Goal: Contribute content: Add original content to the website for others to see

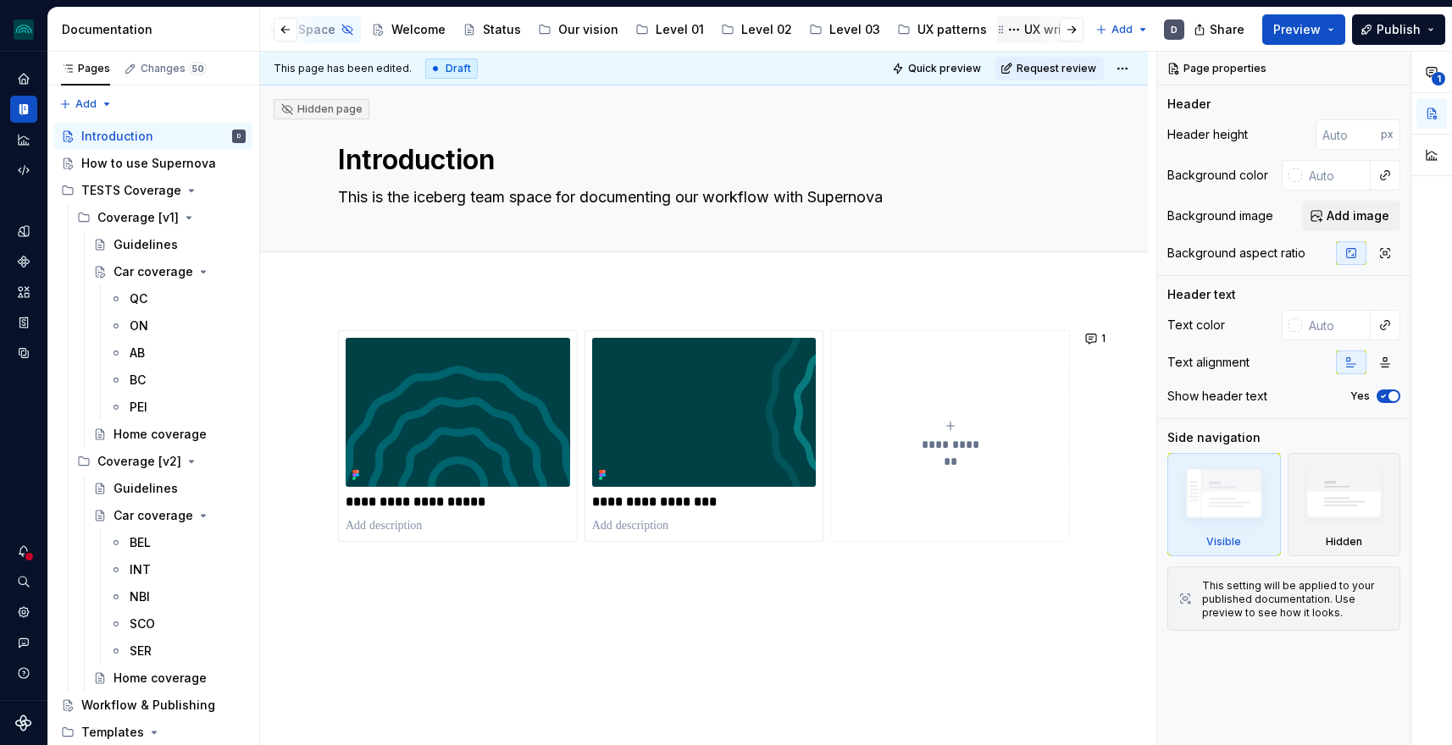
scroll to position [0, 237]
click at [963, 29] on div "Accessibility" at bounding box center [972, 29] width 75 height 17
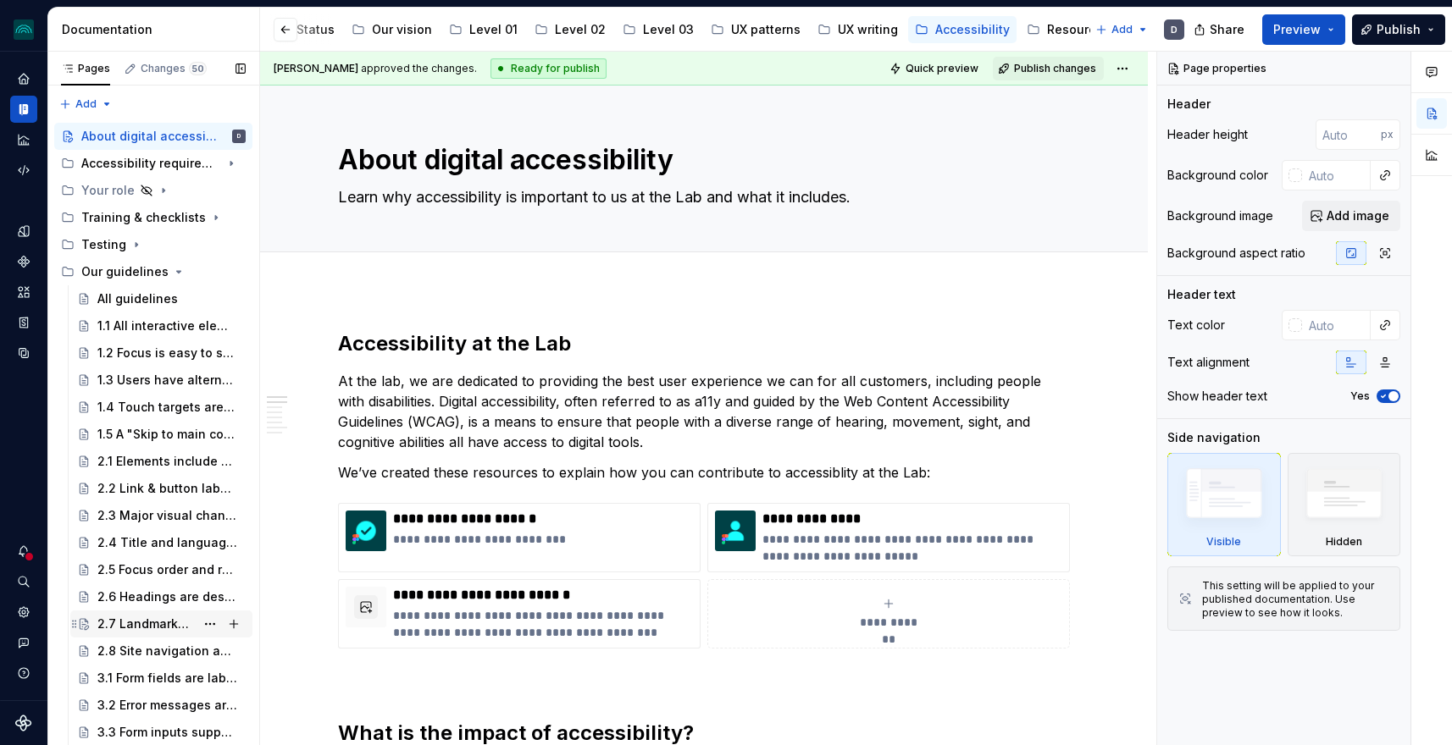
click at [124, 619] on div "2.7 Landmarks are correctly specified" at bounding box center [145, 624] width 97 height 17
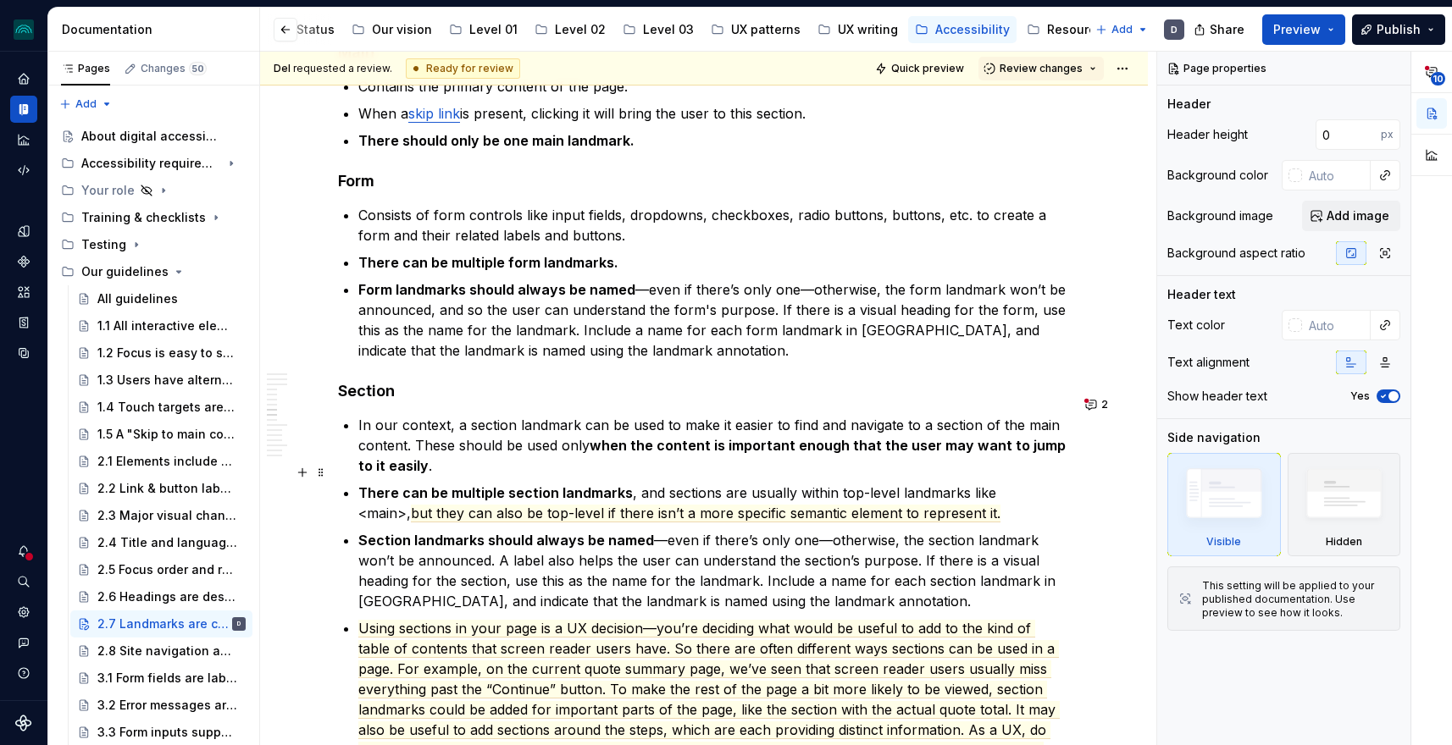
scroll to position [2272, 0]
click at [1103, 402] on button "2" at bounding box center [1098, 403] width 36 height 24
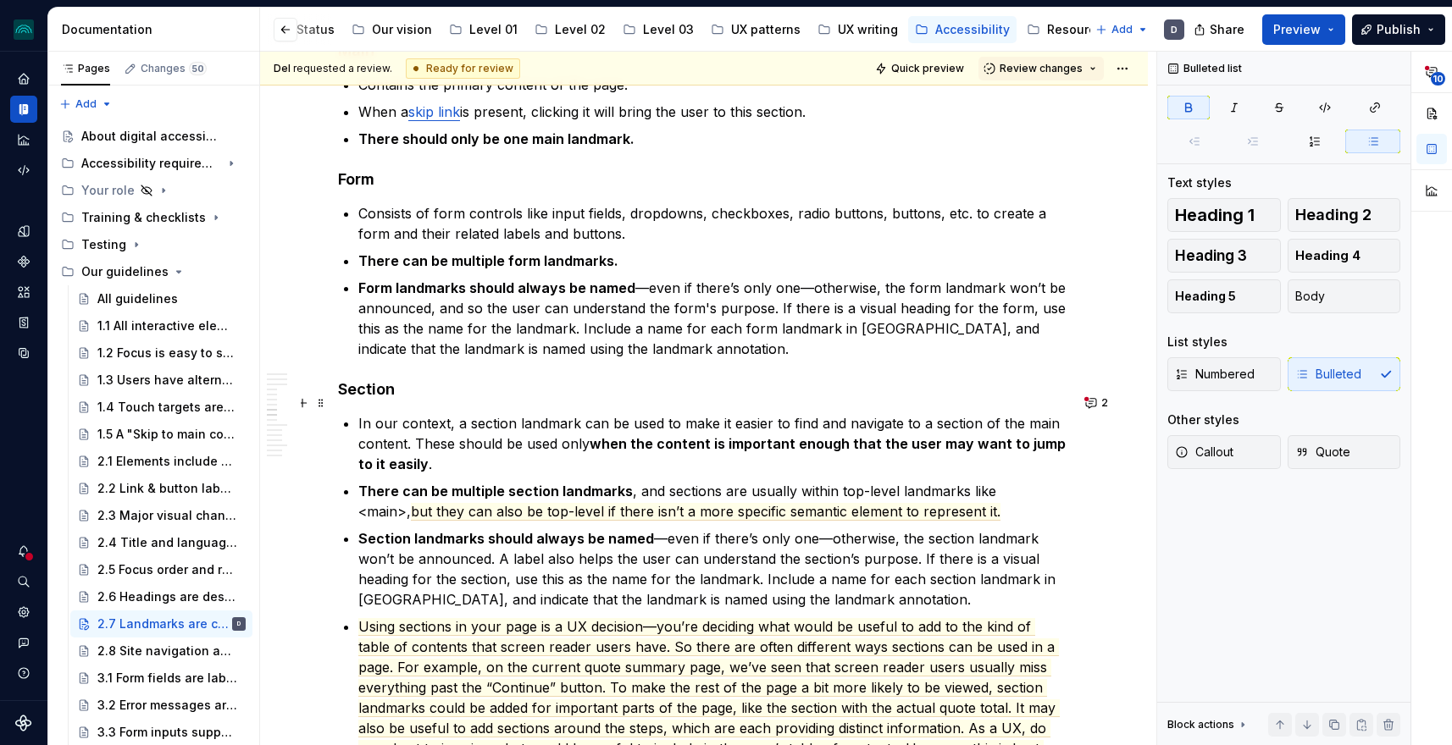
click at [696, 435] on strong "when the content is important enough that the user may want to jump to it easily" at bounding box center [713, 453] width 711 height 37
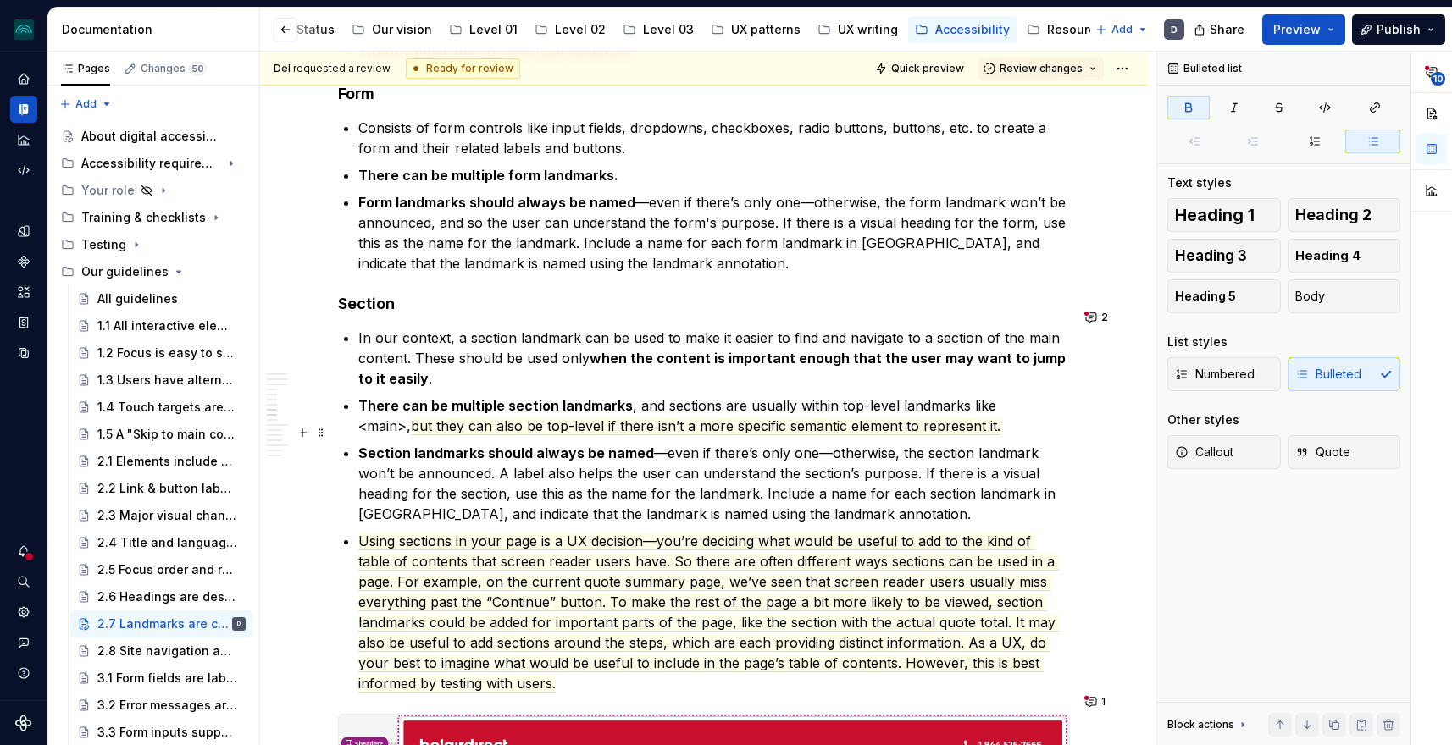
scroll to position [2362, 0]
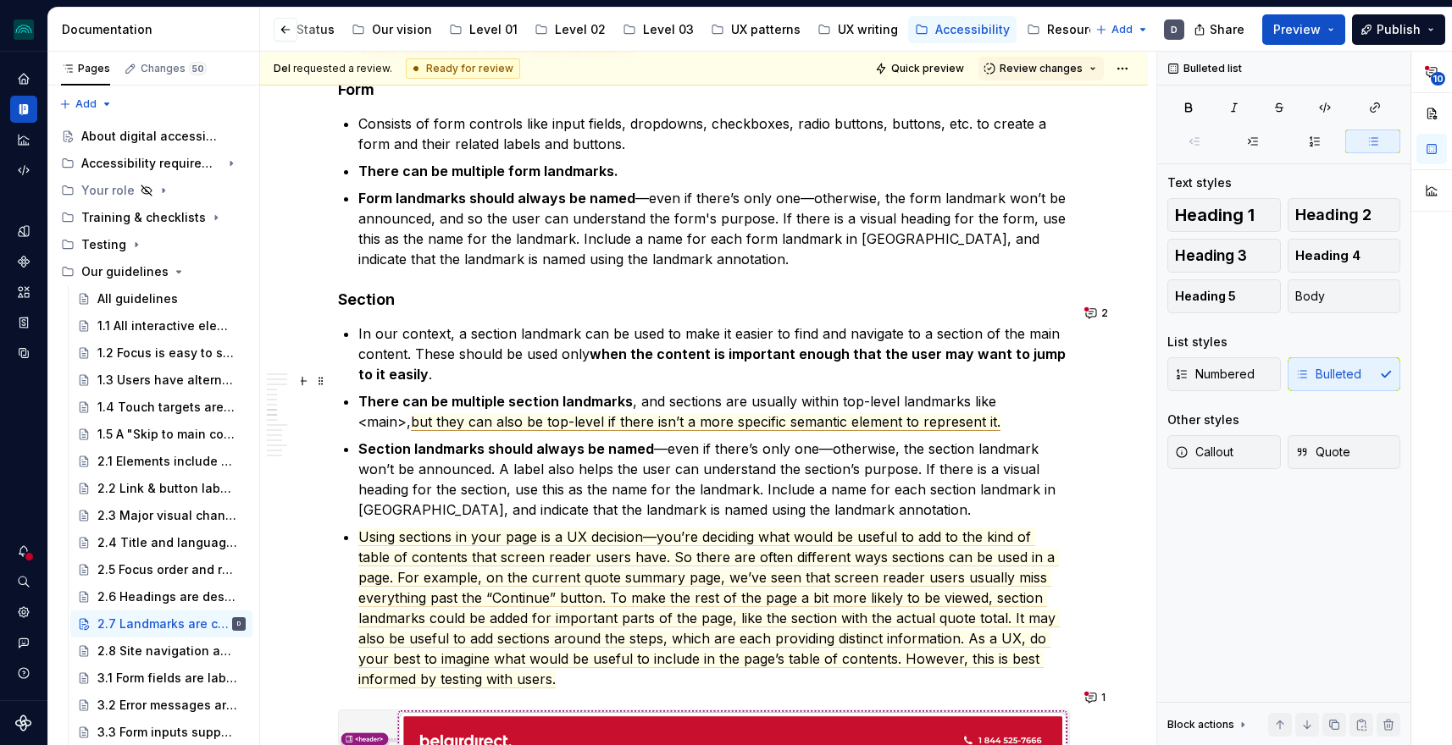
click at [726, 413] on span "but they can also be top-level if there isn’t a more specific semantic element …" at bounding box center [705, 422] width 589 height 18
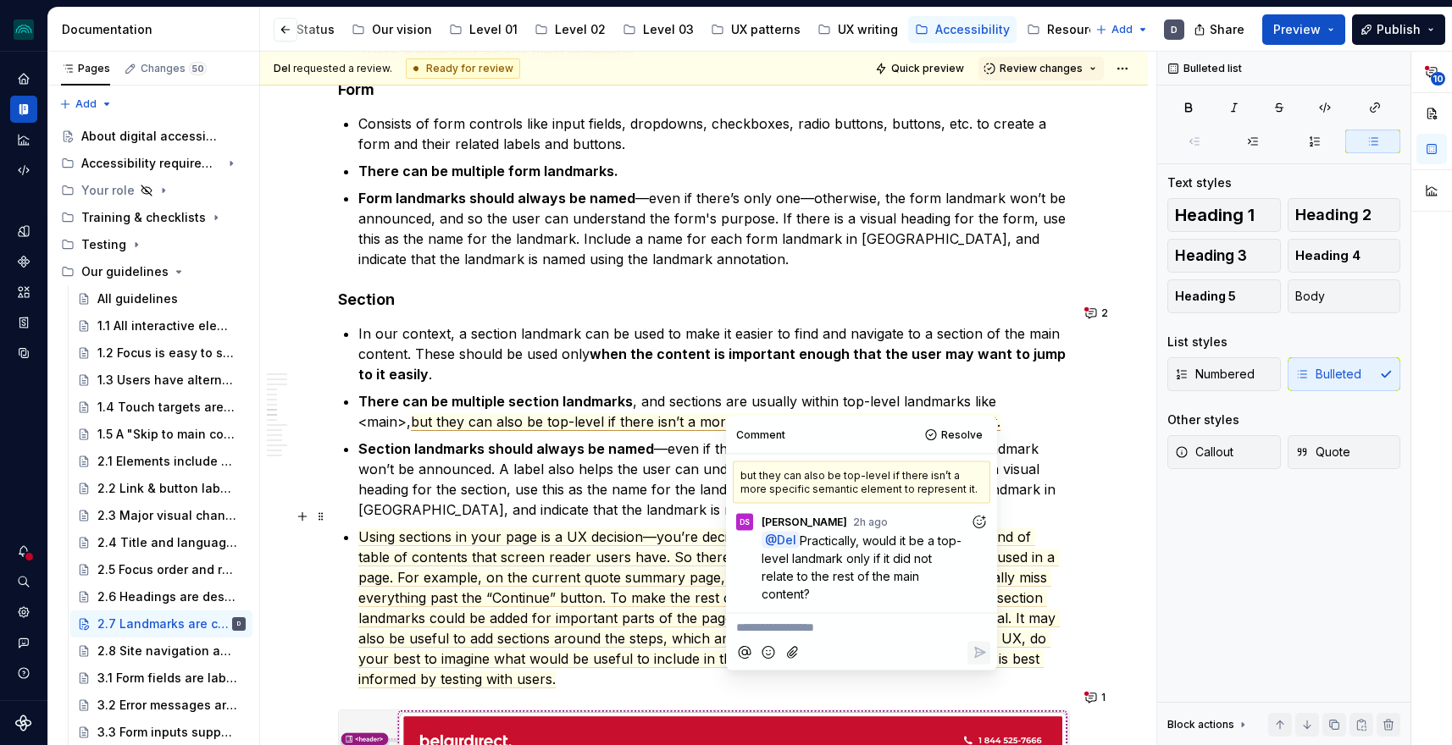
type textarea "*"
click at [848, 615] on div "**********" at bounding box center [861, 625] width 257 height 23
click at [974, 653] on icon "Reply" at bounding box center [979, 652] width 17 height 17
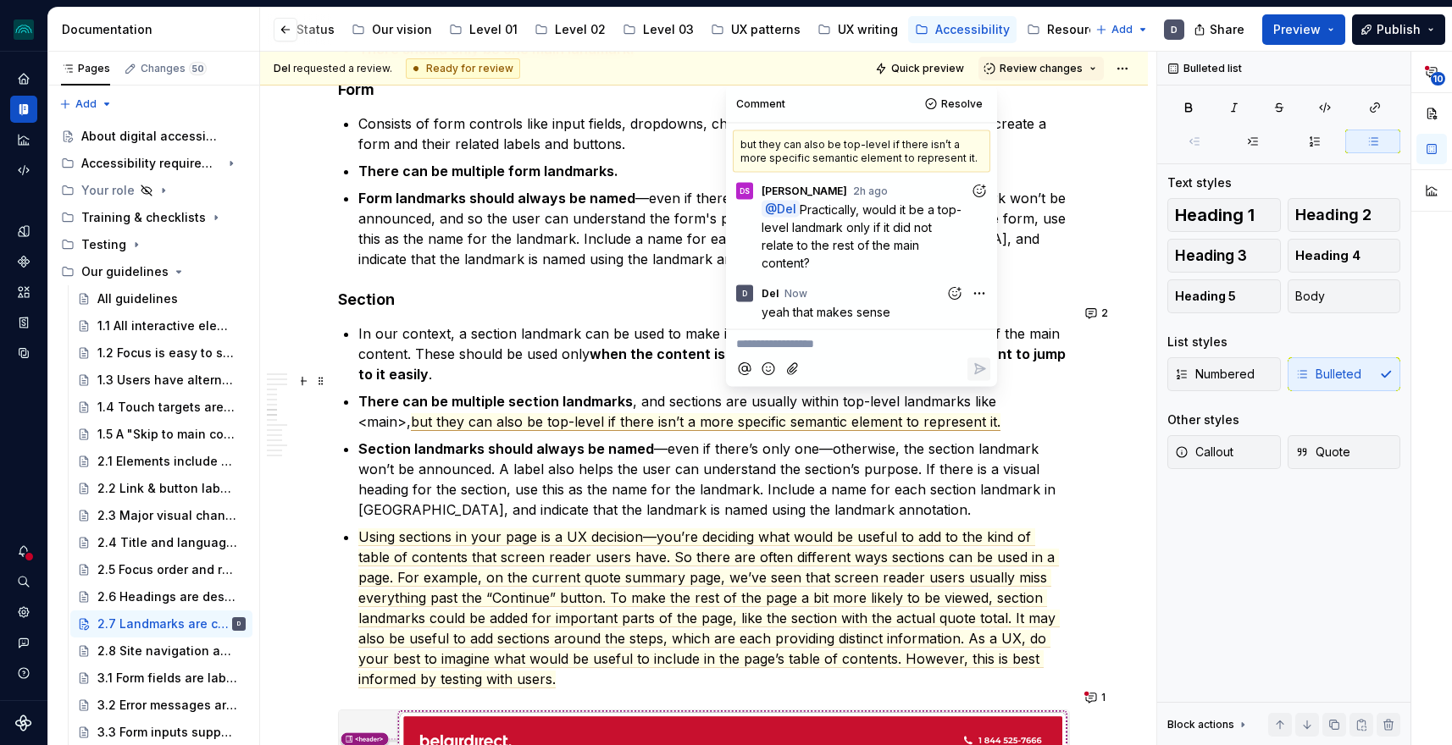
click at [601, 413] on span "but they can also be top-level if there isn’t a more specific semantic element …" at bounding box center [705, 422] width 589 height 18
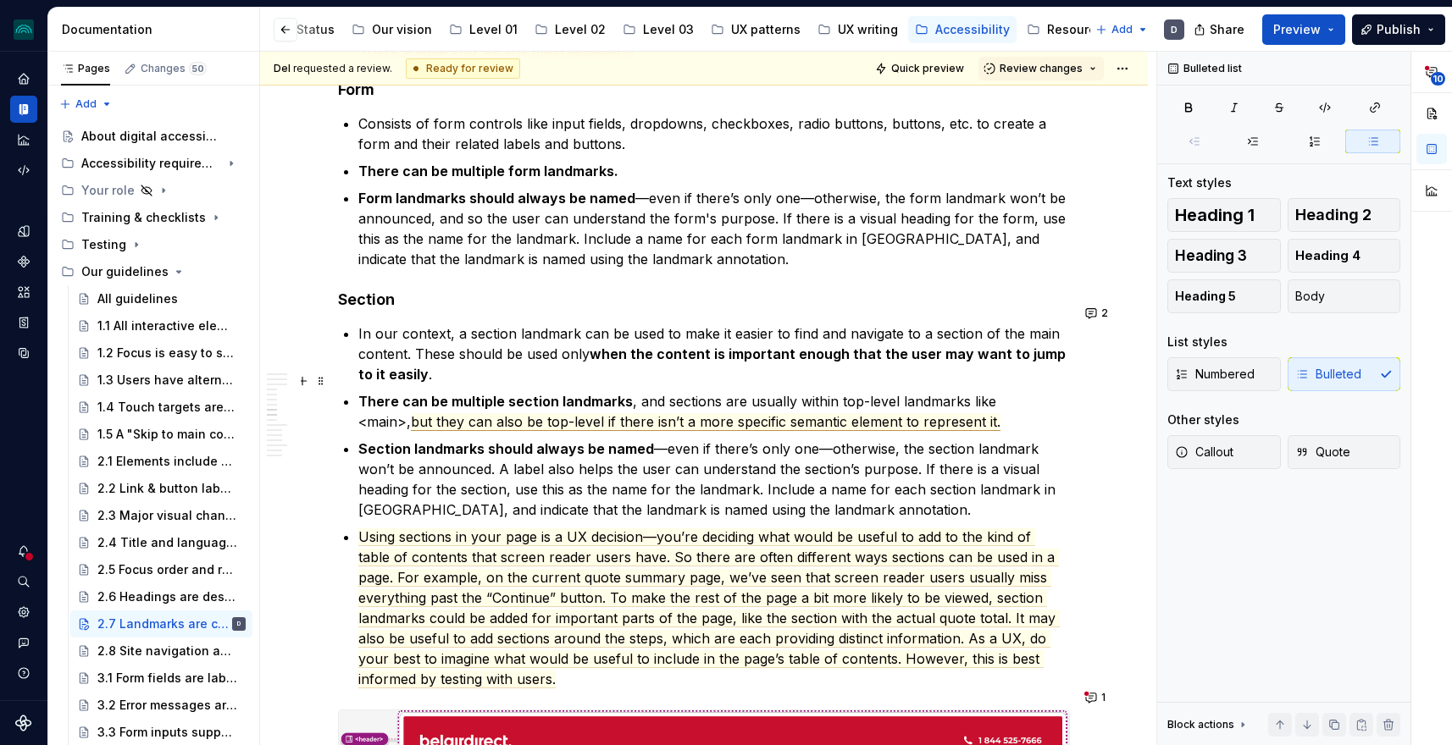
click at [568, 413] on span "but they can also be top-level if there isn’t a more specific semantic element …" at bounding box center [705, 422] width 589 height 18
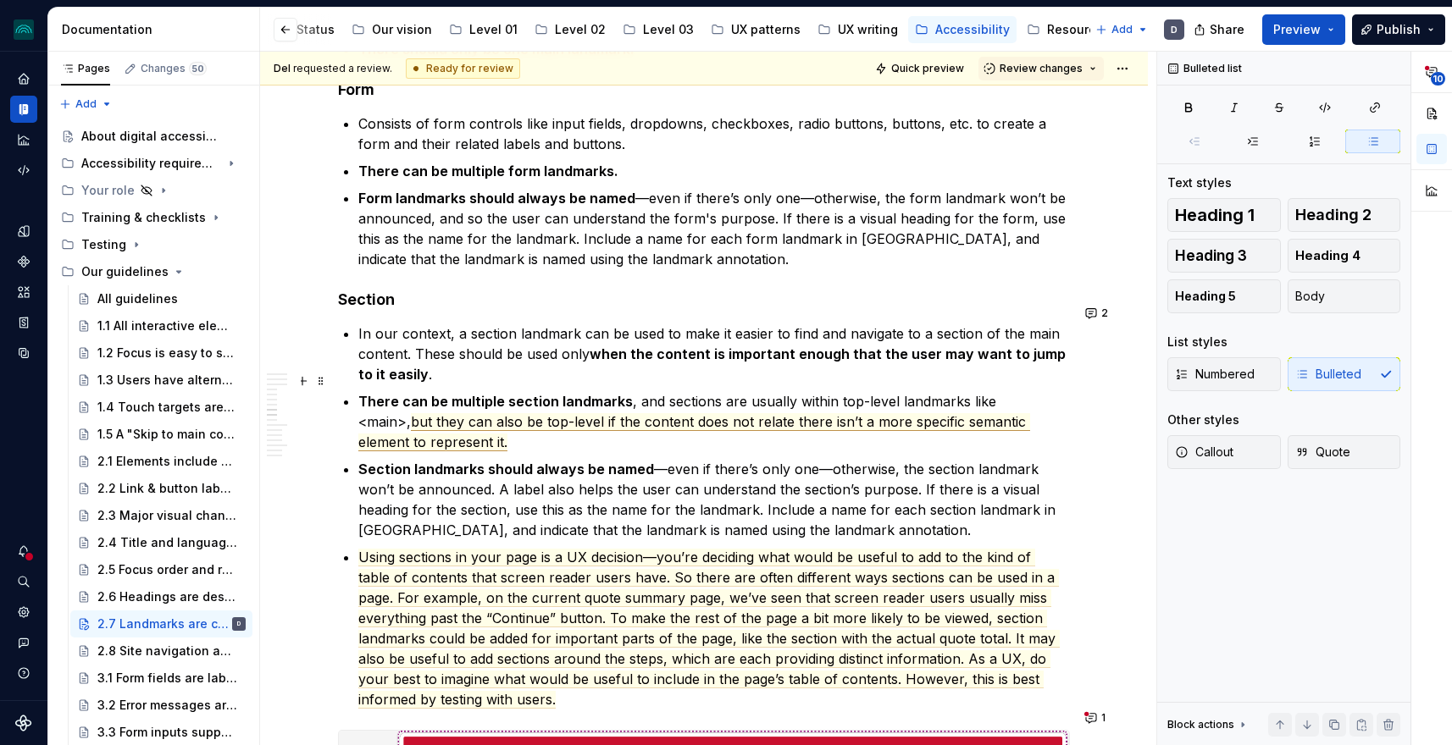
click at [772, 413] on span "but they can also be top-level if the content does not relate there isn’t a mor…" at bounding box center [694, 432] width 672 height 38
click at [740, 413] on span "but they can also be top-level if the content does not relate there isn’t a mor…" at bounding box center [694, 432] width 672 height 38
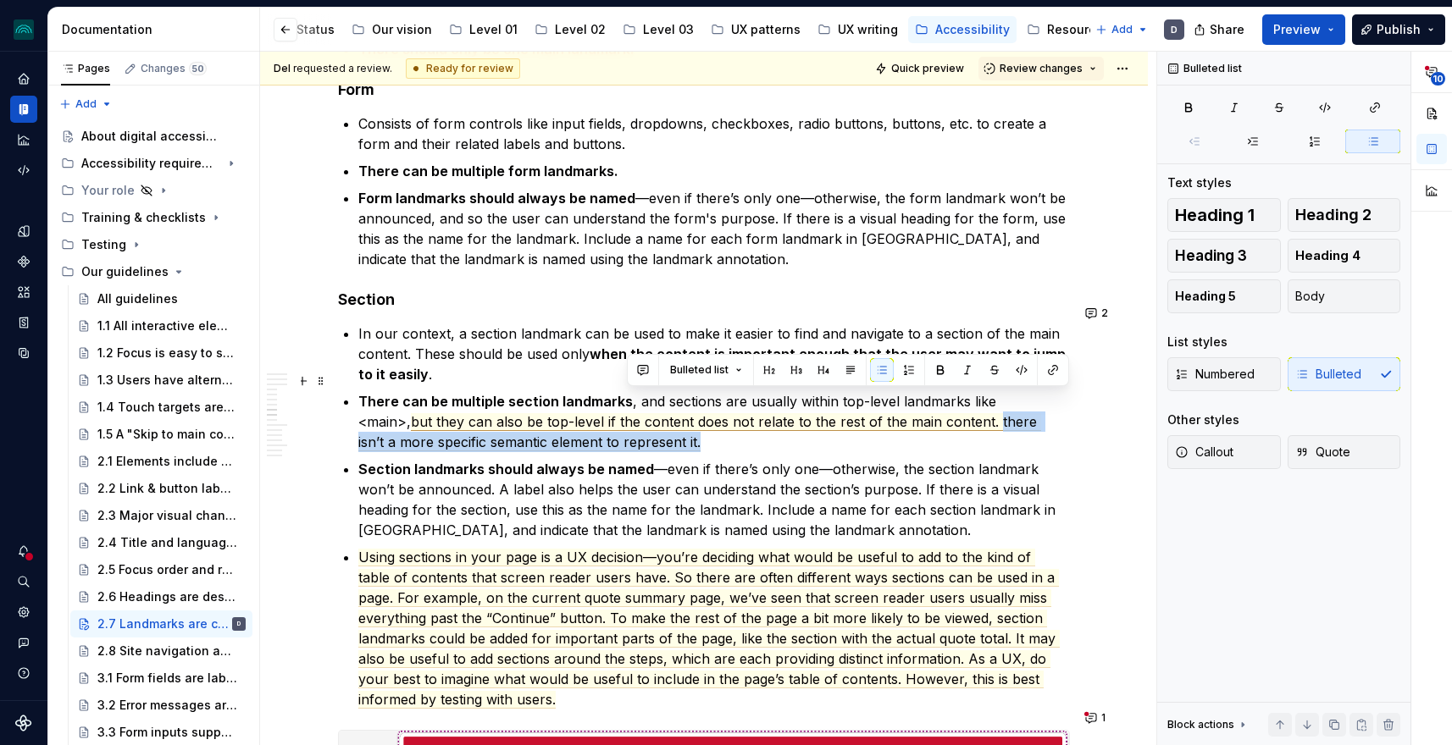
drag, startPoint x: 646, startPoint y: 419, endPoint x: 943, endPoint y: 407, distance: 297.5
click at [943, 407] on p "There can be multiple section landmarks , and sections are usually within top-l…" at bounding box center [713, 421] width 711 height 61
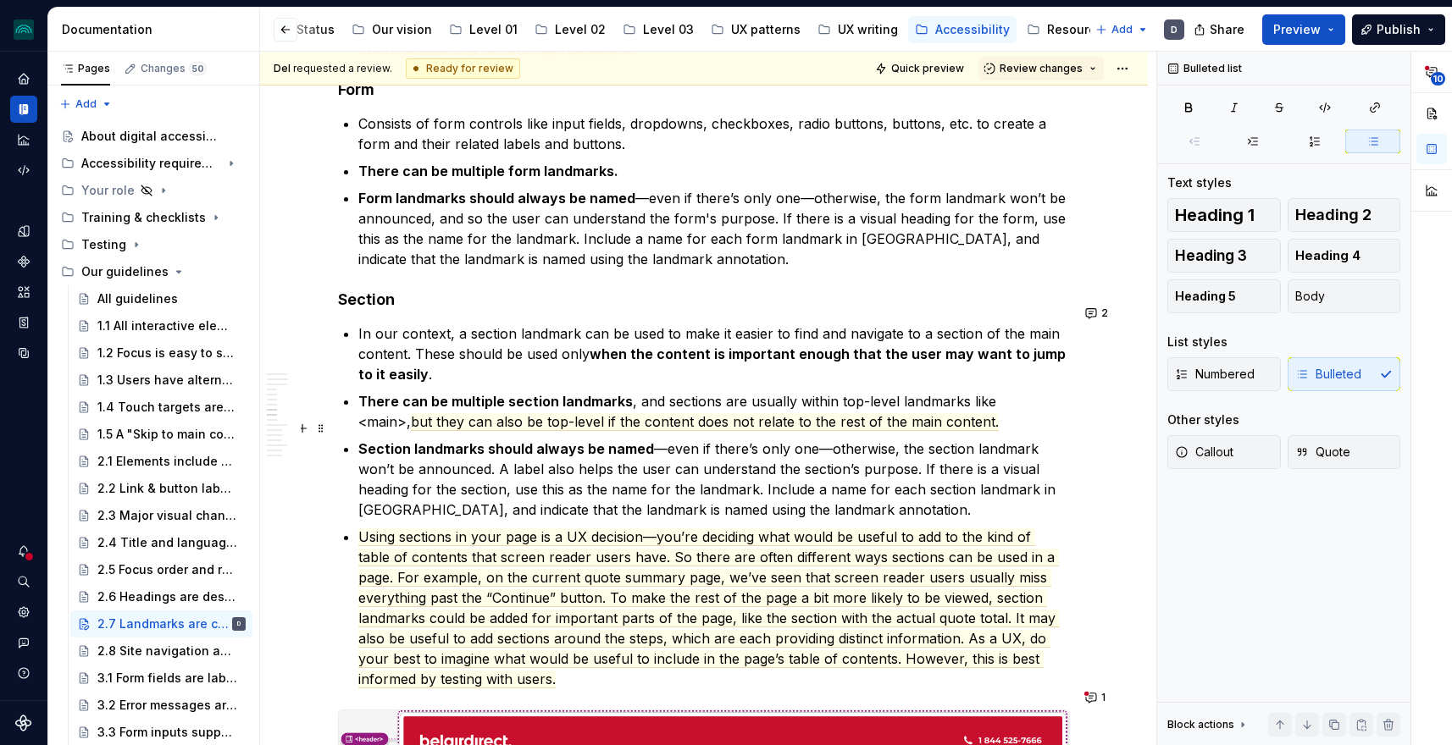
scroll to position [2460, 0]
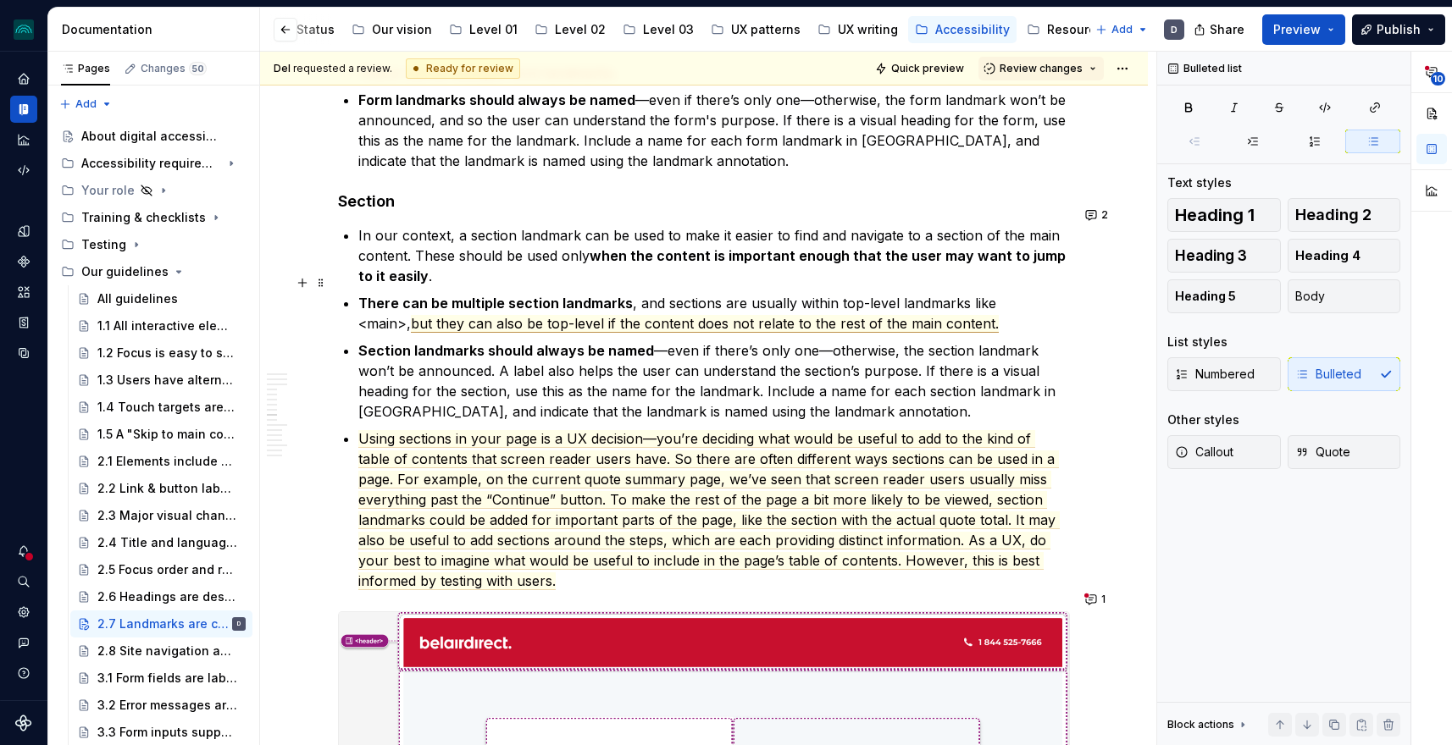
click at [898, 315] on span "but they can also be top-level if the content does not relate to the rest of th…" at bounding box center [705, 324] width 588 height 18
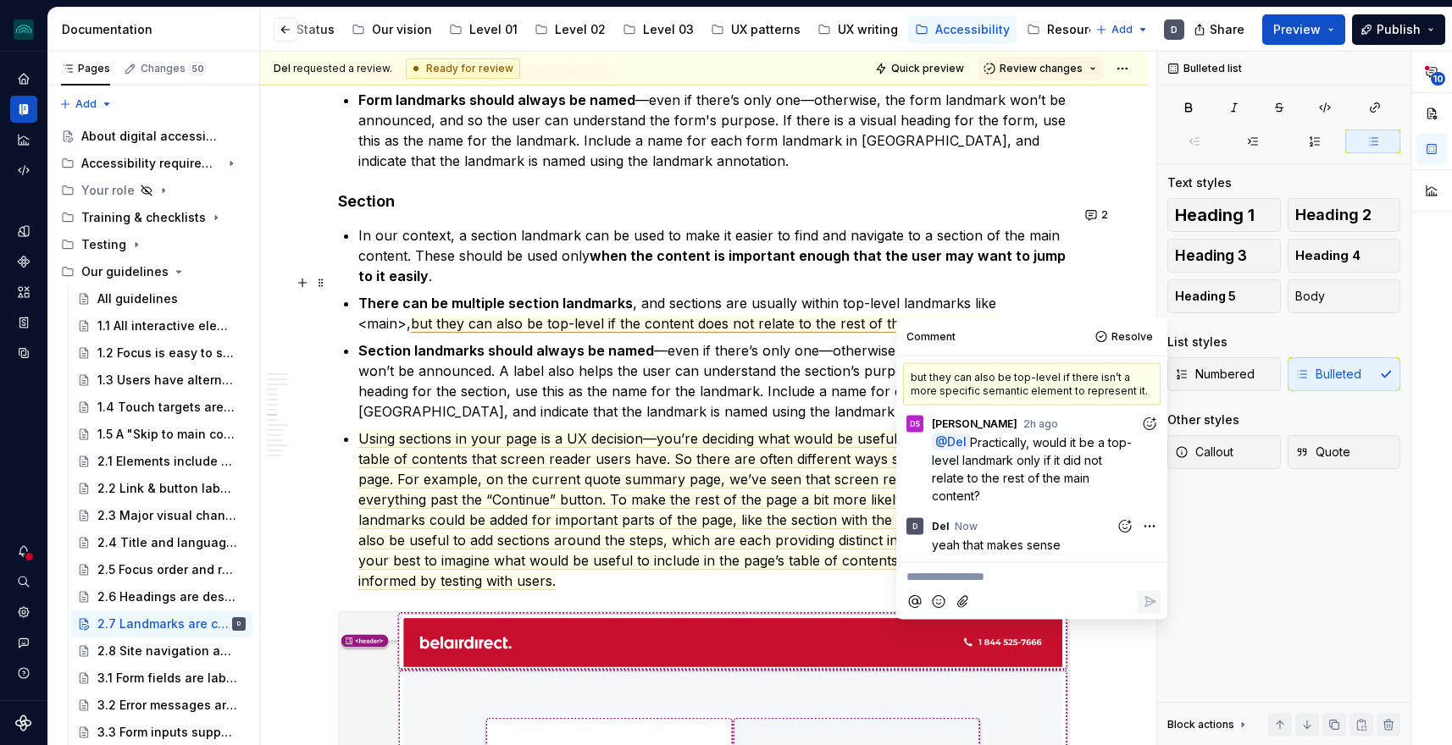
click at [939, 293] on p "There can be multiple section landmarks , and sections are usually within top-l…" at bounding box center [713, 313] width 711 height 41
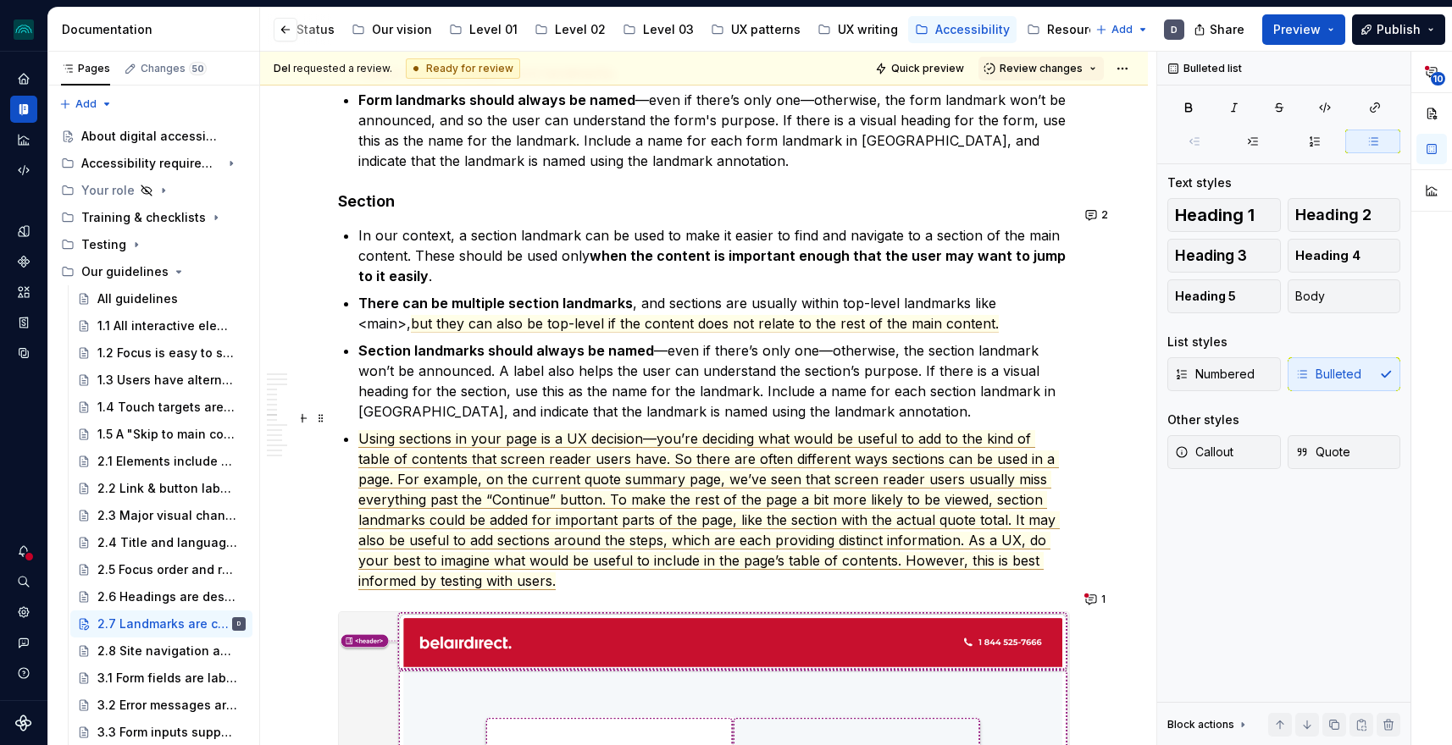
scroll to position [2549, 0]
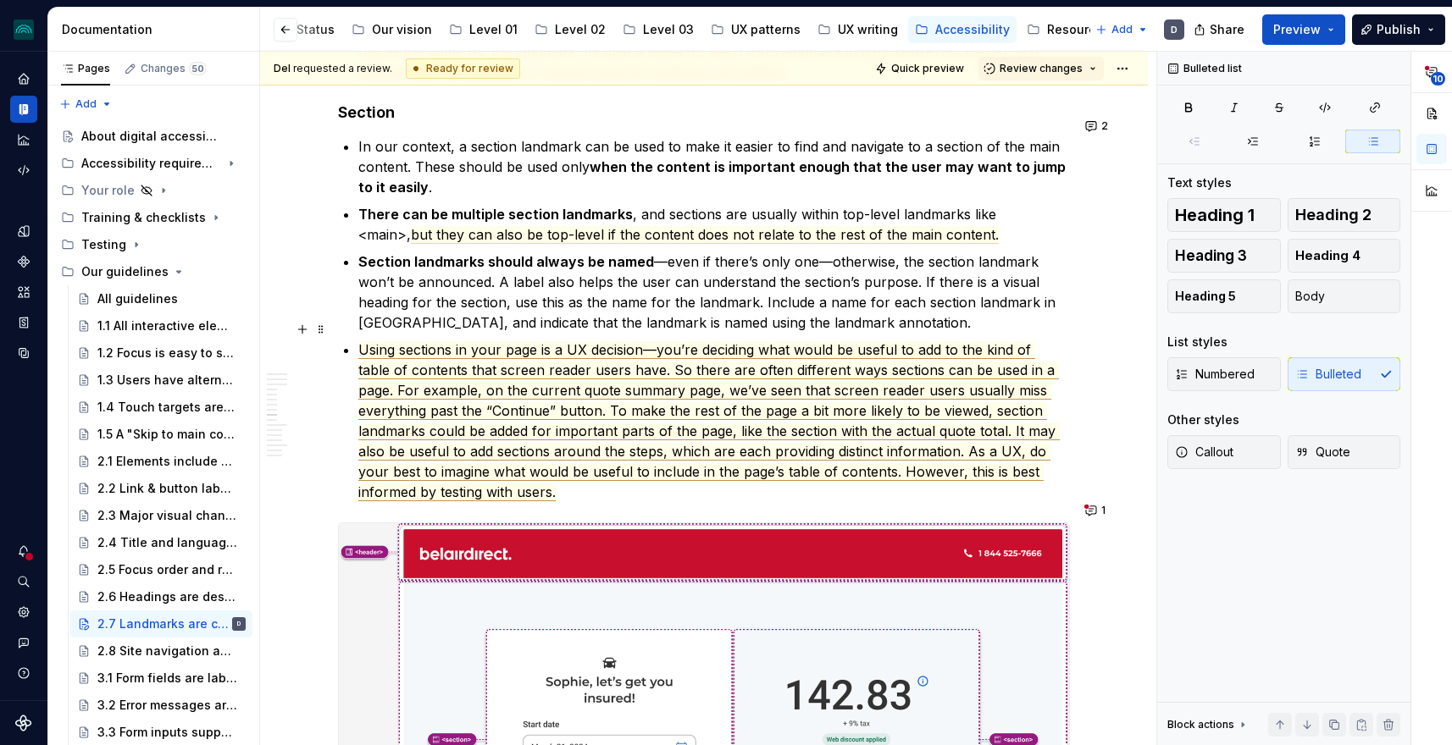
click at [832, 350] on span "Using sections in your page is a UX decision—you’re deciding what would be usef…" at bounding box center [708, 421] width 701 height 160
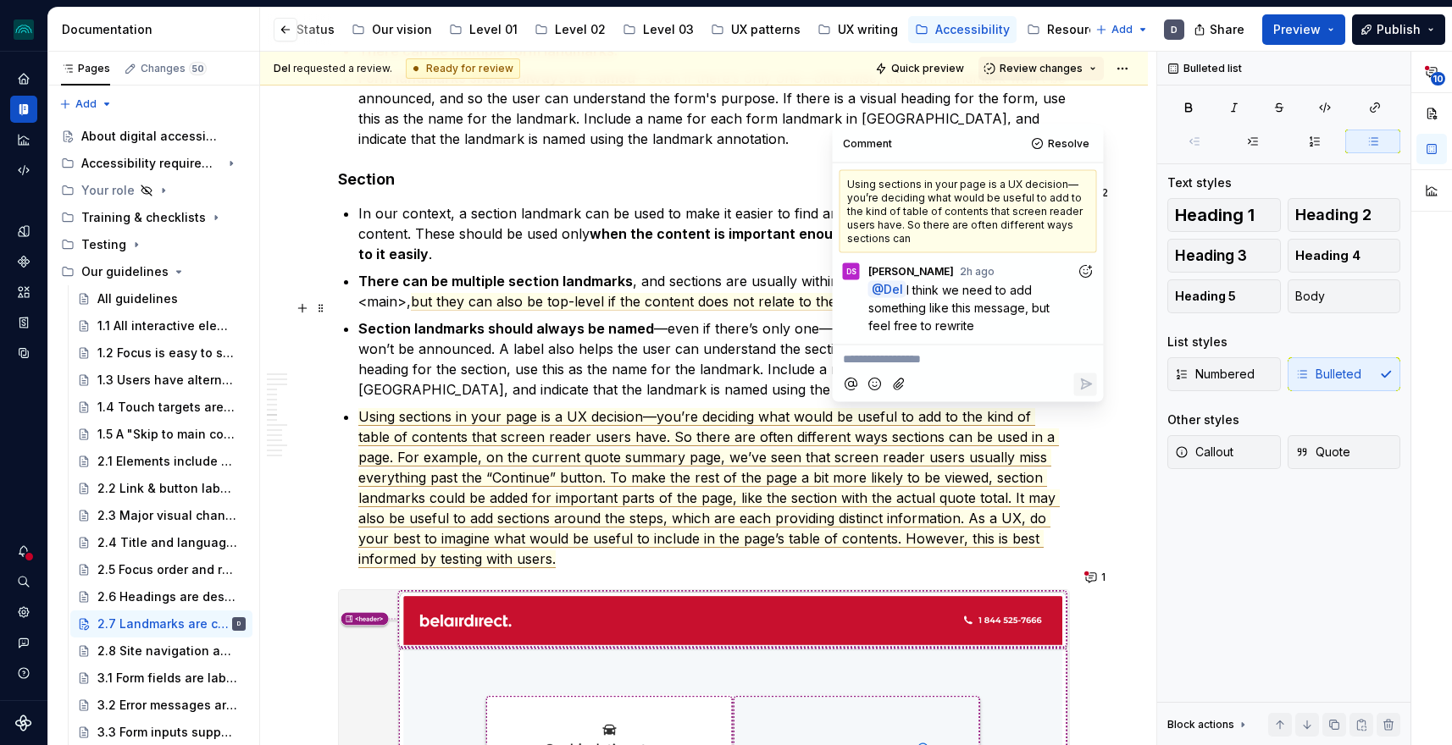
scroll to position [2563, 0]
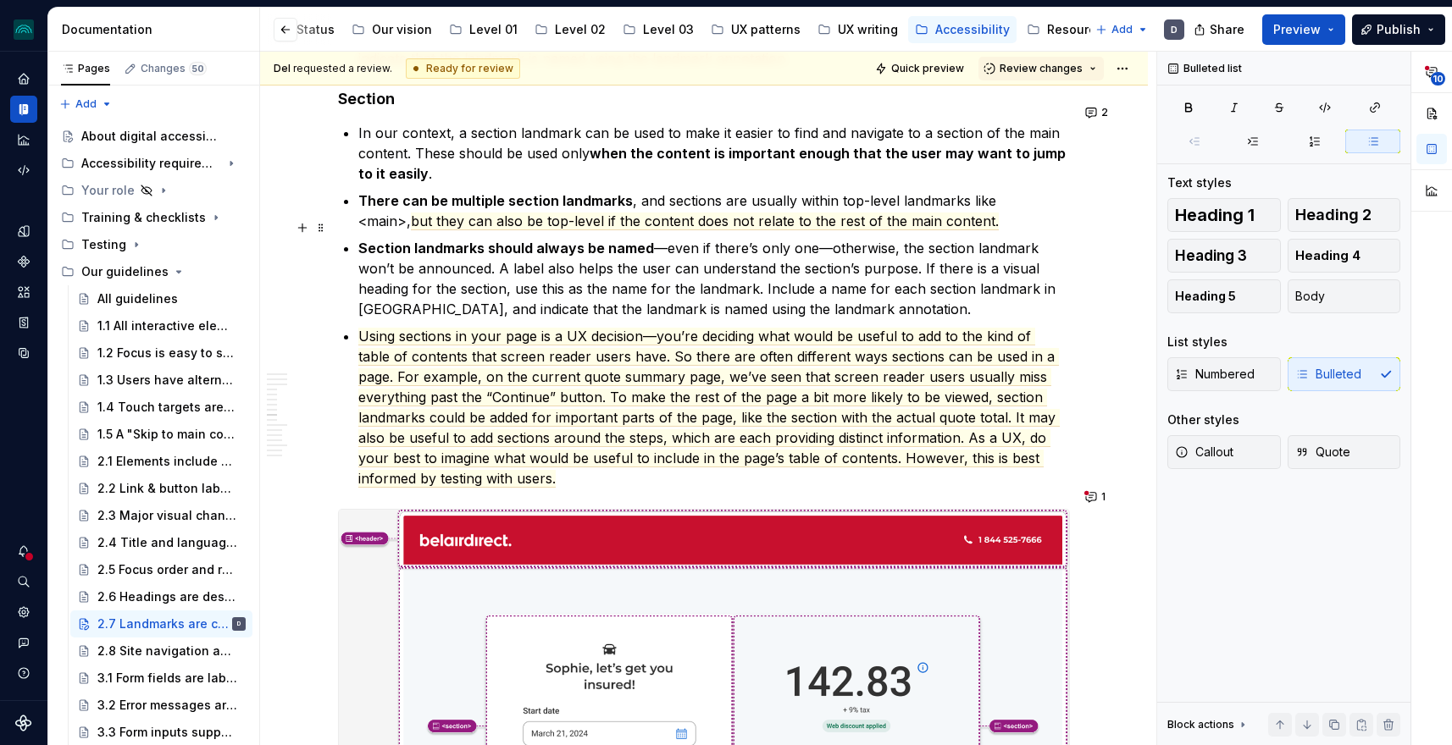
click at [786, 248] on p "Section landmarks should always be named —even if there’s only one—otherwise, t…" at bounding box center [713, 278] width 711 height 81
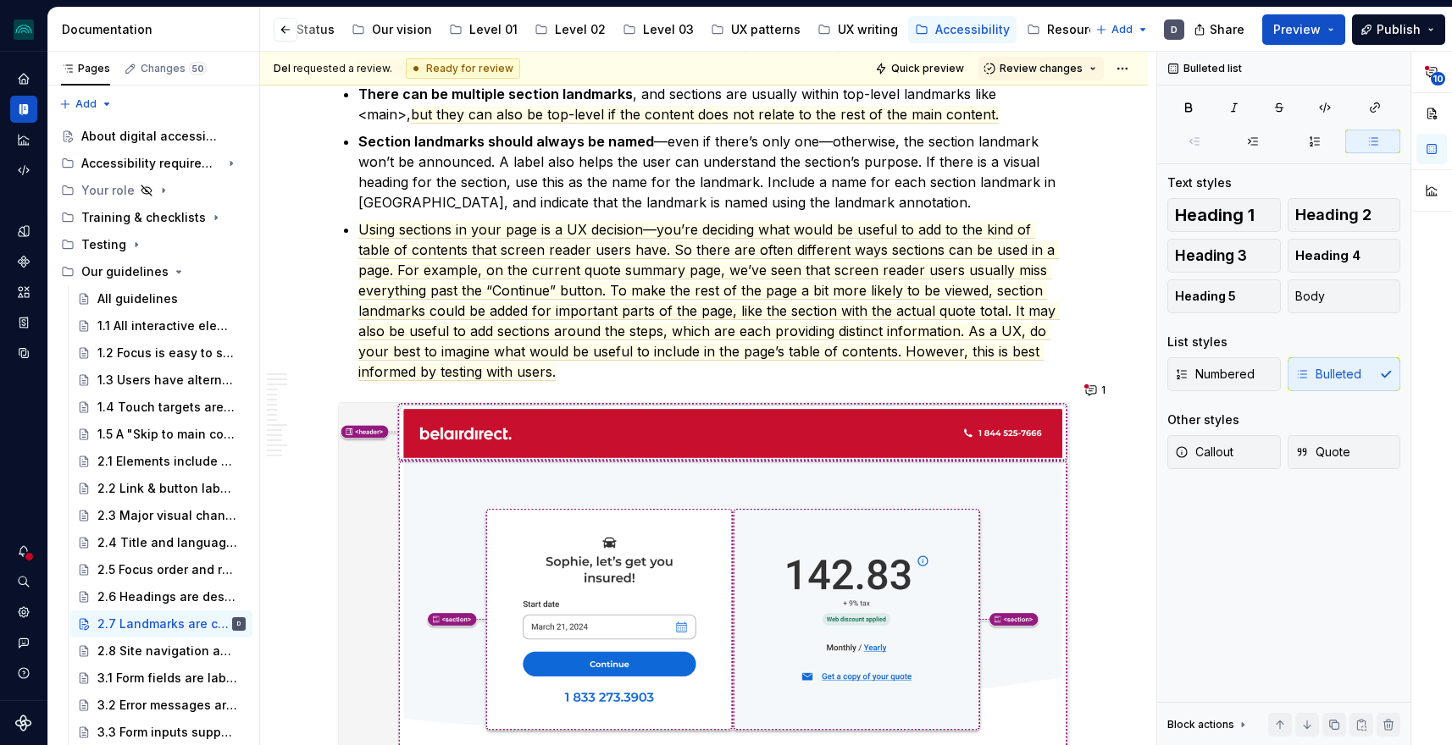
scroll to position [2515, 0]
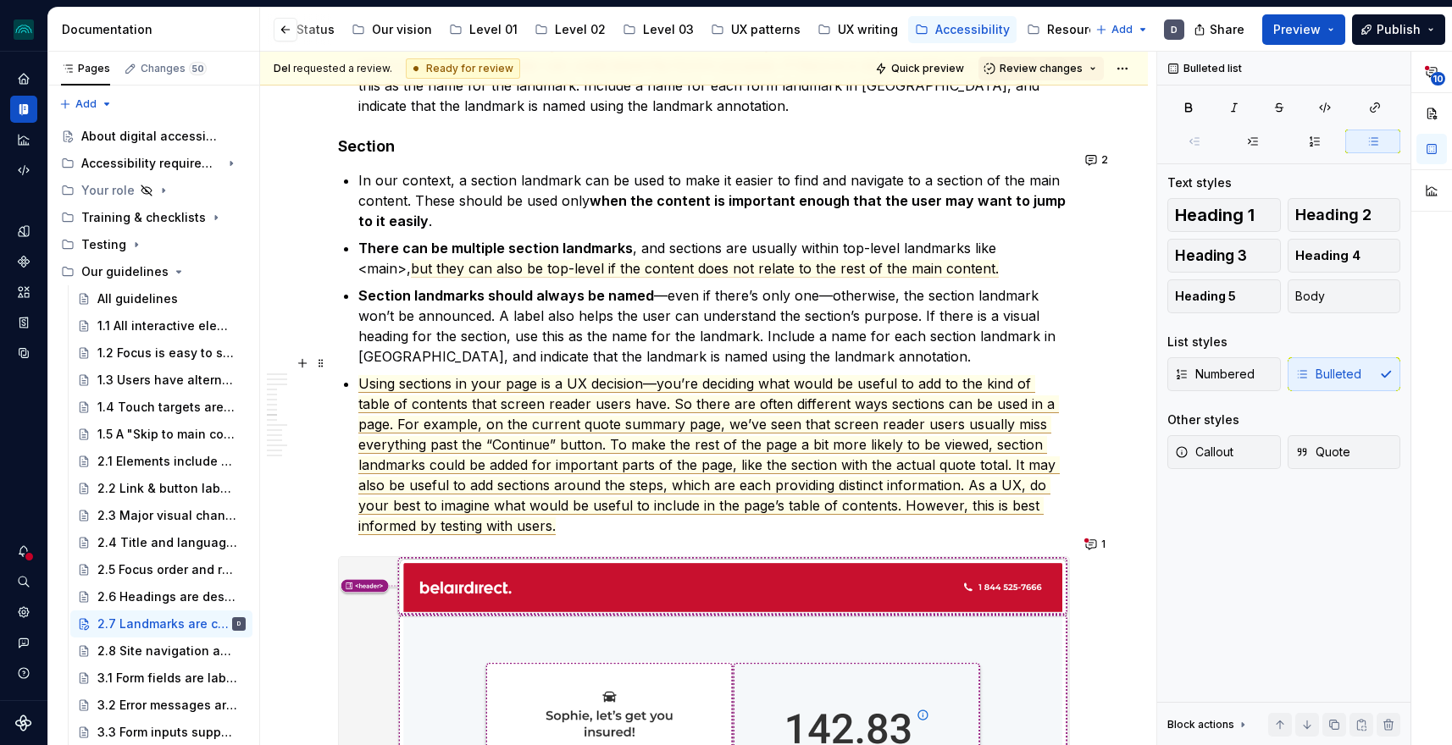
click at [1018, 466] on span "Using sections in your page is a UX decision—you’re deciding what would be usef…" at bounding box center [708, 455] width 701 height 160
click at [709, 375] on span "Using sections in your page is a UX decision—you’re deciding what would be usef…" at bounding box center [708, 455] width 701 height 160
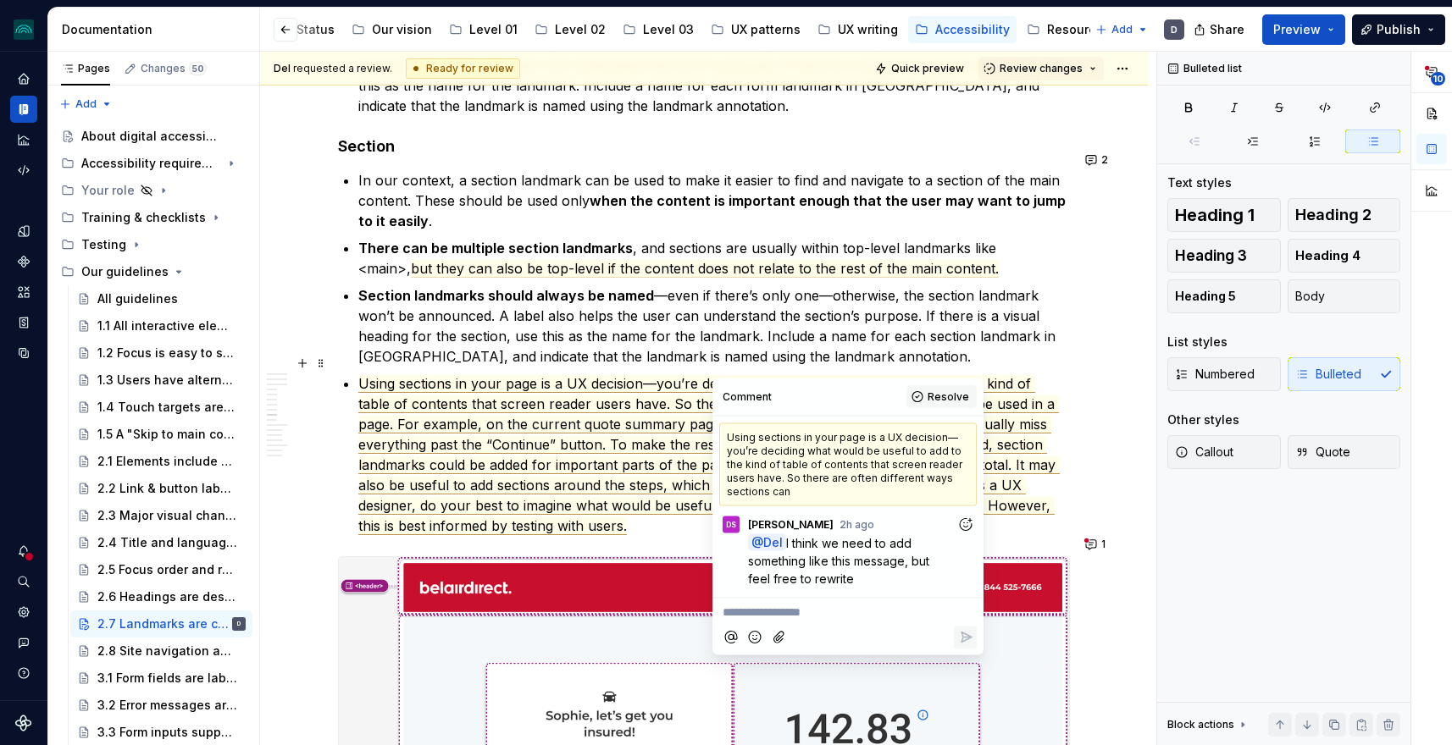
click at [926, 393] on button "Resolve" at bounding box center [941, 397] width 70 height 24
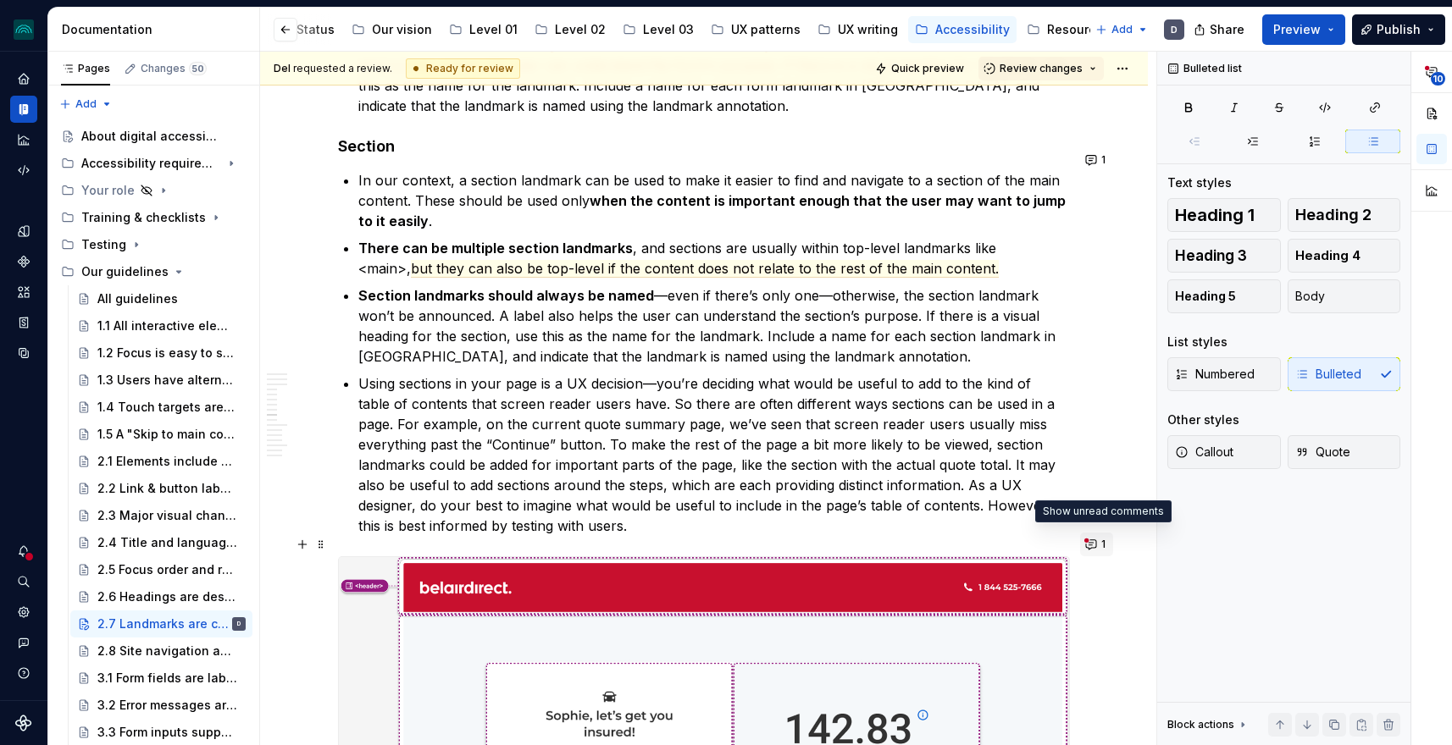
click at [1096, 540] on button "1" at bounding box center [1096, 545] width 33 height 24
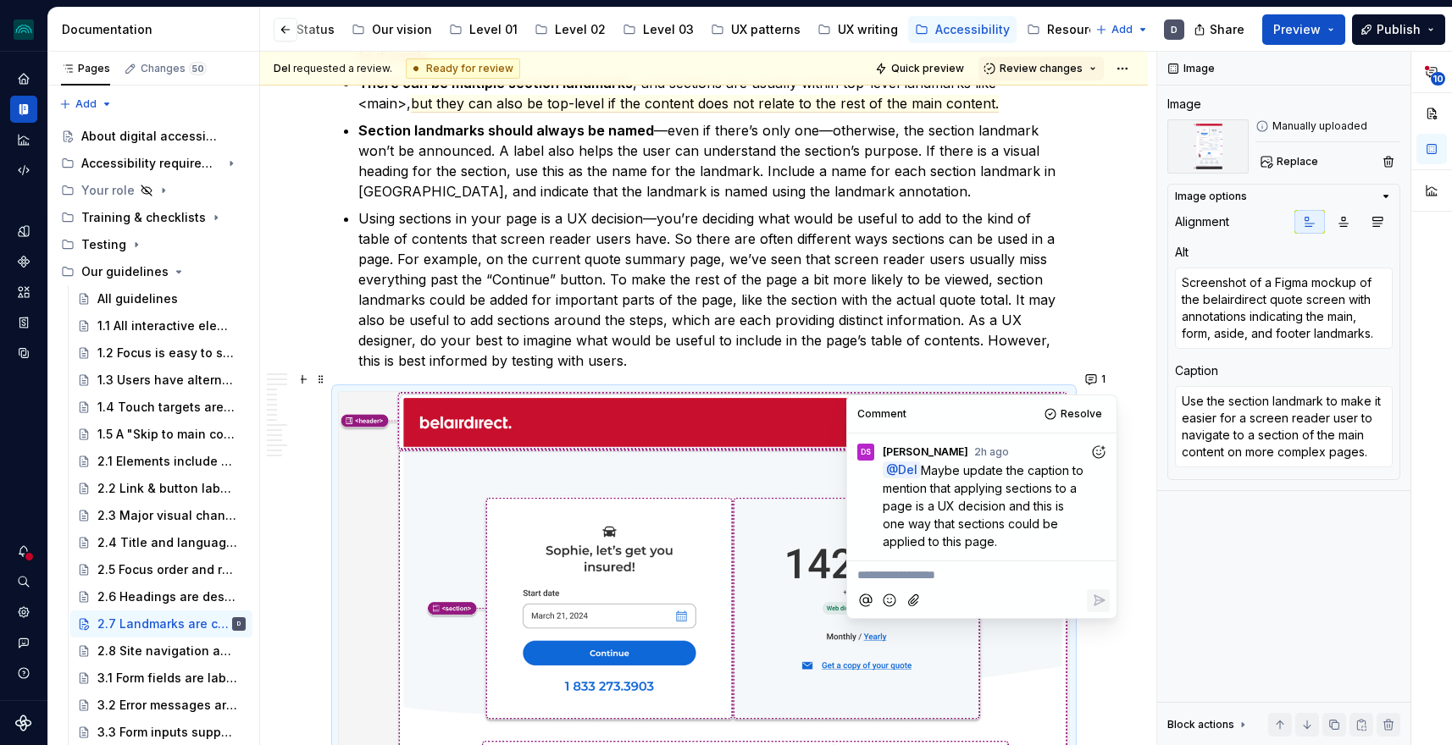
scroll to position [2688, 0]
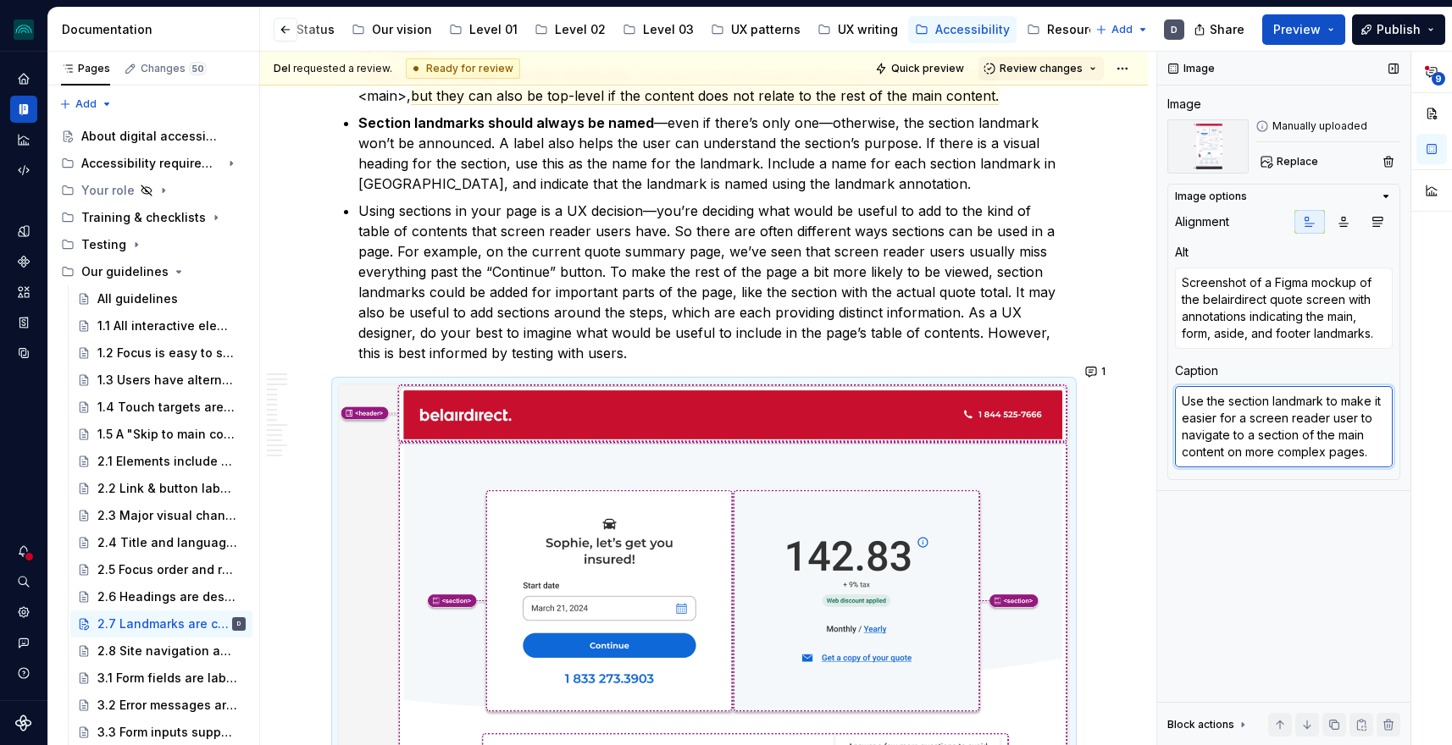
click at [1347, 418] on textarea "Use the section landmark to make it easier for a screen reader user to navigate…" at bounding box center [1284, 426] width 218 height 81
click at [1353, 440] on textarea "Use the section landmark to make it easier for a screen reader user to navigate…" at bounding box center [1284, 426] width 218 height 81
click at [1099, 368] on button "1" at bounding box center [1096, 372] width 33 height 24
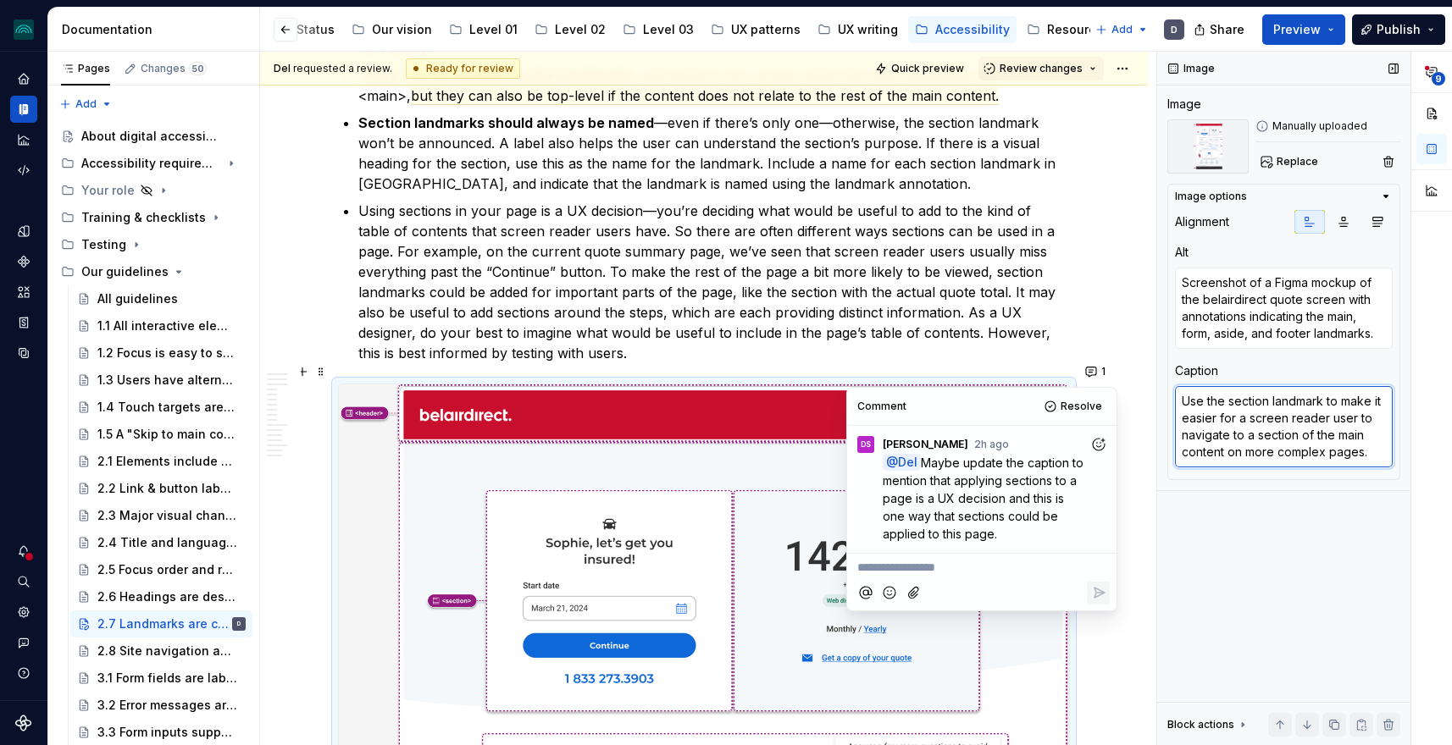
type textarea "*"
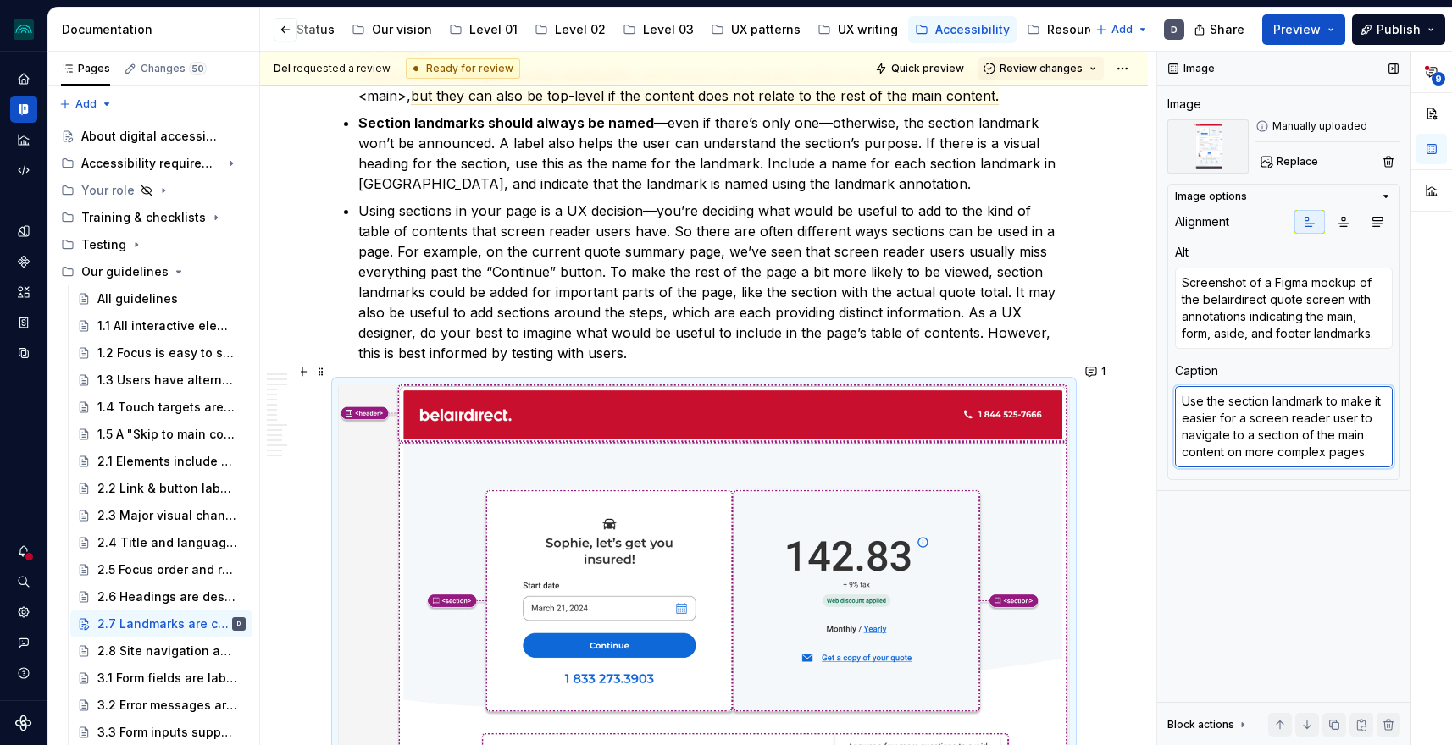
click at [1369, 453] on textarea "Use the section landmark to make it easier for a screen reader user to navigate…" at bounding box center [1284, 426] width 218 height 81
type textarea "Use the section landmark to make it easier for a screen reader user to navigate…"
type textarea "*"
type textarea "Use the section landmark to make it easier for a screen reader user to navigate…"
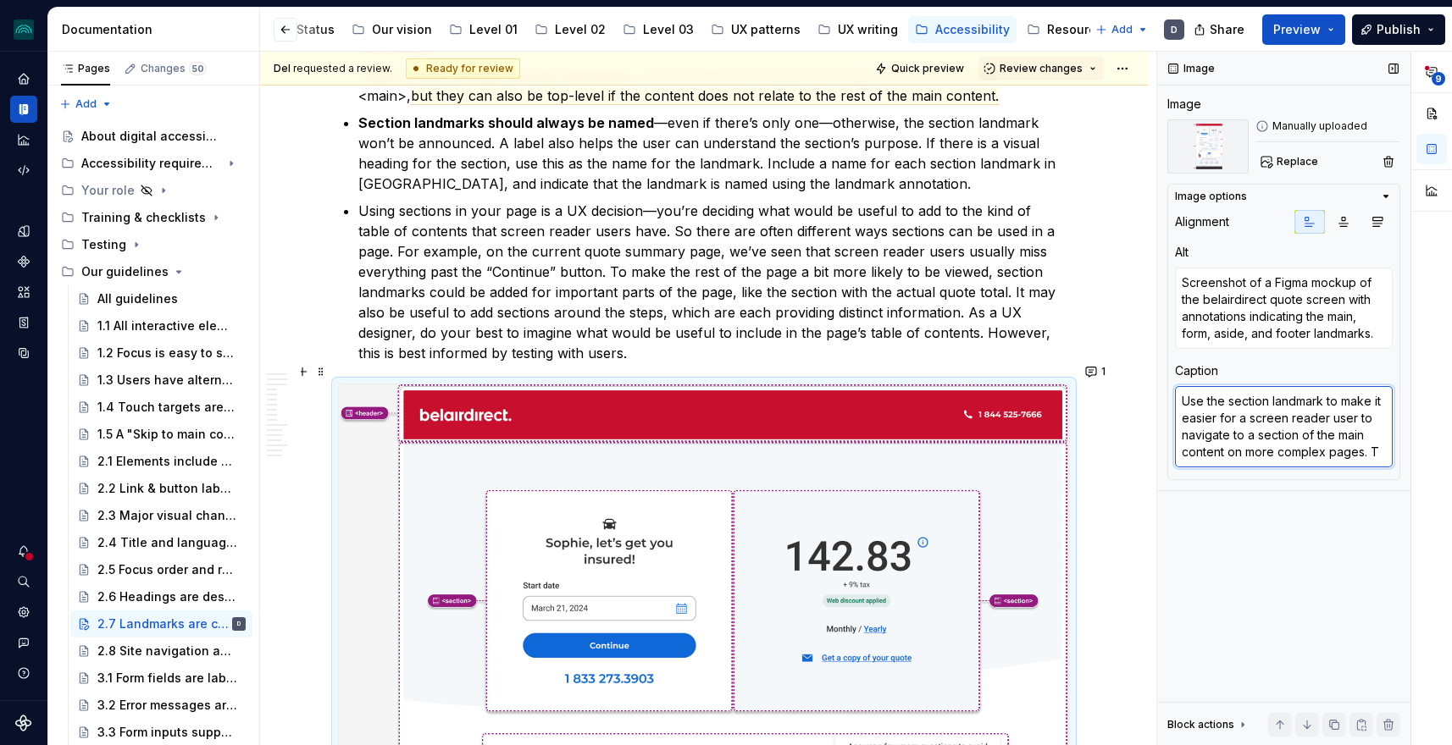
type textarea "*"
type textarea "Use the section landmark to make it easier for a screen reader user to navigate…"
type textarea "*"
type textarea "Use the section landmark to make it easier for a screen reader user to navigate…"
type textarea "*"
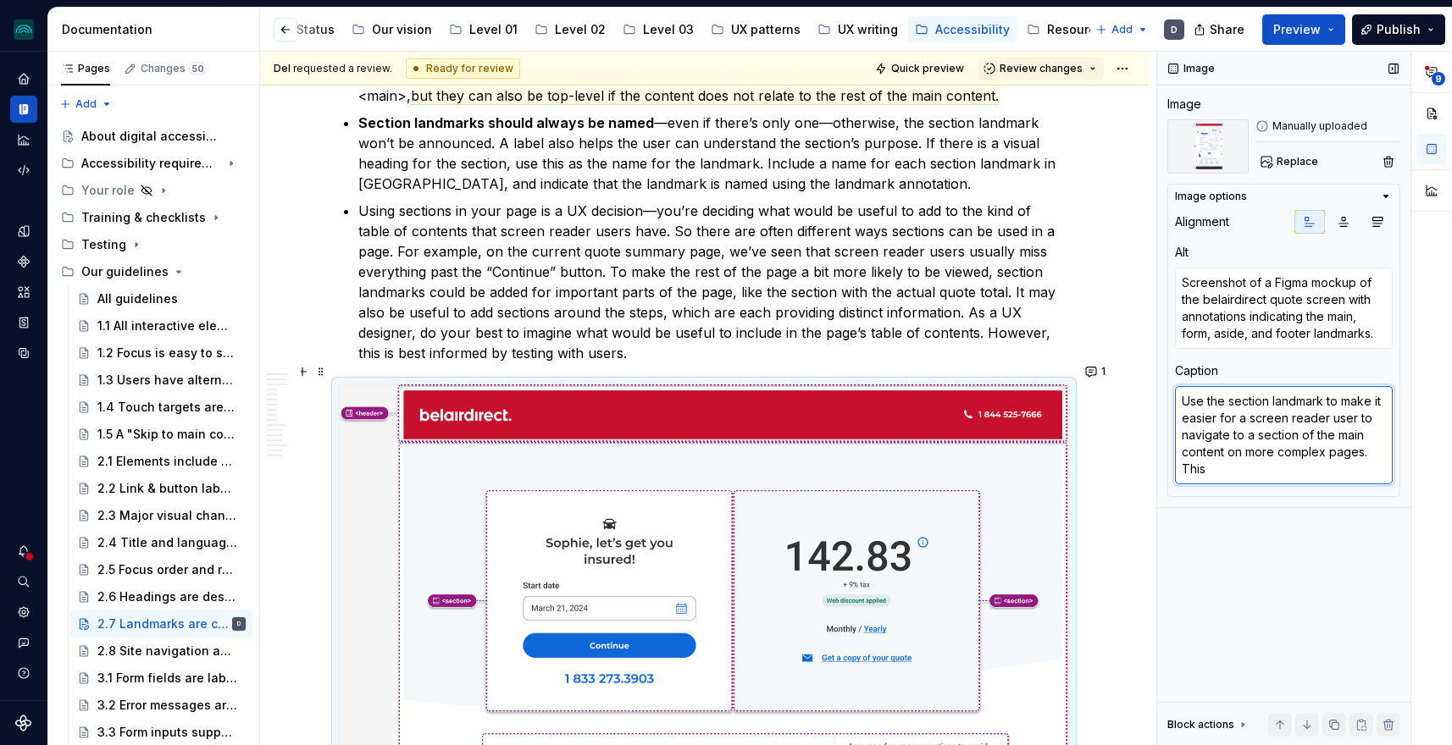
type textarea "Use the section landmark to make it easier for a screen reader user to navigate…"
type textarea "*"
type textarea "Use the section landmark to make it easier for a screen reader user to navigate…"
type textarea "*"
type textarea "Use the section landmark to make it easier for a screen reader user to navigate…"
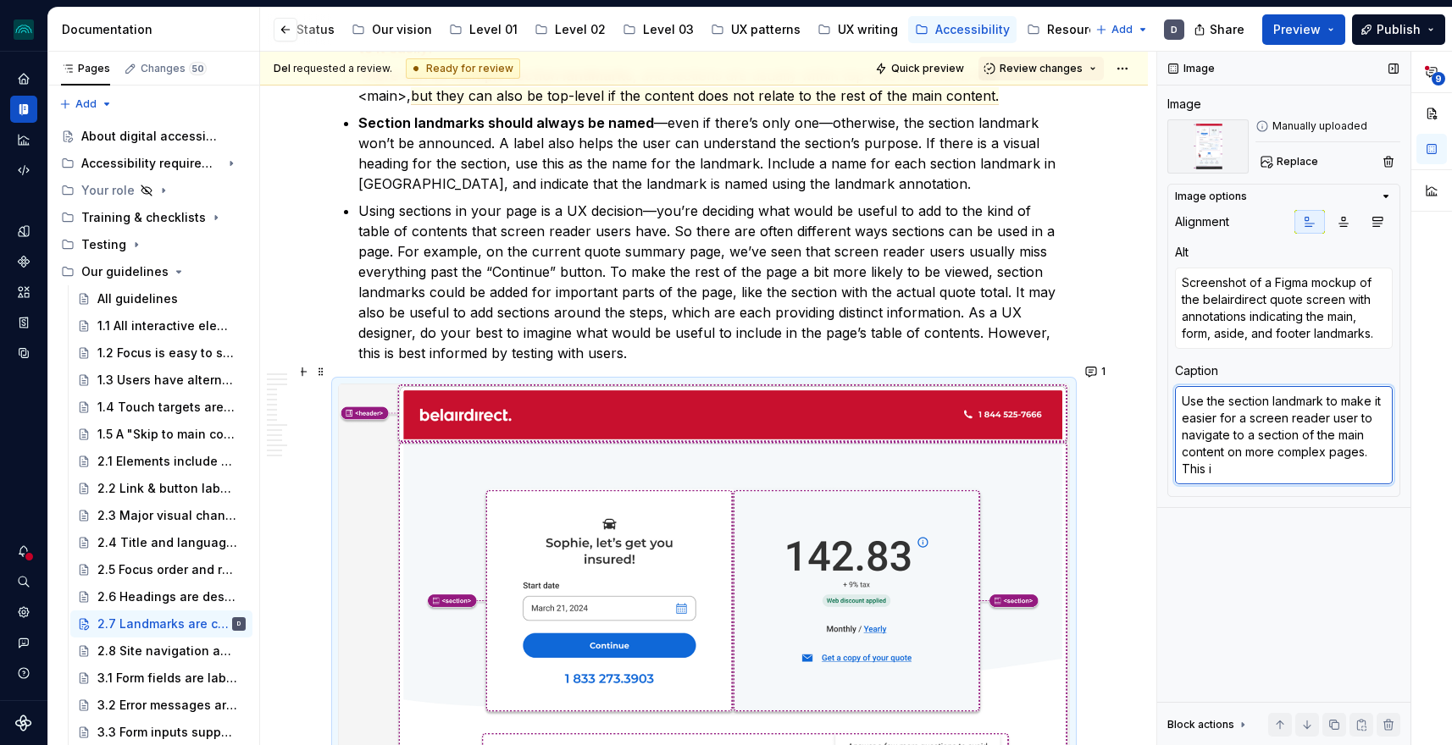
type textarea "*"
type textarea "Use the section landmark to make it easier for a screen reader user to navigate…"
type textarea "*"
type textarea "Use the section landmark to make it easier for a screen reader user to navigate…"
type textarea "*"
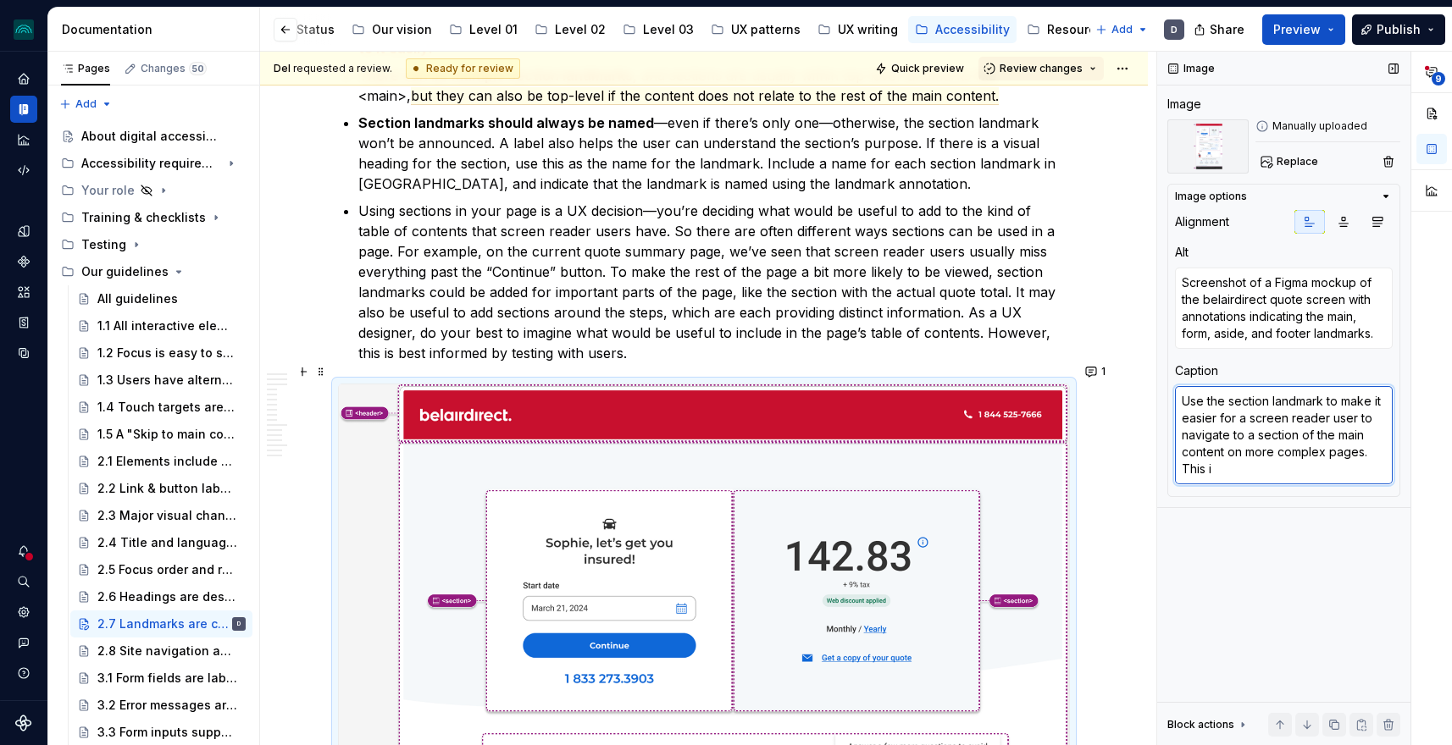
type textarea "Use the section landmark to make it easier for a screen reader user to navigate…"
type textarea "*"
type textarea "Use the section landmark to make it easier for a screen reader user to navigate…"
type textarea "*"
type textarea "Use the section landmark to make it easier for a screen reader user to navigate…"
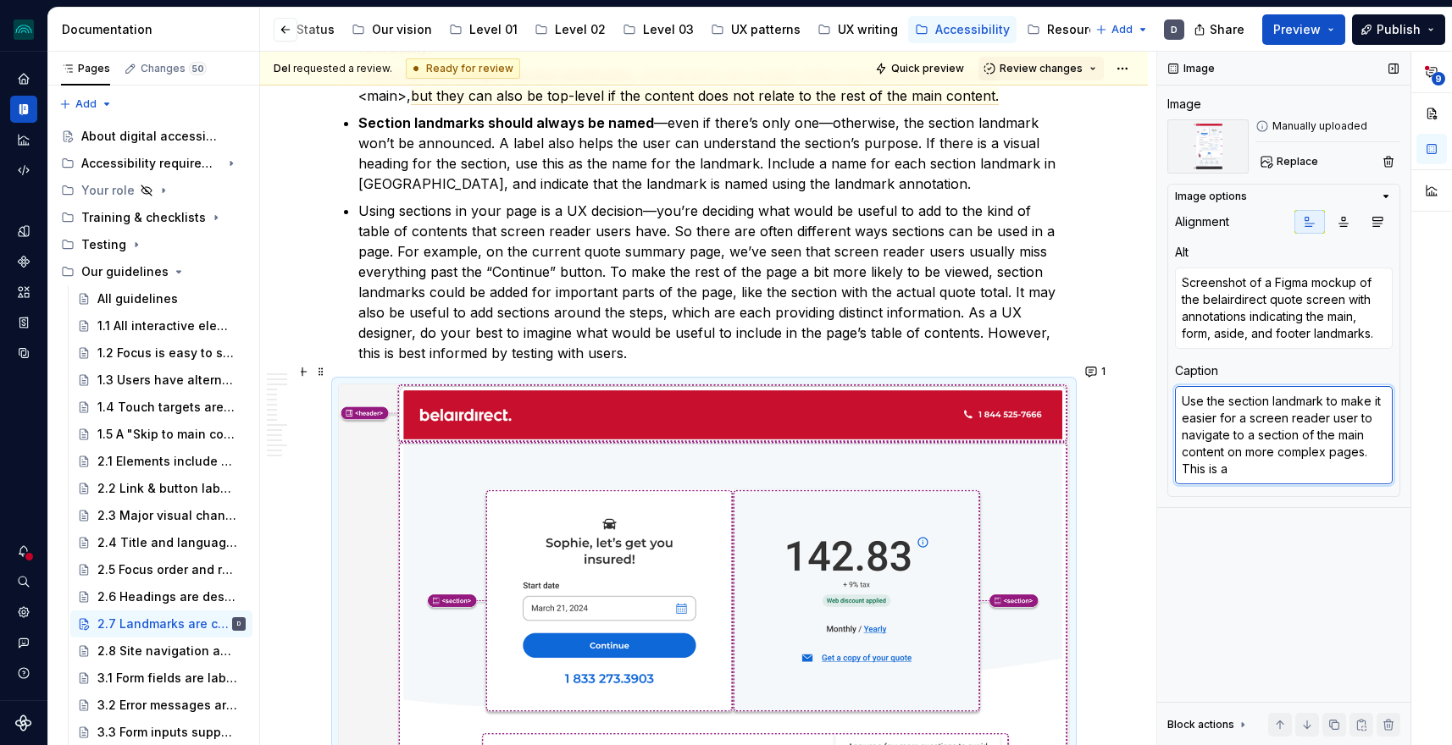
type textarea "*"
type textarea "Use the section landmark to make it easier for a screen reader user to navigate…"
type textarea "*"
type textarea "Use the section landmark to make it easier for a screen reader user to navigate…"
type textarea "*"
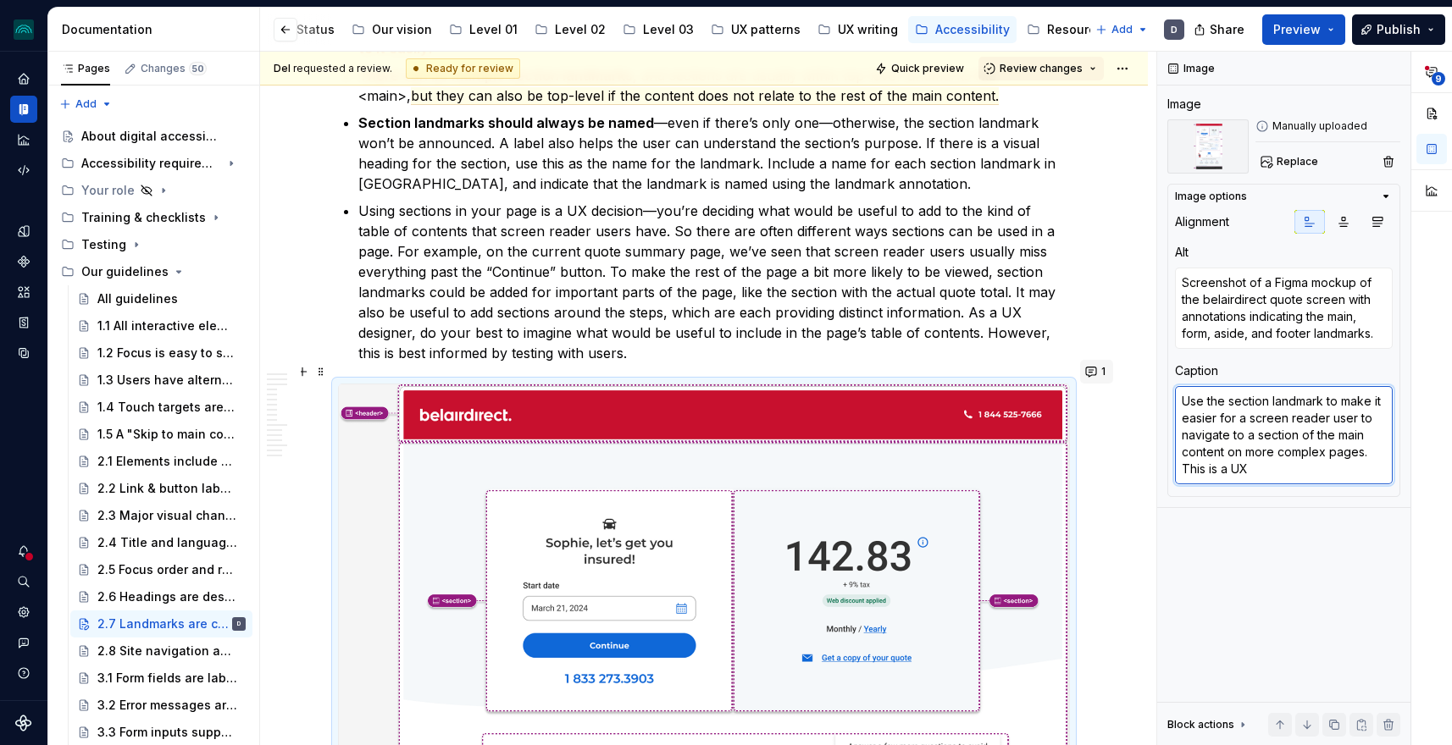
type textarea "Use the section landmark to make it easier for a screen reader user to navigate…"
click at [1096, 368] on button "1" at bounding box center [1096, 372] width 33 height 24
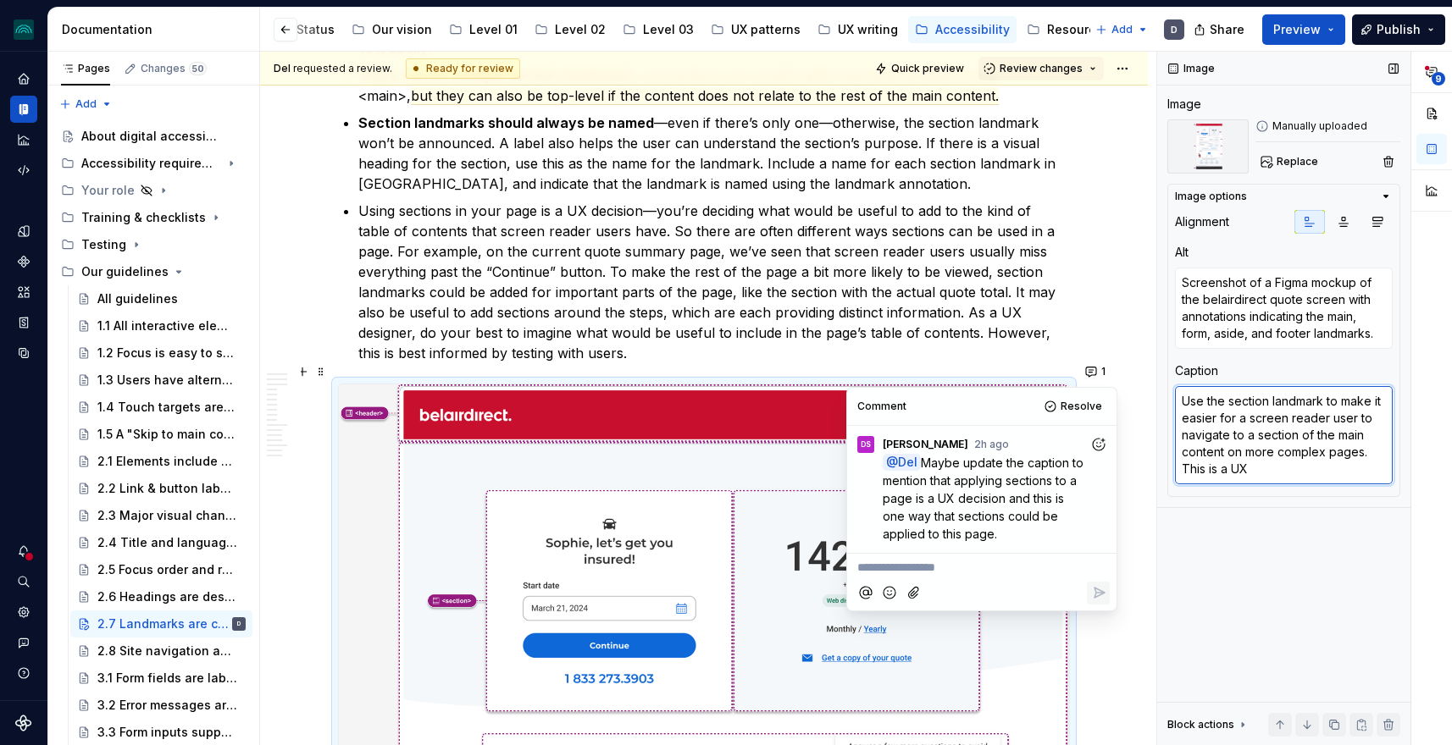
type textarea "*"
click at [1258, 461] on textarea "Use the section landmark to make it easier for a screen reader user to navigate…" at bounding box center [1284, 435] width 218 height 98
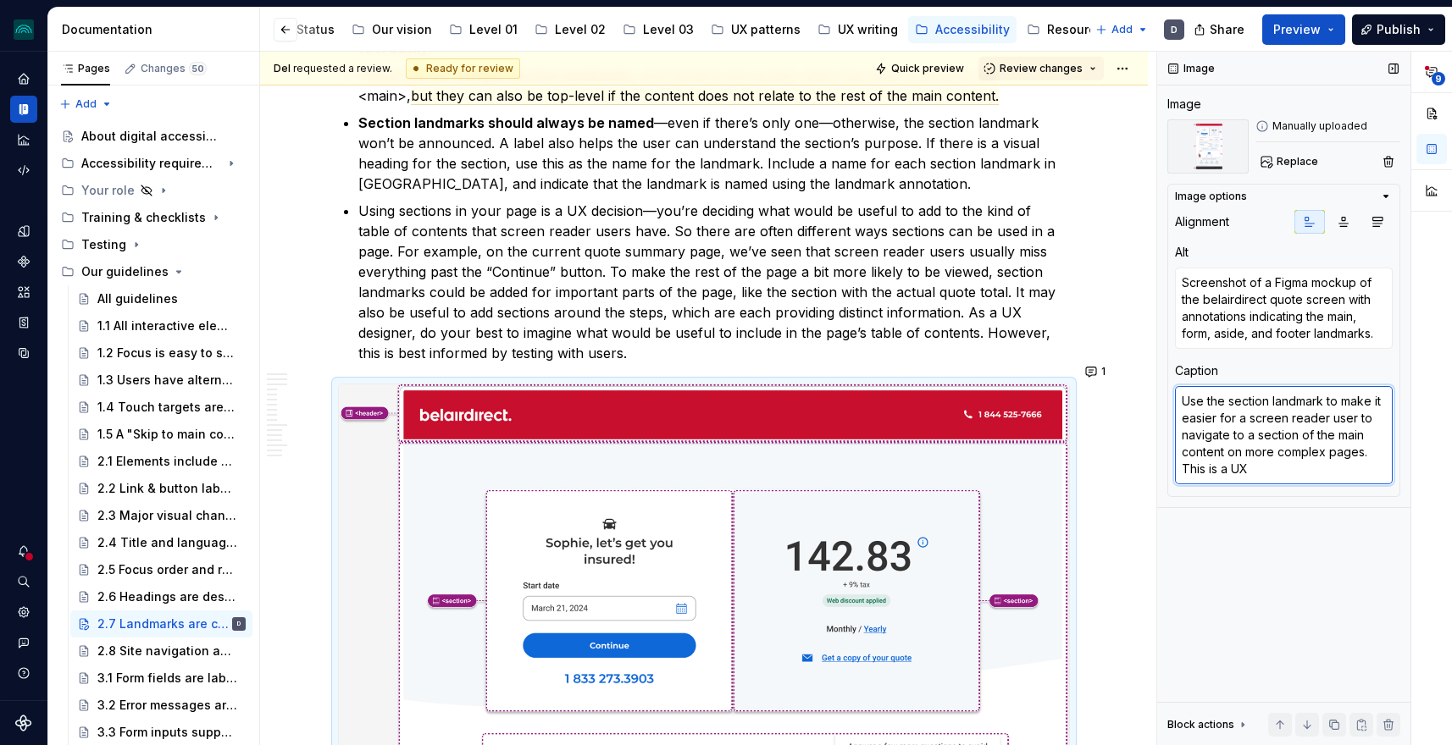
click at [1255, 472] on textarea "Use the section landmark to make it easier for a screen reader user to navigate…" at bounding box center [1284, 435] width 218 height 98
drag, startPoint x: 1256, startPoint y: 472, endPoint x: 1181, endPoint y: 472, distance: 74.5
click at [1181, 472] on textarea "Use the section landmark to make it easier for a screen reader user to navigate…" at bounding box center [1284, 435] width 218 height 98
type textarea "Use the section landmark to make it easier for a screen reader user to navigate…"
type textarea "*"
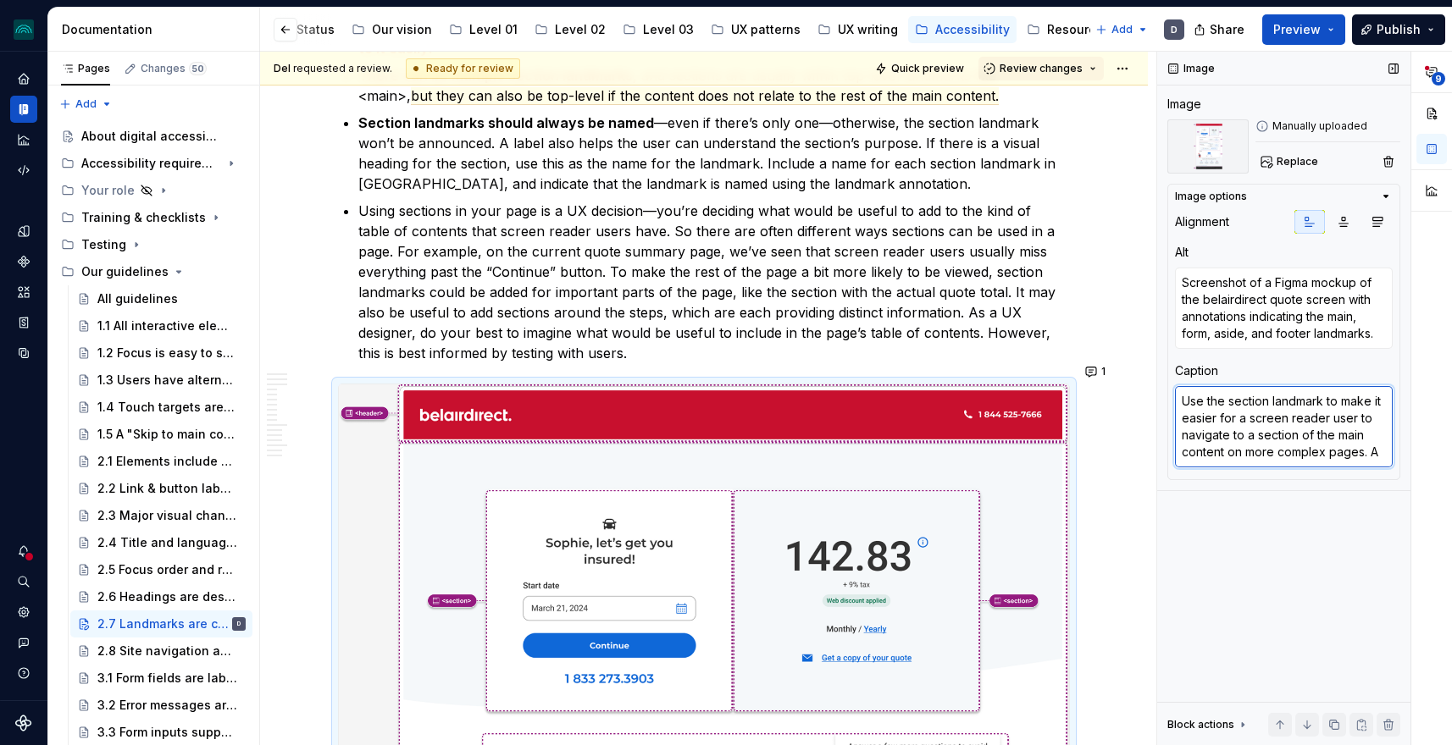
type textarea "Use the section landmark to make it easier for a screen reader user to navigate…"
type textarea "*"
type textarea "Use the section landmark to make it easier for a screen reader user to navigate…"
type textarea "*"
type textarea "Use the section landmark to make it easier for a screen reader user to navigate…"
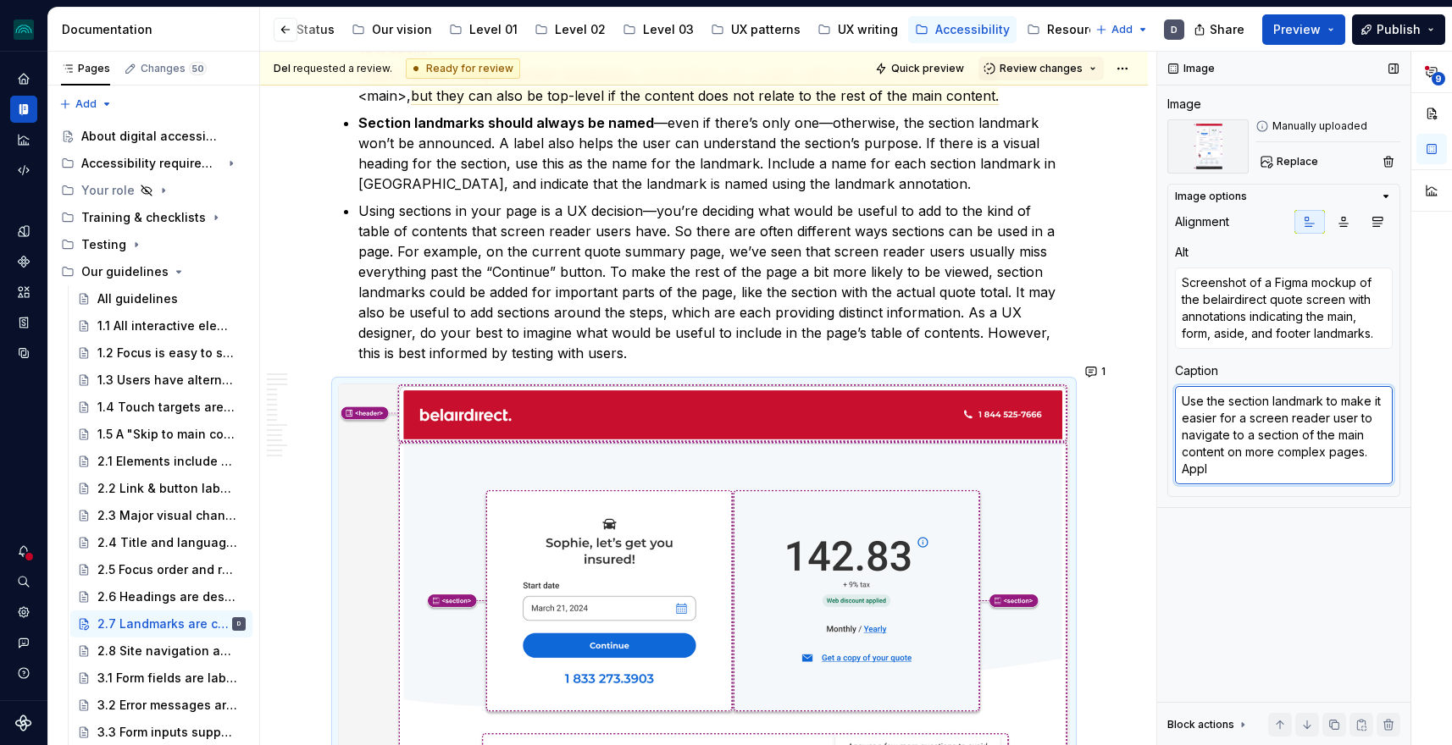
type textarea "*"
type textarea "Use the section landmark to make it easier for a screen reader user to navigate…"
type textarea "*"
type textarea "Use the section landmark to make it easier for a screen reader user to navigate…"
type textarea "*"
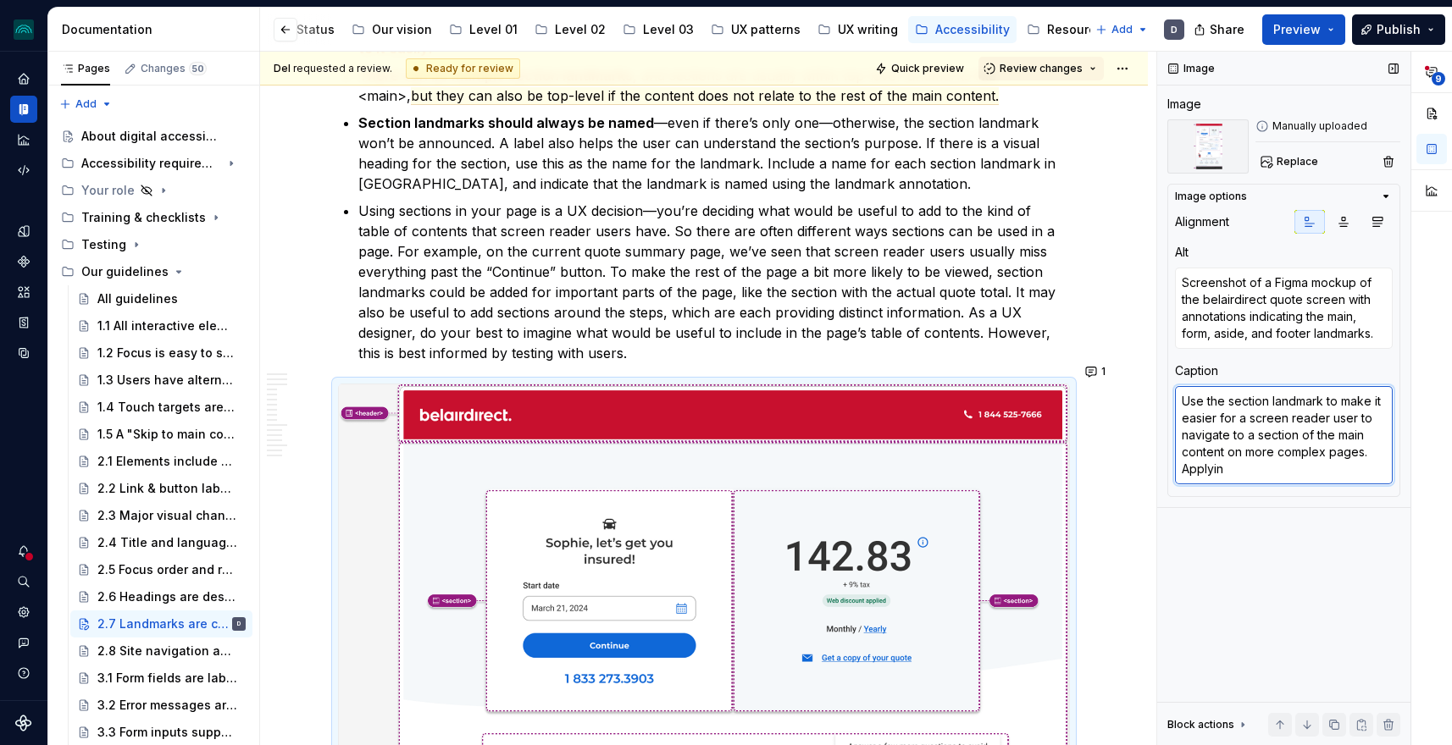
type textarea "Use the section landmark to make it easier for a screen reader user to navigate…"
type textarea "*"
type textarea "Use the section landmark to make it easier for a screen reader user to navigate…"
type textarea "*"
type textarea "Use the section landmark to make it easier for a screen reader user to navigate…"
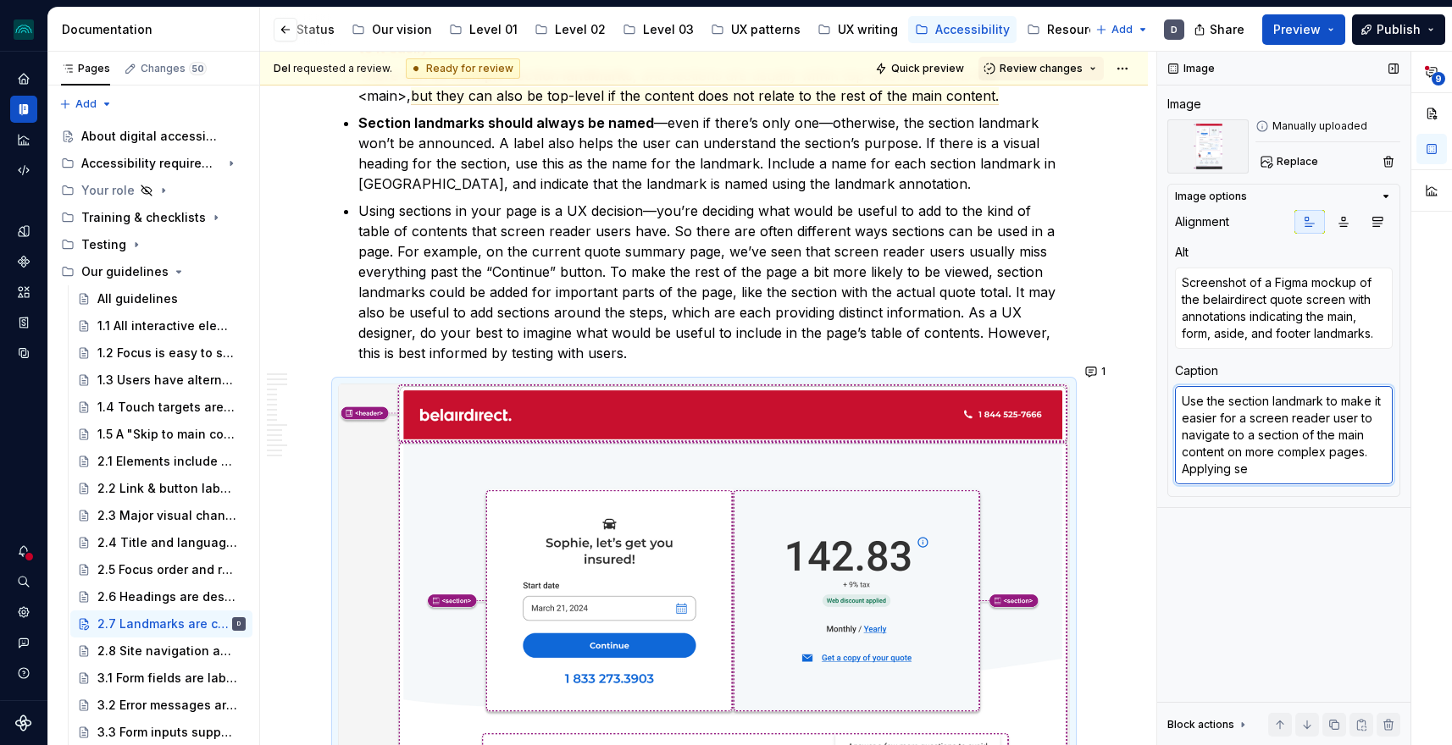
type textarea "*"
type textarea "Use the section landmark to make it easier for a screen reader user to navigate…"
type textarea "*"
type textarea "Use the section landmark to make it easier for a screen reader user to navigate…"
type textarea "*"
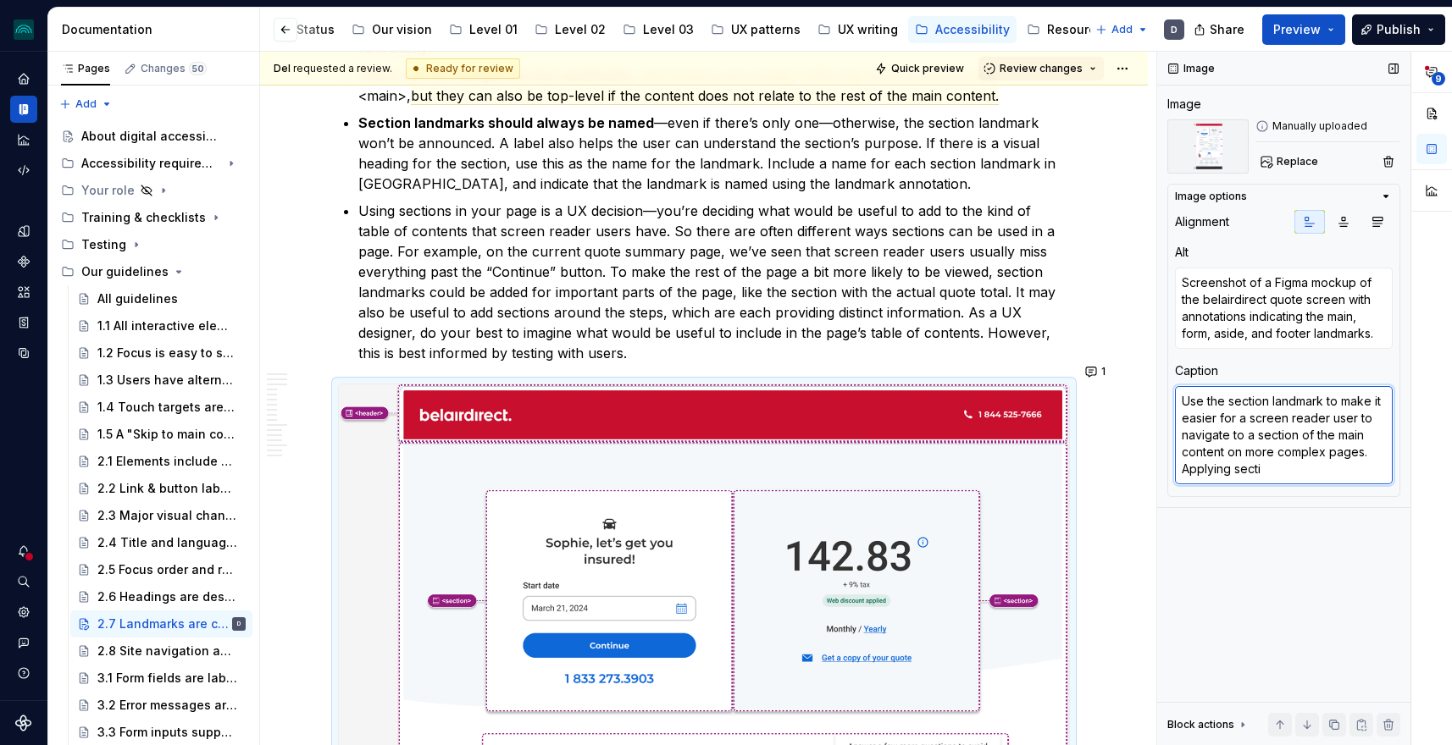
type textarea "Use the section landmark to make it easier for a screen reader user to navigate…"
type textarea "*"
type textarea "Use the section landmark to make it easier for a screen reader user to navigate…"
type textarea "*"
type textarea "Use the section landmark to make it easier for a screen reader user to navigate…"
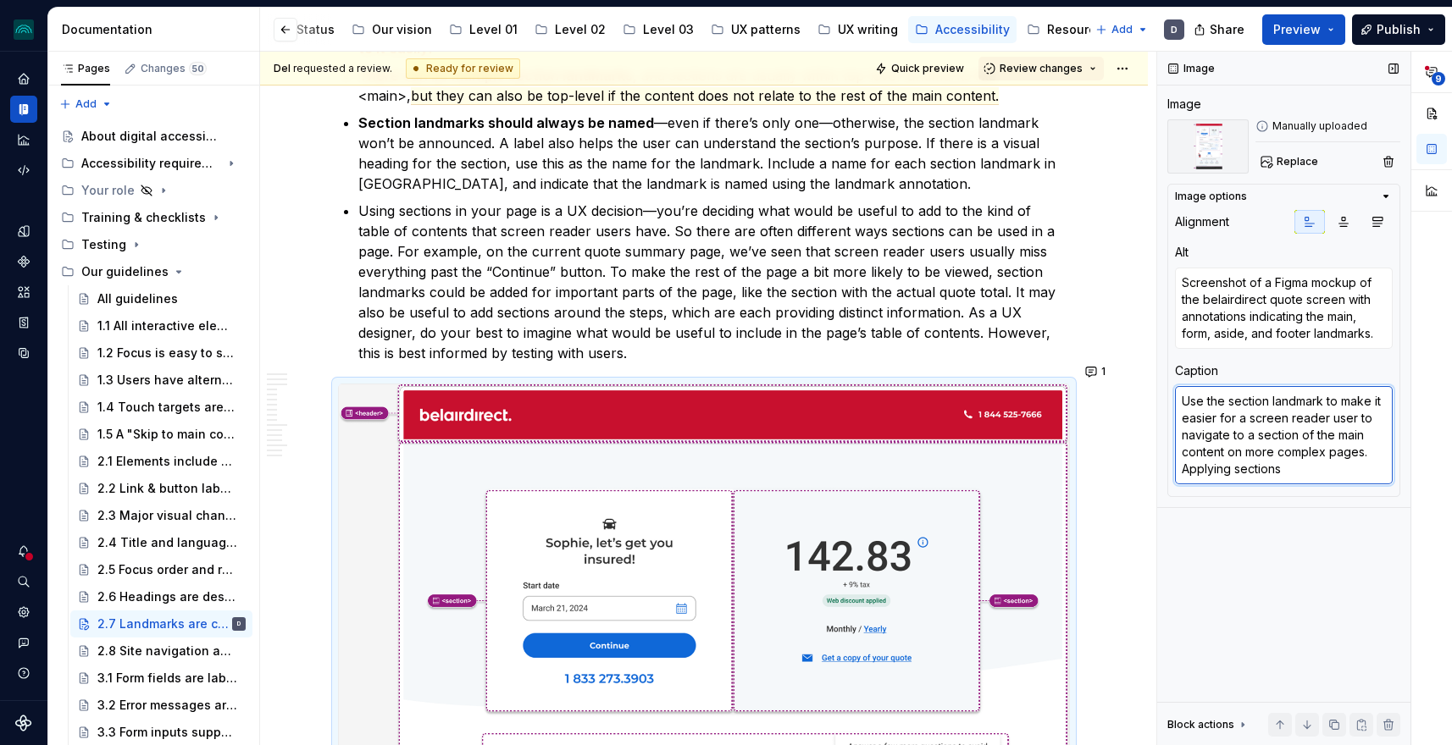
type textarea "*"
type textarea "Use the section landmark to make it easier for a screen reader user to navigate…"
type textarea "*"
type textarea "Use the section landmark to make it easier for a screen reader user to navigate…"
type textarea "*"
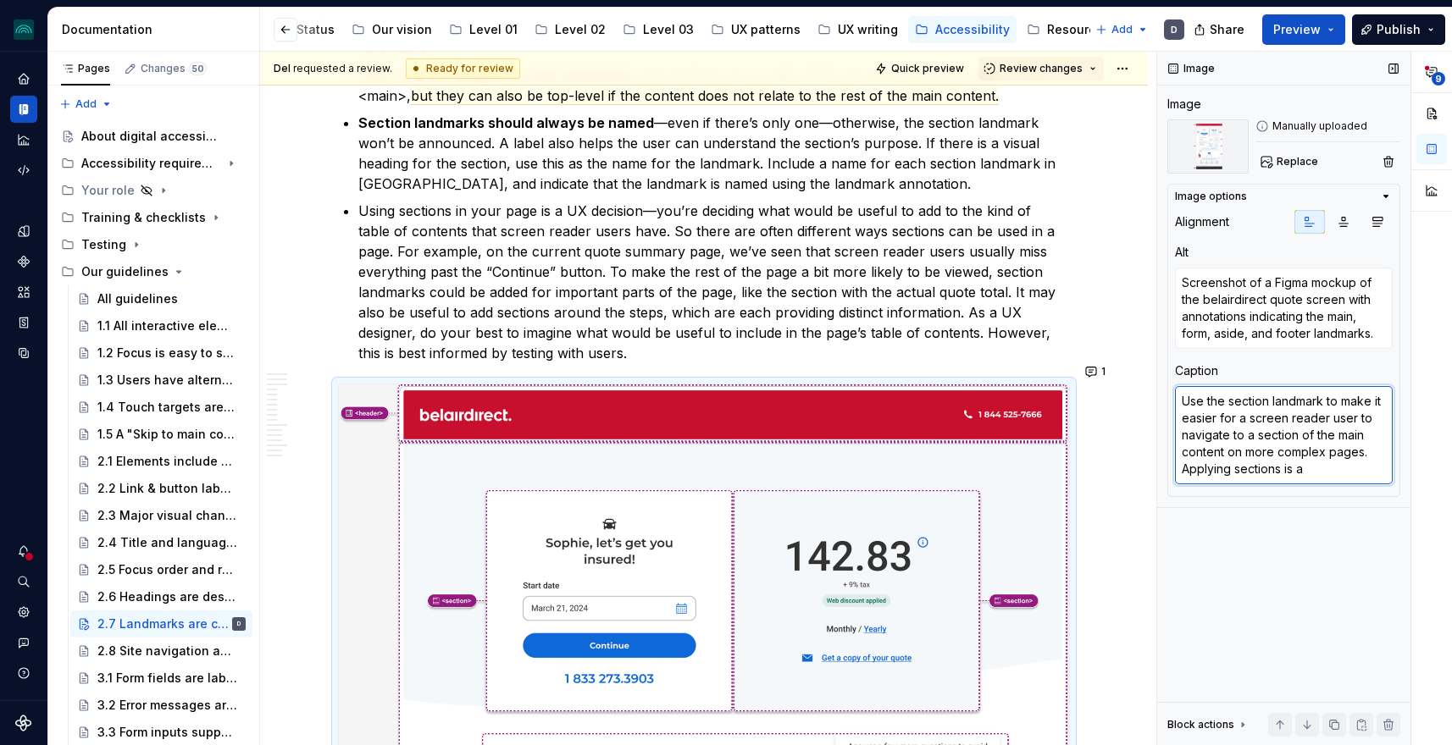
type textarea "Use the section landmark to make it easier for a screen reader user to navigate…"
type textarea "*"
type textarea "Use the section landmark to make it easier for a screen reader user to navigate…"
type textarea "*"
type textarea "Use the section landmark to make it easier for a screen reader user to navigate…"
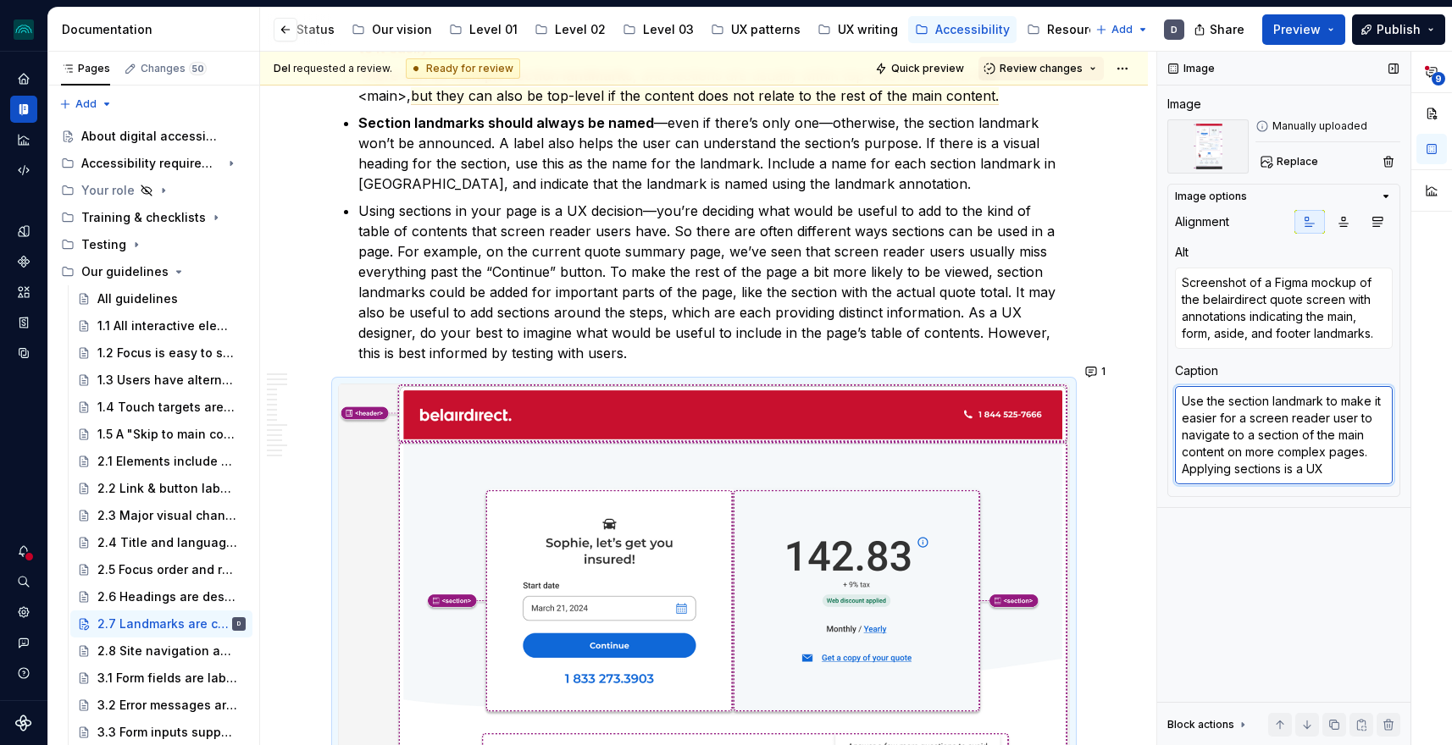
type textarea "*"
type textarea "Use the section landmark to make it easier for a screen reader user to navigate…"
type textarea "*"
type textarea "Use the section landmark to make it easier for a screen reader user to navigate…"
type textarea "*"
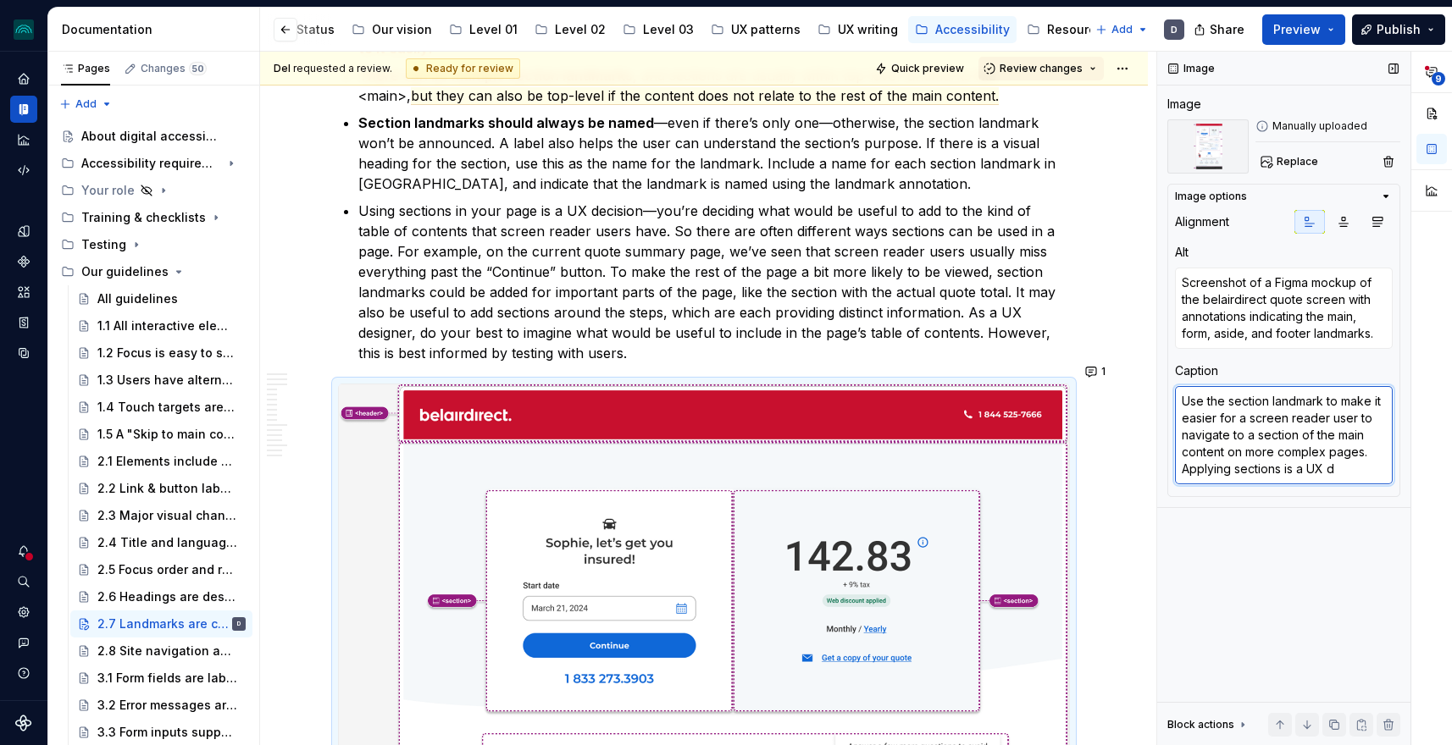
type textarea "Use the section landmark to make it easier for a screen reader user to navigate…"
type textarea "*"
type textarea "Use the section landmark to make it easier for a screen reader user to navigate…"
type textarea "*"
type textarea "Use the section landmark to make it easier for a screen reader user to navigate…"
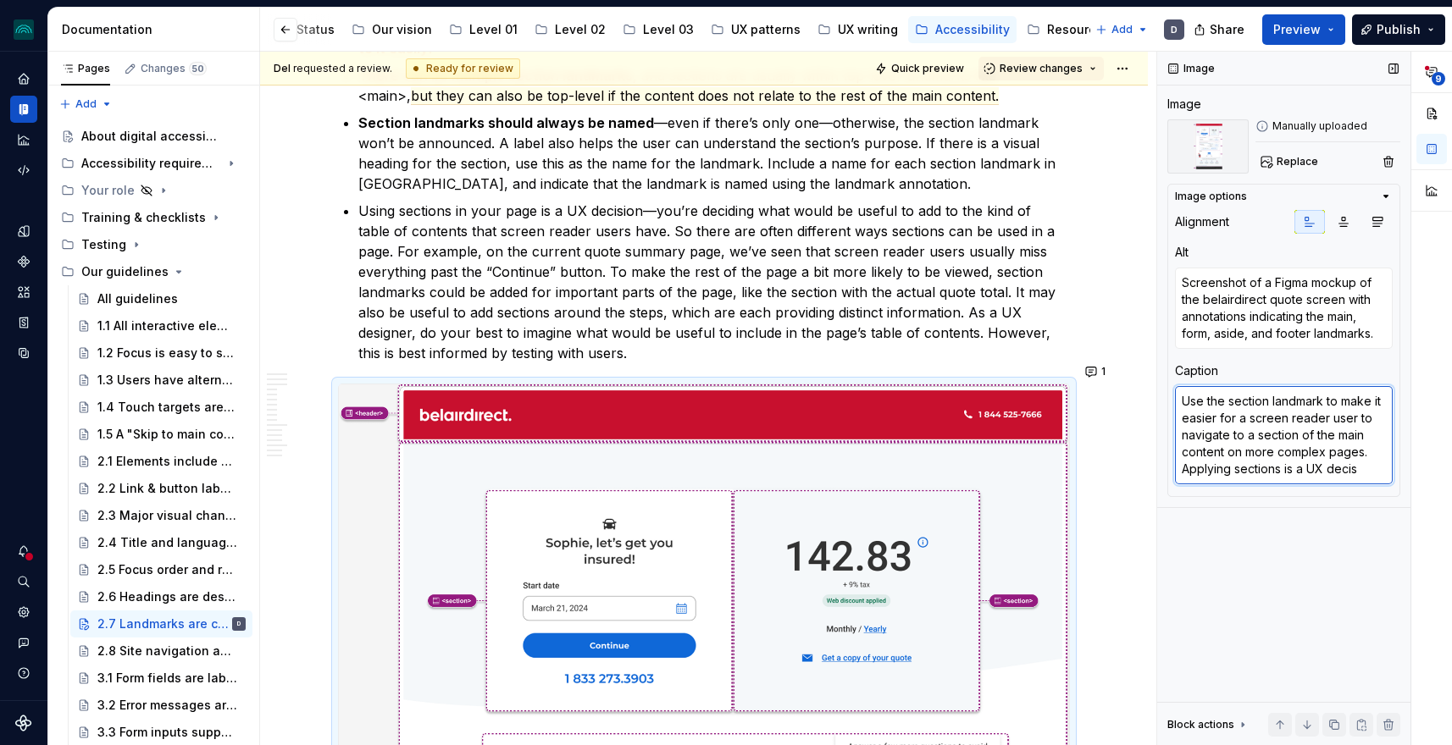
type textarea "*"
type textarea "Use the section landmark to make it easier for a screen reader user to navigate…"
type textarea "*"
type textarea "Use the section landmark to make it easier for a screen reader user to navigate…"
type textarea "*"
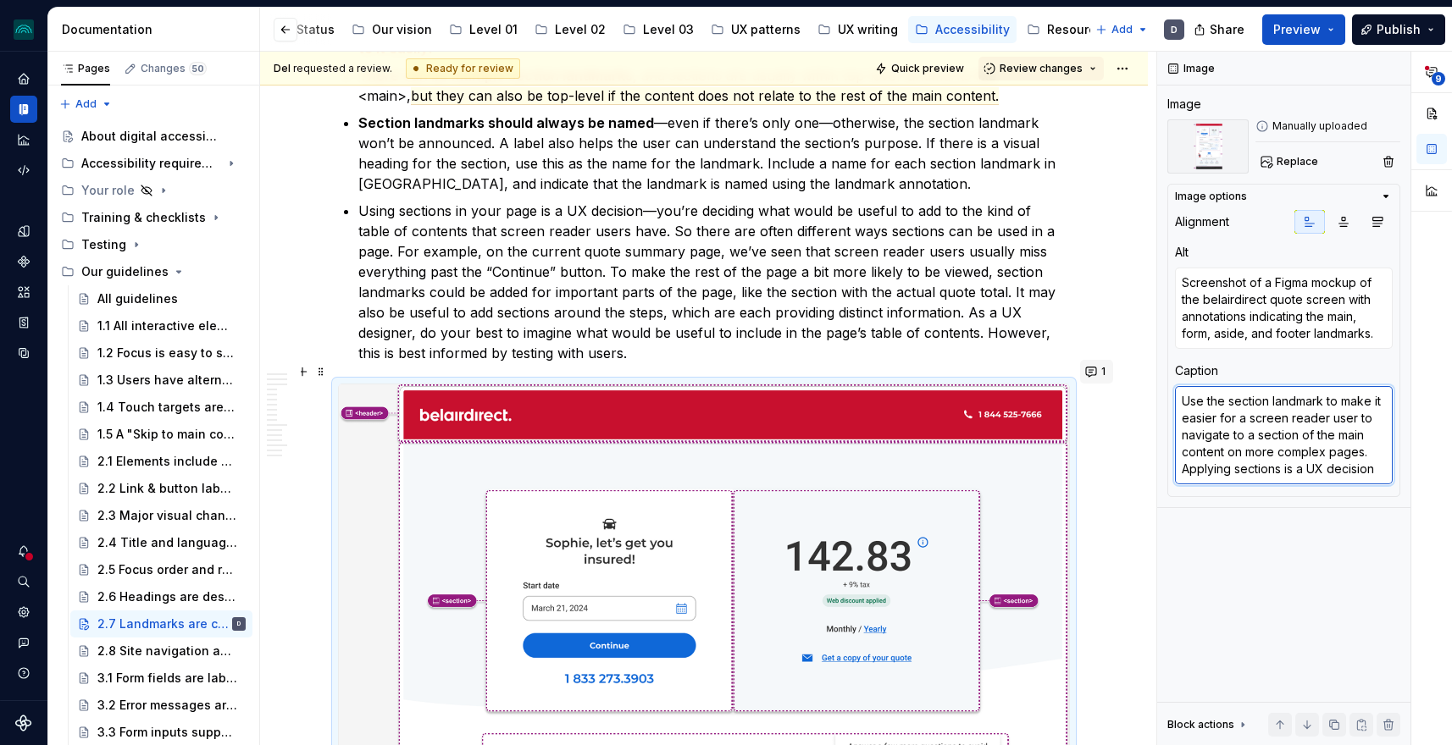
type textarea "Use the section landmark to make it easier for a screen reader user to navigate…"
click at [1097, 373] on button "1" at bounding box center [1096, 372] width 33 height 24
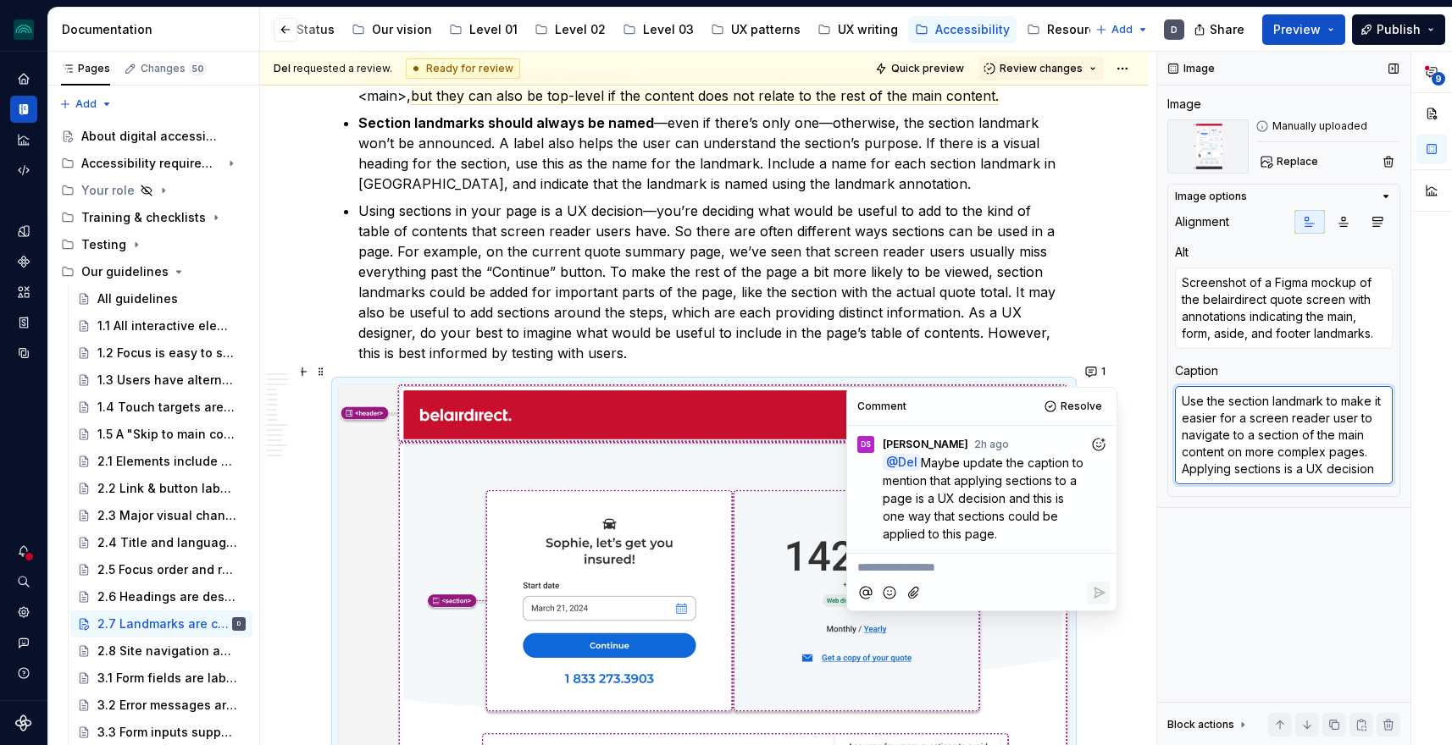
type textarea "*"
click at [1373, 463] on textarea "Use the section landmark to make it easier for a screen reader user to navigate…" at bounding box center [1284, 435] width 218 height 98
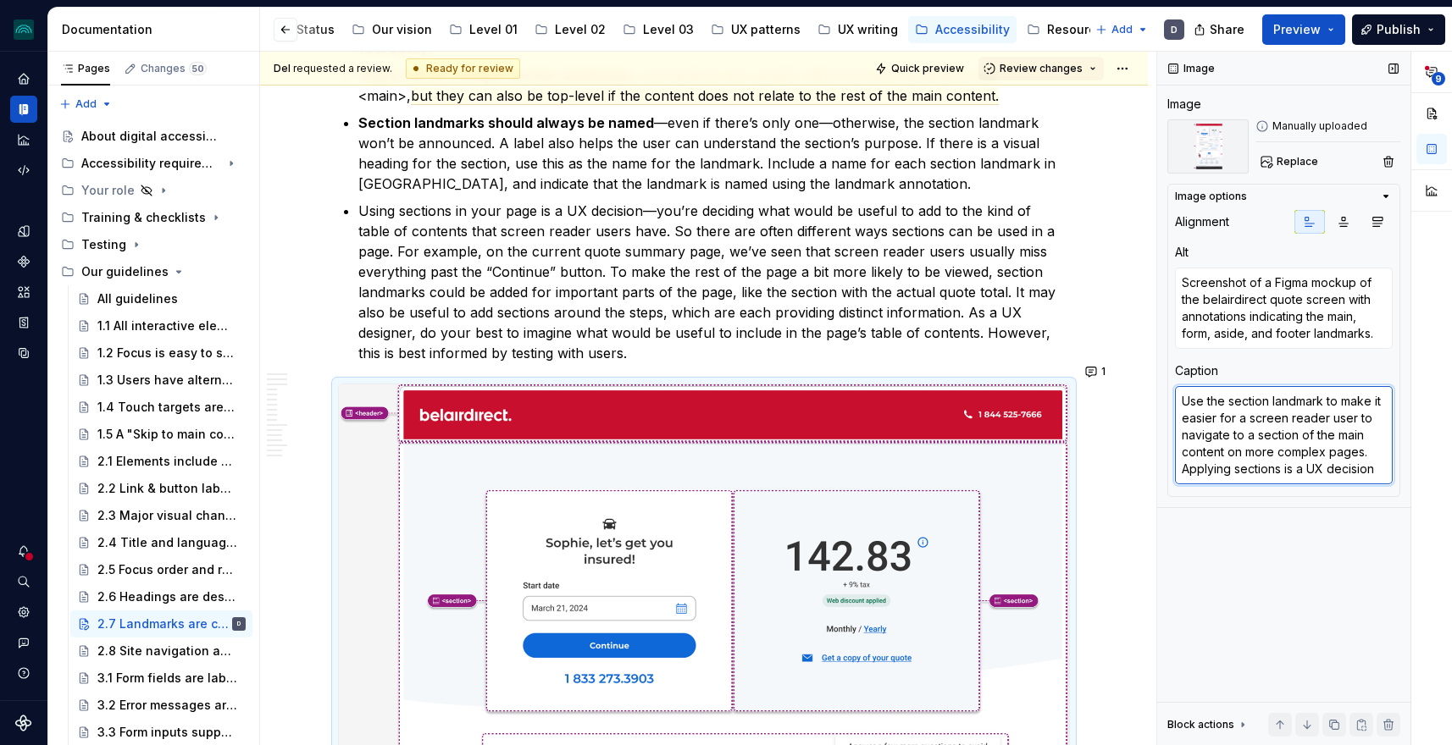
click at [1375, 470] on textarea "Use the section landmark to make it easier for a screen reader user to navigate…" at bounding box center [1284, 435] width 218 height 98
type textarea "Use the section landmark to make it easier for a screen reader user to navigate…"
type textarea "*"
type textarea "Use the section landmark to make it easier for a screen reader user to navigate…"
type textarea "*"
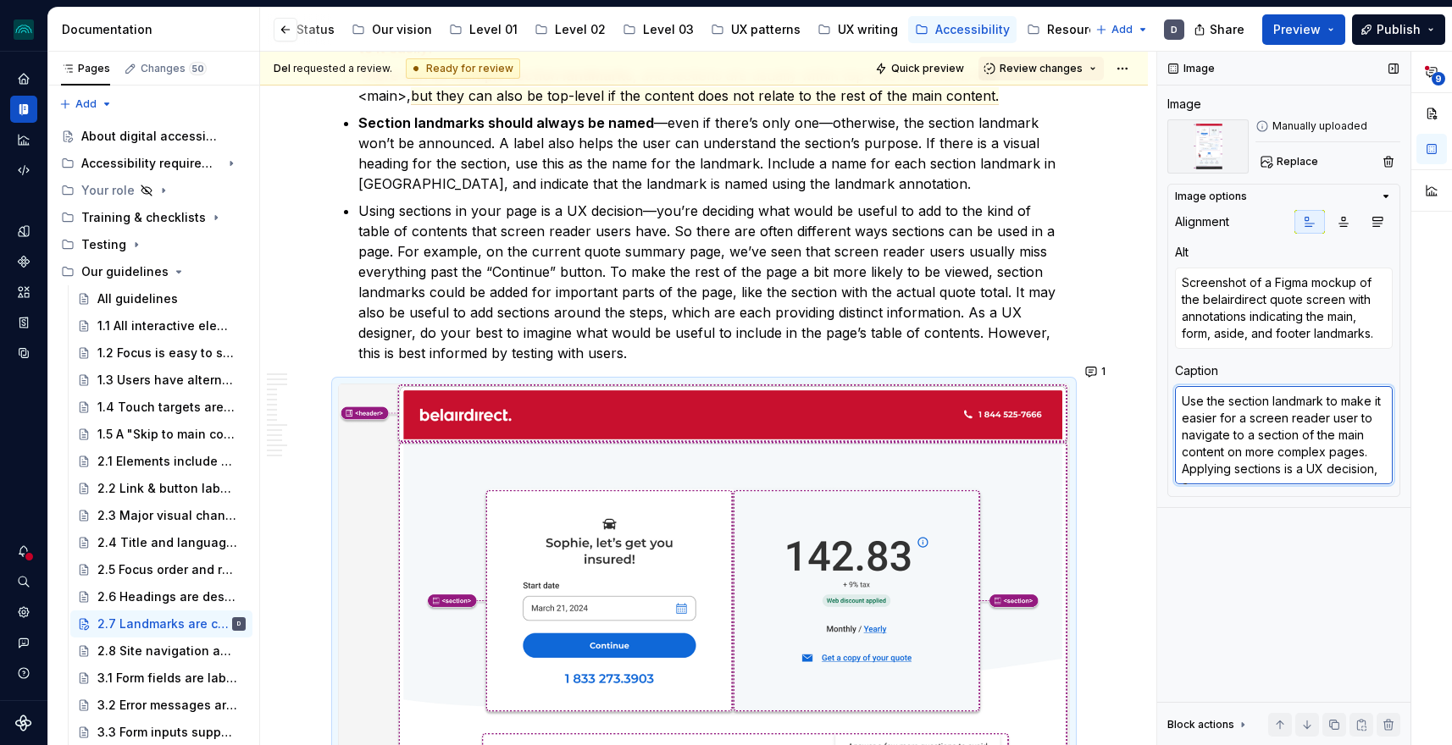
type textarea "Use the section landmark to make it easier for a screen reader user to navigate…"
type textarea "*"
type textarea "Use the section landmark to make it easier for a screen reader user to navigate…"
type textarea "*"
type textarea "Use the section landmark to make it easier for a screen reader user to navigate…"
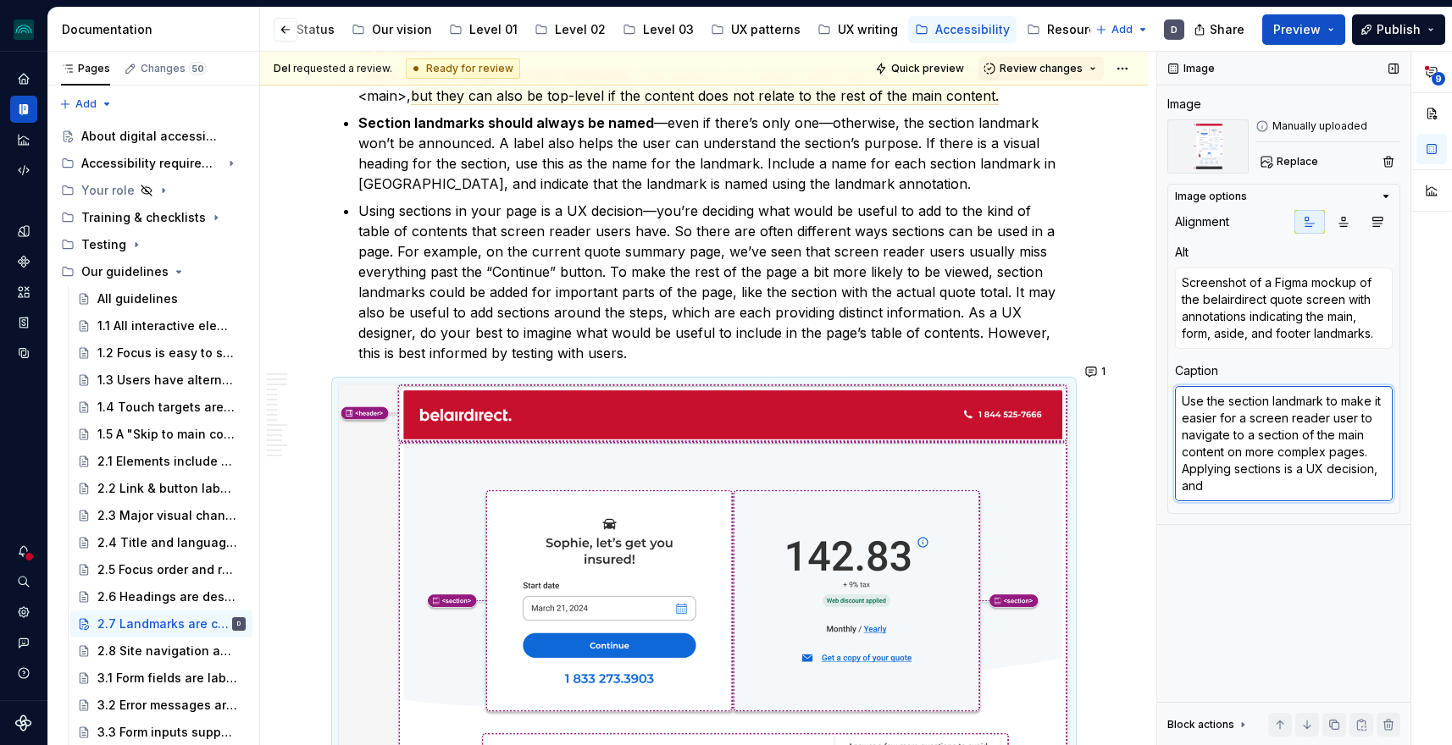
type textarea "*"
type textarea "Use the section landmark to make it easier for a screen reader user to navigate…"
type textarea "*"
type textarea "Use the section landmark to make it easier for a screen reader user to navigate…"
type textarea "*"
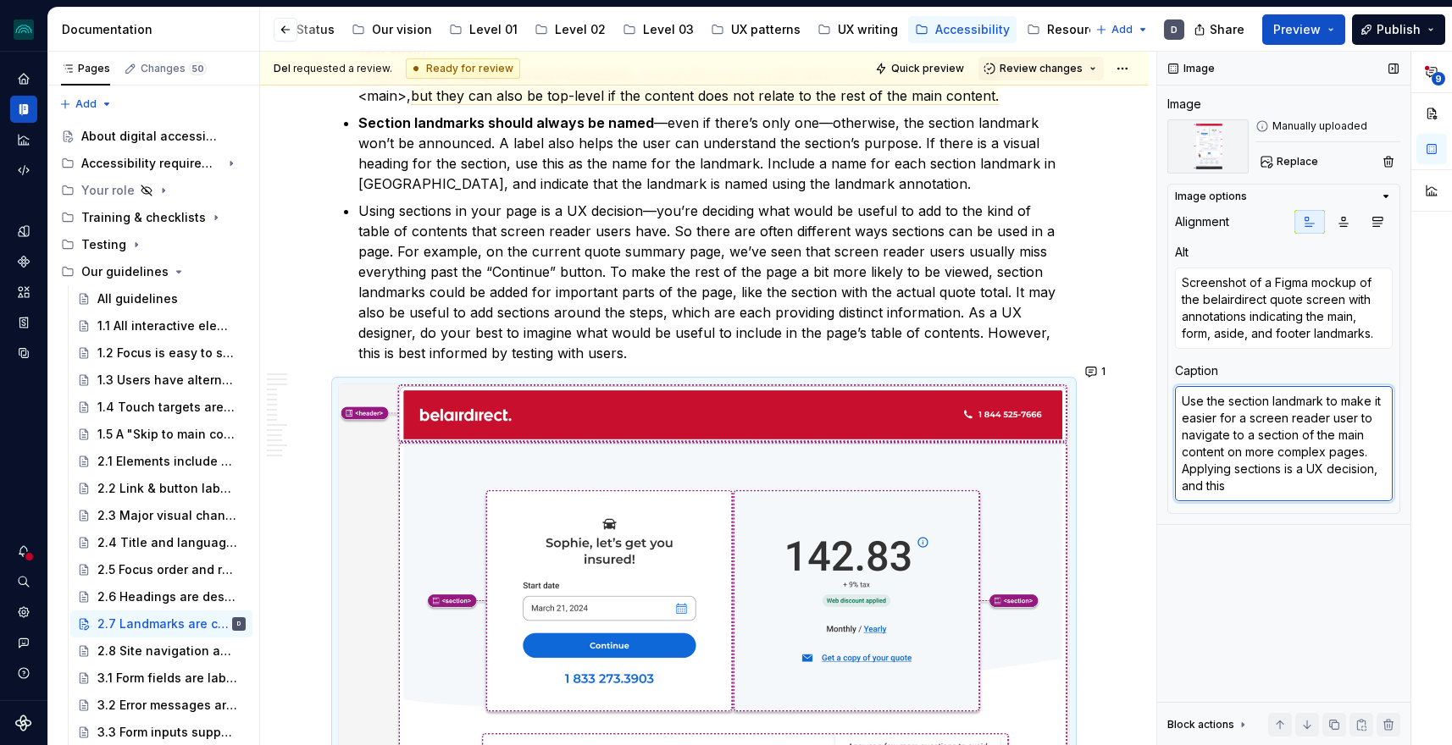
type textarea "Use the section landmark to make it easier for a screen reader user to navigate…"
type textarea "*"
type textarea "Use the section landmark to make it easier for a screen reader user to navigate…"
type textarea "*"
type textarea "Use the section landmark to make it easier for a screen reader user to navigate…"
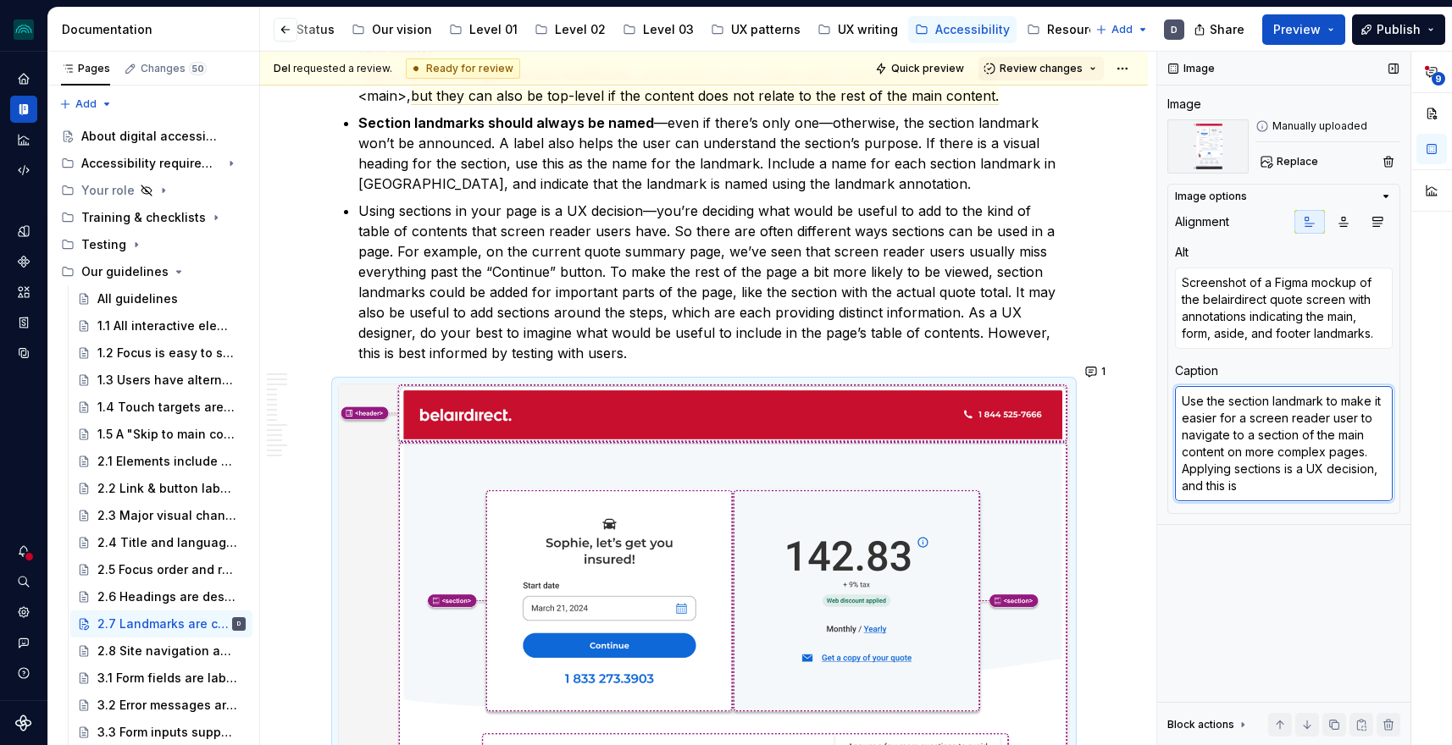
type textarea "*"
type textarea "Use the section landmark to make it easier for a screen reader user to navigate…"
type textarea "*"
type textarea "Use the section landmark to make it easier for a screen reader user to navigate…"
type textarea "*"
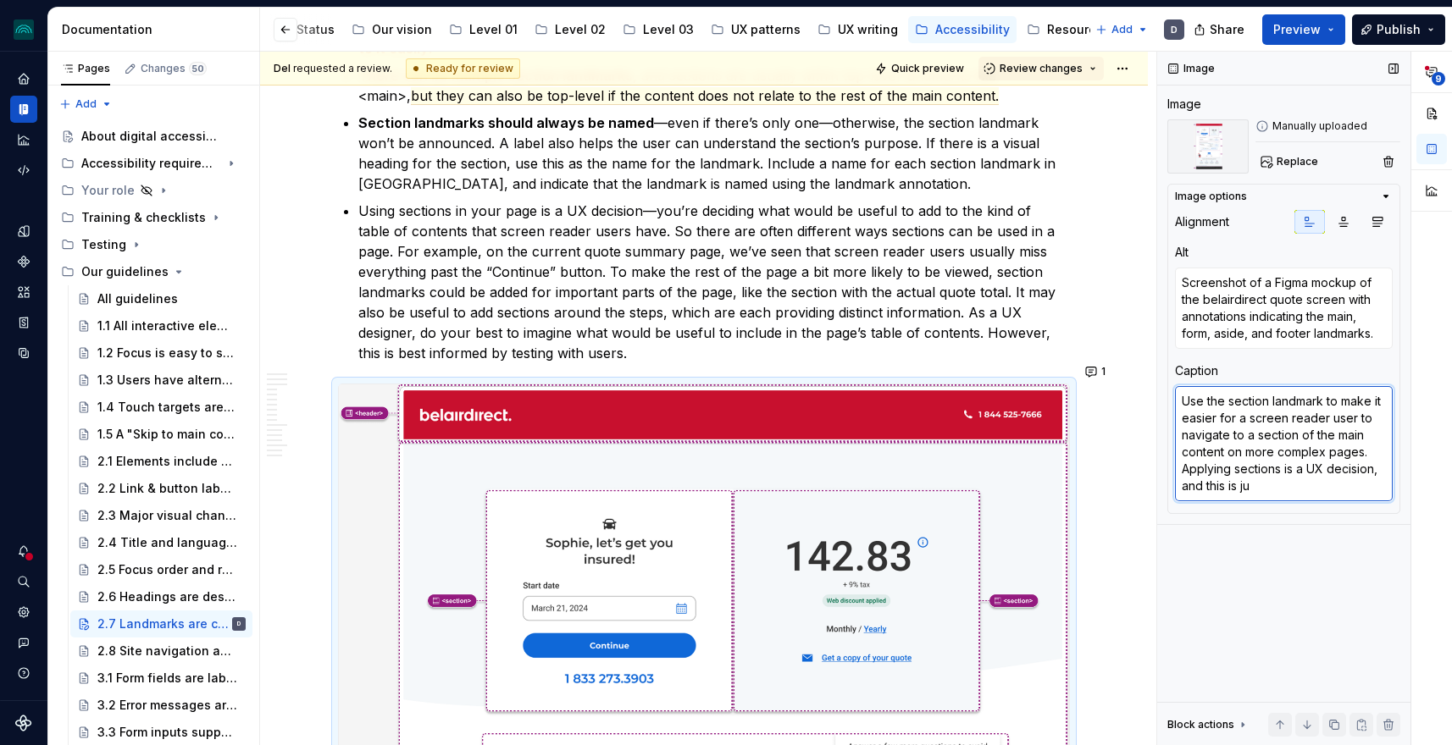
type textarea "Use the section landmark to make it easier for a screen reader user to navigate…"
type textarea "*"
type textarea "Use the section landmark to make it easier for a screen reader user to navigate…"
type textarea "*"
type textarea "Use the section landmark to make it easier for a screen reader user to navigate…"
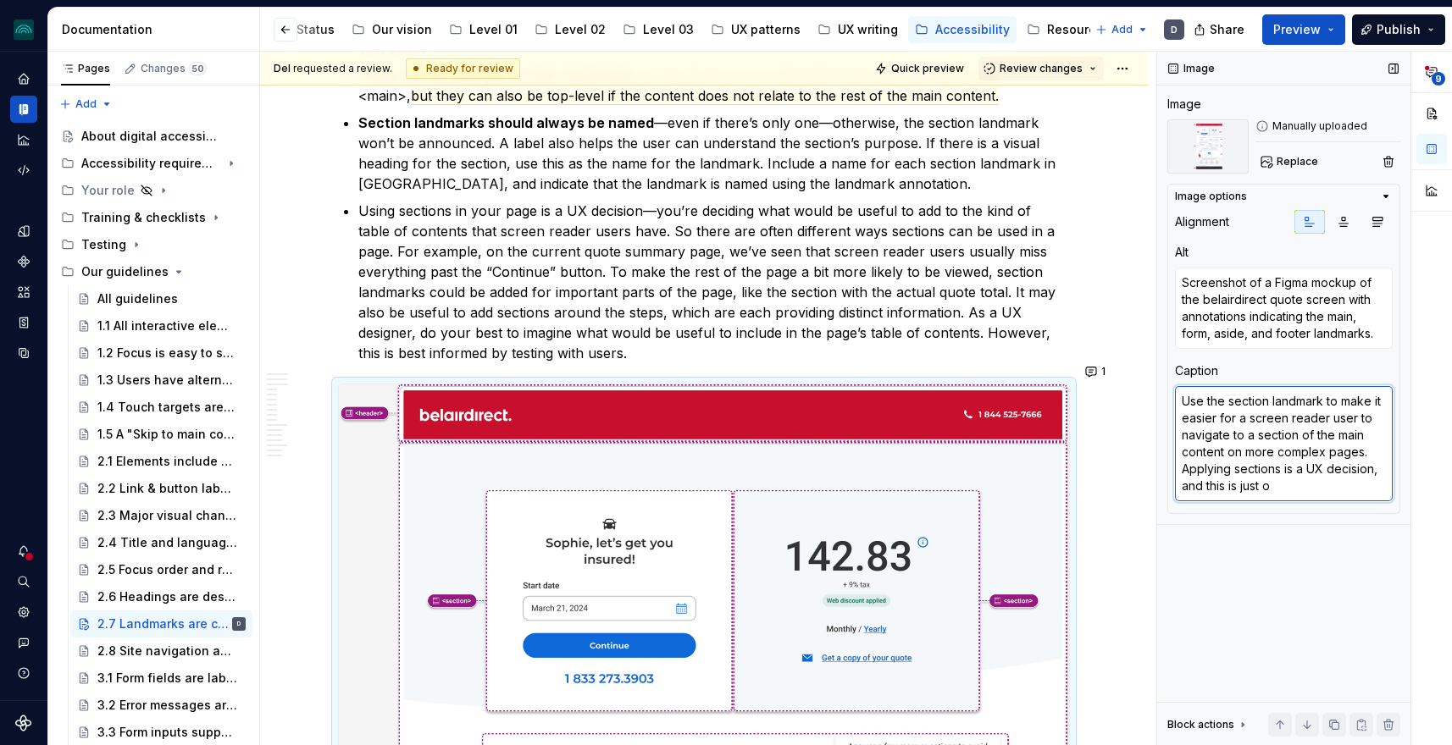
type textarea "*"
type textarea "Use the section landmark to make it easier for a screen reader user to navigate…"
type textarea "*"
type textarea "Use the section landmark to make it easier for a screen reader user to navigate…"
type textarea "*"
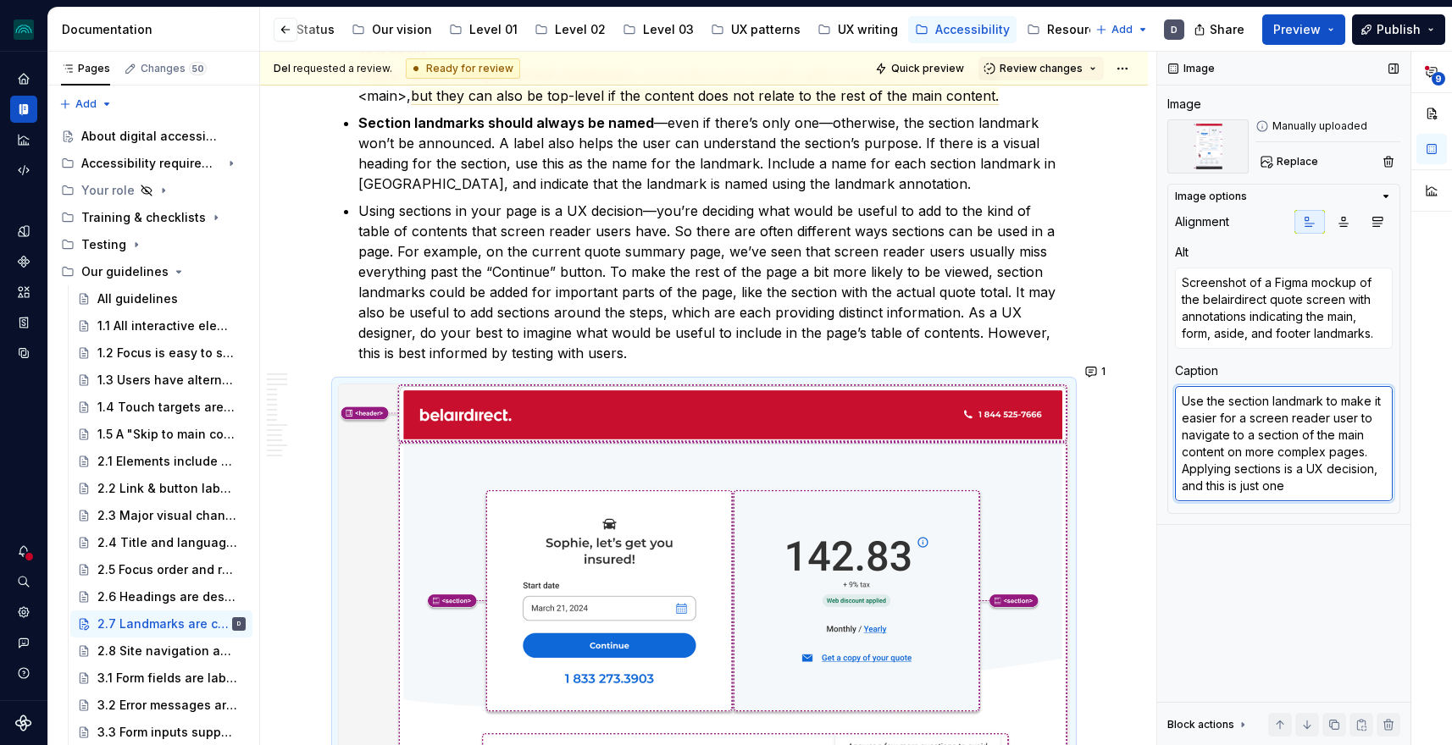
type textarea "Use the section landmark to make it easier for a screen reader user to navigate…"
type textarea "*"
type textarea "Use the section landmark to make it easier for a screen reader user to navigate…"
type textarea "*"
type textarea "Use the section landmark to make it easier for a screen reader user to navigate…"
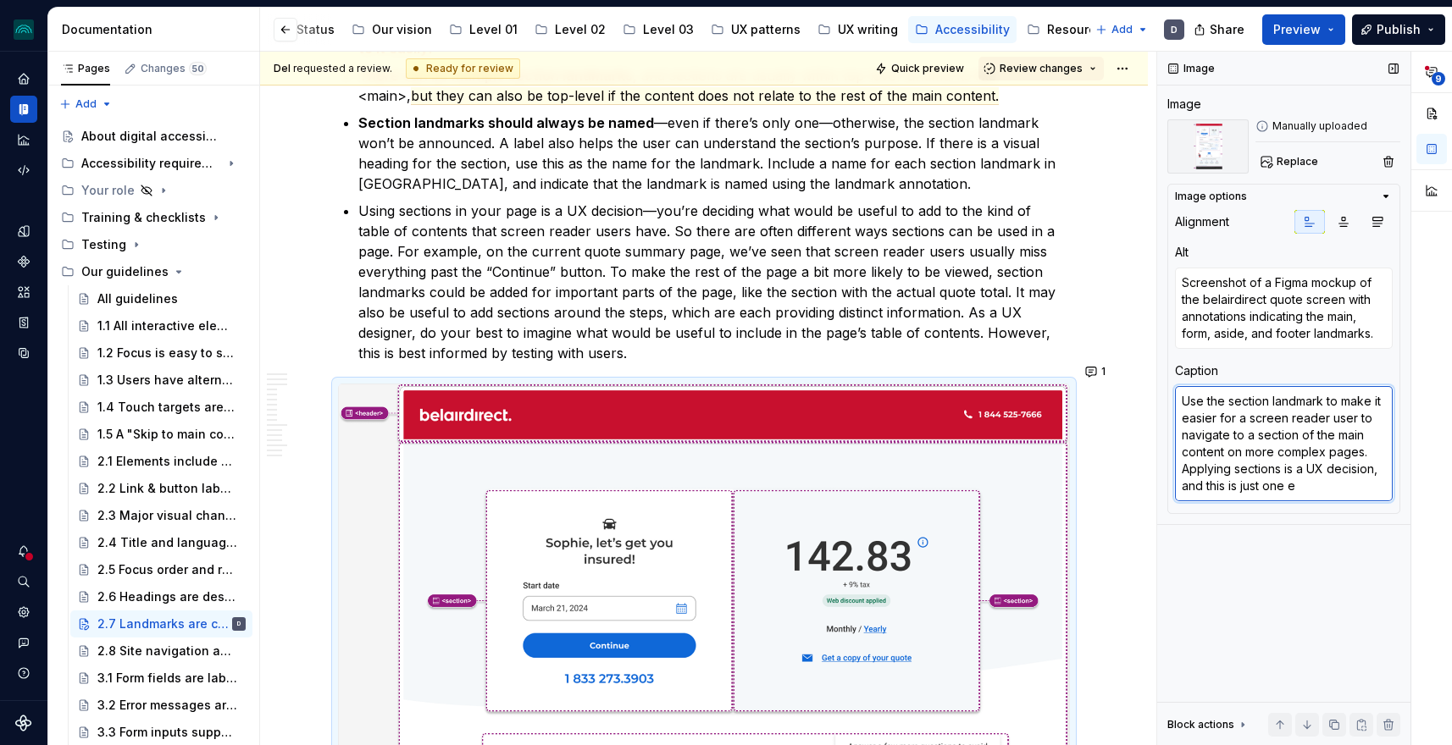
type textarea "*"
type textarea "Use the section landmark to make it easier for a screen reader user to navigate…"
type textarea "*"
type textarea "Use the section landmark to make it easier for a screen reader user to navigate…"
type textarea "*"
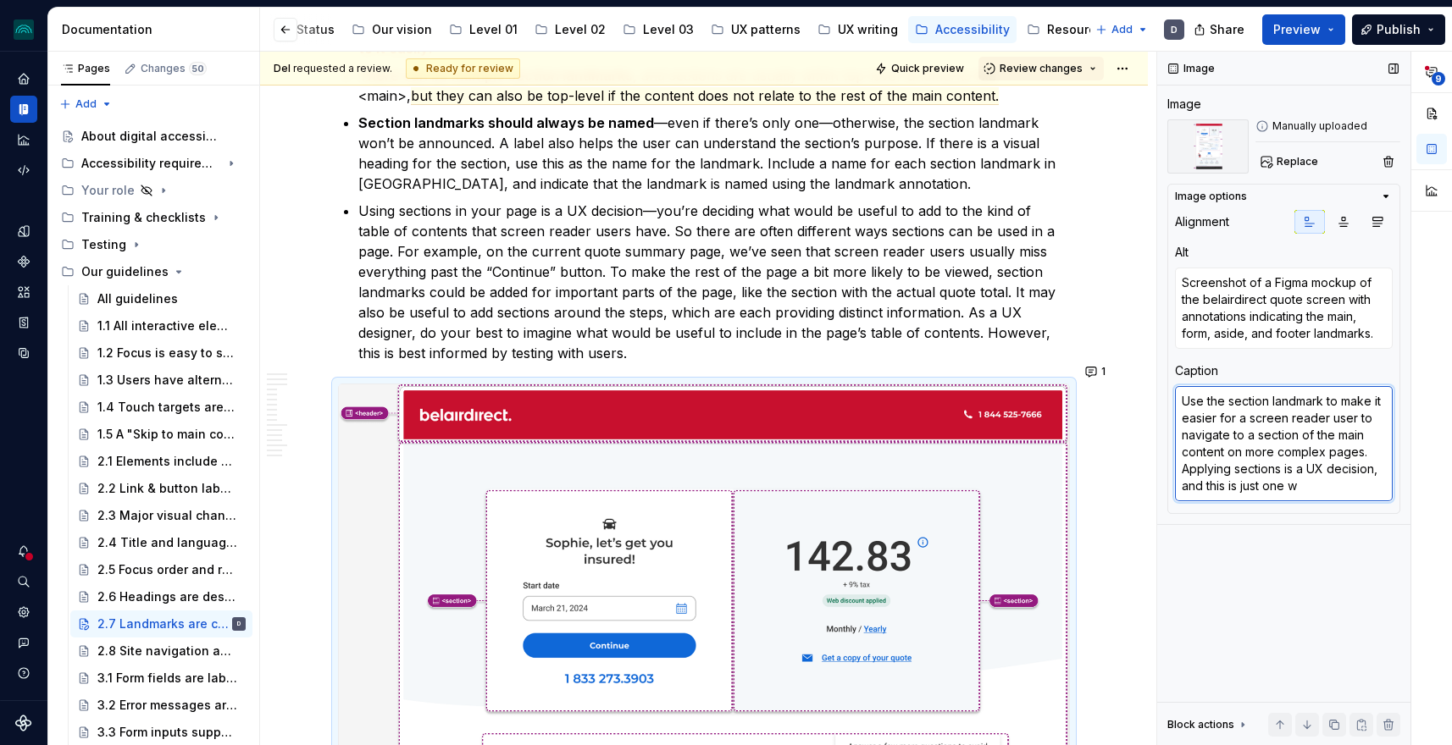
type textarea "Use the section landmark to make it easier for a screen reader user to navigate…"
type textarea "*"
type textarea "Use the section landmark to make it easier for a screen reader user to navigate…"
type textarea "*"
type textarea "Use the section landmark to make it easier for a screen reader user to navigate…"
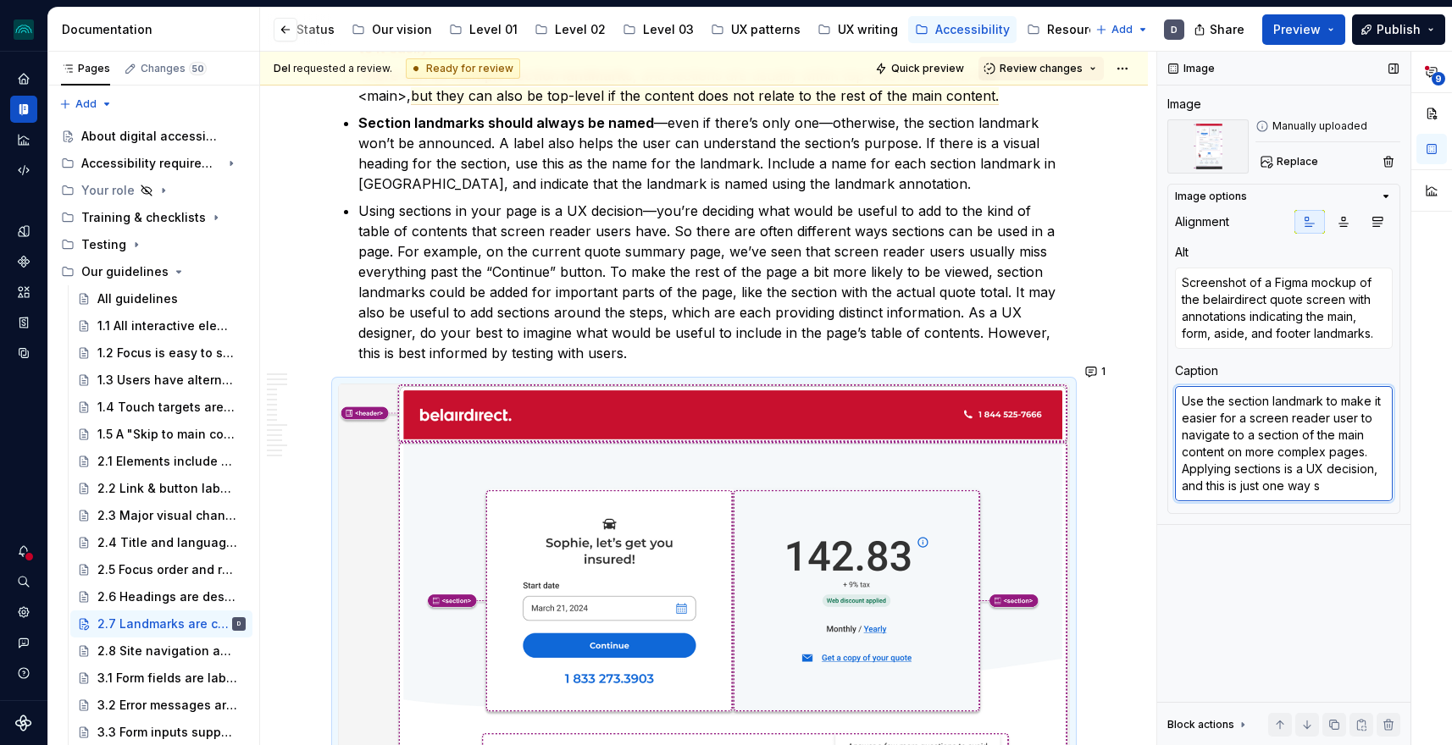
type textarea "*"
type textarea "Use the section landmark to make it easier for a screen reader user to navigate…"
type textarea "*"
type textarea "Use the section landmark to make it easier for a screen reader user to navigate…"
type textarea "*"
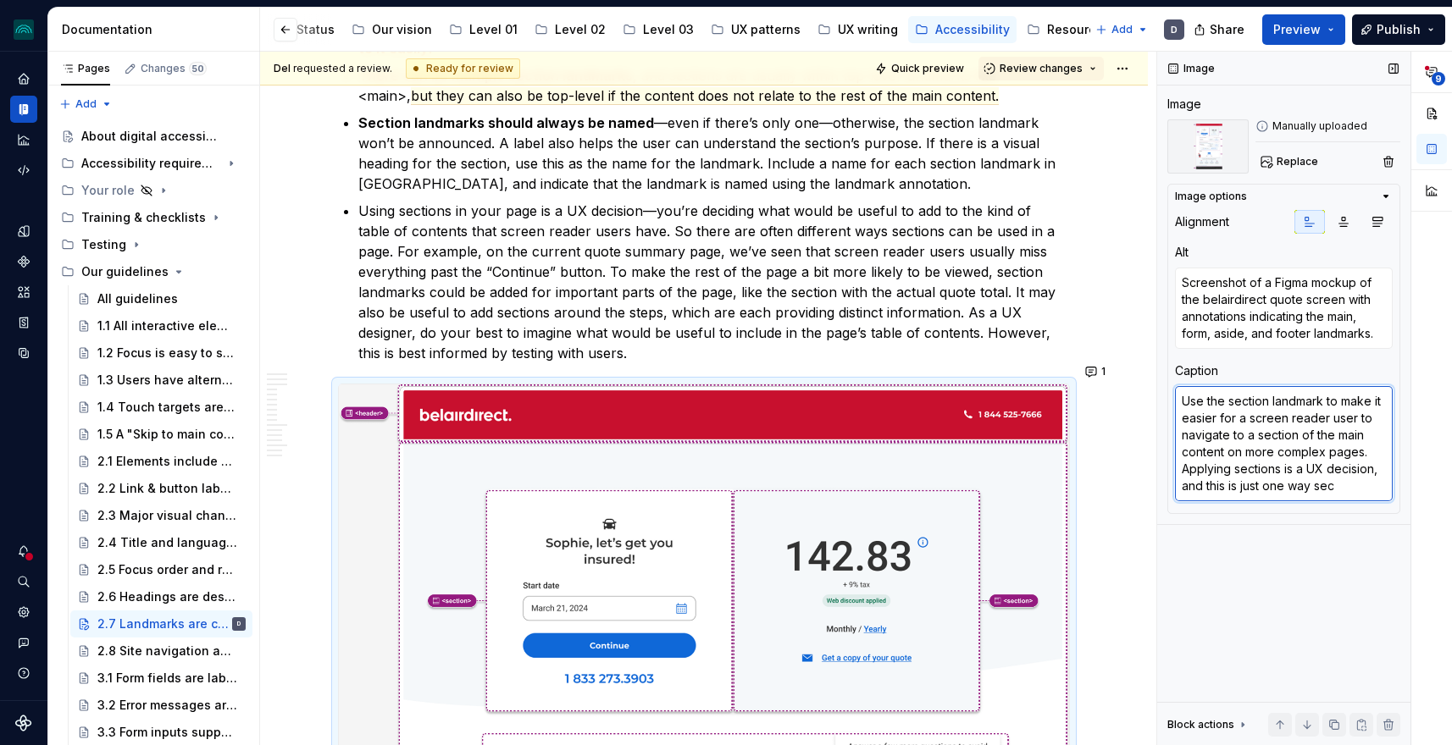
type textarea "Use the section landmark to make it easier for a screen reader user to navigate…"
type textarea "*"
type textarea "Use the section landmark to make it easier for a screen reader user to navigate…"
type textarea "*"
type textarea "Use the section landmark to make it easier for a screen reader user to navigate…"
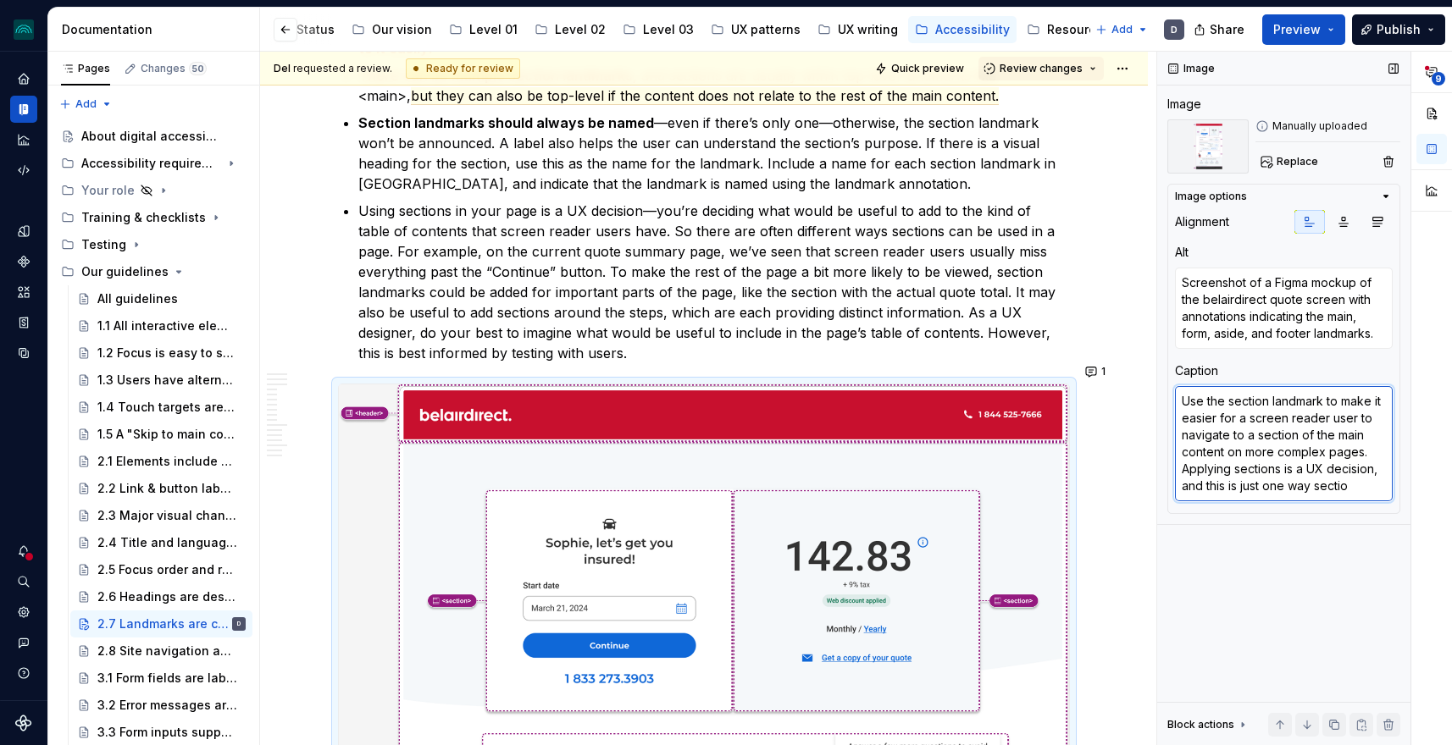
type textarea "*"
type textarea "Use the section landmark to make it easier for a screen reader user to navigate…"
type textarea "*"
type textarea "Use the section landmark to make it easier for a screen reader user to navigate…"
type textarea "*"
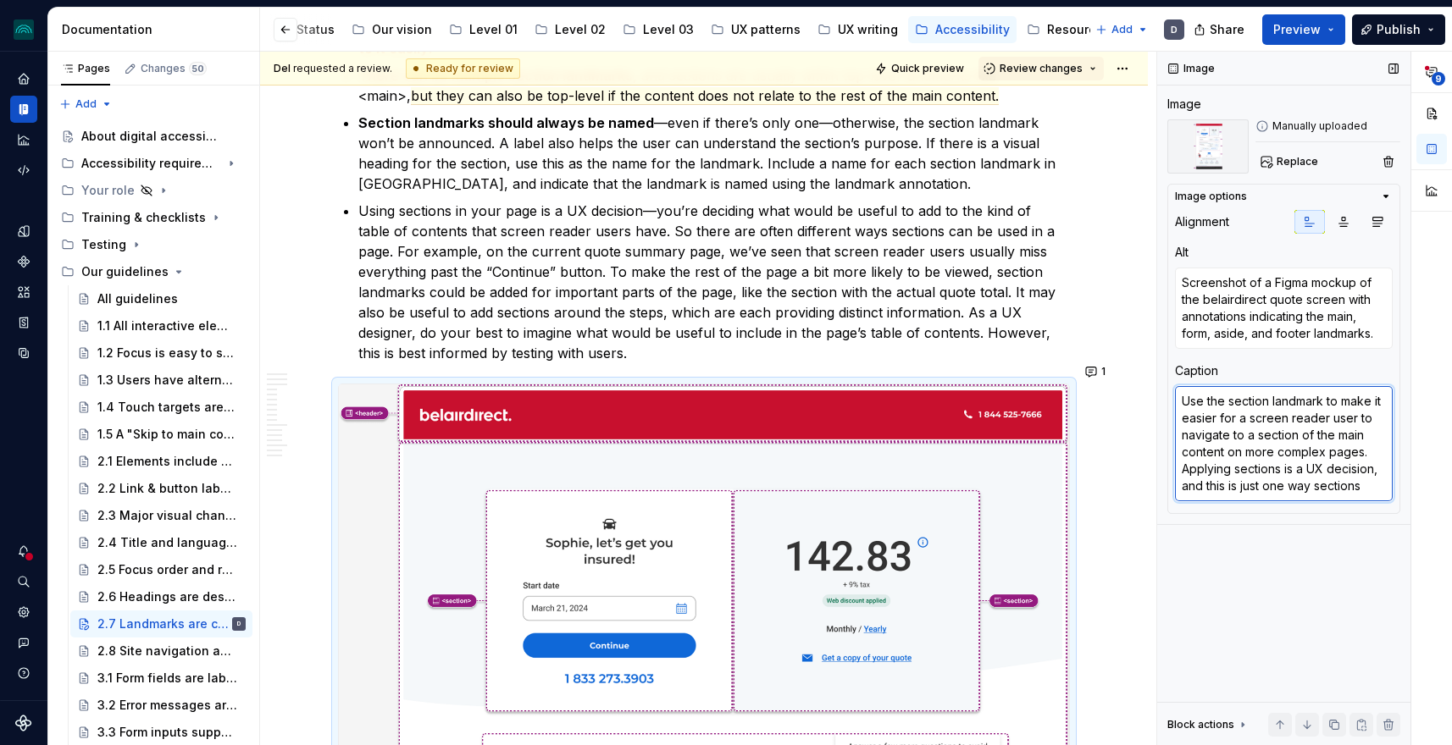
type textarea "Use the section landmark to make it easier for a screen reader user to navigate…"
type textarea "*"
type textarea "Use the section landmark to make it easier for a screen reader user to navigate…"
type textarea "*"
type textarea "Use the section landmark to make it easier for a screen reader user to navigate…"
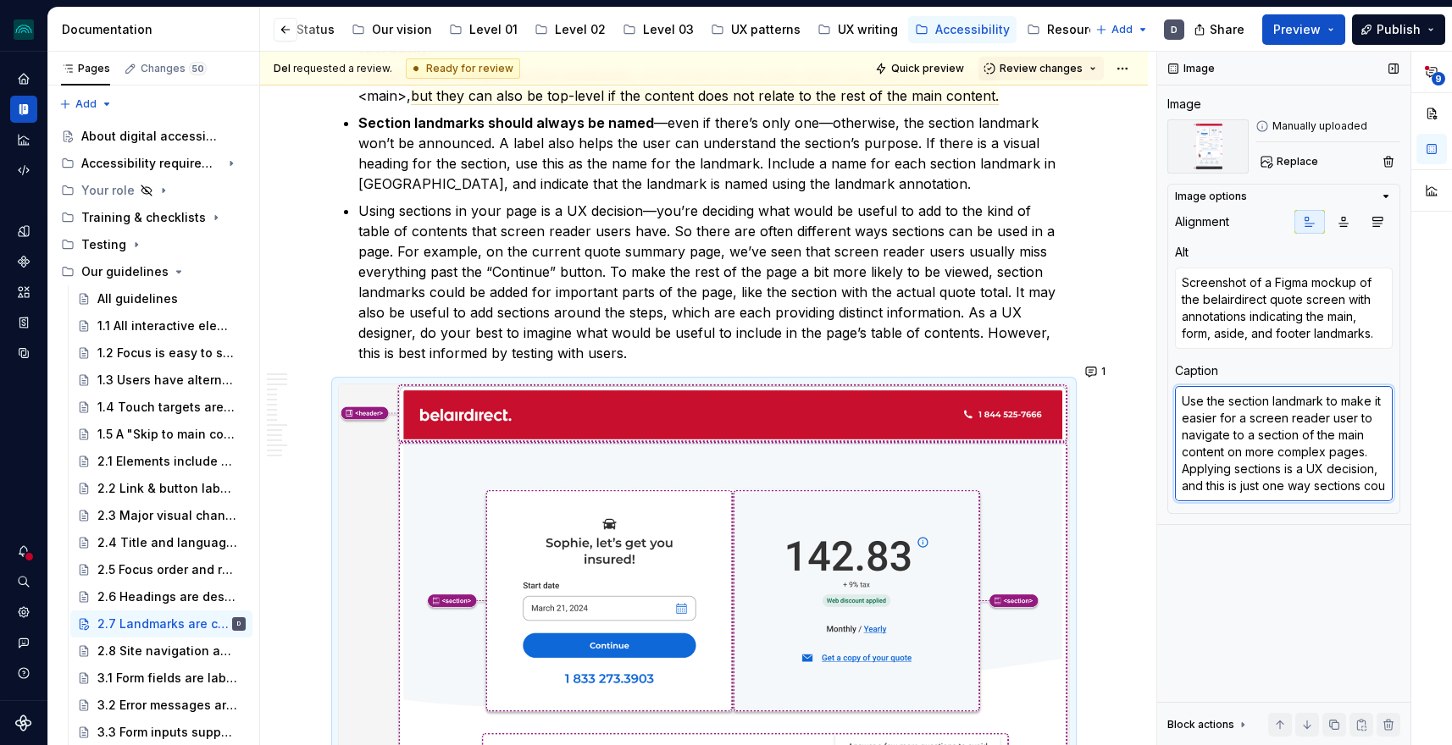
scroll to position [8, 0]
type textarea "*"
type textarea "Use the section landmark to make it easier for a screen reader user to navigate…"
type textarea "*"
type textarea "Use the section landmark to make it easier for a screen reader user to navigate…"
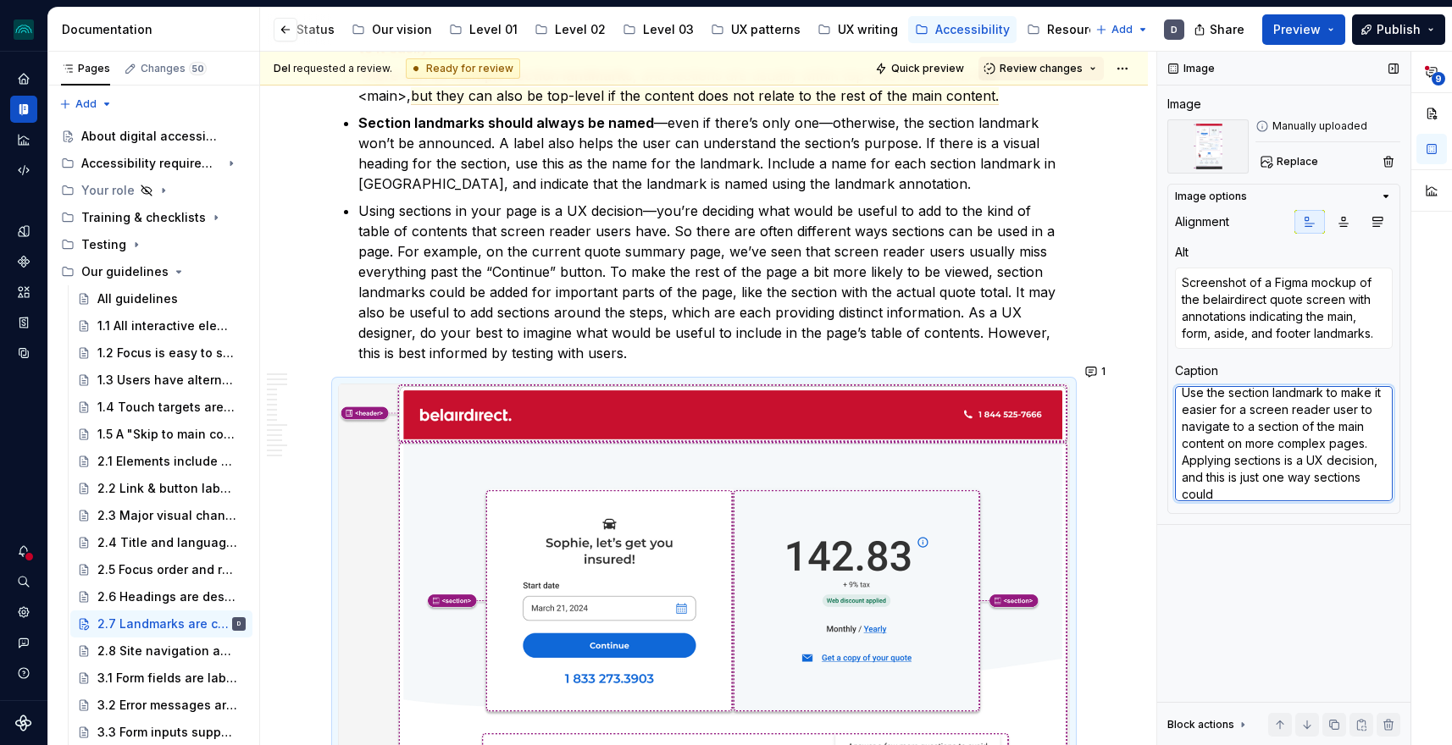
type textarea "*"
type textarea "Use the section landmark to make it easier for a screen reader user to navigate…"
type textarea "*"
type textarea "Use the section landmark to make it easier for a screen reader user to navigate…"
type textarea "*"
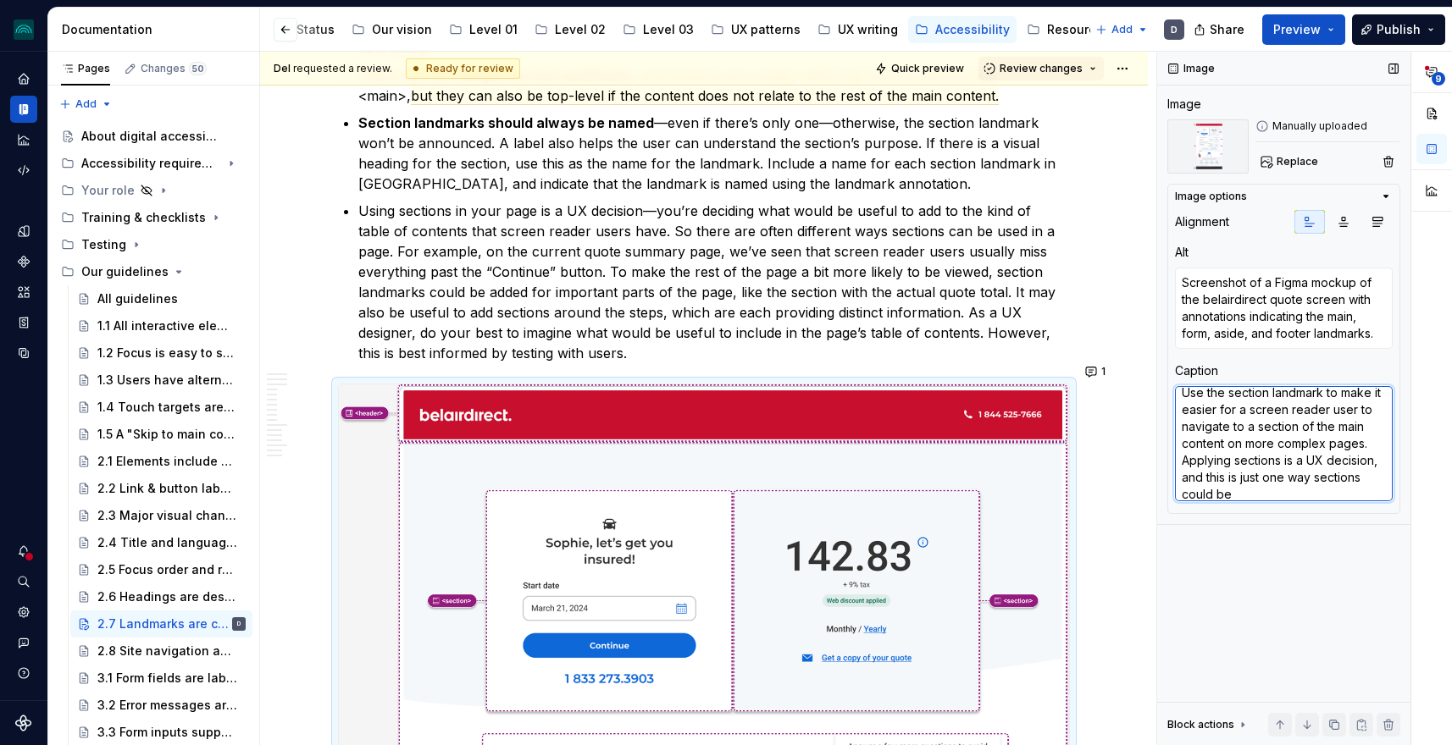
type textarea "Use the section landmark to make it easier for a screen reader user to navigate…"
type textarea "*"
type textarea "Use the section landmark to make it easier for a screen reader user to navigate…"
type textarea "*"
type textarea "Use the section landmark to make it easier for a screen reader user to navigate…"
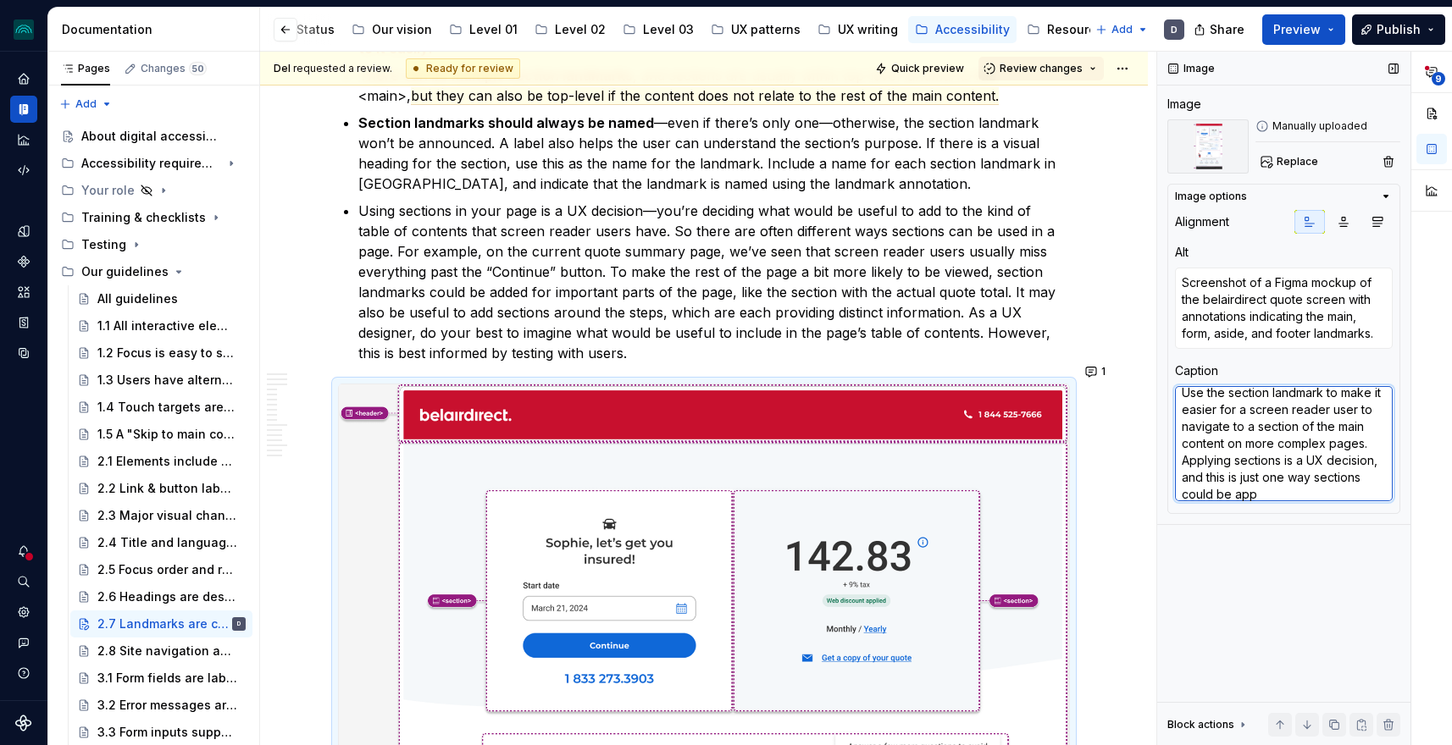
type textarea "*"
type textarea "Use the section landmark to make it easier for a screen reader user to navigate…"
type textarea "*"
type textarea "Use the section landmark to make it easier for a screen reader user to navigate…"
type textarea "*"
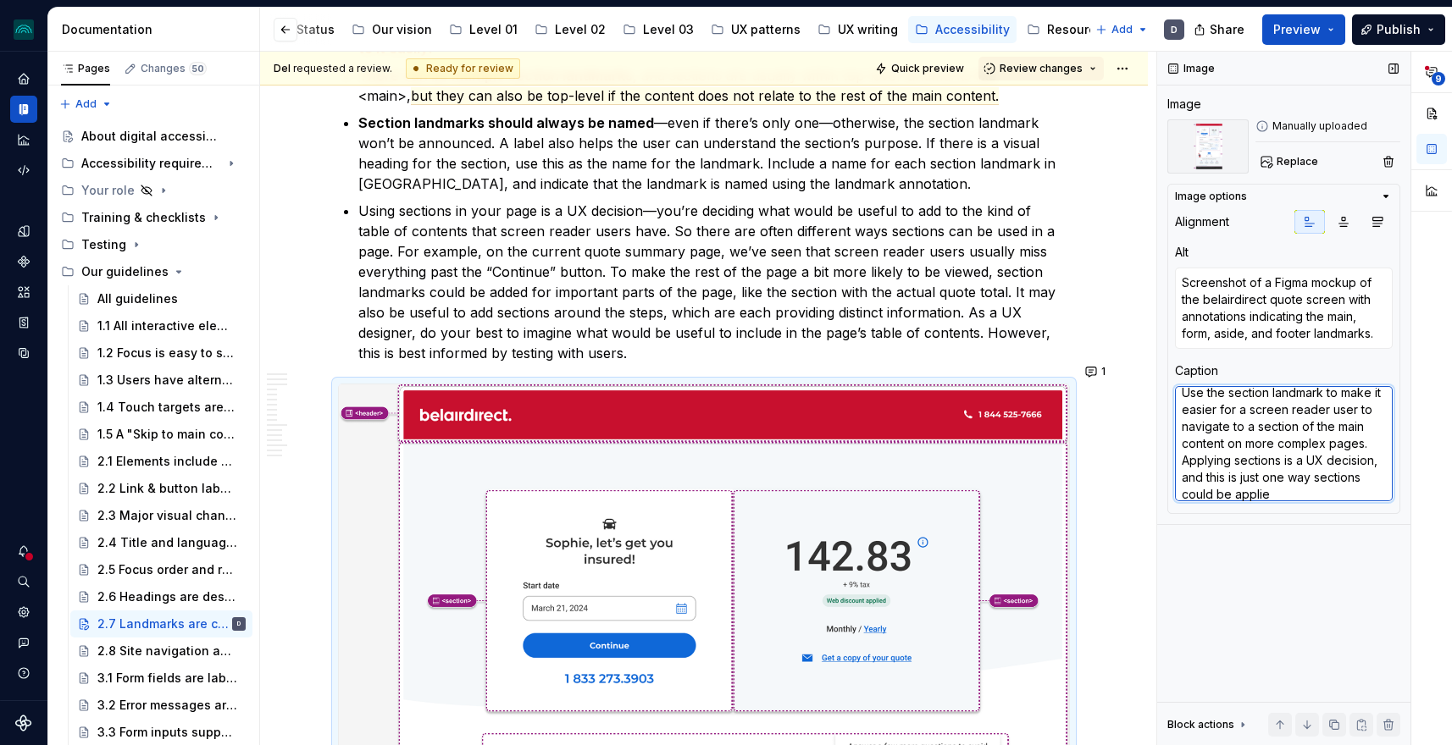
type textarea "Use the section landmark to make it easier for a screen reader user to navigate…"
type textarea "*"
type textarea "Use the section landmark to make it easier for a screen reader user to navigate…"
type textarea "*"
type textarea "Use the section landmark to make it easier for a screen reader user to navigate…"
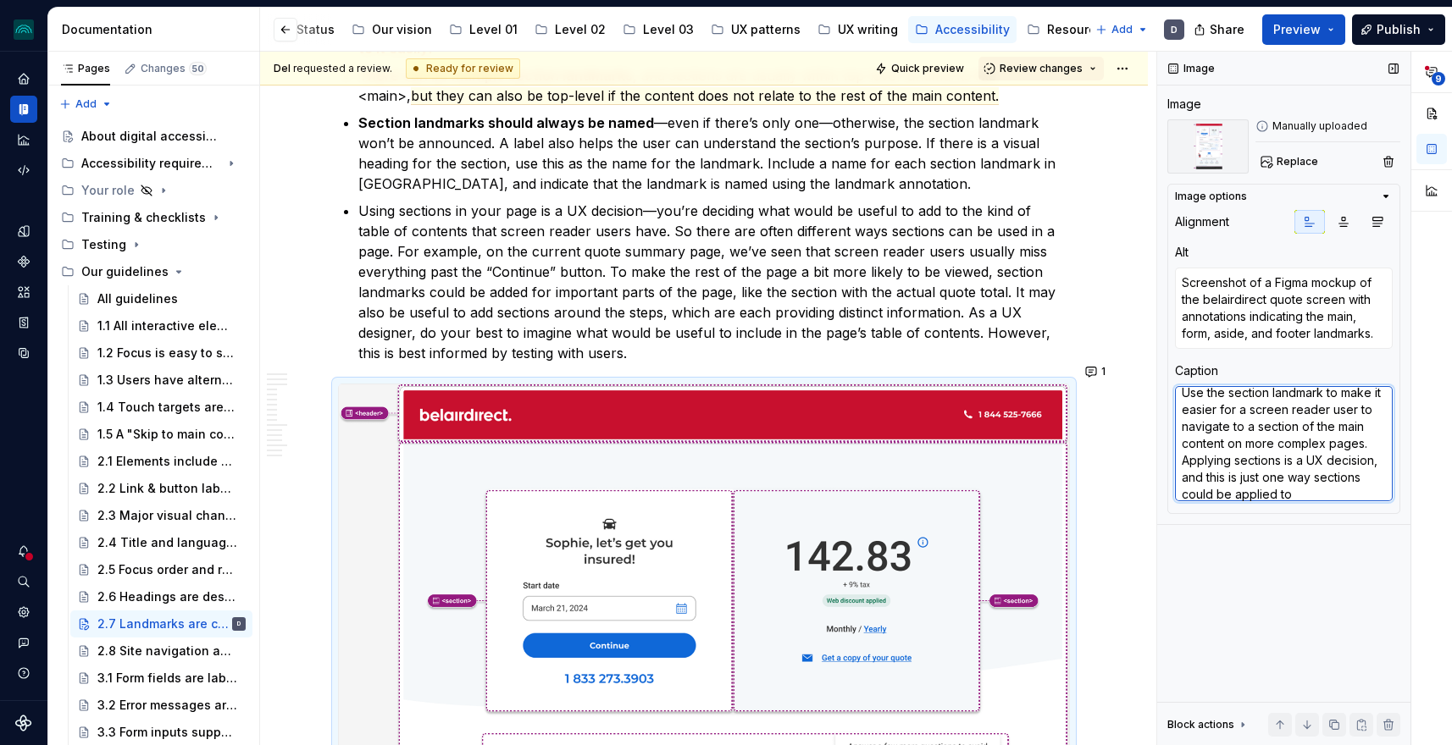
type textarea "*"
type textarea "Use the section landmark to make it easier for a screen reader user to navigate…"
type textarea "*"
type textarea "Use the section landmark to make it easier for a screen reader user to navigate…"
type textarea "*"
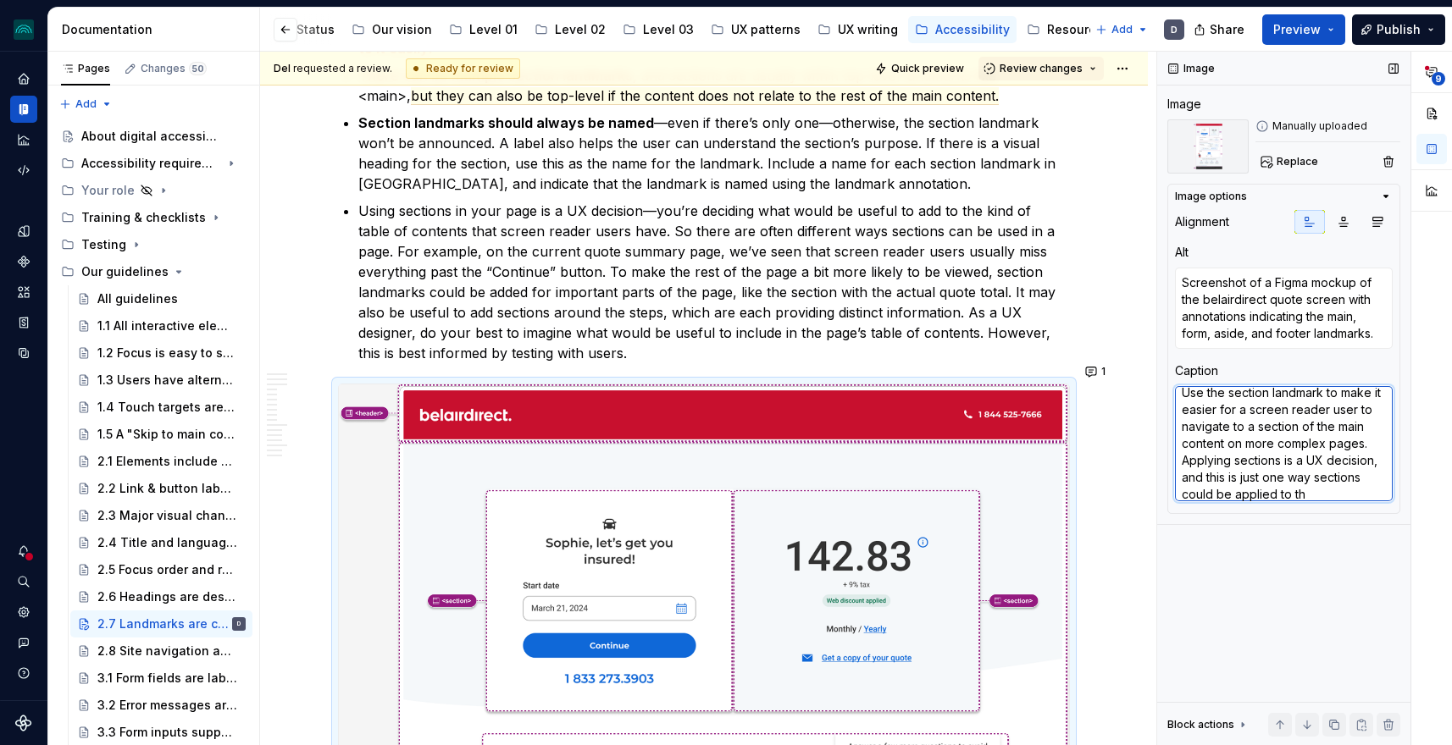
type textarea "Use the section landmark to make it easier for a screen reader user to navigate…"
type textarea "*"
type textarea "Use the section landmark to make it easier for a screen reader user to navigate…"
type textarea "*"
type textarea "Use the section landmark to make it easier for a screen reader user to navigate…"
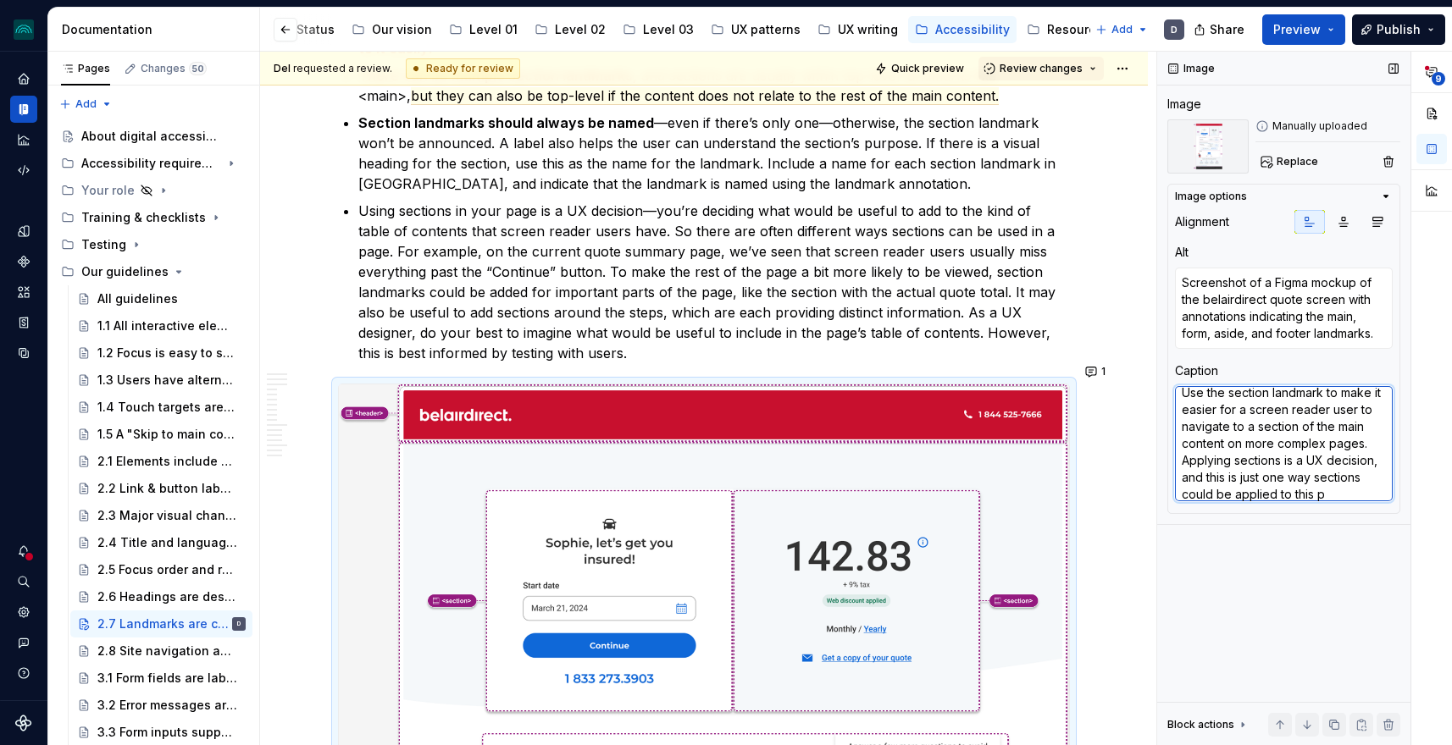
type textarea "*"
type textarea "Use the section landmark to make it easier for a screen reader user to navigate…"
type textarea "*"
type textarea "Use the section landmark to make it easier for a screen reader user to navigate…"
type textarea "*"
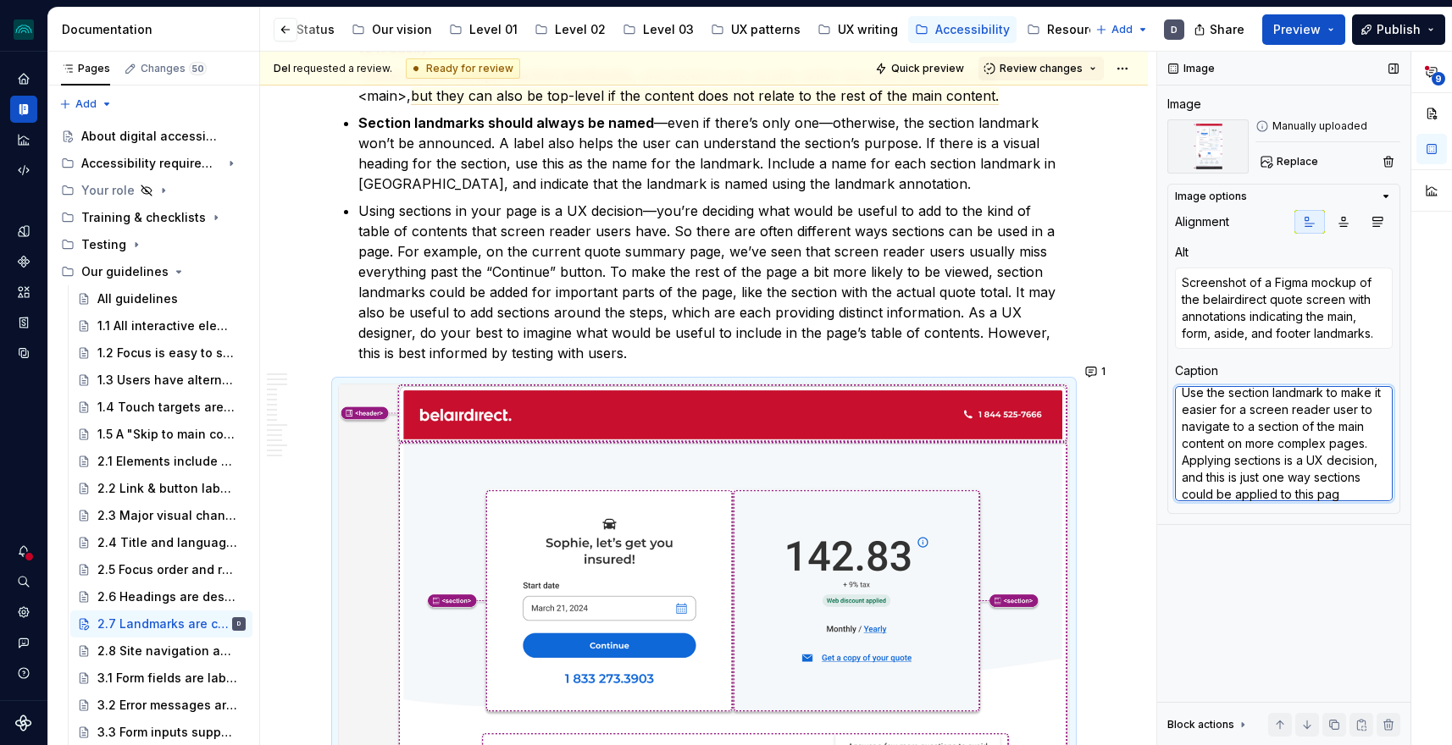
type textarea "Use the section landmark to make it easier for a screen reader user to navigate…"
type textarea "*"
type textarea "Use the section landmark to make it easier for a screen reader user to navigate…"
click at [1091, 369] on button "1" at bounding box center [1096, 372] width 33 height 24
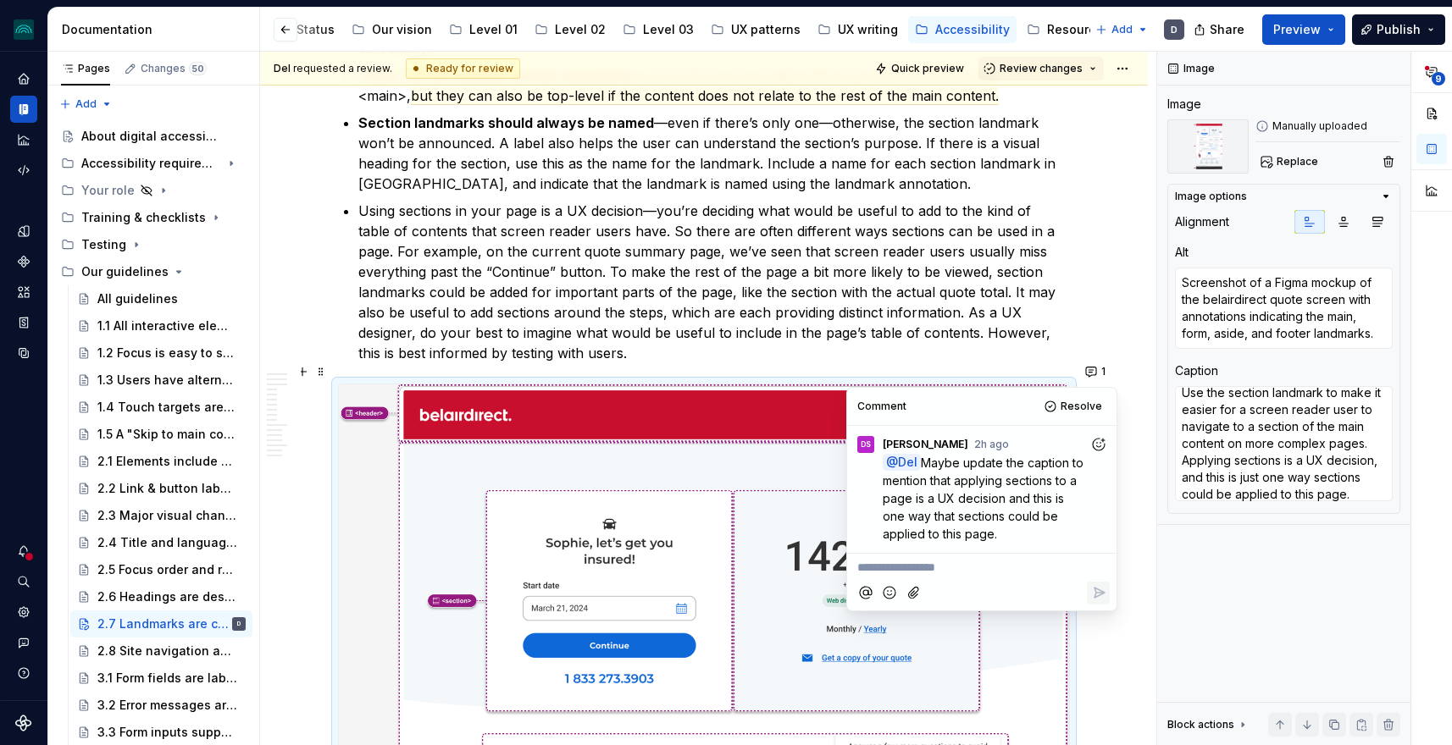
click at [1081, 318] on div "**********" at bounding box center [708, 399] width 896 height 694
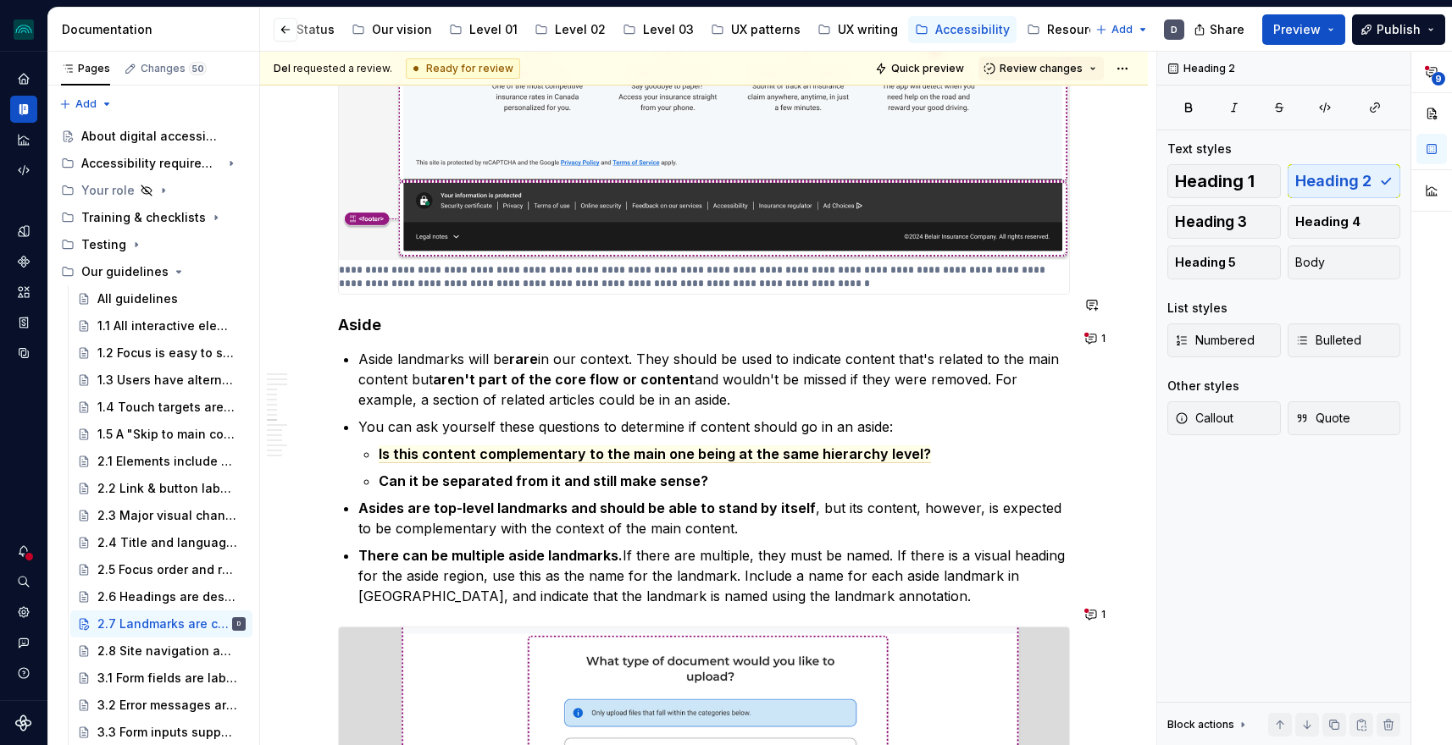
scroll to position [3997, 0]
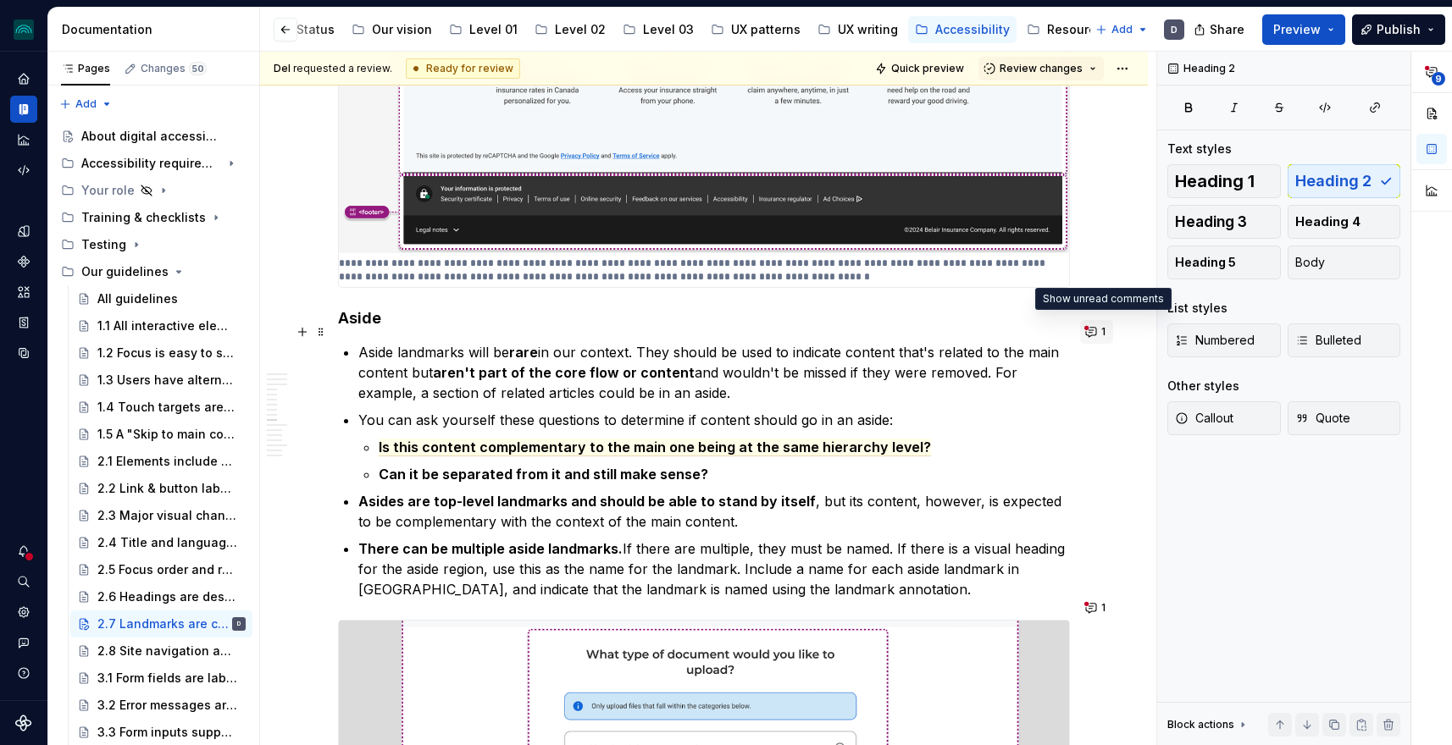
click at [1094, 332] on button "1" at bounding box center [1096, 332] width 33 height 24
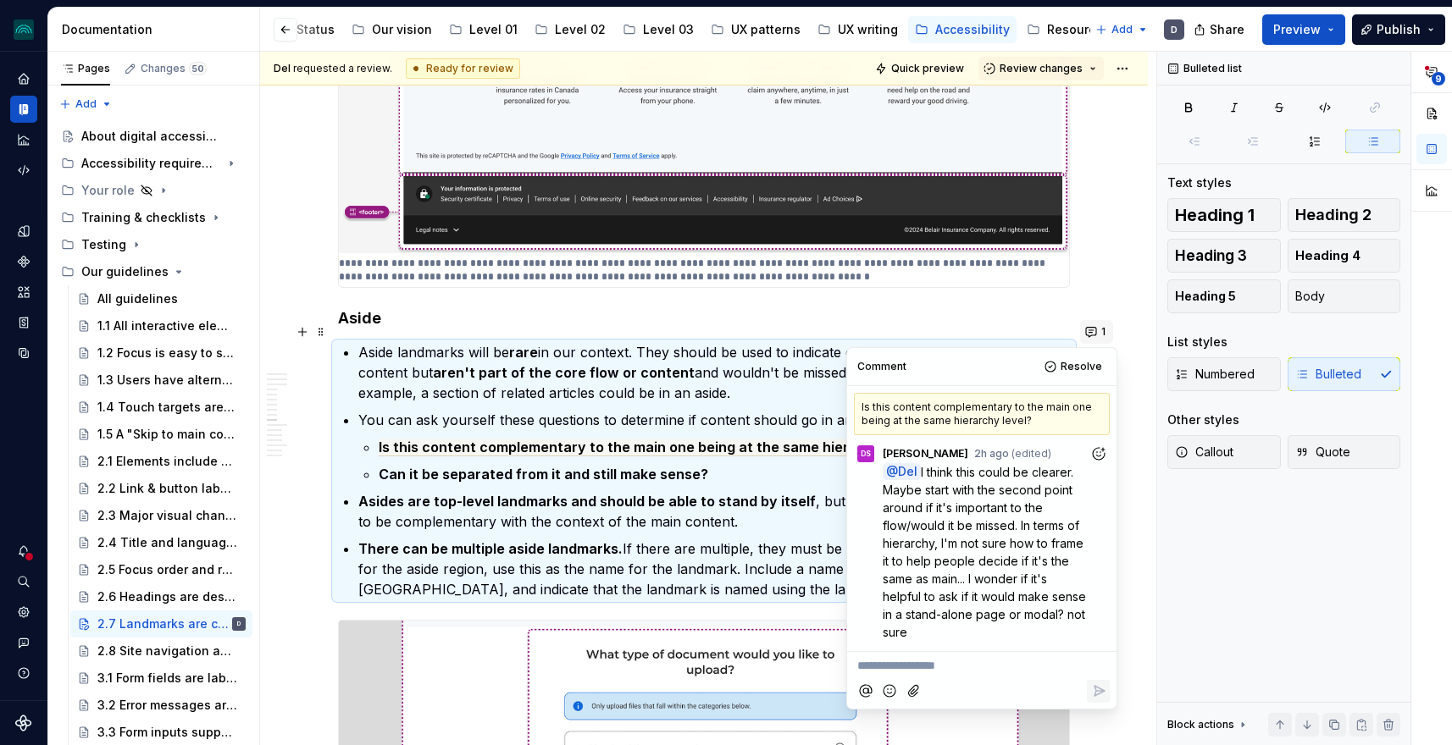
click at [1094, 332] on button "1" at bounding box center [1096, 332] width 33 height 24
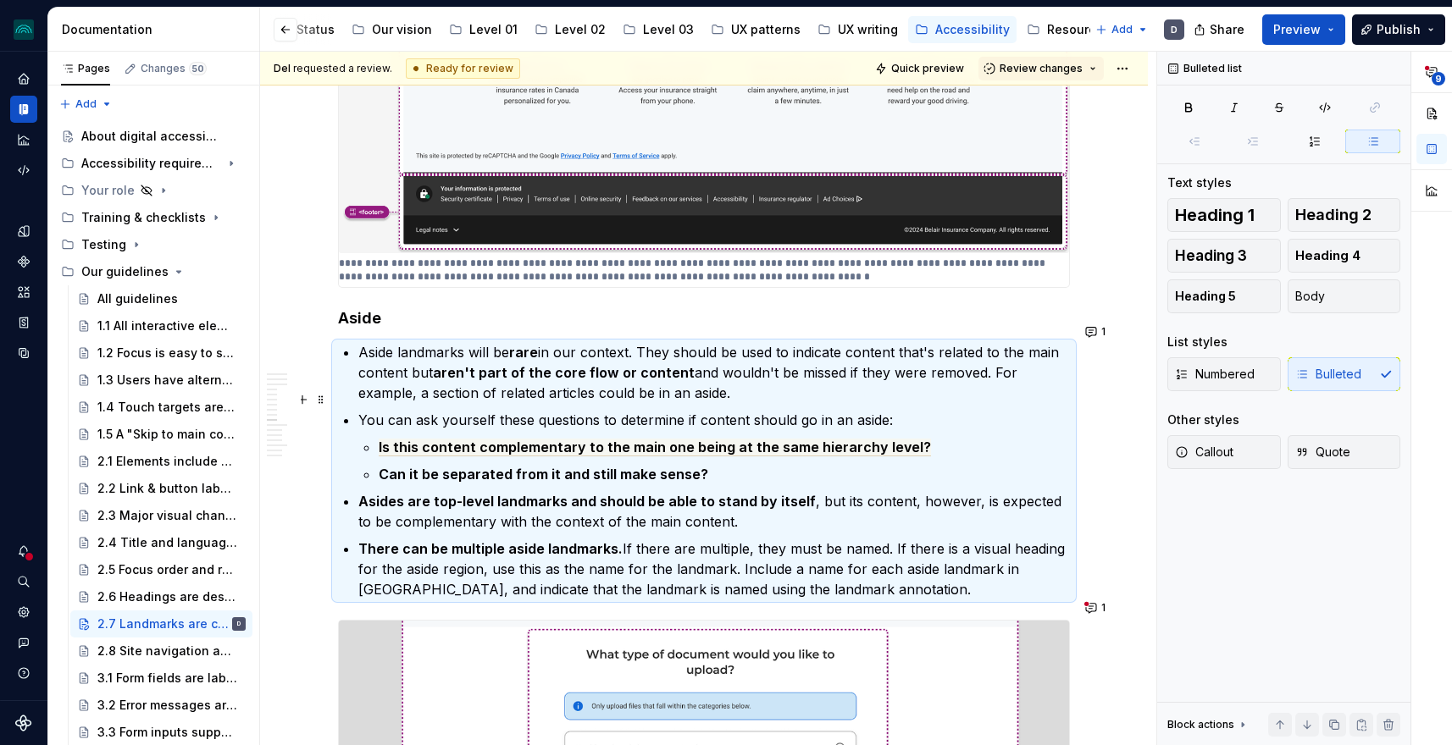
click at [818, 410] on p "You can ask yourself these questions to determine if content should go in an as…" at bounding box center [713, 420] width 711 height 20
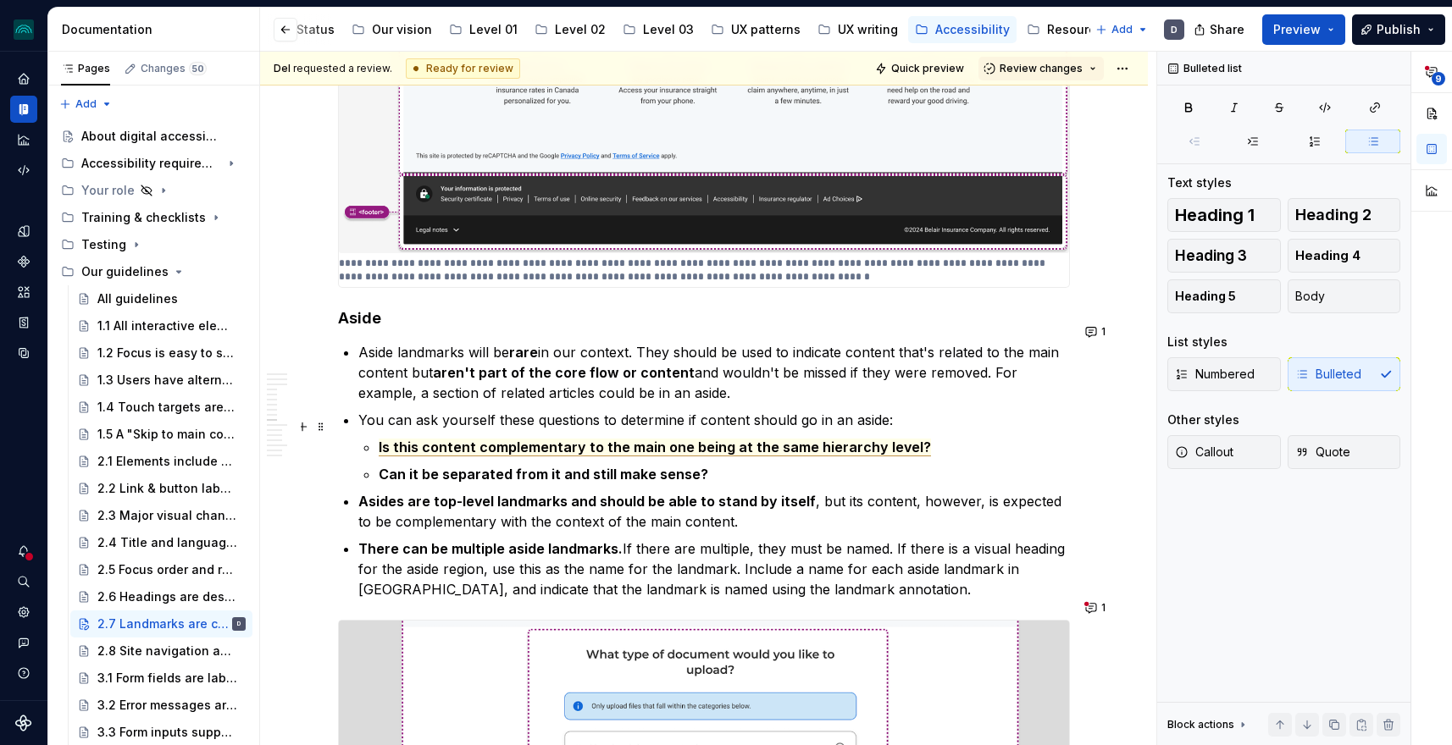
click at [818, 439] on span "Is this content complementary to the main one being at the same hierarchy level?" at bounding box center [655, 448] width 552 height 18
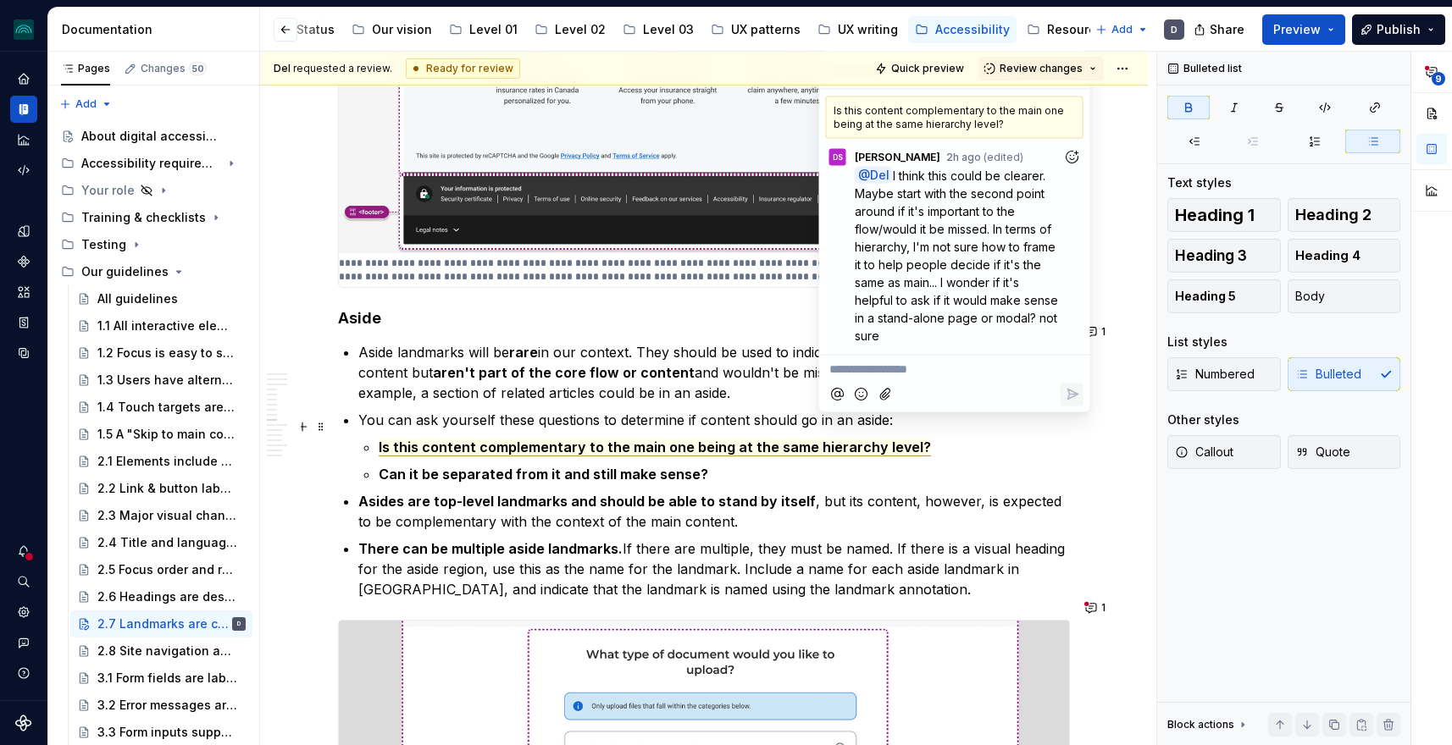
click at [748, 439] on span "Is this content complementary to the main one being at the same hierarchy level?" at bounding box center [655, 448] width 552 height 18
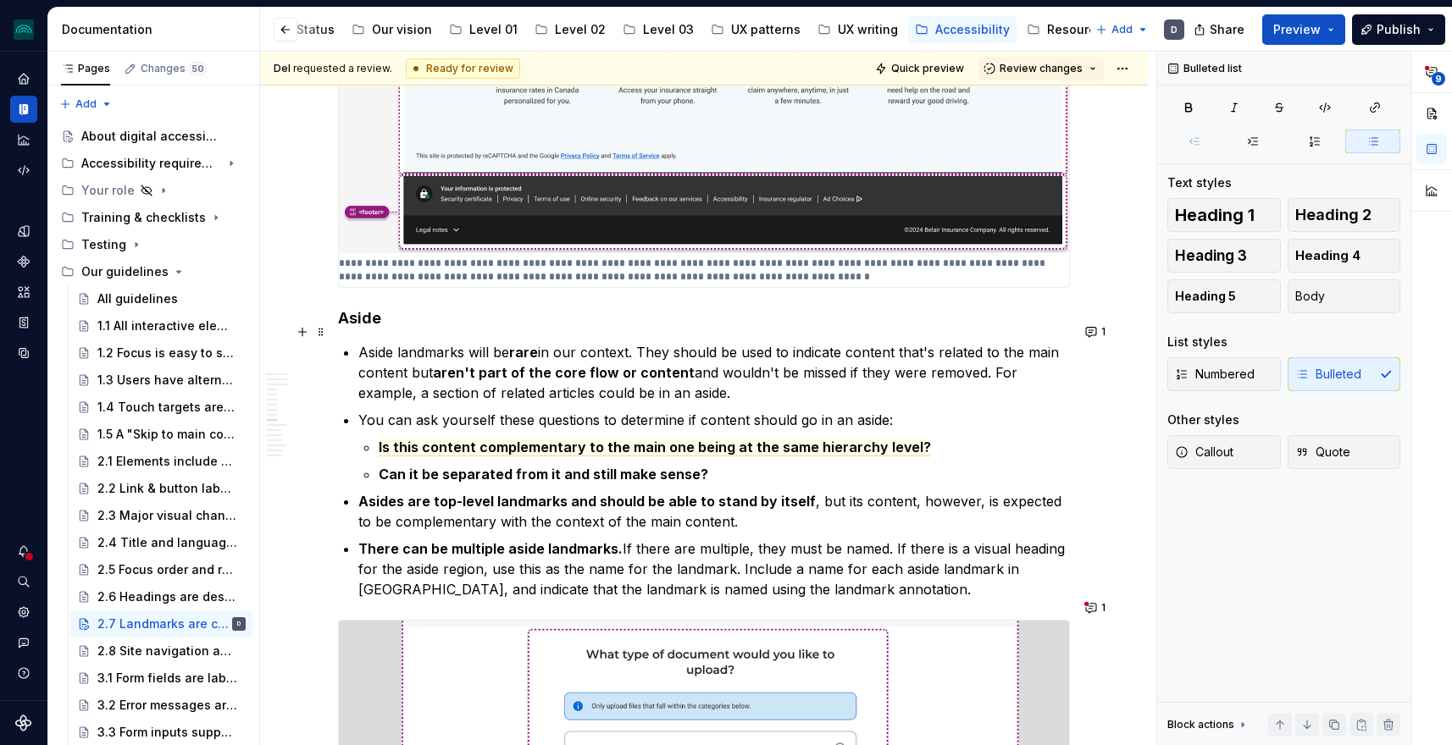
click at [698, 383] on ul "Aside landmarks will be rare in our context. They should be used to indicate co…" at bounding box center [713, 470] width 711 height 257
click at [727, 439] on span "Is this content complementary to the main one being at the same hierarchy level?" at bounding box center [655, 448] width 552 height 18
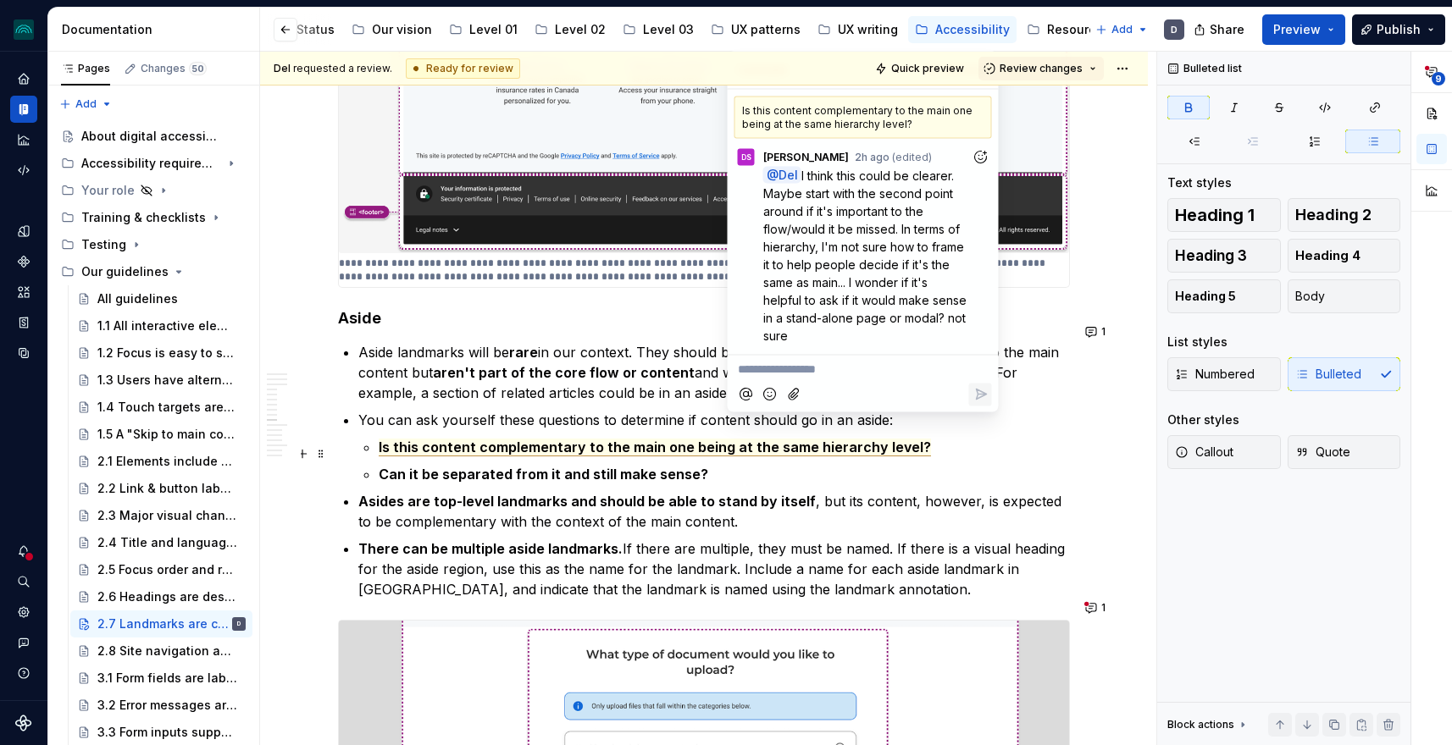
click at [673, 466] on strong "Can it be separated from it and still make sense?" at bounding box center [543, 474] width 329 height 17
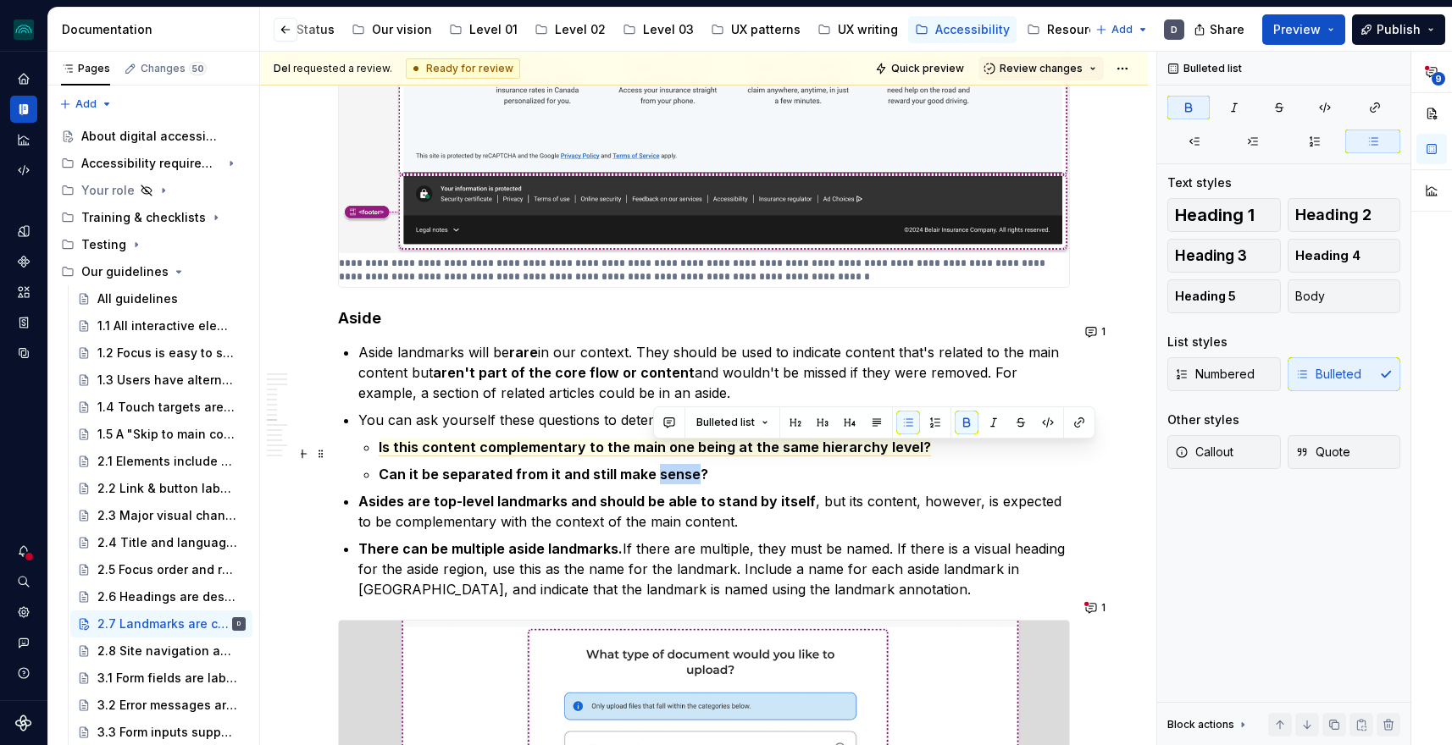
click at [673, 466] on strong "Can it be separated from it and still make sense?" at bounding box center [543, 474] width 329 height 17
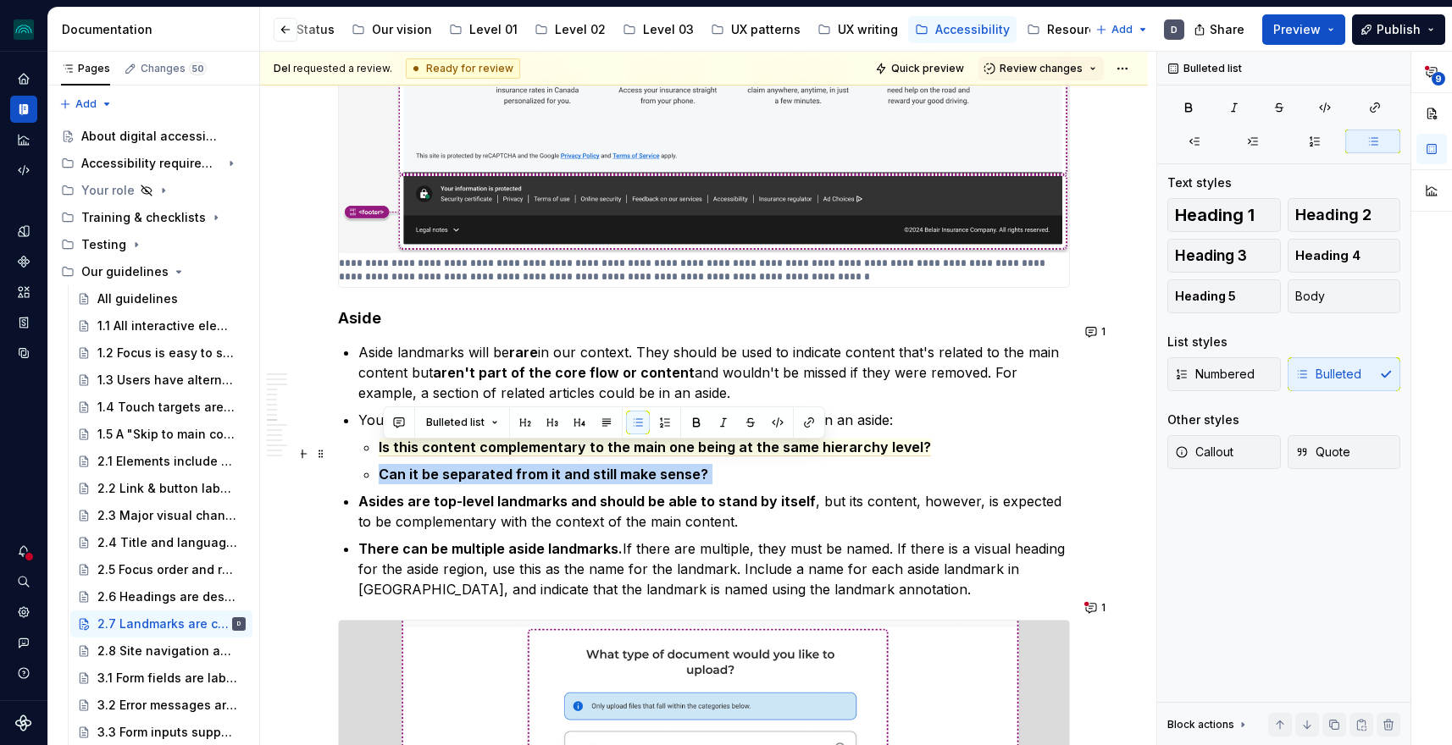
click at [673, 466] on strong "Can it be separated from it and still make sense?" at bounding box center [543, 474] width 329 height 17
copy p "Can it be separated from it and still make sense?"
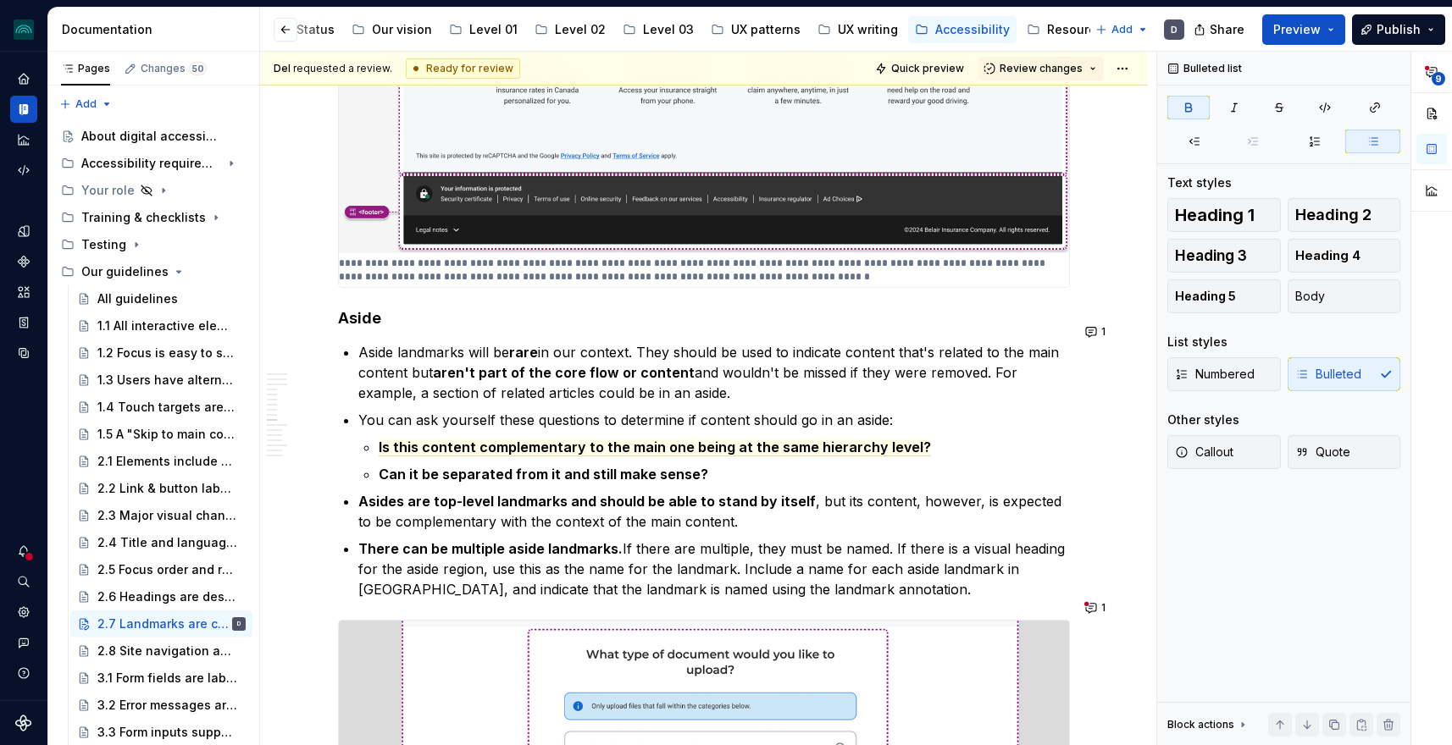
click at [370, 411] on li "You can ask yourself these questions to determine if content should go in an as…" at bounding box center [713, 447] width 711 height 75
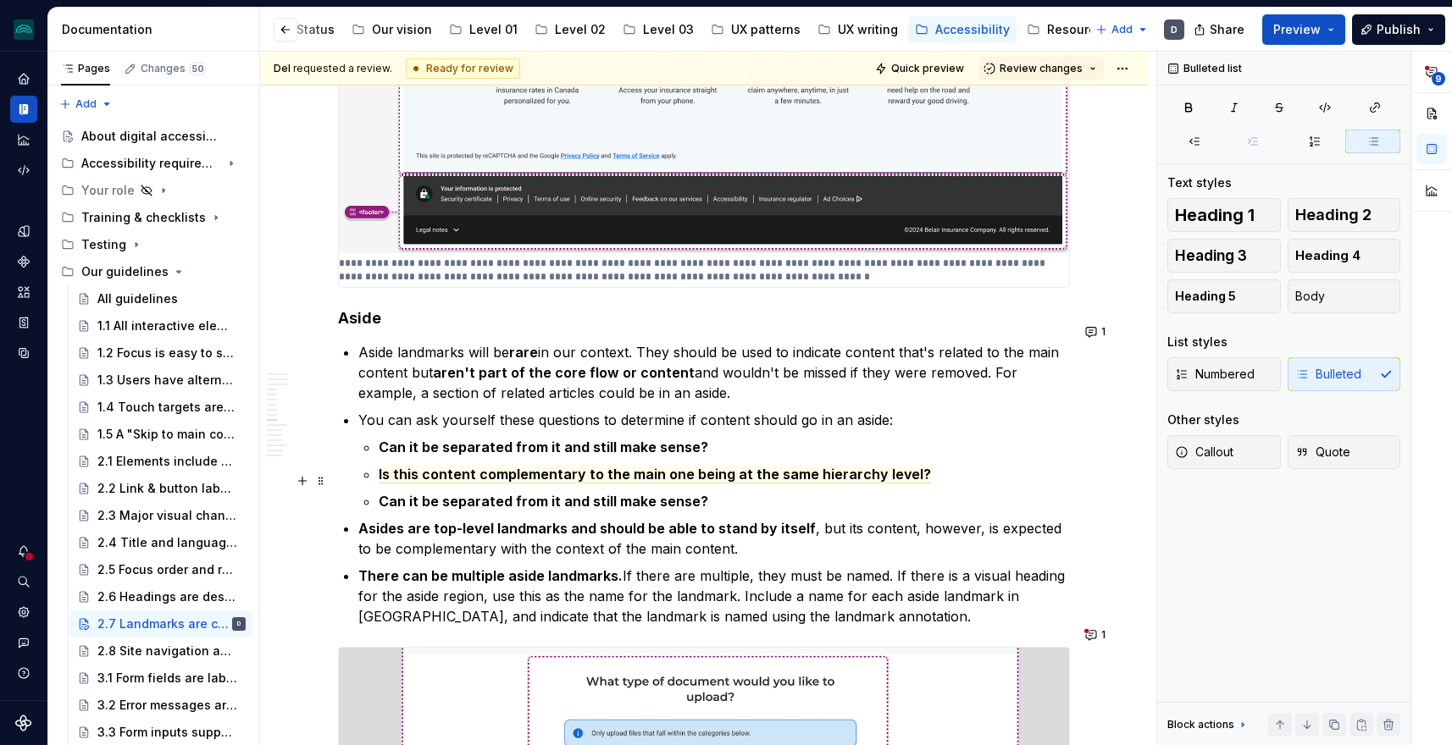
click at [471, 493] on strong "Can it be separated from it and still make sense?" at bounding box center [543, 501] width 329 height 17
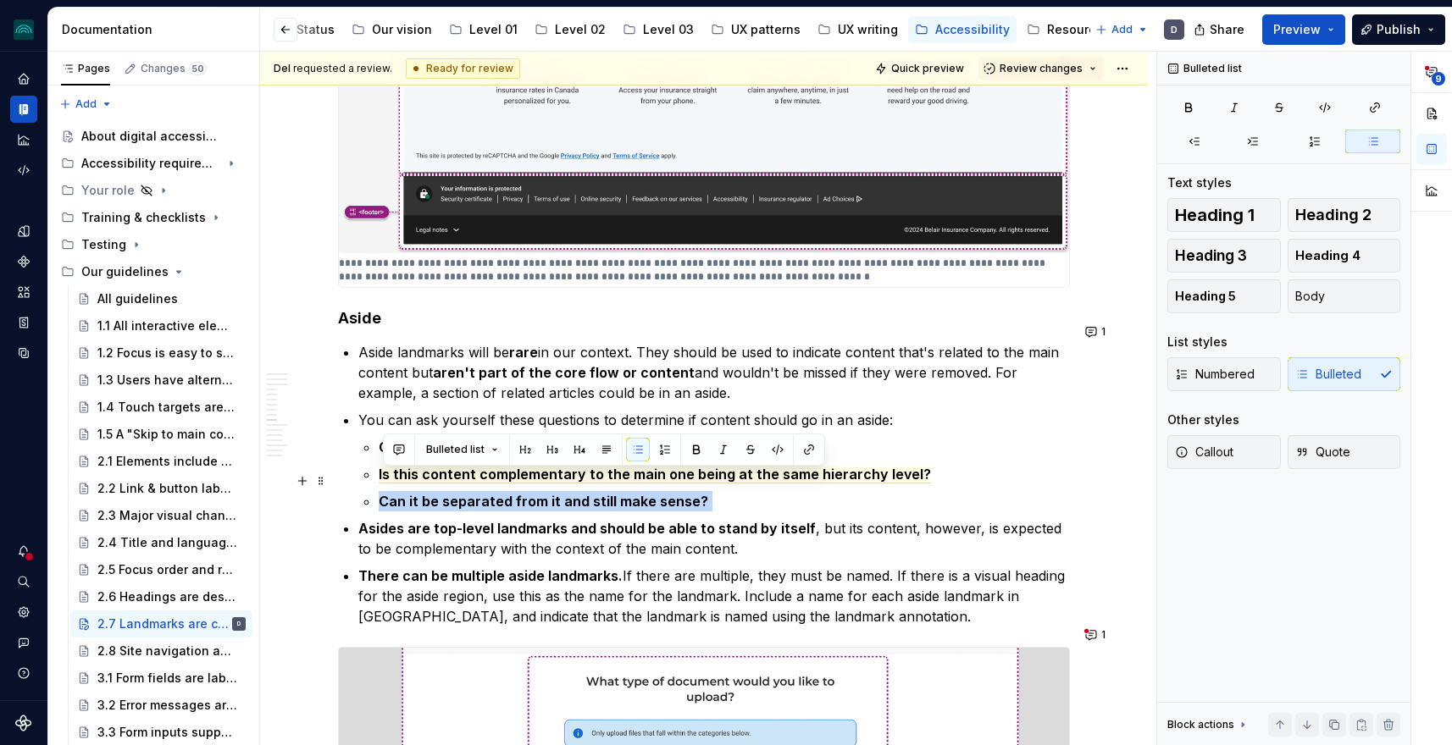
click at [471, 493] on strong "Can it be separated from it and still make sense?" at bounding box center [543, 501] width 329 height 17
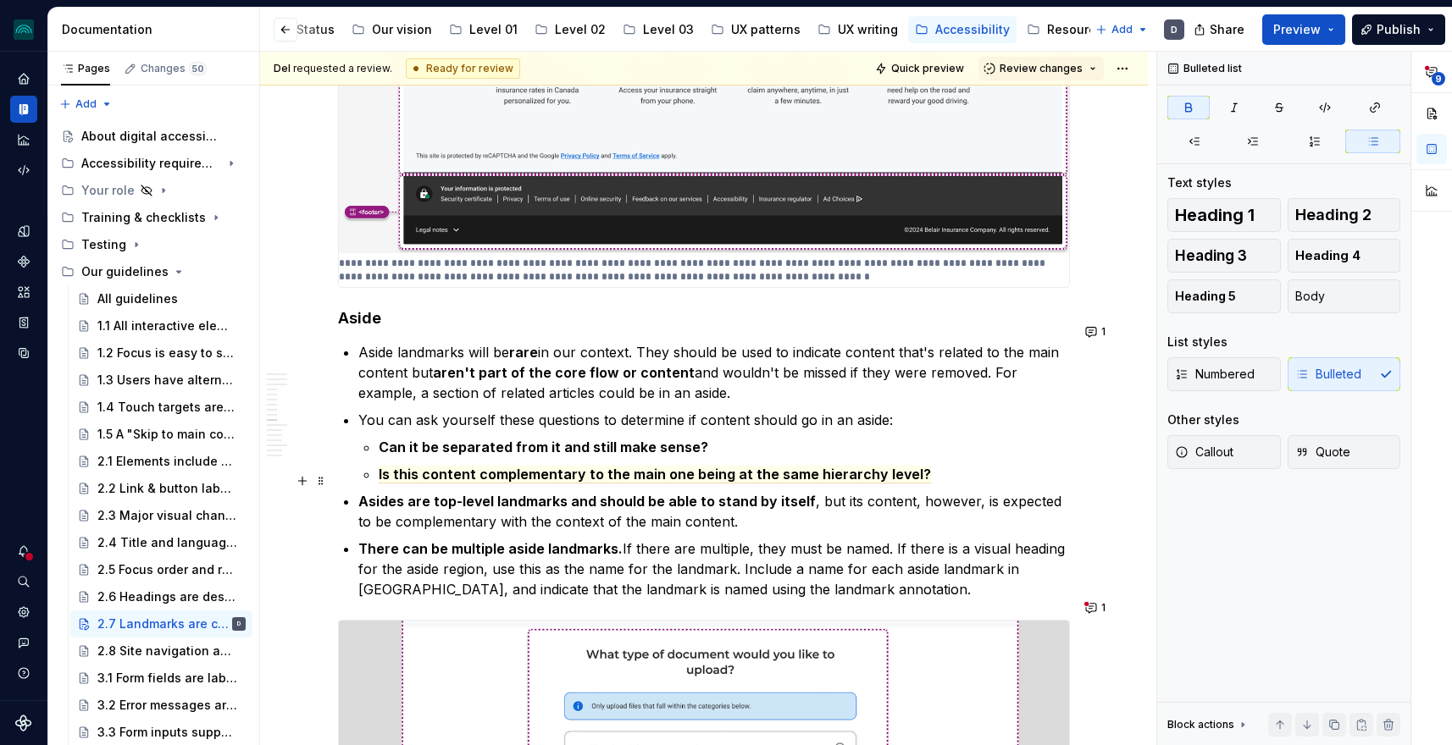
click at [529, 464] on ul "Aside landmarks will be rare in our context. They should be used to indicate co…" at bounding box center [713, 470] width 711 height 257
click at [661, 464] on ul "Aside landmarks will be rare in our context. They should be used to indicate co…" at bounding box center [713, 470] width 711 height 257
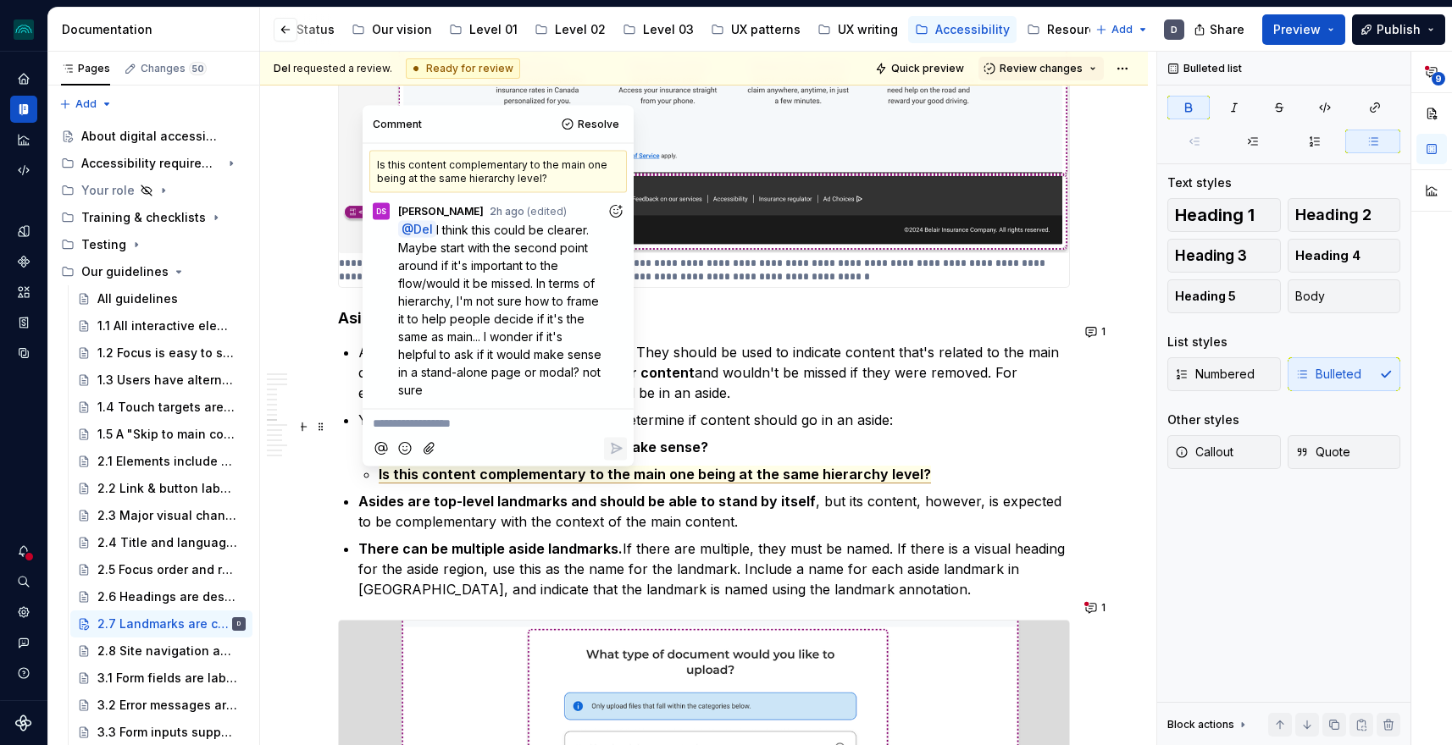
click at [681, 439] on strong "Can it be separated from it and still make sense?" at bounding box center [543, 447] width 329 height 17
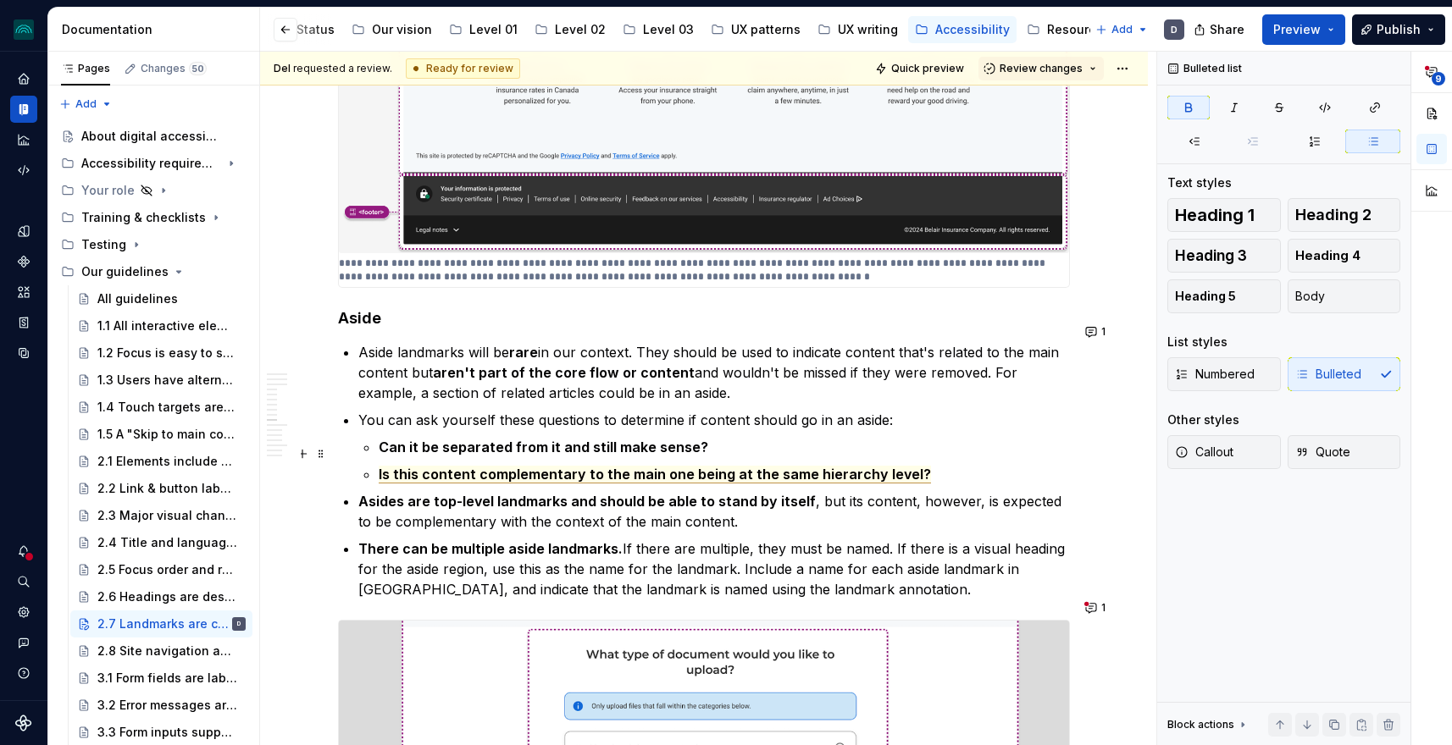
click at [594, 466] on span "Is this content complementary to the main one being at the same hierarchy level?" at bounding box center [655, 475] width 552 height 18
click at [537, 415] on li "You can ask yourself these questions to determine if content should go in an as…" at bounding box center [713, 447] width 711 height 75
click at [554, 439] on strong "Can it be separated from it and still make sense?" at bounding box center [543, 447] width 329 height 17
click at [543, 466] on span "Is this content complementary to the main one being at the same hierarchy level?" at bounding box center [655, 475] width 552 height 18
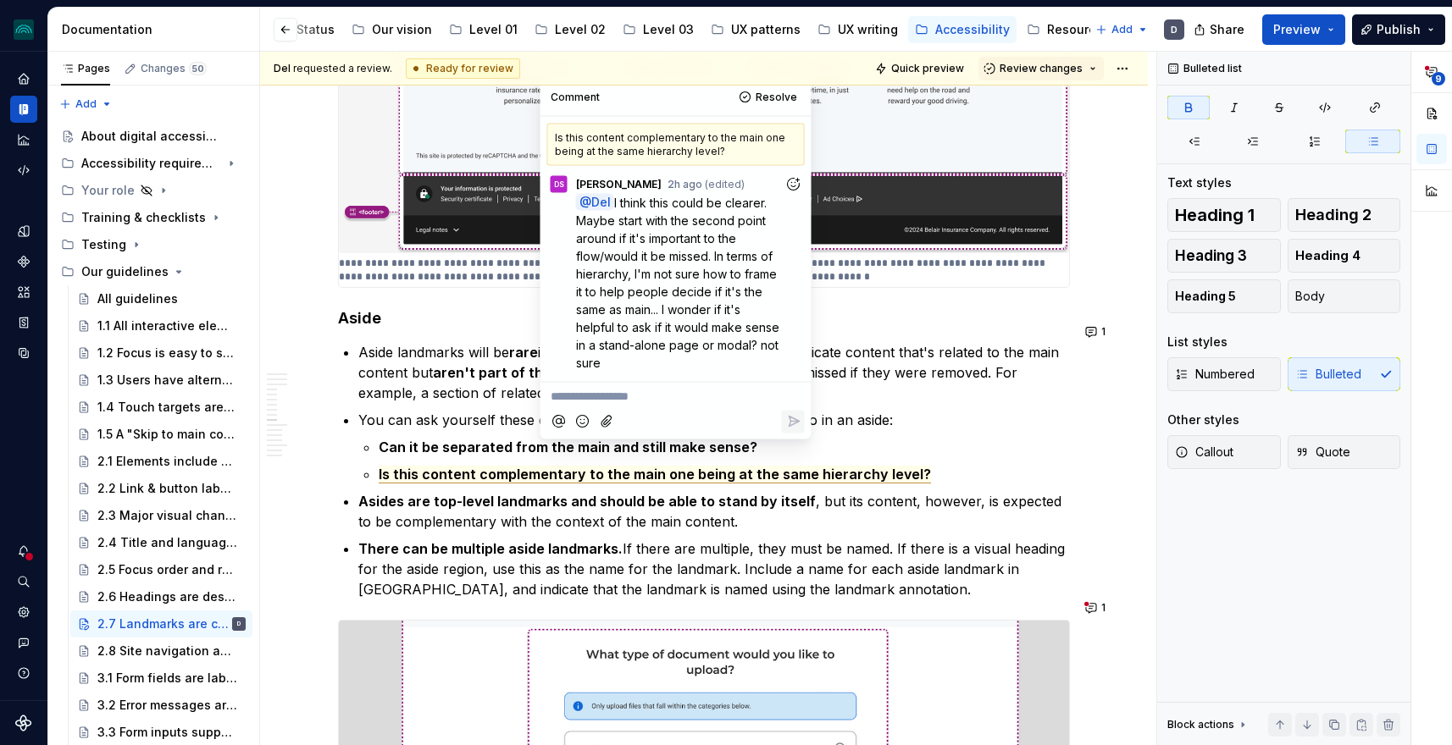
click at [494, 439] on strong "Can it be separated from the main and still make sense?" at bounding box center [568, 447] width 379 height 17
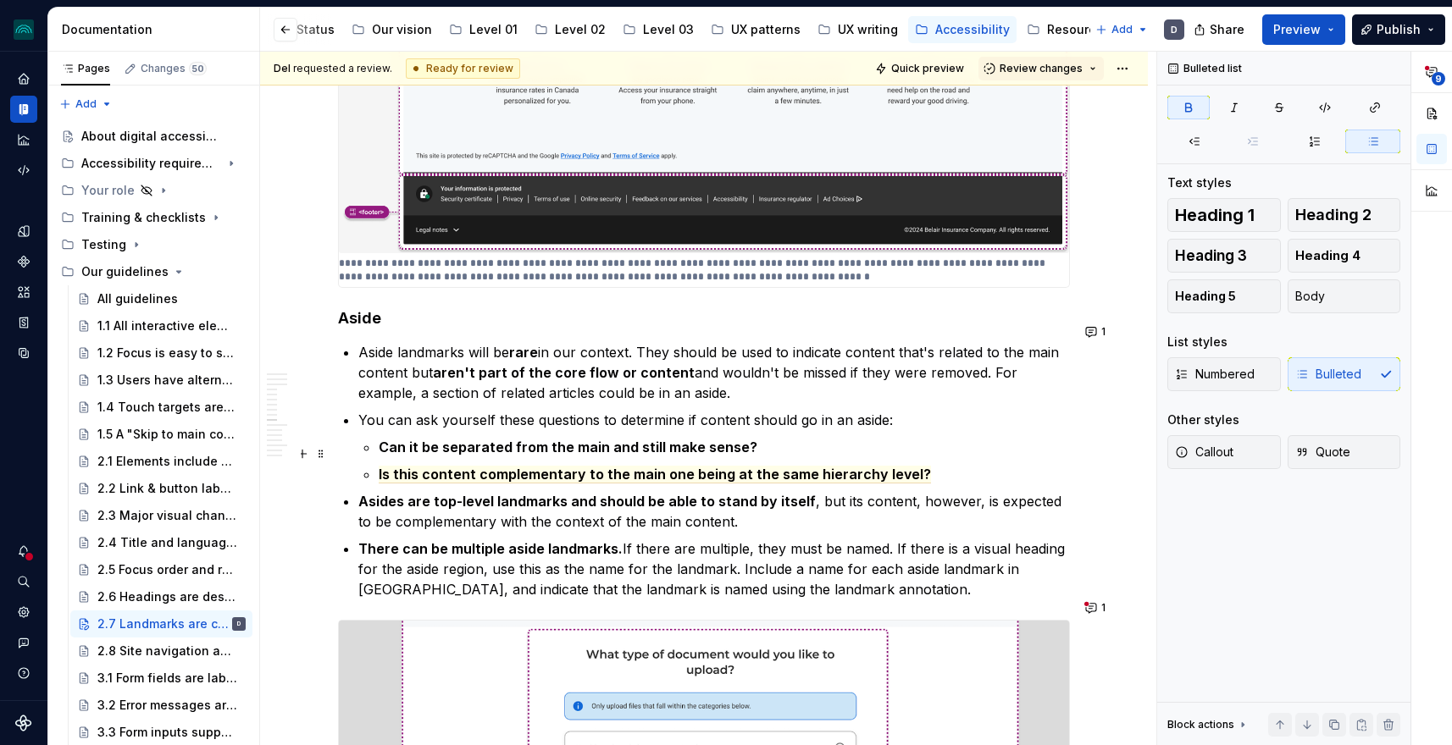
click at [542, 464] on p "Is this content complementary to the main one being at the same hierarchy level?" at bounding box center [724, 474] width 691 height 20
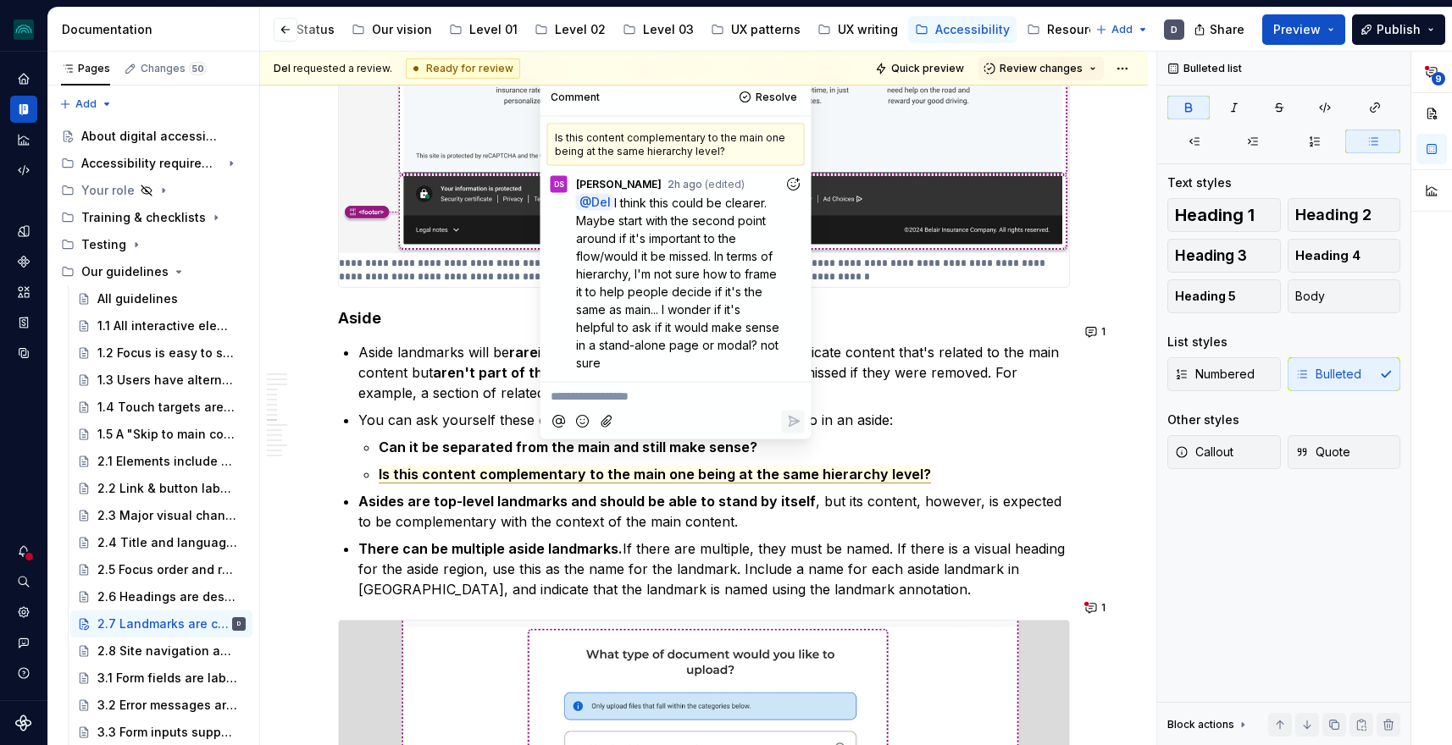
click at [493, 439] on strong "Can it be separated from the main and still make sense?" at bounding box center [568, 447] width 379 height 17
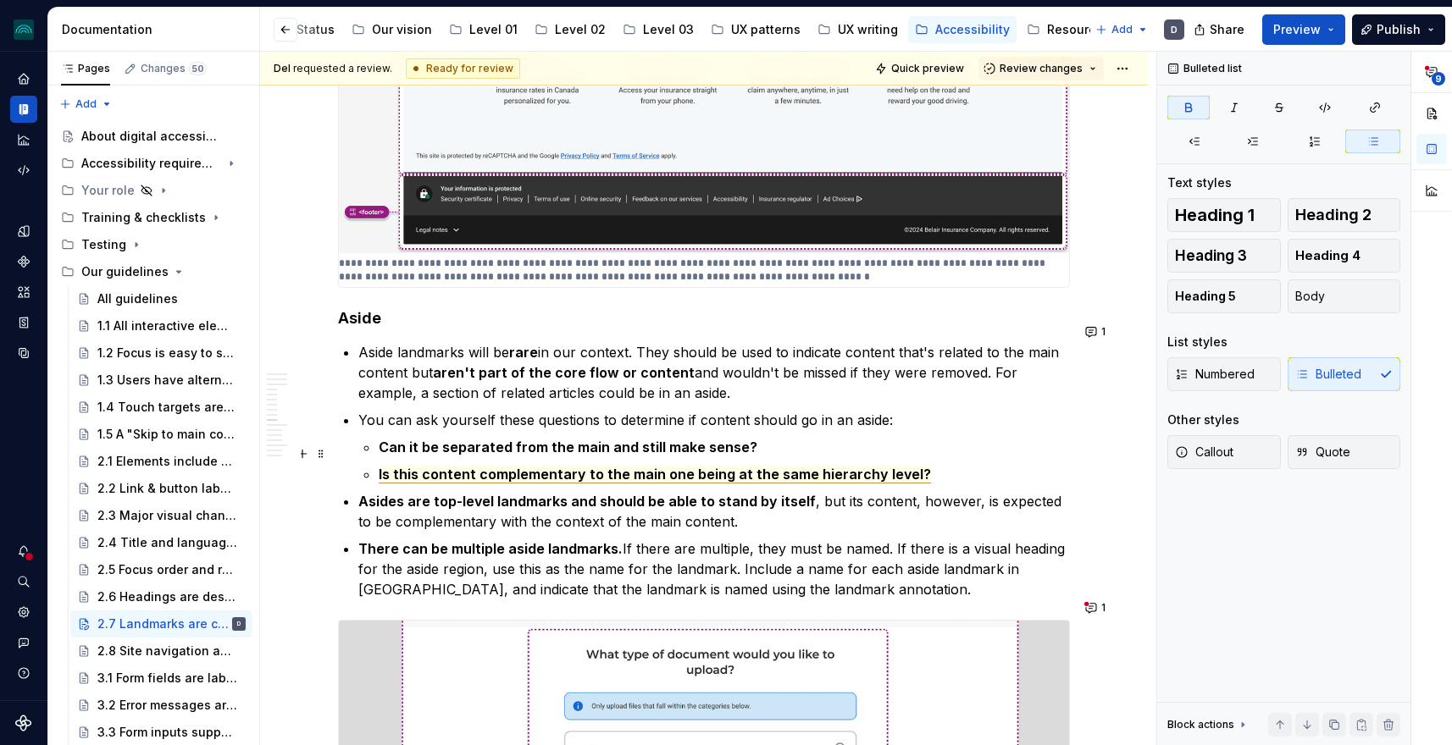
click at [518, 466] on span "Is this content complementary to the main one being at the same hierarchy level?" at bounding box center [655, 475] width 552 height 18
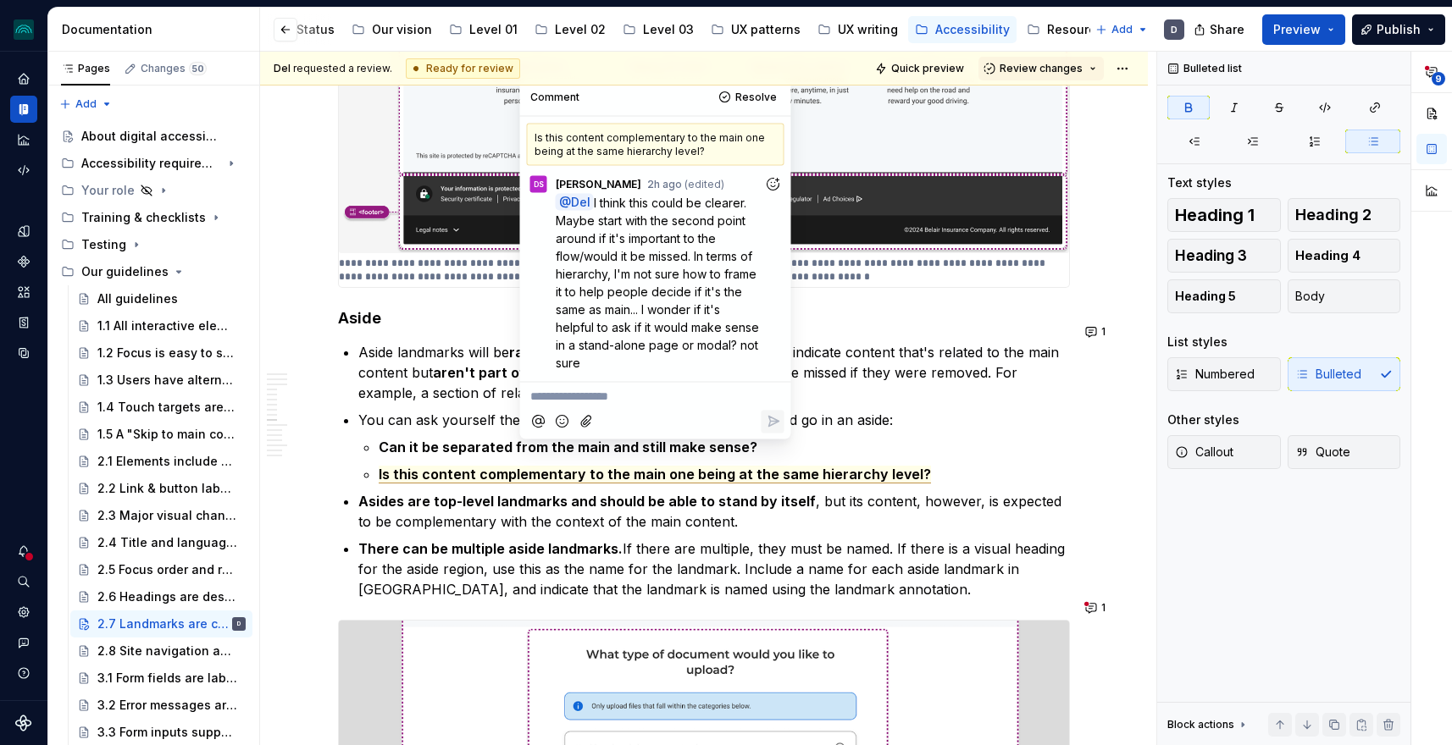
click at [484, 439] on strong "Can it be separated from the main and still make sense?" at bounding box center [568, 447] width 379 height 17
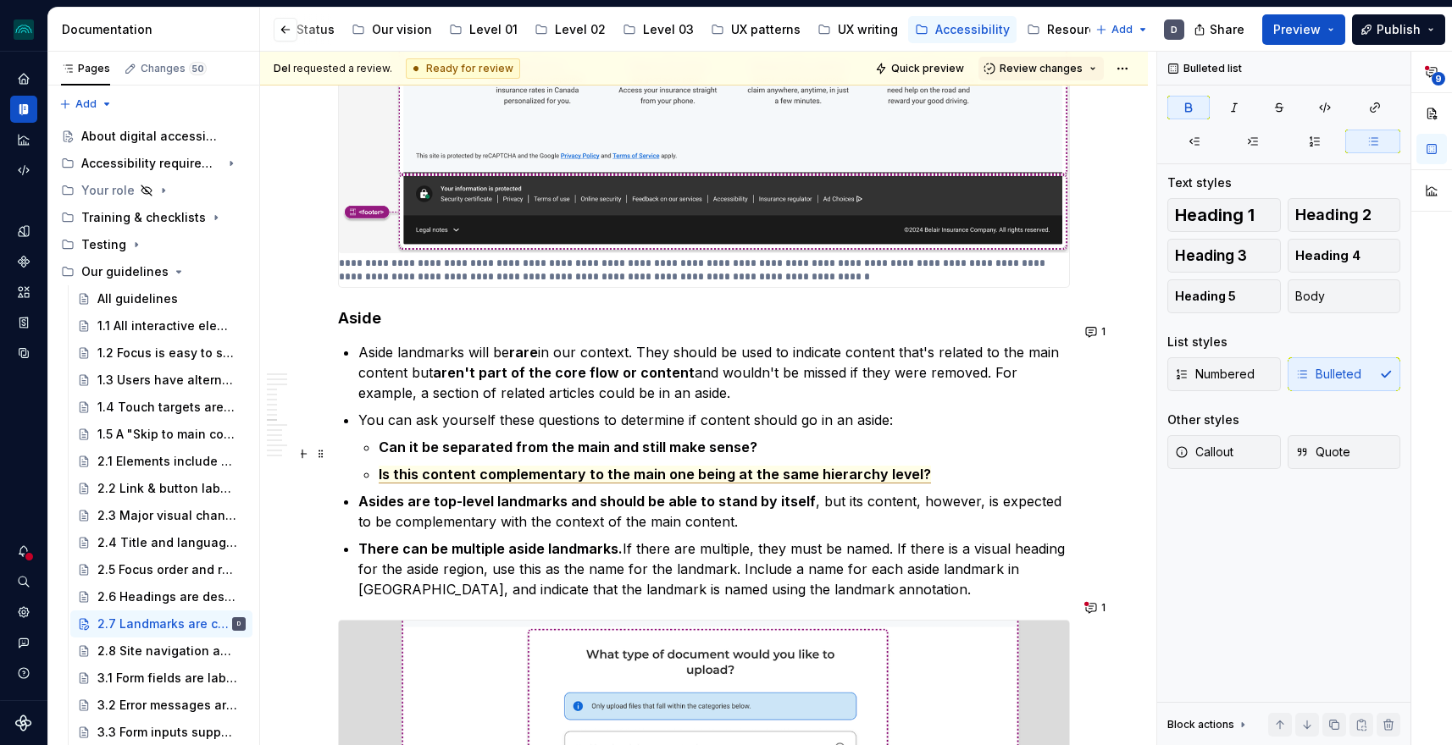
click at [540, 466] on span "Is this content complementary to the main one being at the same hierarchy level?" at bounding box center [655, 475] width 552 height 18
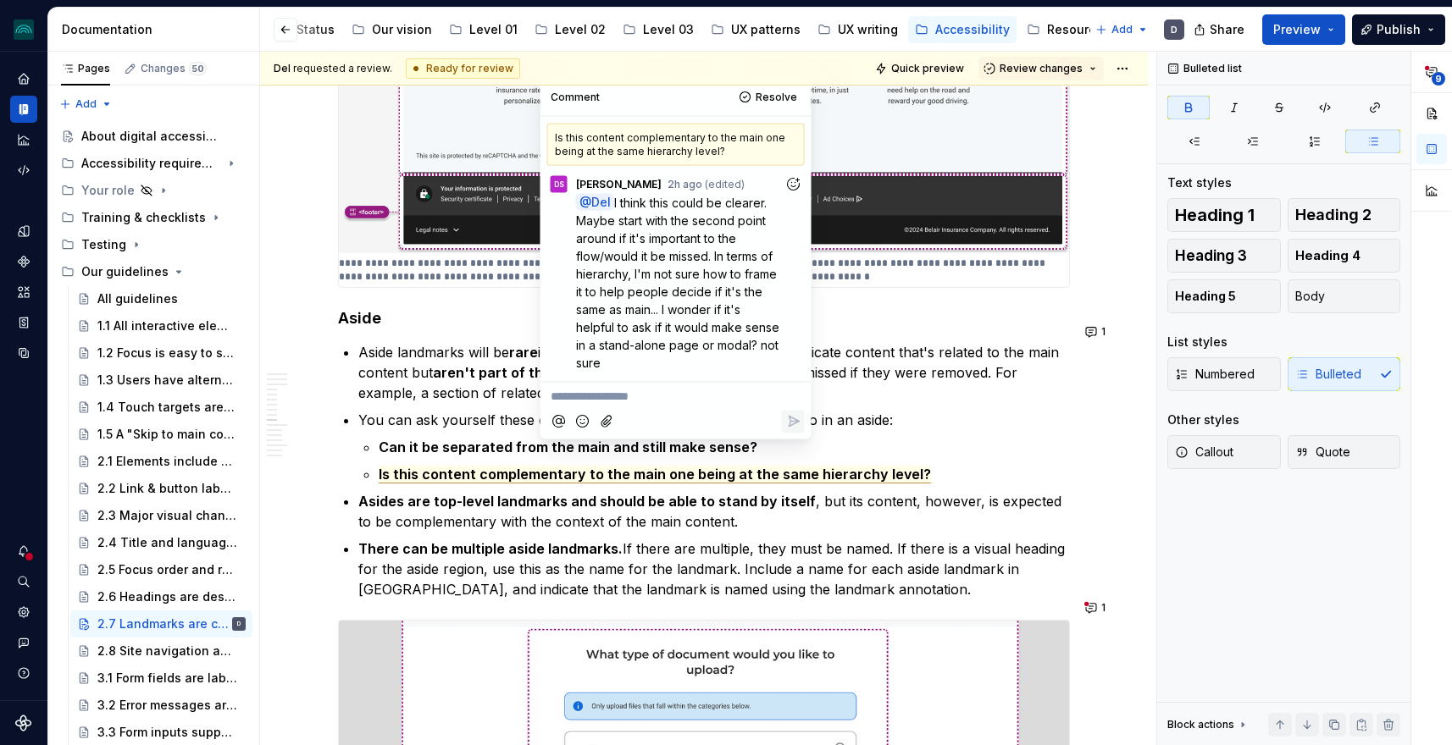
click at [477, 439] on strong "Can it be separated from the main and still make sense?" at bounding box center [568, 447] width 379 height 17
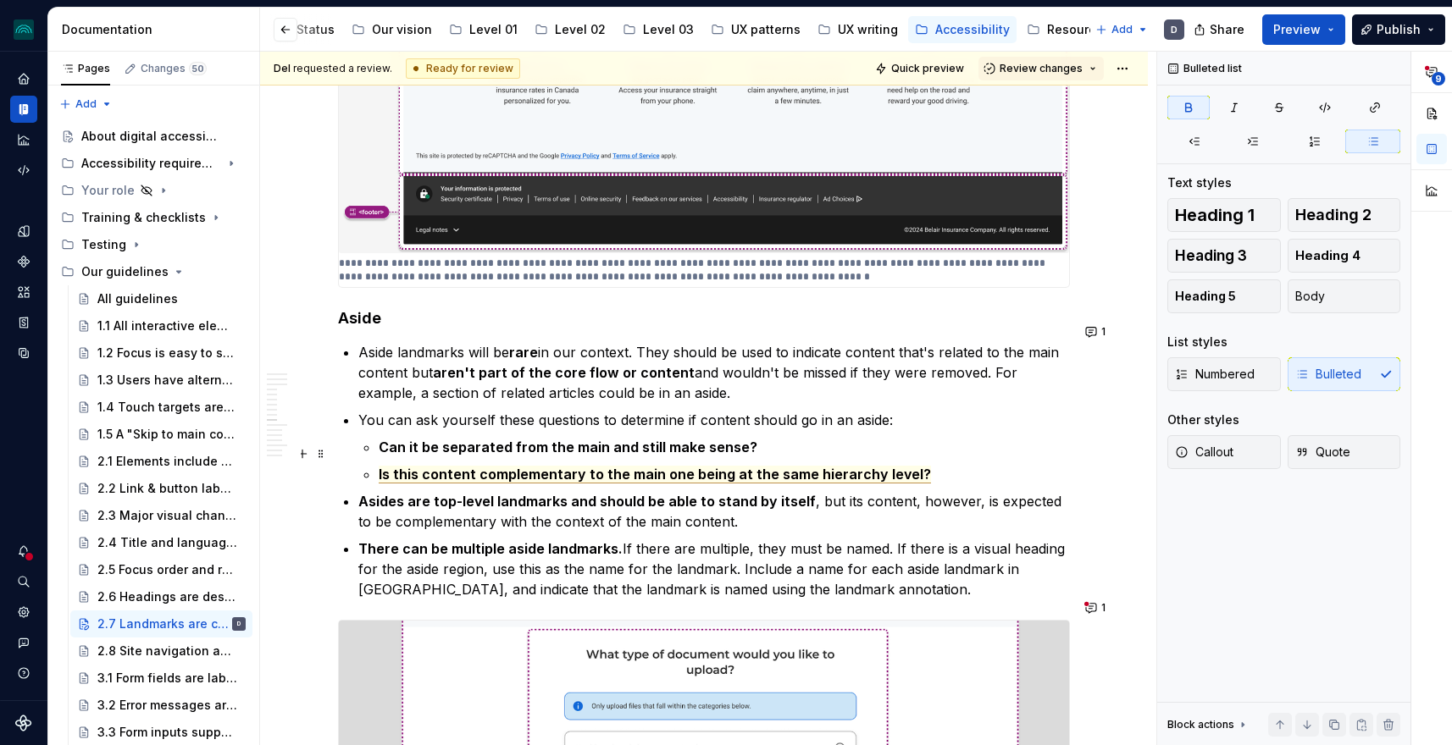
click at [523, 466] on span "Is this content complementary to the main one being at the same hierarchy level?" at bounding box center [655, 475] width 552 height 18
click at [484, 439] on strong "Can it be separated from the main and still make sense?" at bounding box center [568, 447] width 379 height 17
click at [649, 466] on span "Is this content complementary to the main one being at the same hierarchy level?" at bounding box center [655, 475] width 552 height 18
click at [575, 439] on strong "Can it be separated from the main and still make sense?" at bounding box center [568, 447] width 379 height 17
click at [730, 442] on ul "Can it be separated from the main and still make sense? Is this content complem…" at bounding box center [724, 460] width 691 height 47
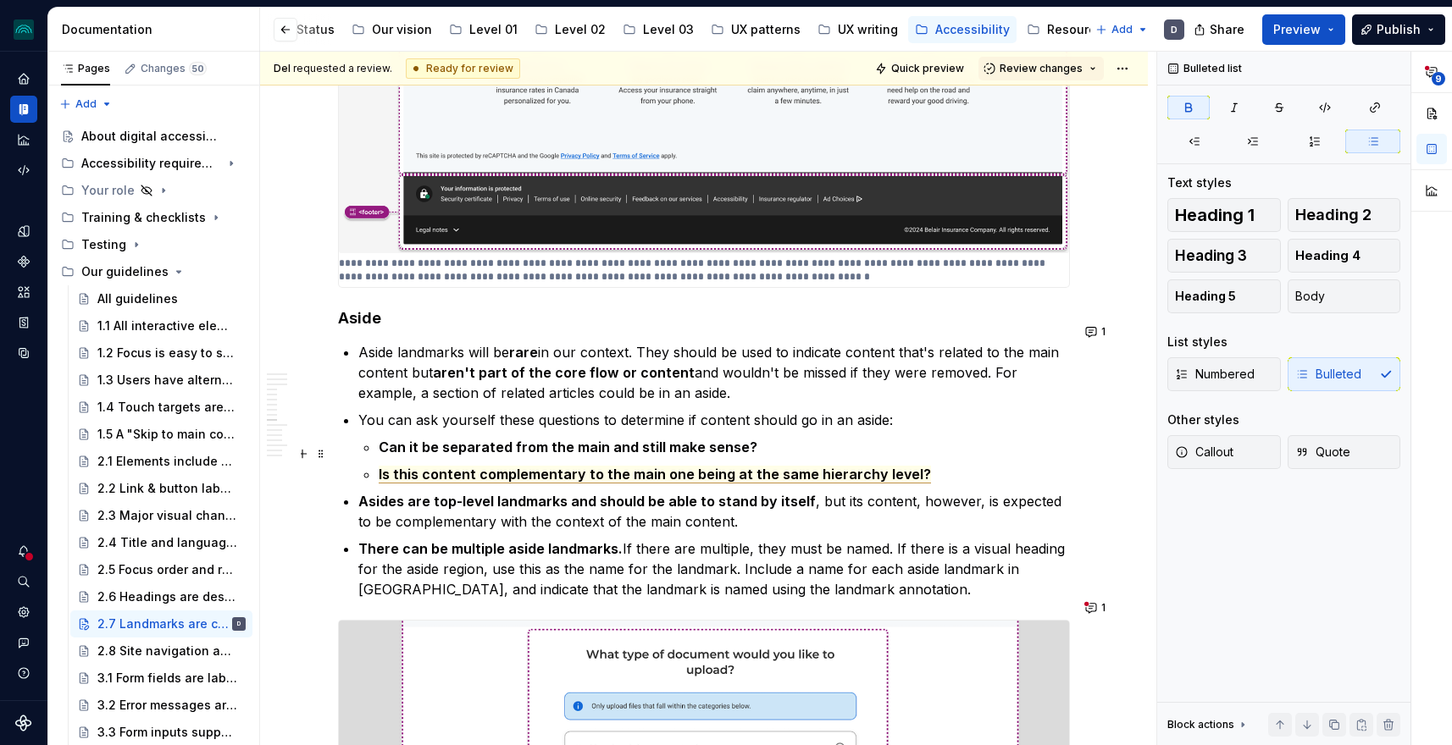
click at [727, 466] on span "Is this content complementary to the main one being at the same hierarchy level?" at bounding box center [655, 475] width 552 height 18
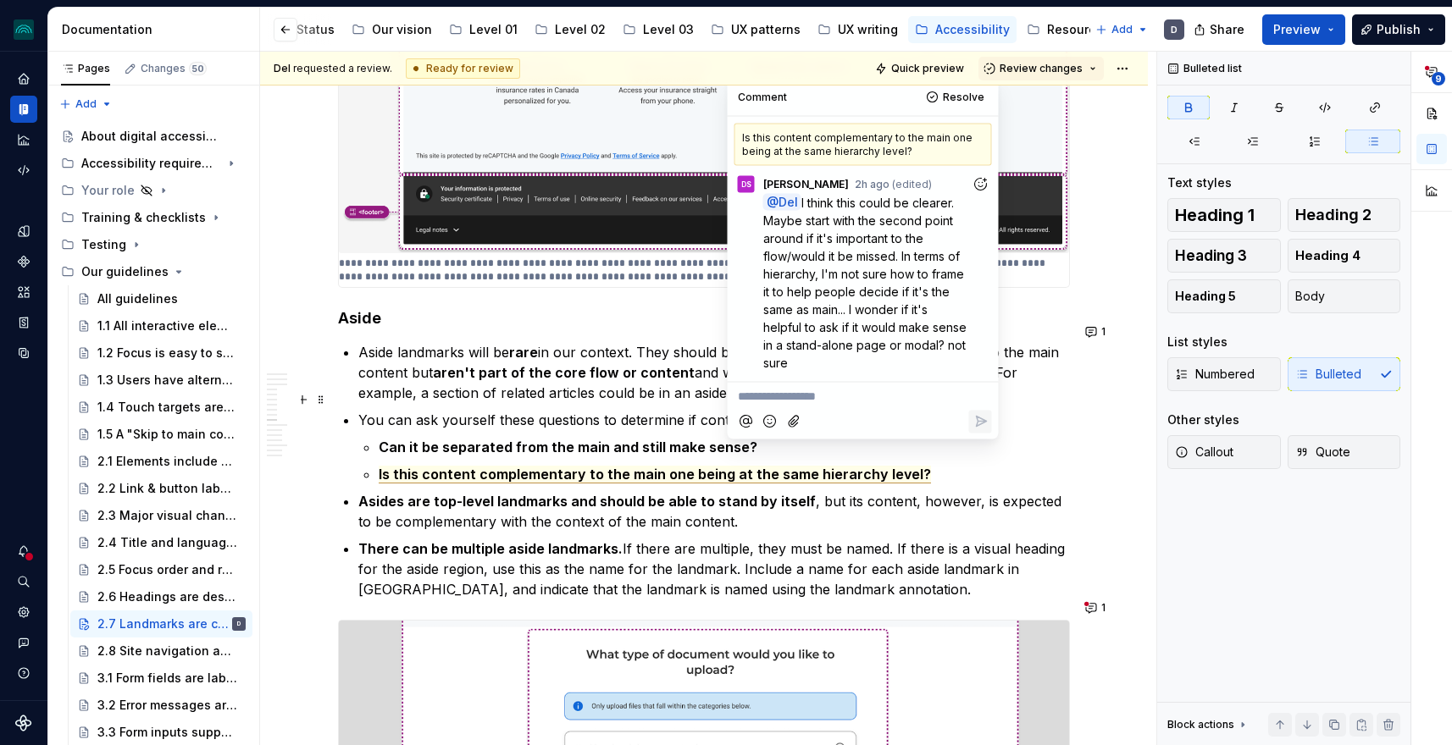
click at [522, 382] on p "Aside landmarks will be rare in our context. They should be used to indicate co…" at bounding box center [713, 372] width 711 height 61
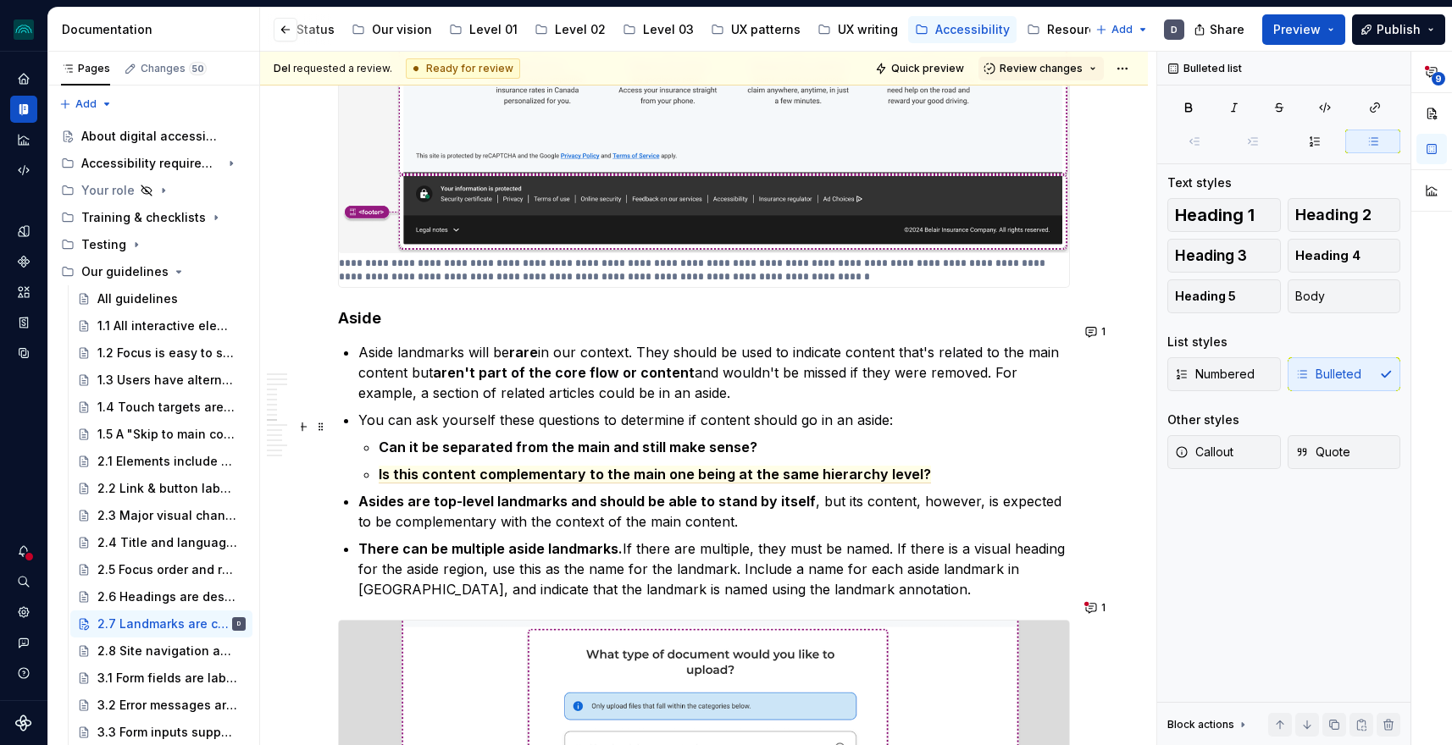
click at [384, 439] on strong "Can it be separated from the main and still make sense?" at bounding box center [568, 447] width 379 height 17
click at [672, 466] on span "Is this content complementary to the main one being at the same hierarchy level?" at bounding box center [655, 475] width 552 height 18
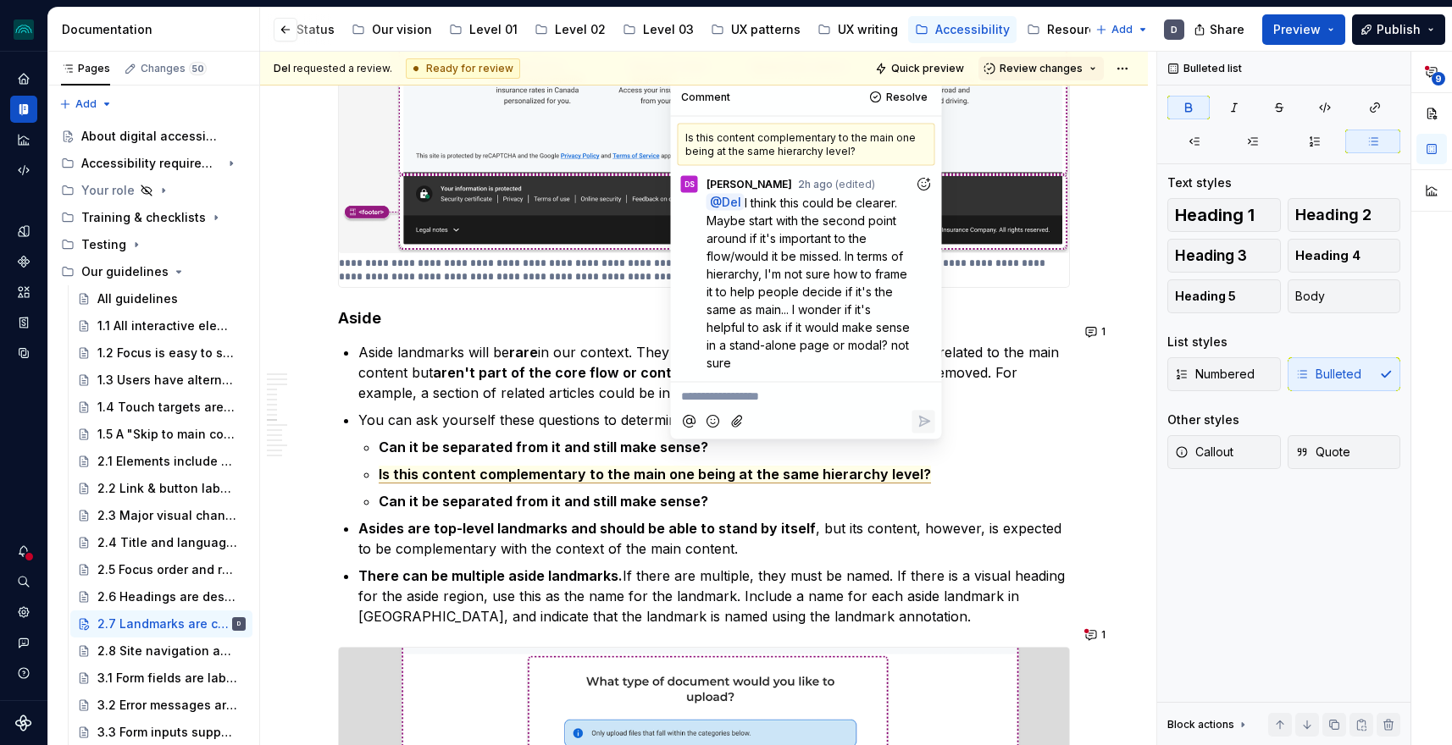
click at [453, 439] on strong "Can it be separated from it and still make sense?" at bounding box center [543, 447] width 329 height 17
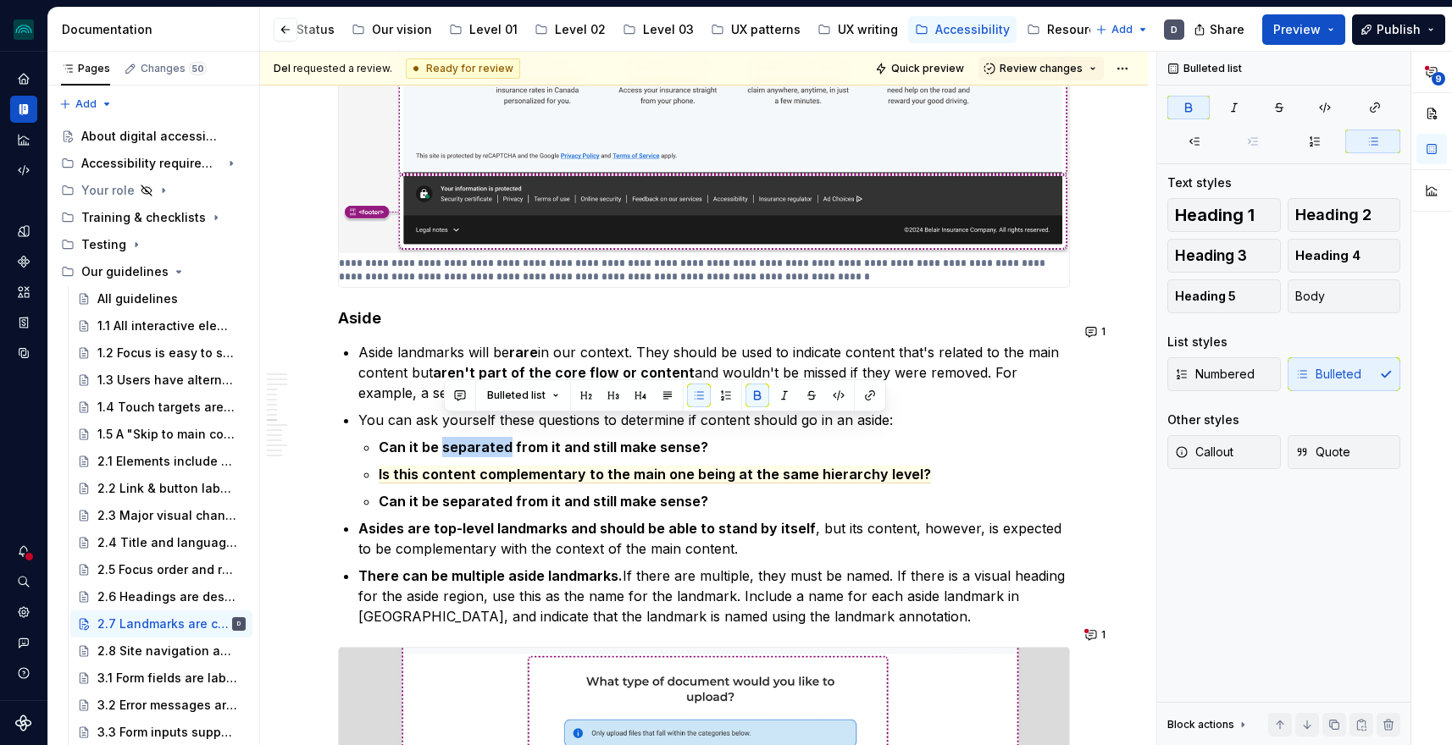
click at [453, 439] on strong "Can it be separated from it and still make sense?" at bounding box center [543, 447] width 329 height 17
click at [462, 466] on span "Is this content complementary to the main one being at the same hierarchy level?" at bounding box center [655, 475] width 552 height 18
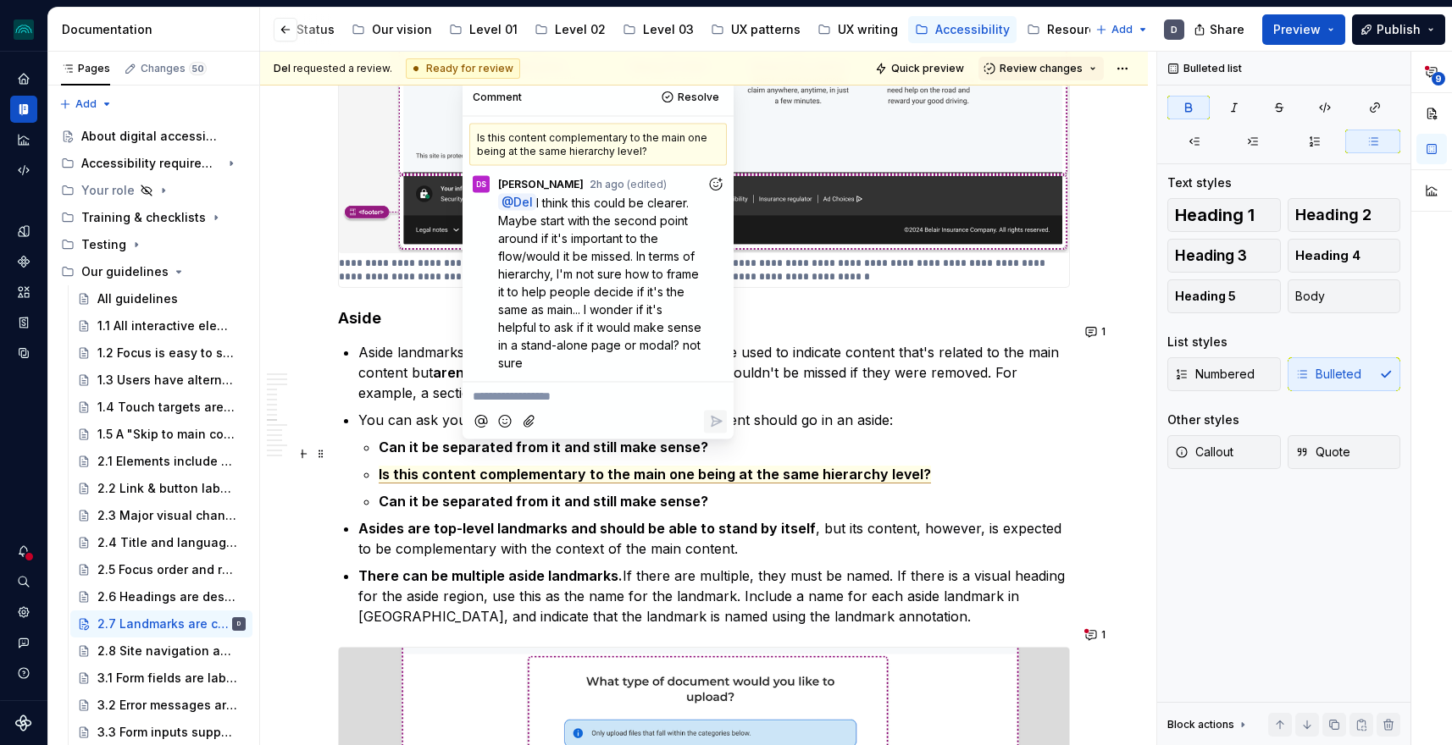
click at [412, 439] on strong "Can it be separated from it and still make sense?" at bounding box center [543, 447] width 329 height 17
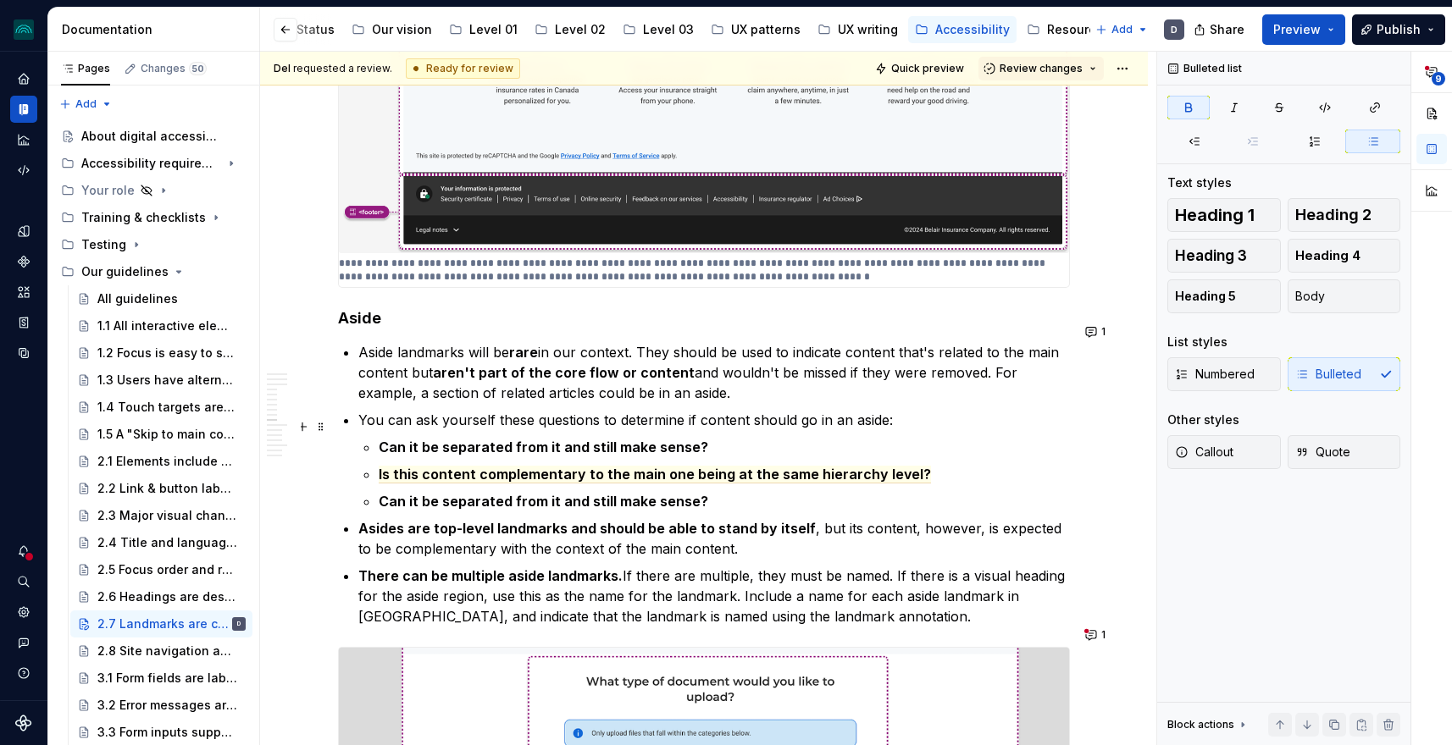
click at [447, 439] on strong "Can it be separated from it and still make sense?" at bounding box center [543, 447] width 329 height 17
click at [434, 439] on strong "Can it be separated from it and still make sense?" at bounding box center [543, 447] width 329 height 17
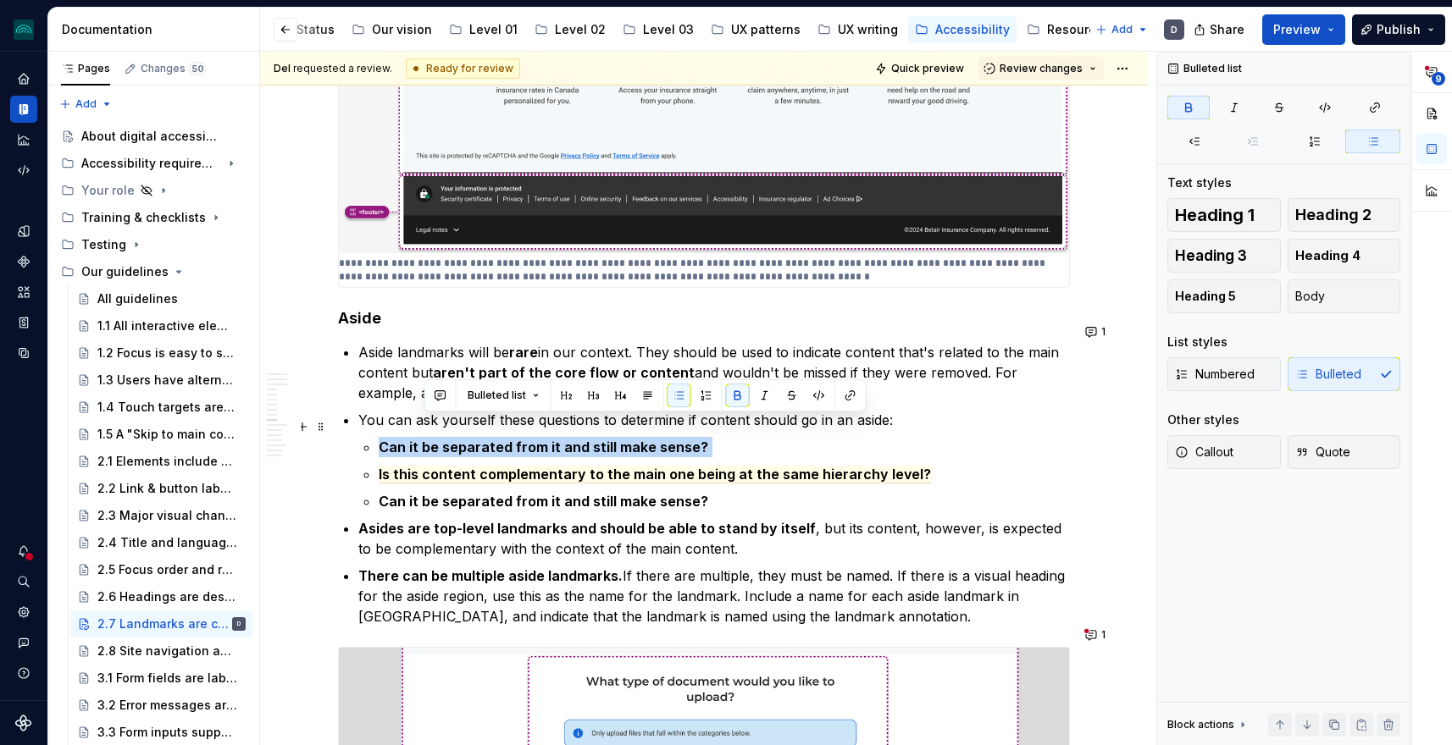
click at [434, 439] on strong "Can it be separated from it and still make sense?" at bounding box center [543, 447] width 329 height 17
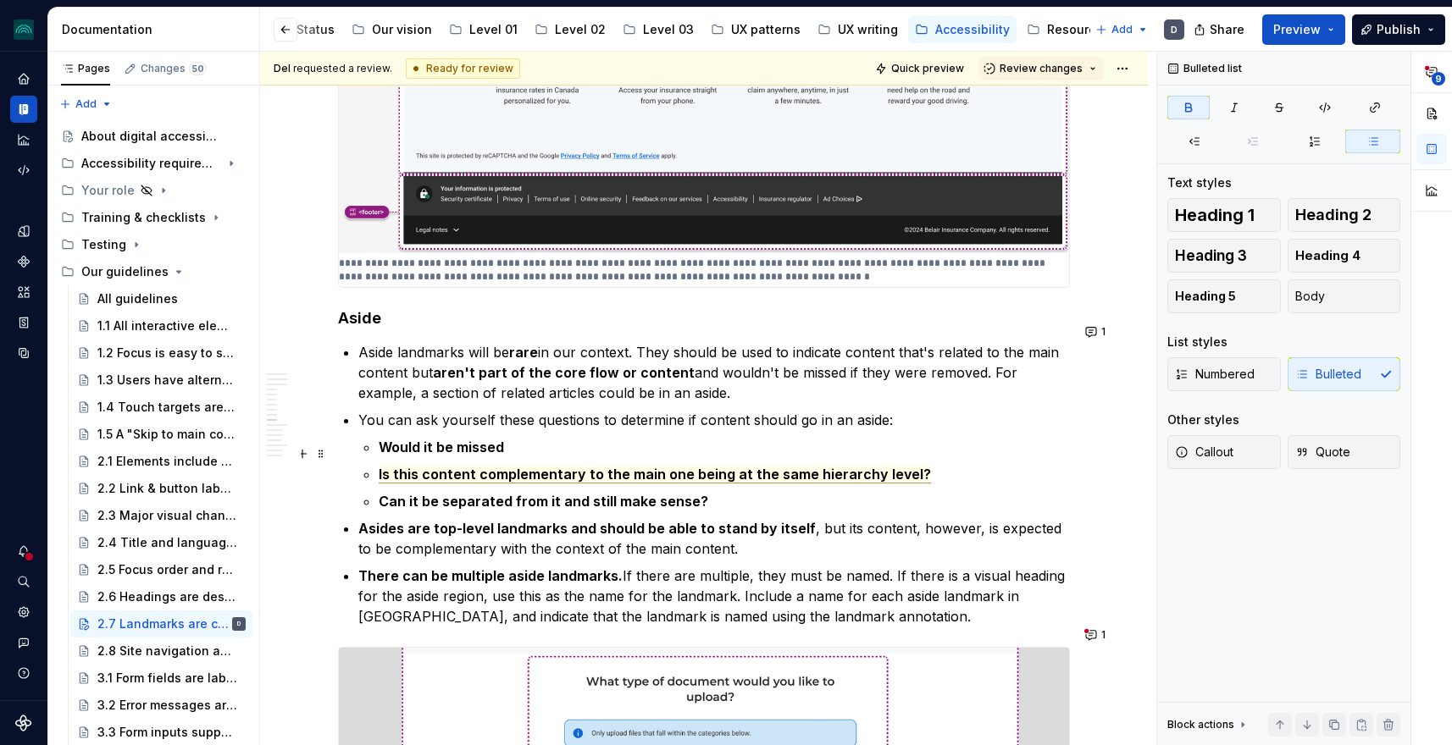
click at [531, 466] on span "Is this content complementary to the main one being at the same hierarchy level?" at bounding box center [655, 475] width 552 height 18
click at [450, 437] on p "Would it be missed" at bounding box center [724, 447] width 691 height 20
click at [450, 439] on strong "Would it be missed" at bounding box center [441, 447] width 125 height 17
click at [540, 466] on span "Is this content complementary to the main one being at the same hierarchy level?" at bounding box center [655, 475] width 552 height 18
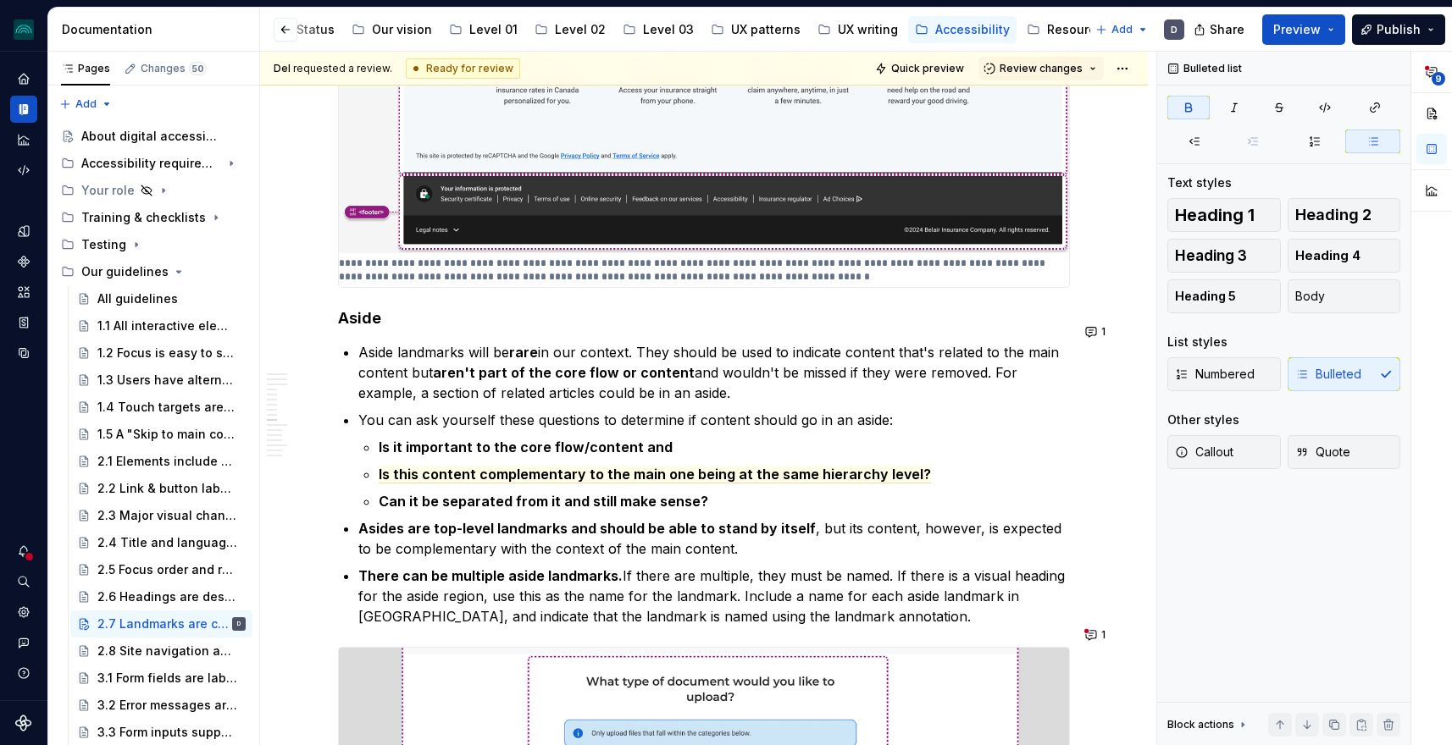
click at [490, 439] on strong "Is it important to the core flow/content and" at bounding box center [526, 447] width 294 height 17
click at [683, 437] on p "Is it important to the core flow/content and" at bounding box center [724, 447] width 691 height 20
click at [407, 439] on strong "Is it important to the core flow/content and" at bounding box center [526, 447] width 294 height 17
click at [463, 439] on strong "Is it not important to the core flow/content and" at bounding box center [539, 447] width 320 height 17
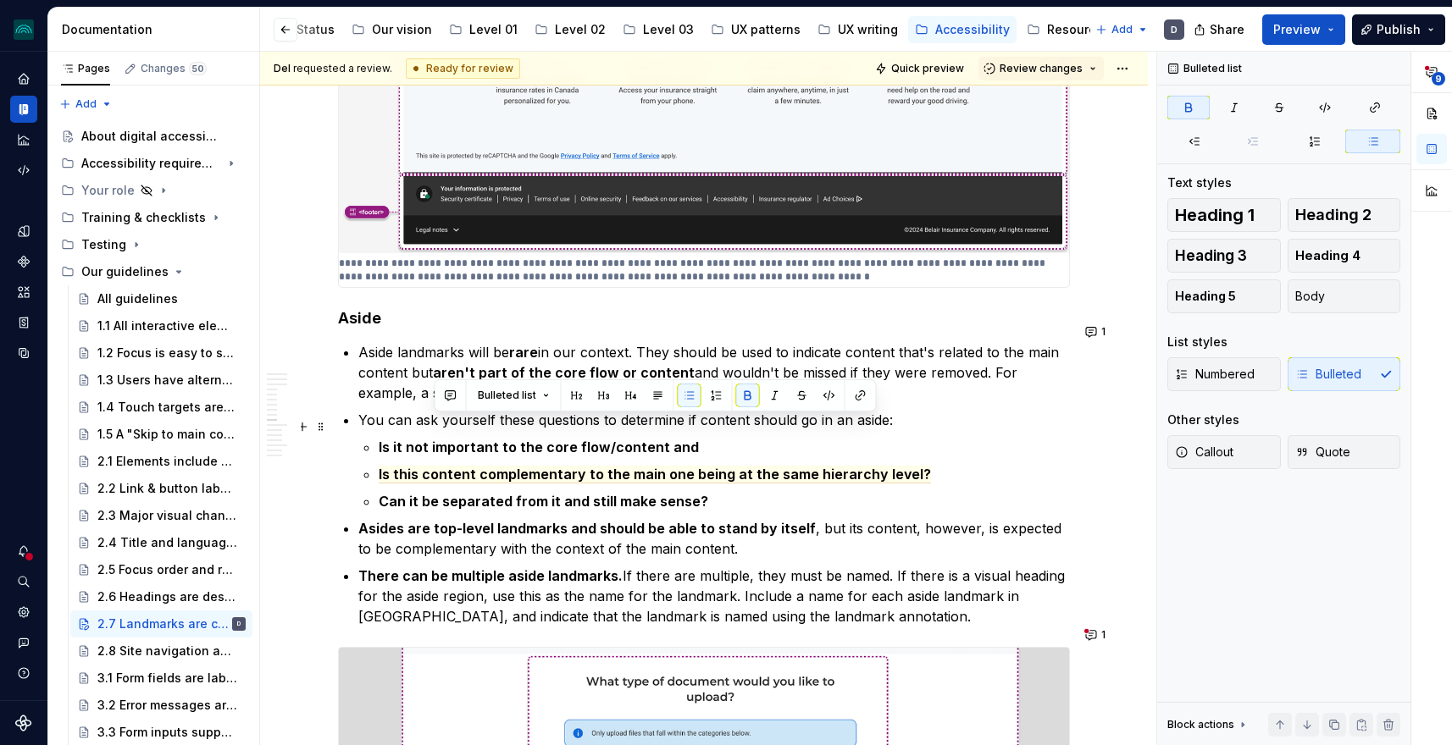
click at [730, 437] on p "Is it not important to the core flow/content and" at bounding box center [724, 447] width 691 height 20
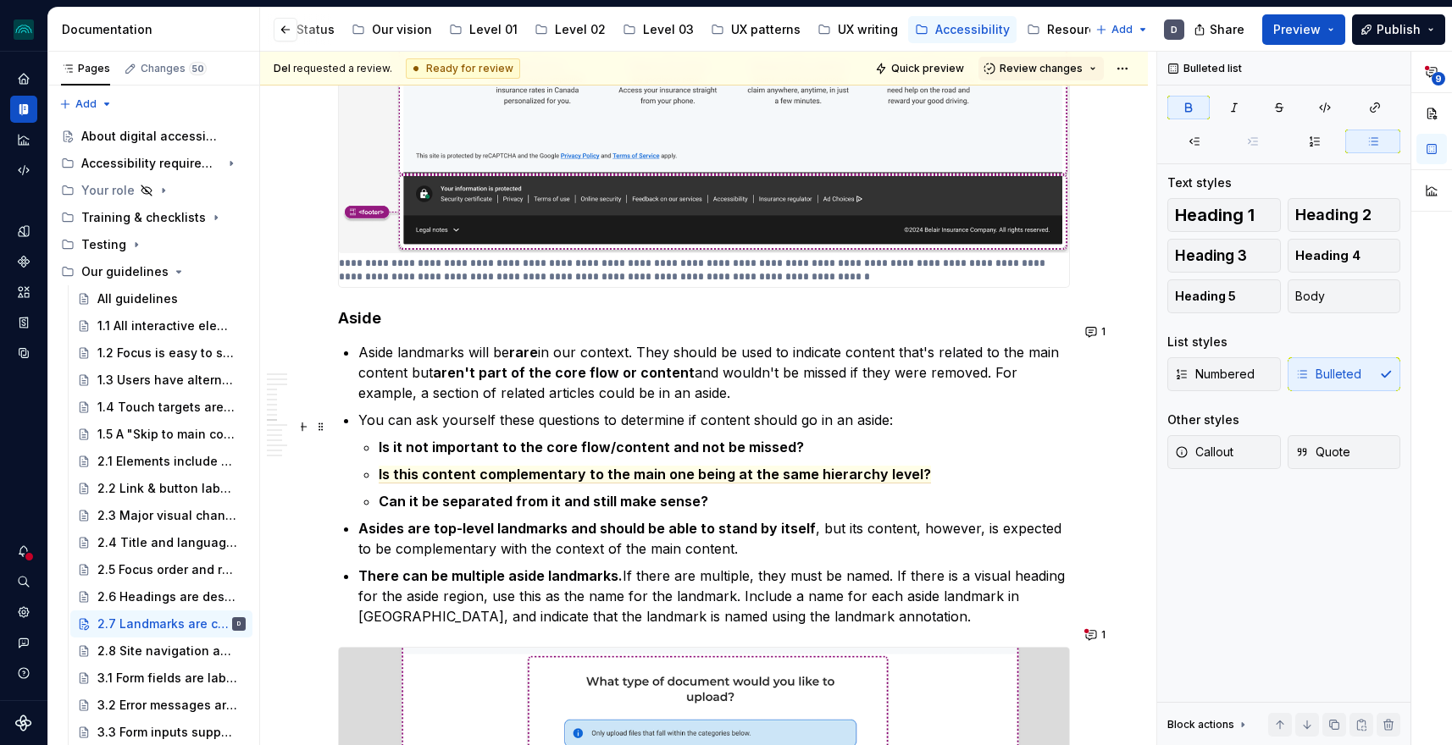
click at [694, 439] on strong "Is it not important to the core flow/content and not be missed?" at bounding box center [591, 447] width 425 height 17
click at [825, 466] on span "Is this content complementary to the main one being at the same hierarchy level?" at bounding box center [655, 475] width 552 height 18
click at [735, 410] on li "You can ask yourself these questions to determine if content should go in an as…" at bounding box center [713, 461] width 711 height 102
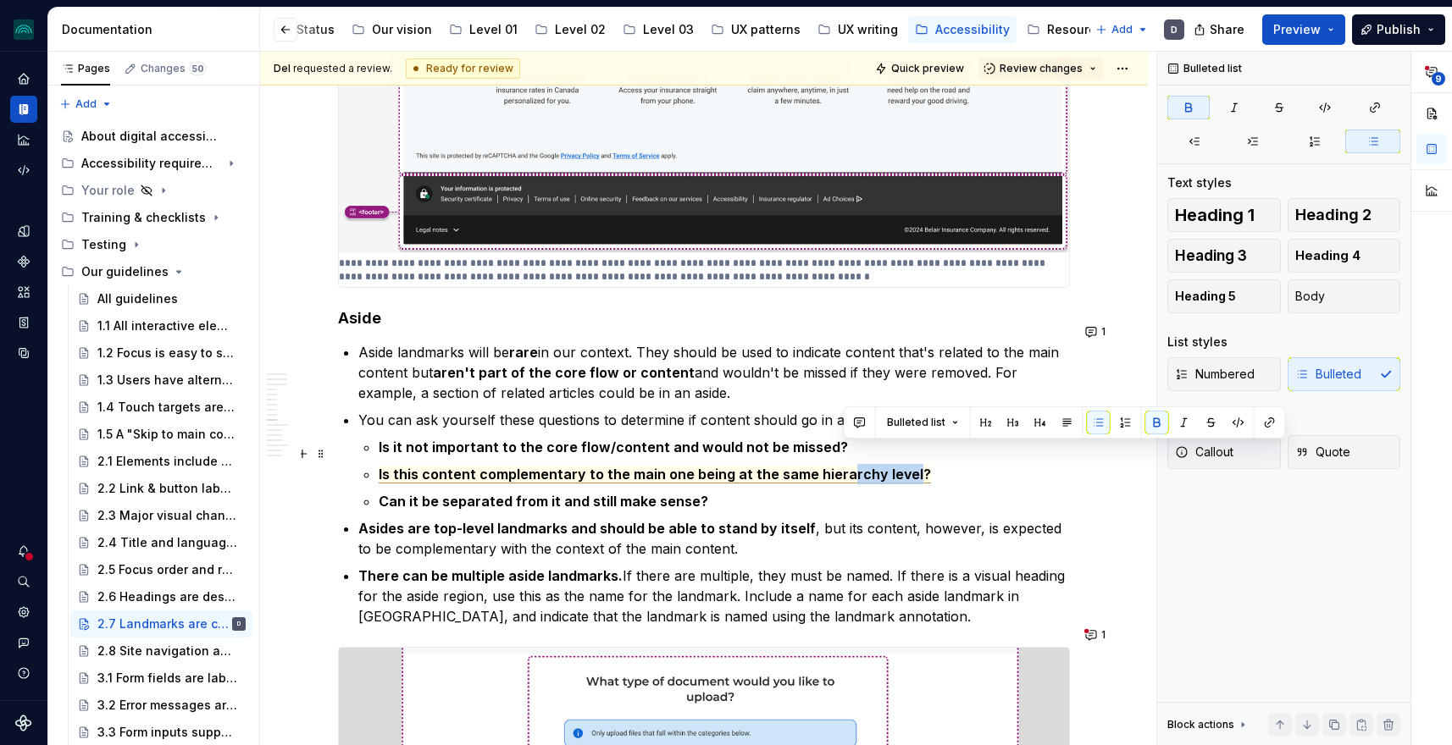
drag, startPoint x: 907, startPoint y: 458, endPoint x: 840, endPoint y: 458, distance: 66.9
click at [840, 466] on span "Is this content complementary to the main one being at the same hierarchy level?" at bounding box center [655, 475] width 552 height 18
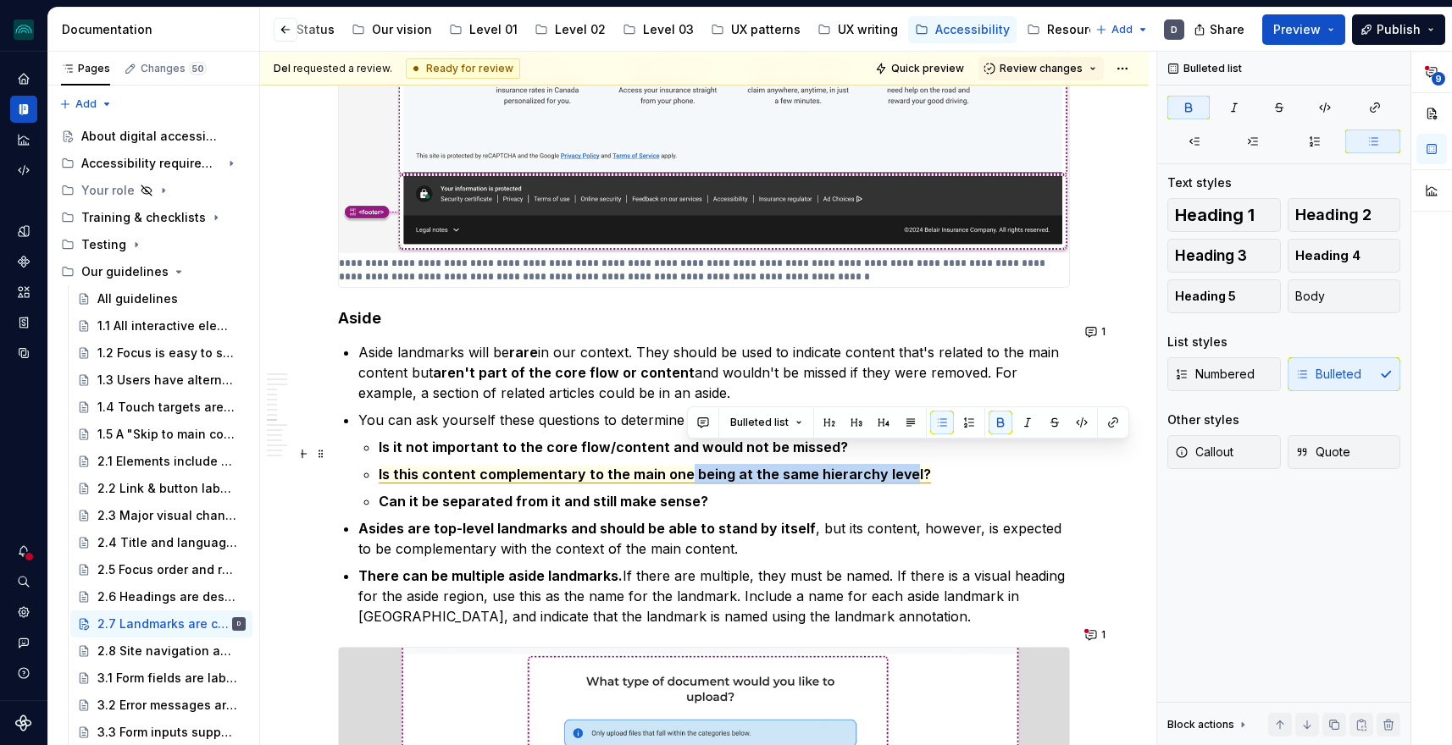
drag, startPoint x: 686, startPoint y: 452, endPoint x: 904, endPoint y: 448, distance: 218.5
click at [904, 466] on span "Is this content complementary to the main one being at the same hierarchy level?" at bounding box center [655, 475] width 552 height 18
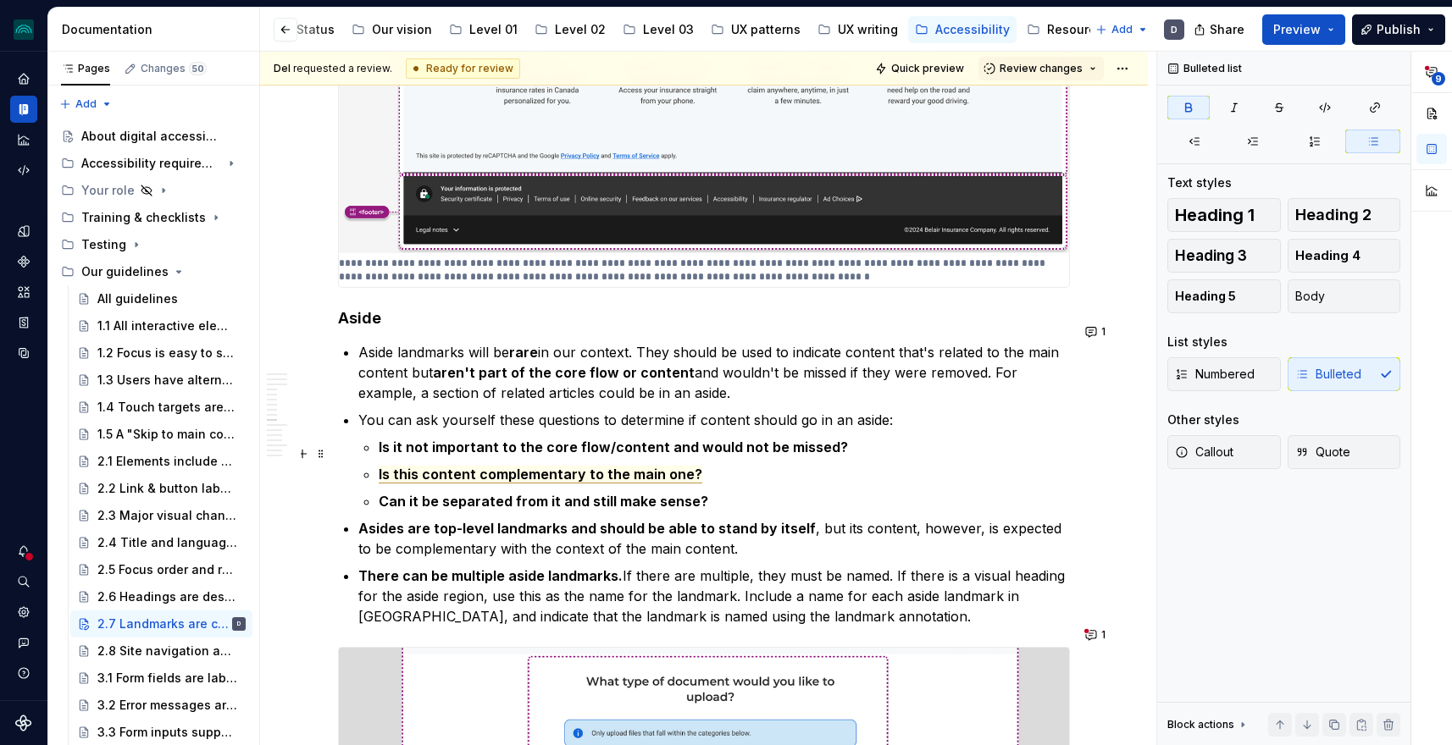
click at [600, 466] on span "Is this content complementary to the main one?" at bounding box center [541, 475] width 324 height 18
click at [575, 466] on span "Is this content complementary to the main one?" at bounding box center [541, 475] width 324 height 18
click at [688, 466] on span "Is this content complementary to the main one?" at bounding box center [541, 475] width 324 height 18
click at [582, 466] on span "Is this content complementary to the main one?" at bounding box center [541, 475] width 324 height 18
click at [422, 466] on span "Is this content complementary or related to the main one?" at bounding box center [576, 475] width 394 height 18
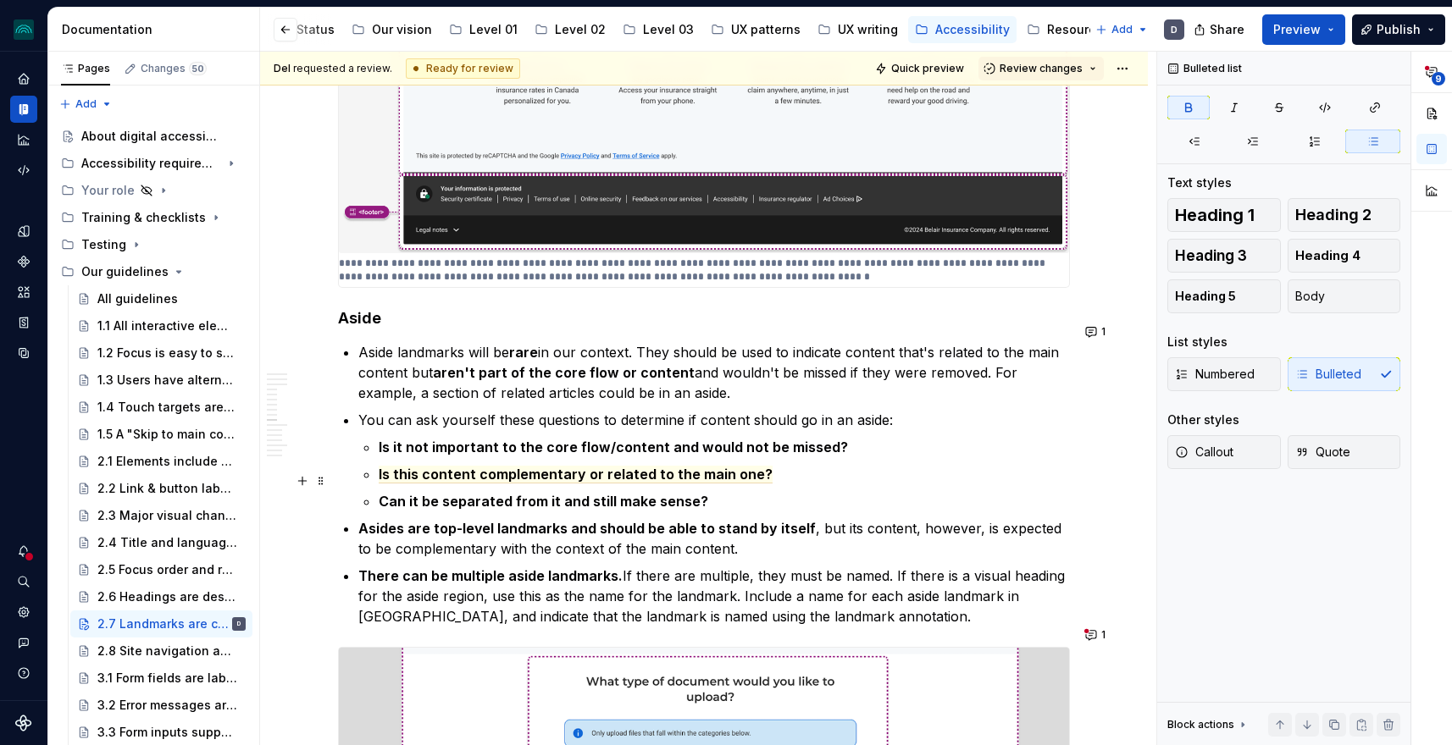
click at [429, 491] on p "Can it be separated from it and still make sense?" at bounding box center [724, 501] width 691 height 20
click at [422, 466] on span "Is this content complementary or related to the main one?" at bounding box center [576, 475] width 394 height 18
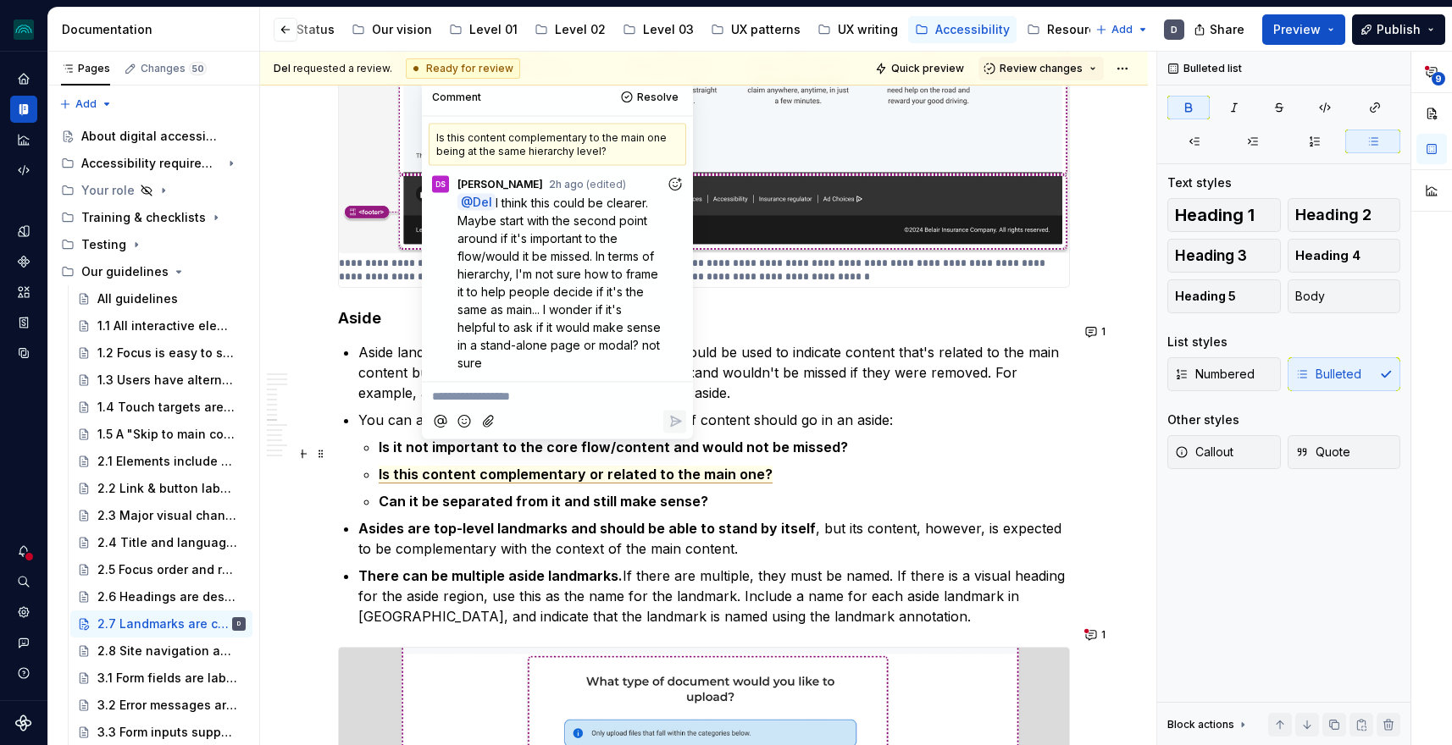
click at [434, 491] on p "Can it be separated from it and still make sense?" at bounding box center [724, 501] width 691 height 20
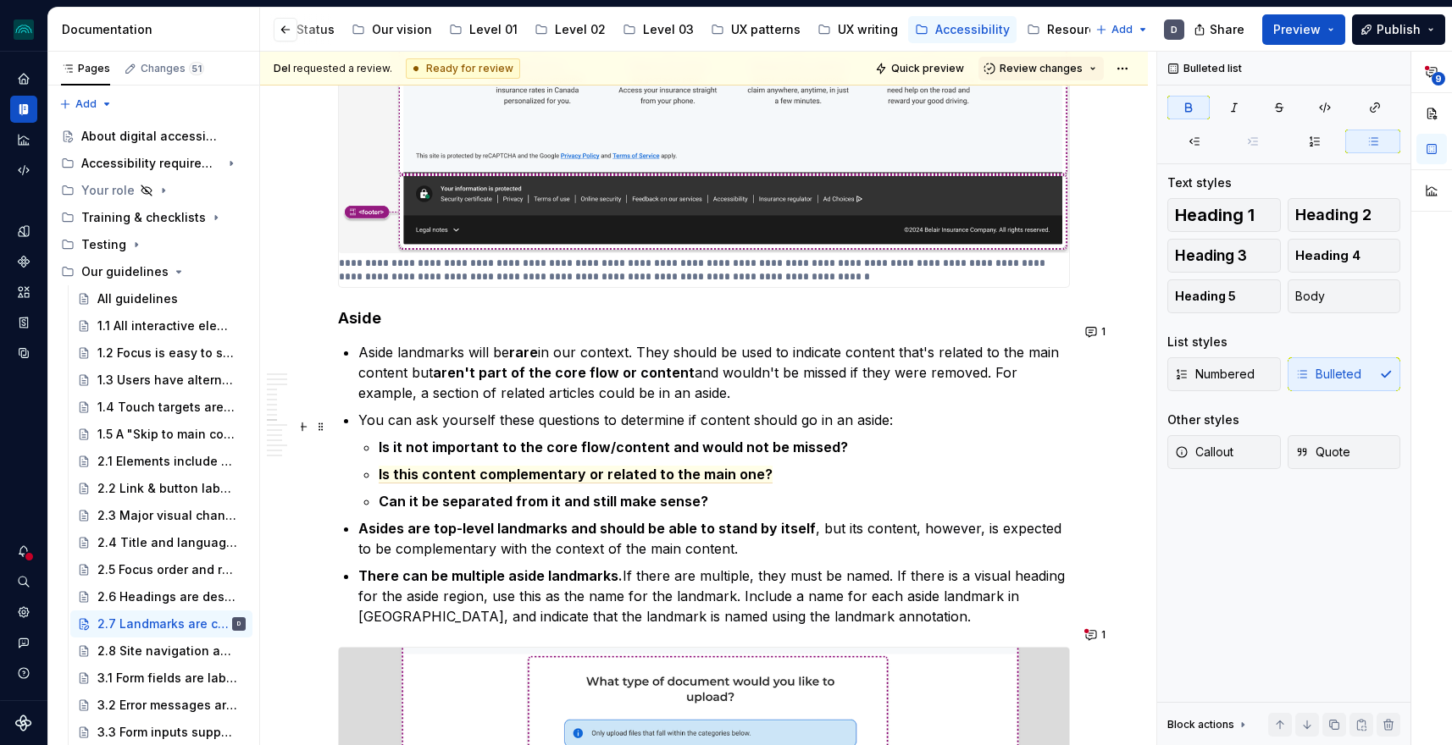
click at [405, 439] on strong "Is it not important to the core flow/content and would not be missed?" at bounding box center [613, 447] width 469 height 17
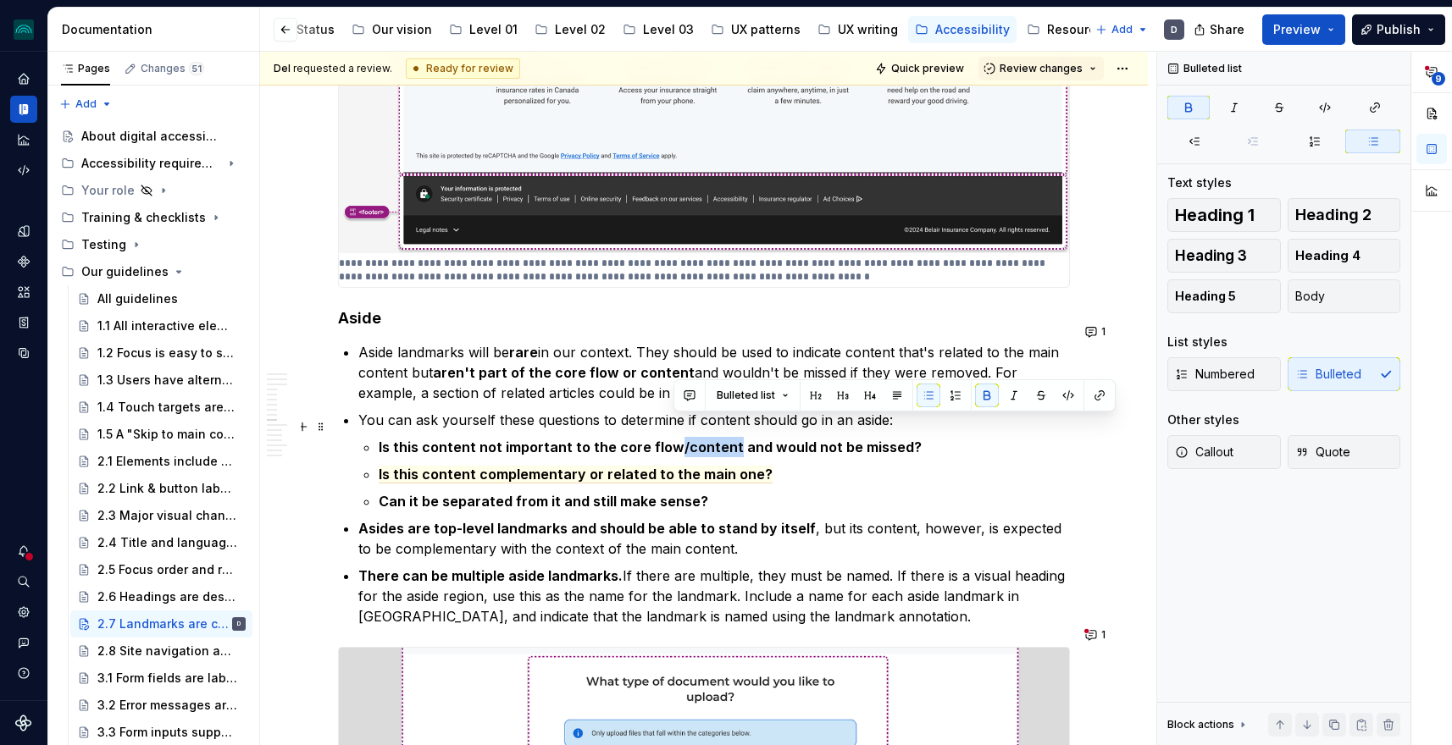
drag, startPoint x: 728, startPoint y: 427, endPoint x: 674, endPoint y: 428, distance: 54.2
click at [674, 439] on strong "Is this content not important to the core flow/content and would not be missed?" at bounding box center [650, 447] width 543 height 17
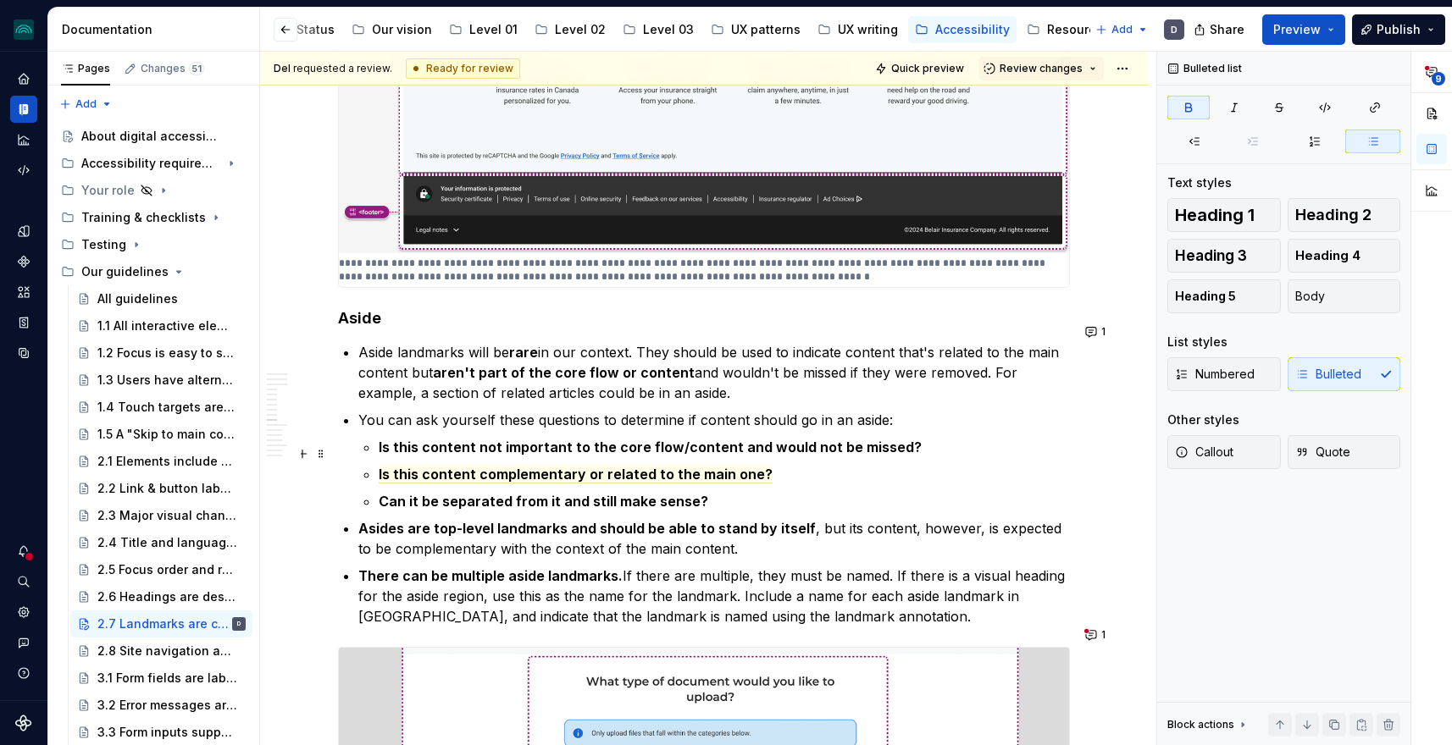
click at [704, 441] on ul "Is this content not important to the core flow/content and would not be missed?…" at bounding box center [724, 474] width 691 height 75
click at [716, 466] on span "Is this content complementary or related to the main one?" at bounding box center [576, 475] width 394 height 18
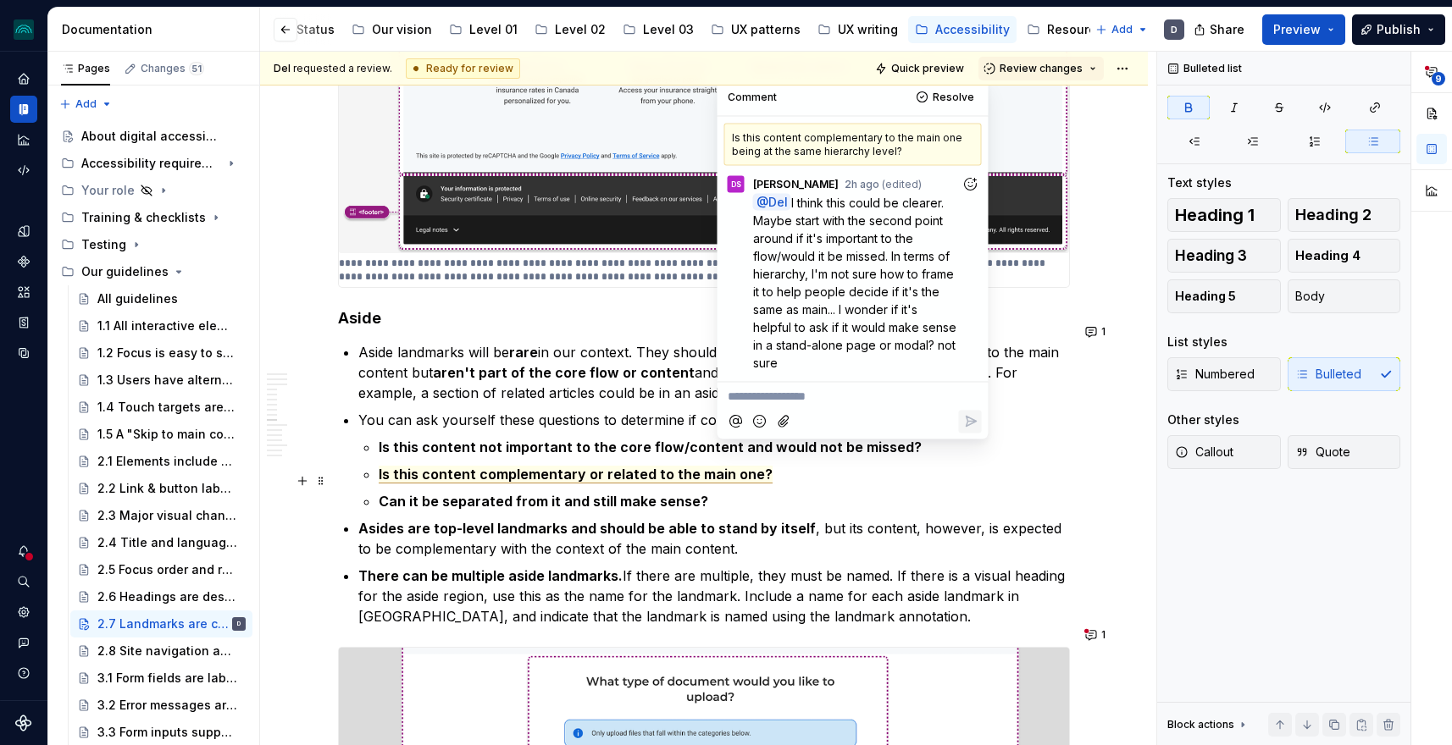
click at [726, 491] on p "Can it be separated from it and still make sense?" at bounding box center [724, 501] width 691 height 20
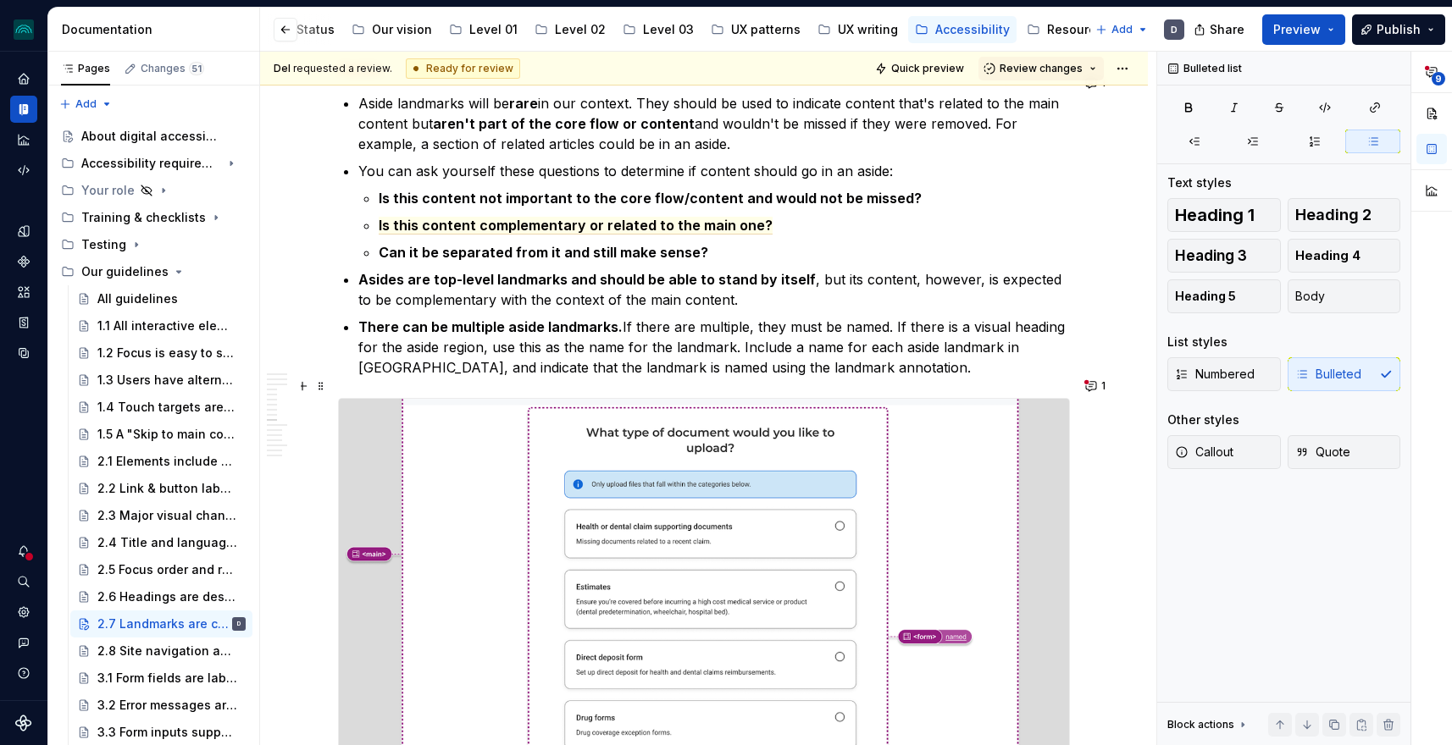
scroll to position [4030, 0]
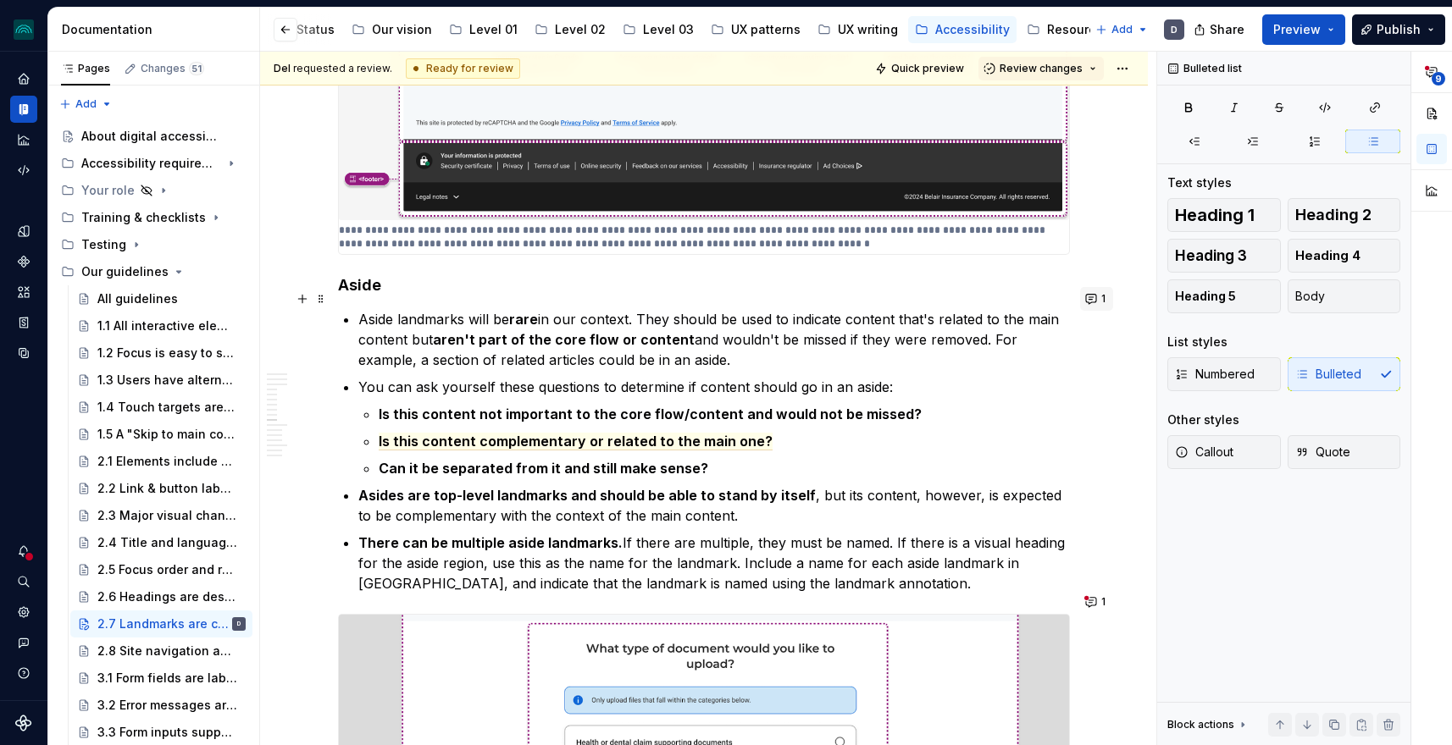
click at [1102, 301] on button "1" at bounding box center [1096, 299] width 33 height 24
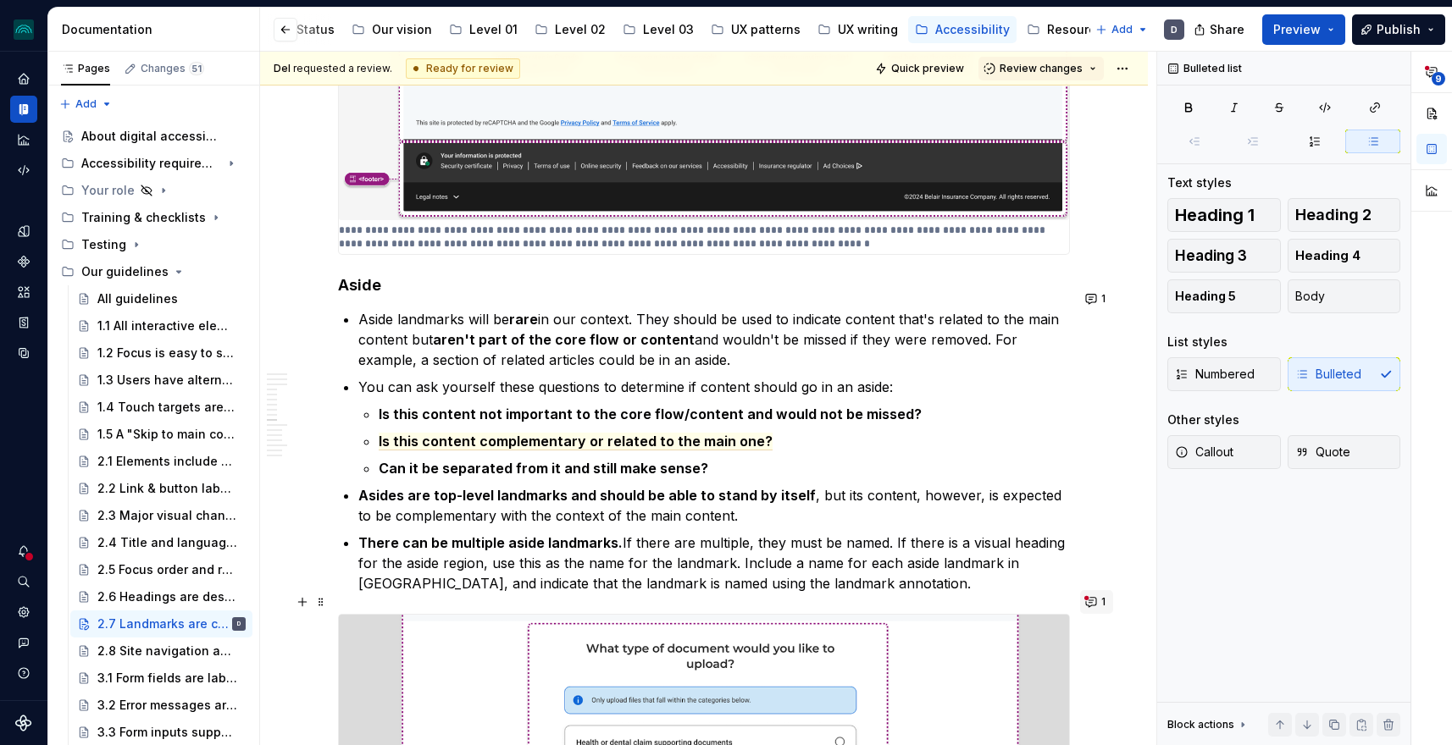
click at [1098, 596] on button "1" at bounding box center [1096, 602] width 33 height 24
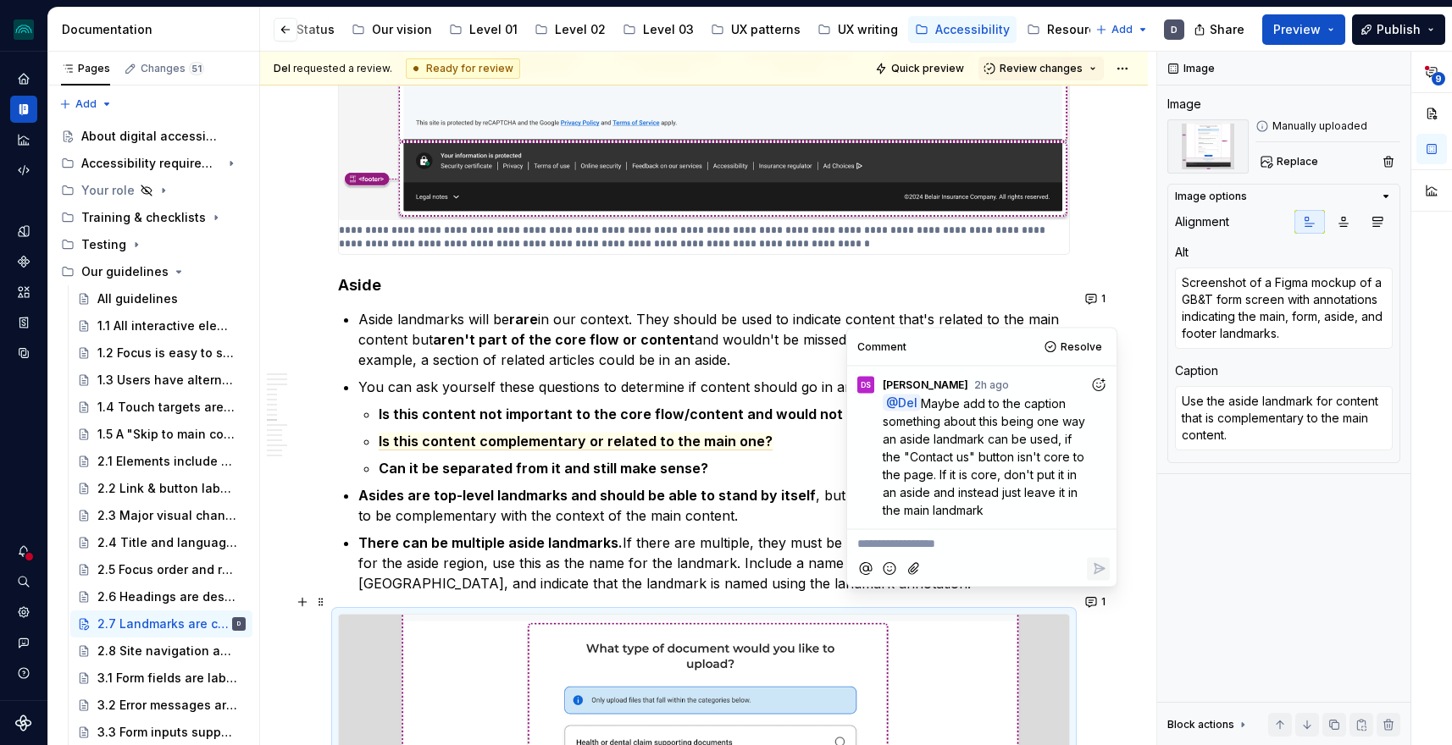
click at [735, 533] on p "There can be multiple aside landmarks. If there are multiple, they must be name…" at bounding box center [713, 563] width 711 height 61
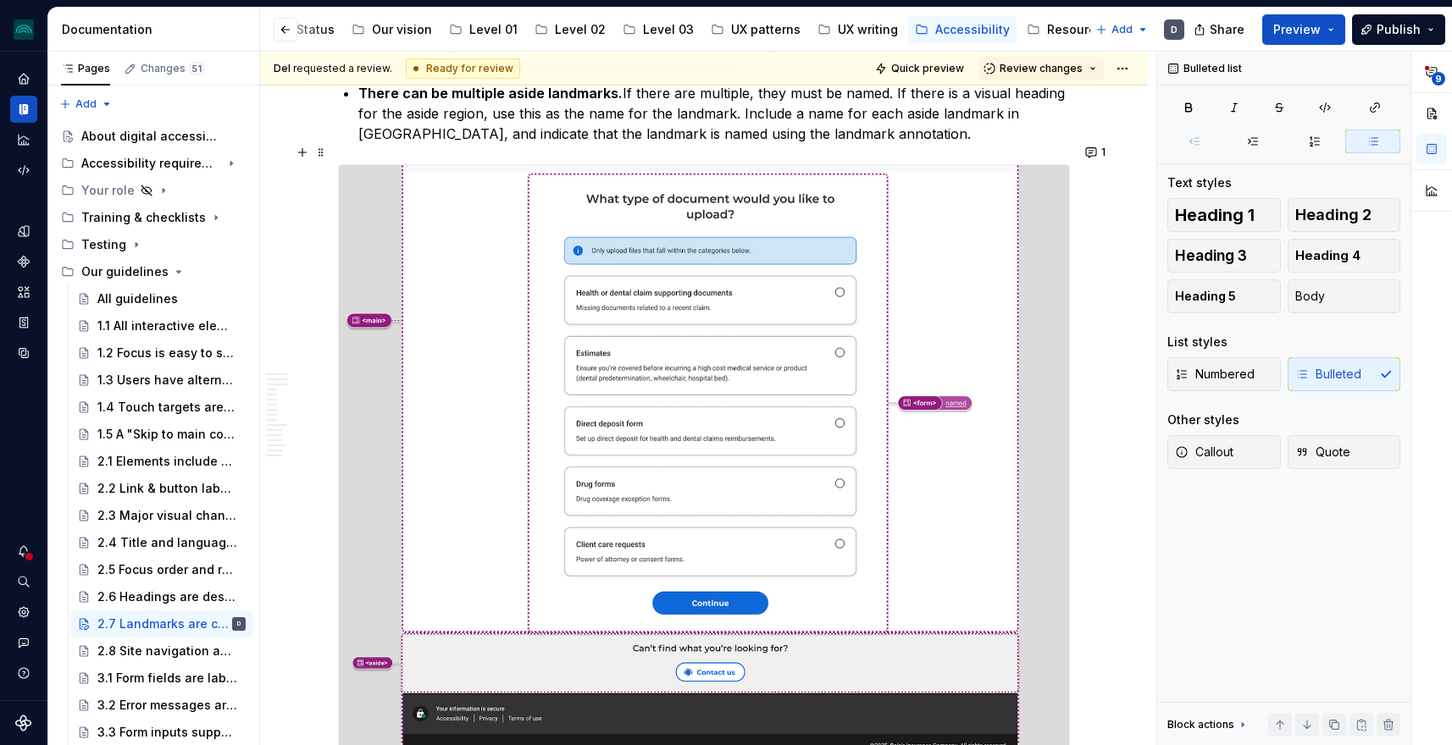
scroll to position [4671, 0]
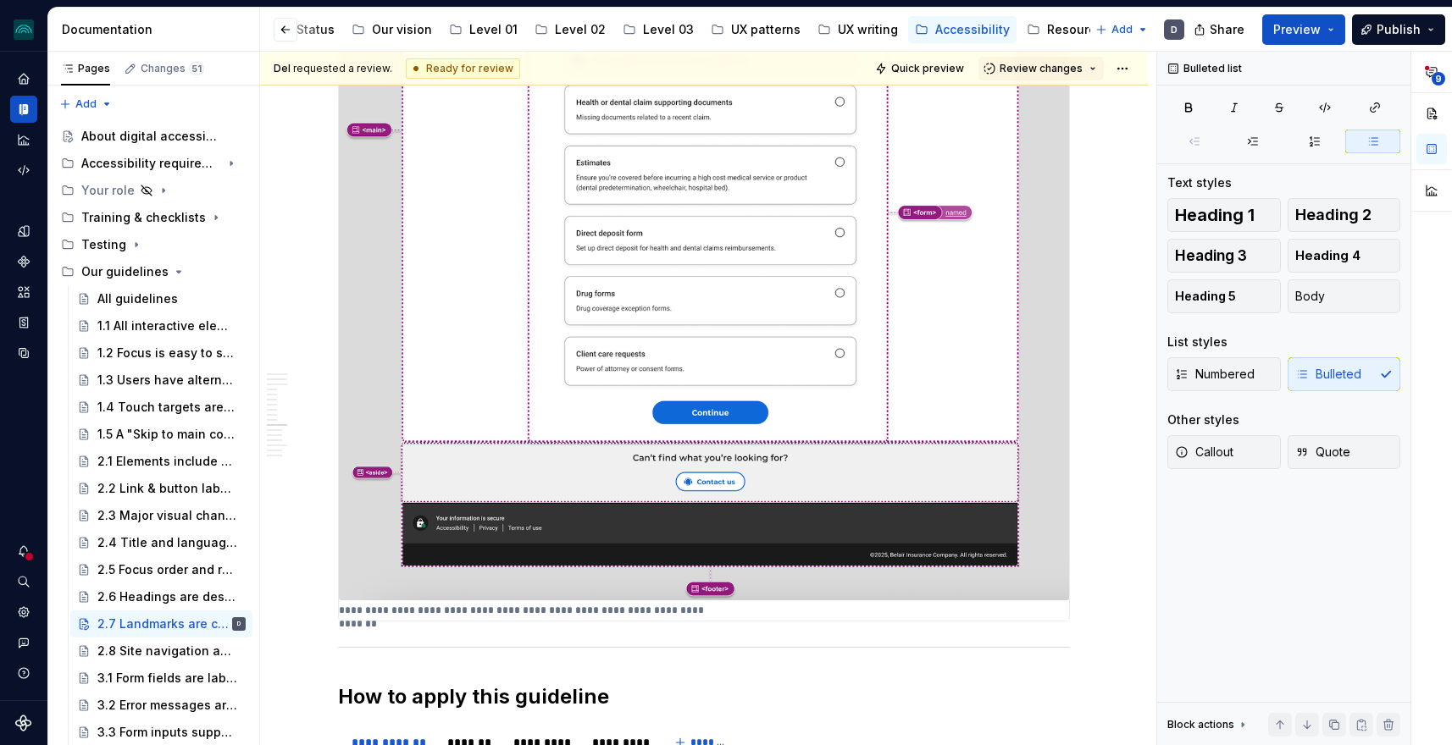
click at [751, 453] on img at bounding box center [704, 288] width 730 height 626
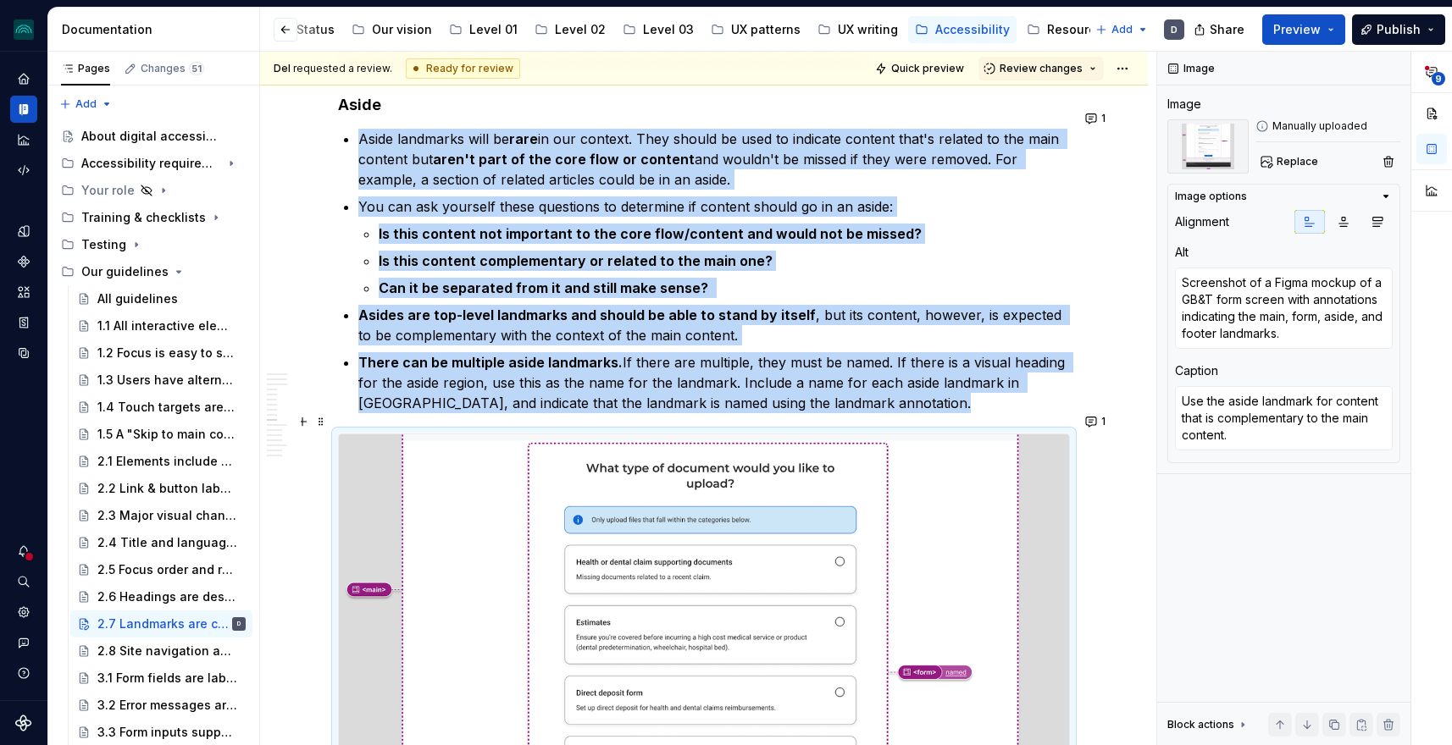
scroll to position [4182, 0]
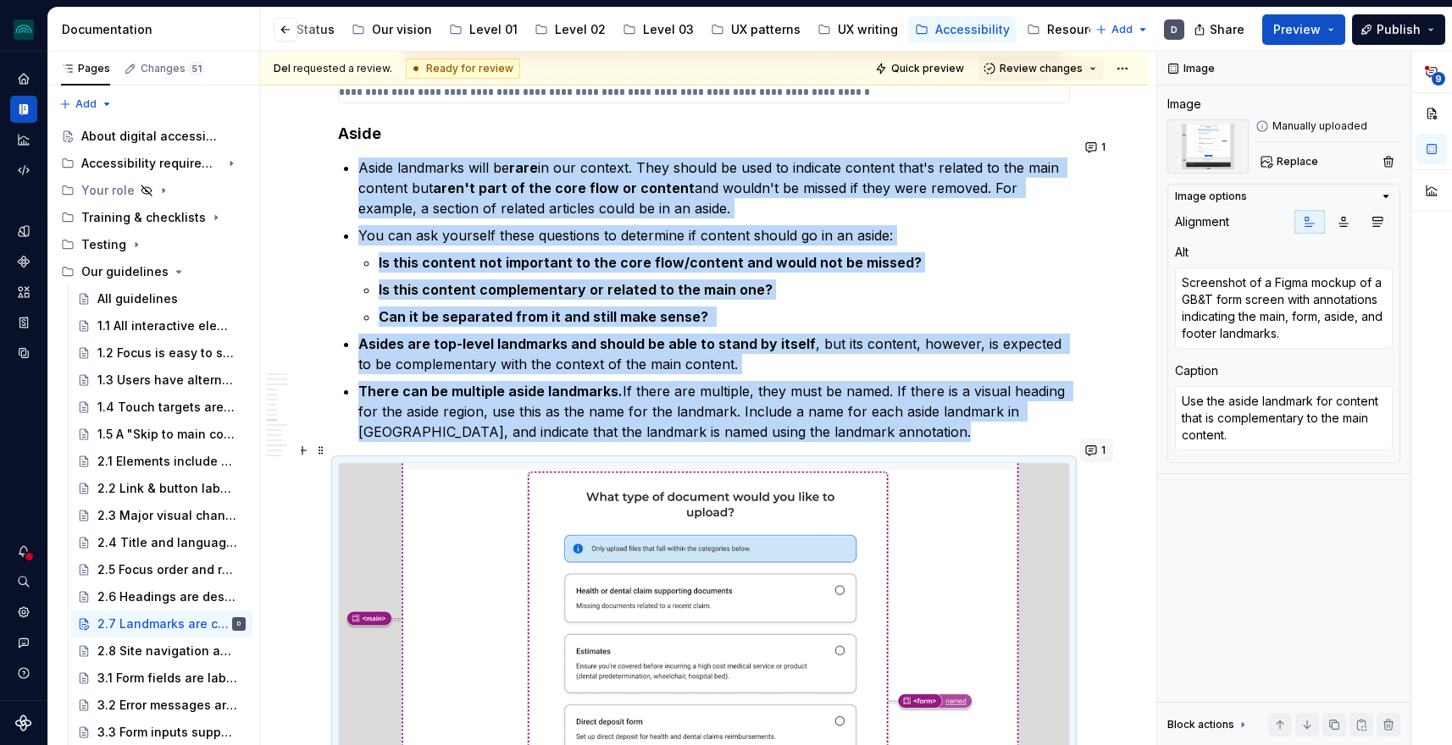
click at [1088, 444] on button "1" at bounding box center [1096, 451] width 33 height 24
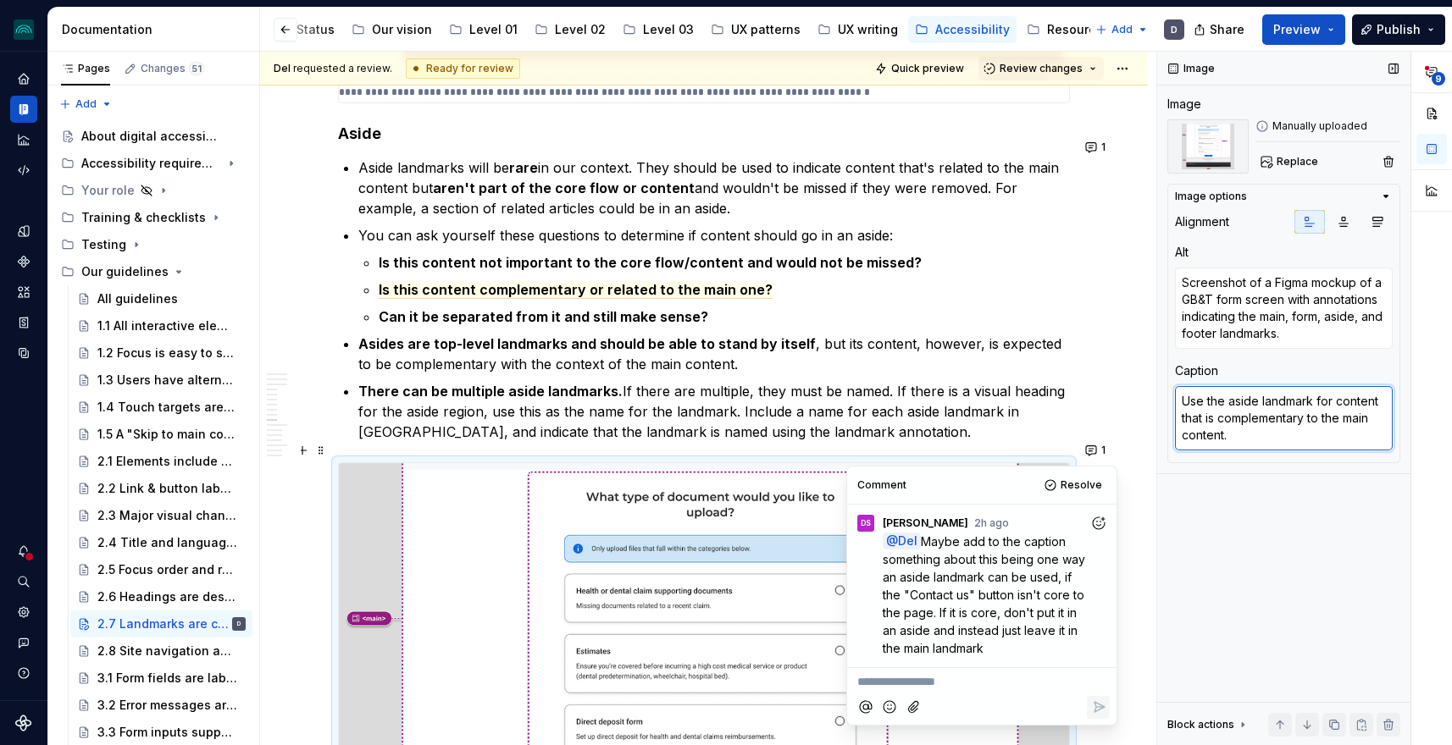
click at [1269, 439] on textarea "Use the aside landmark for content that is complementary to the main content." at bounding box center [1284, 418] width 218 height 64
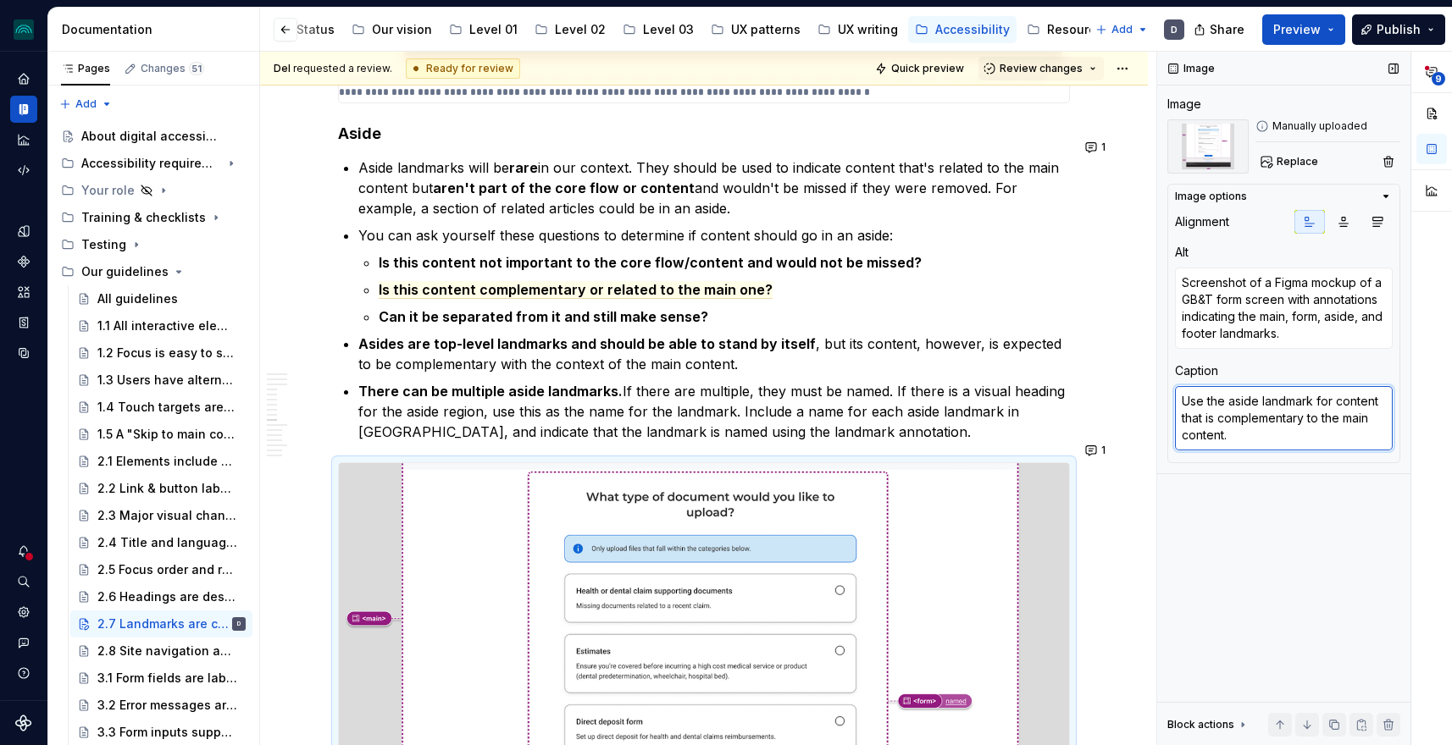
click at [1269, 439] on textarea "Use the aside landmark for content that is complementary to the main content." at bounding box center [1284, 418] width 218 height 64
click at [1096, 448] on button "1" at bounding box center [1096, 451] width 33 height 24
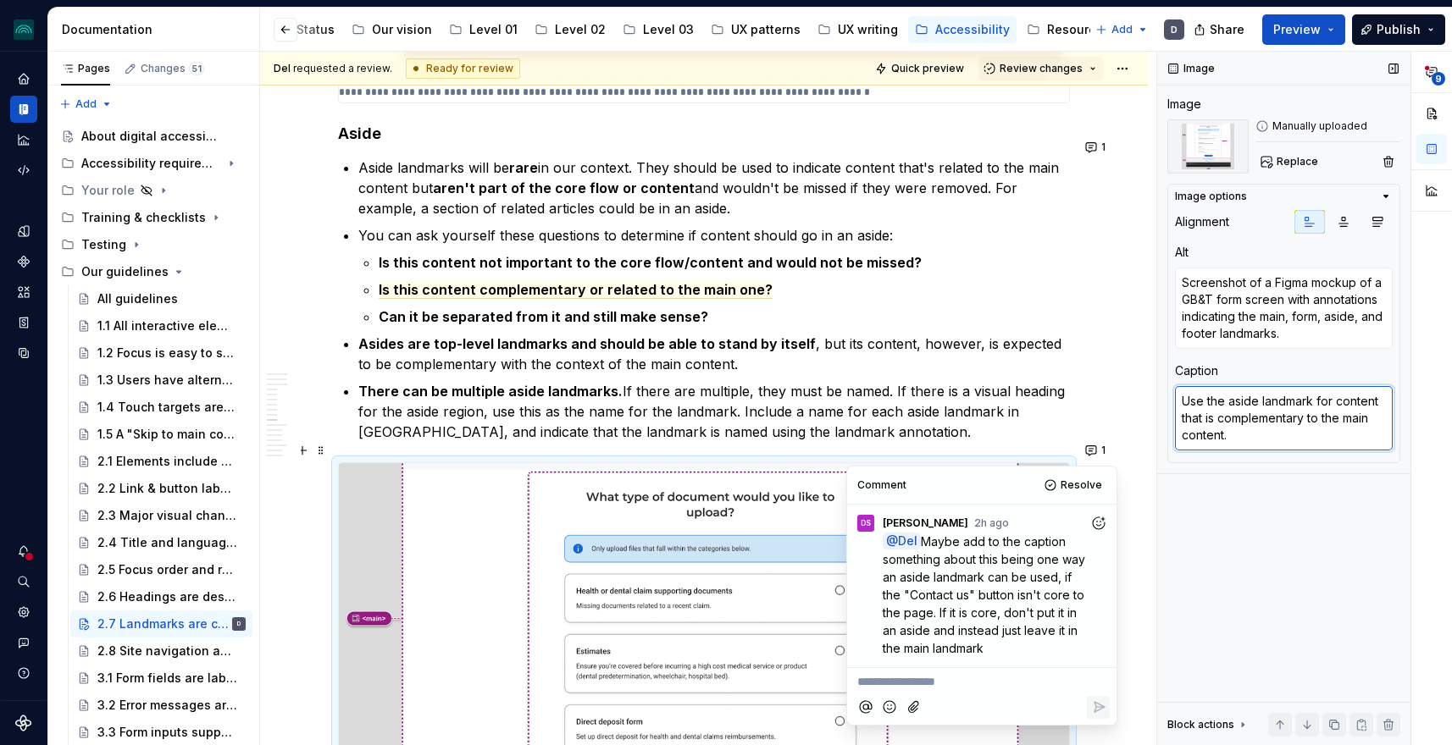
type textarea "*"
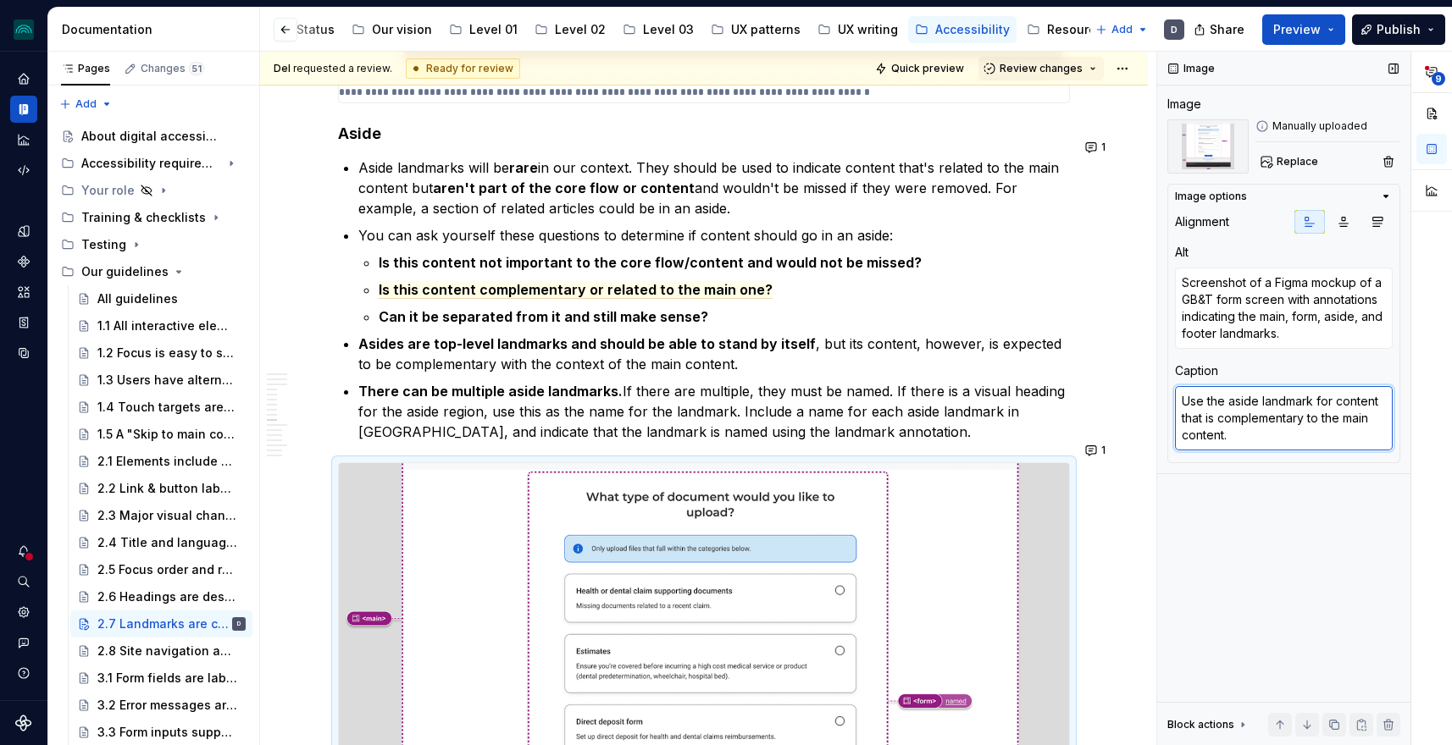
click at [1263, 443] on textarea "Use the aside landmark for content that is complementary to the main content." at bounding box center [1284, 418] width 218 height 64
click at [1097, 440] on button "1" at bounding box center [1096, 451] width 33 height 24
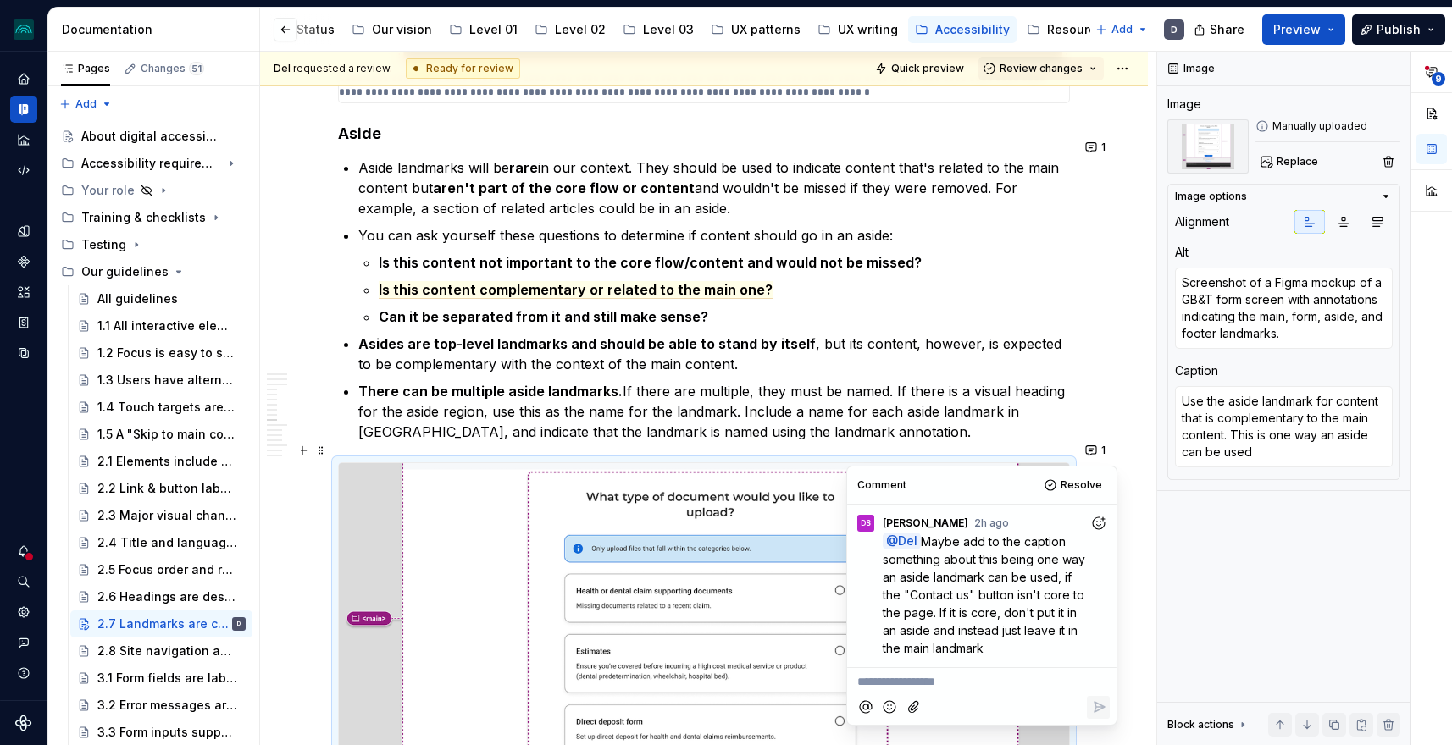
click at [942, 381] on p "There can be multiple aside landmarks. If there are multiple, they must be name…" at bounding box center [713, 411] width 711 height 61
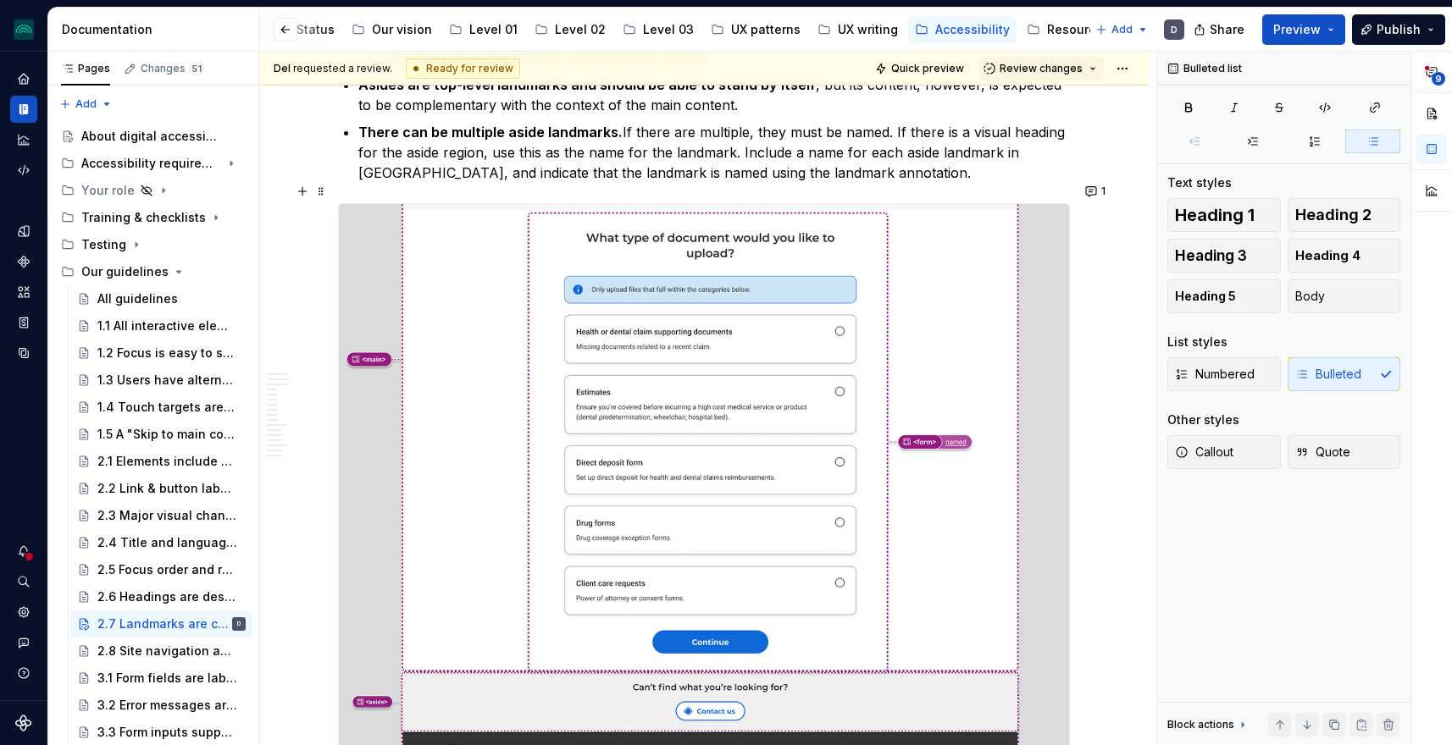
scroll to position [4215, 0]
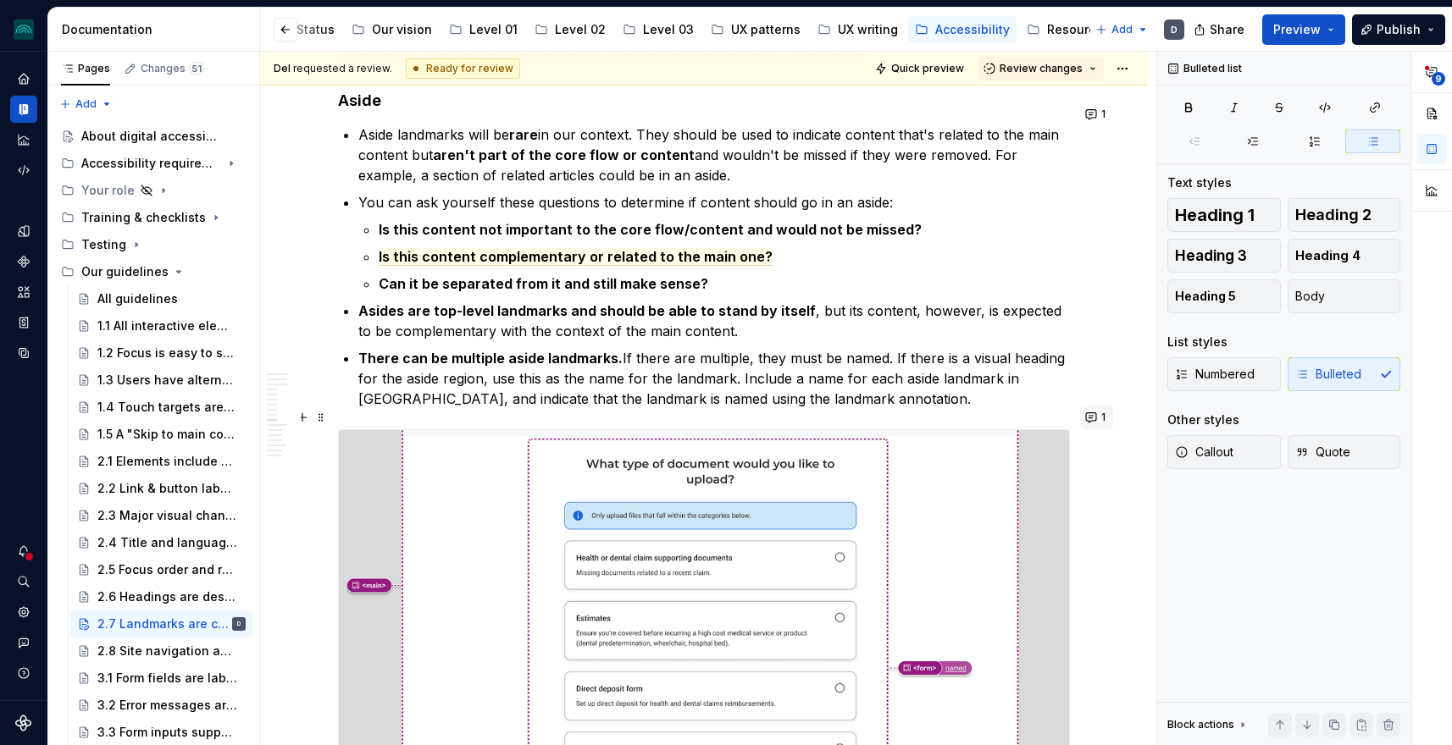
click at [1094, 417] on button "1" at bounding box center [1096, 418] width 33 height 24
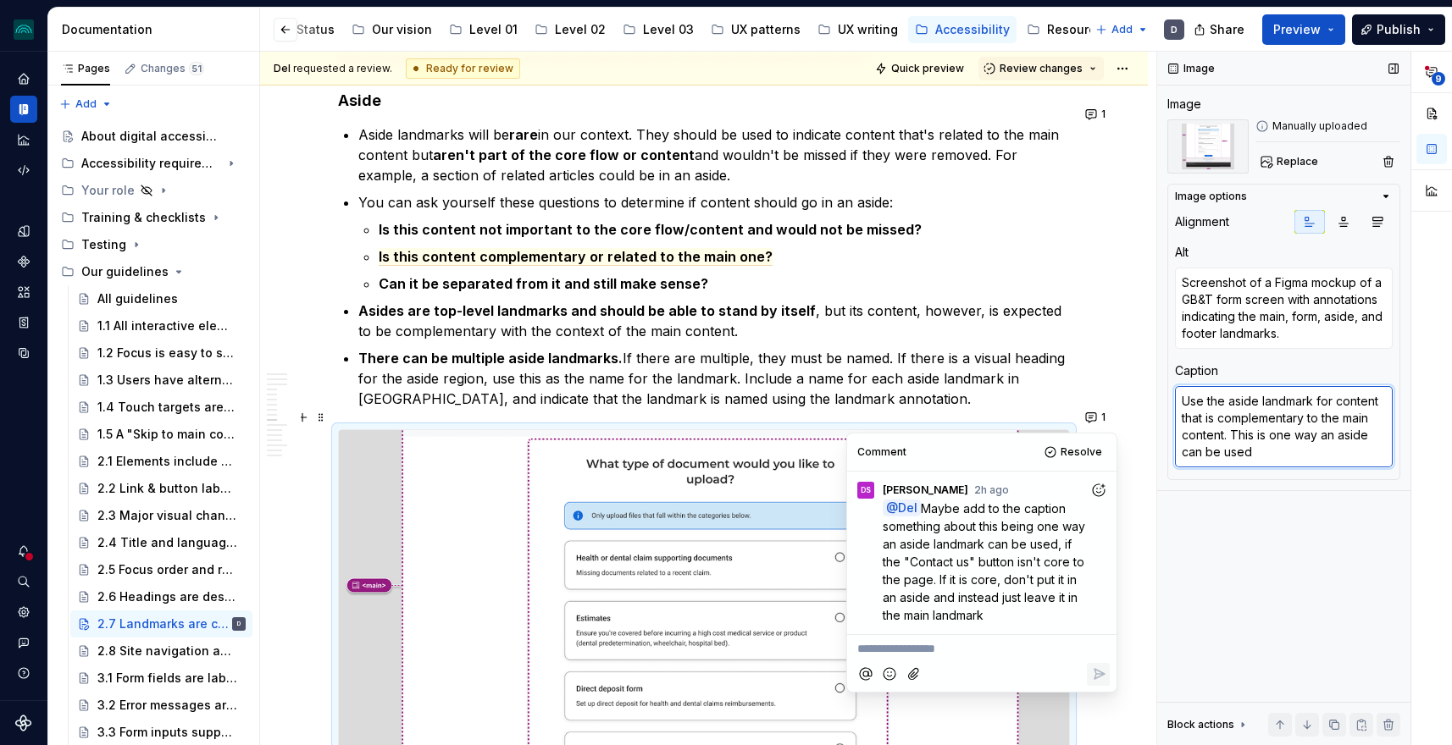
click at [1259, 445] on textarea "Use the aside landmark for content that is complementary to the main content. T…" at bounding box center [1284, 426] width 218 height 81
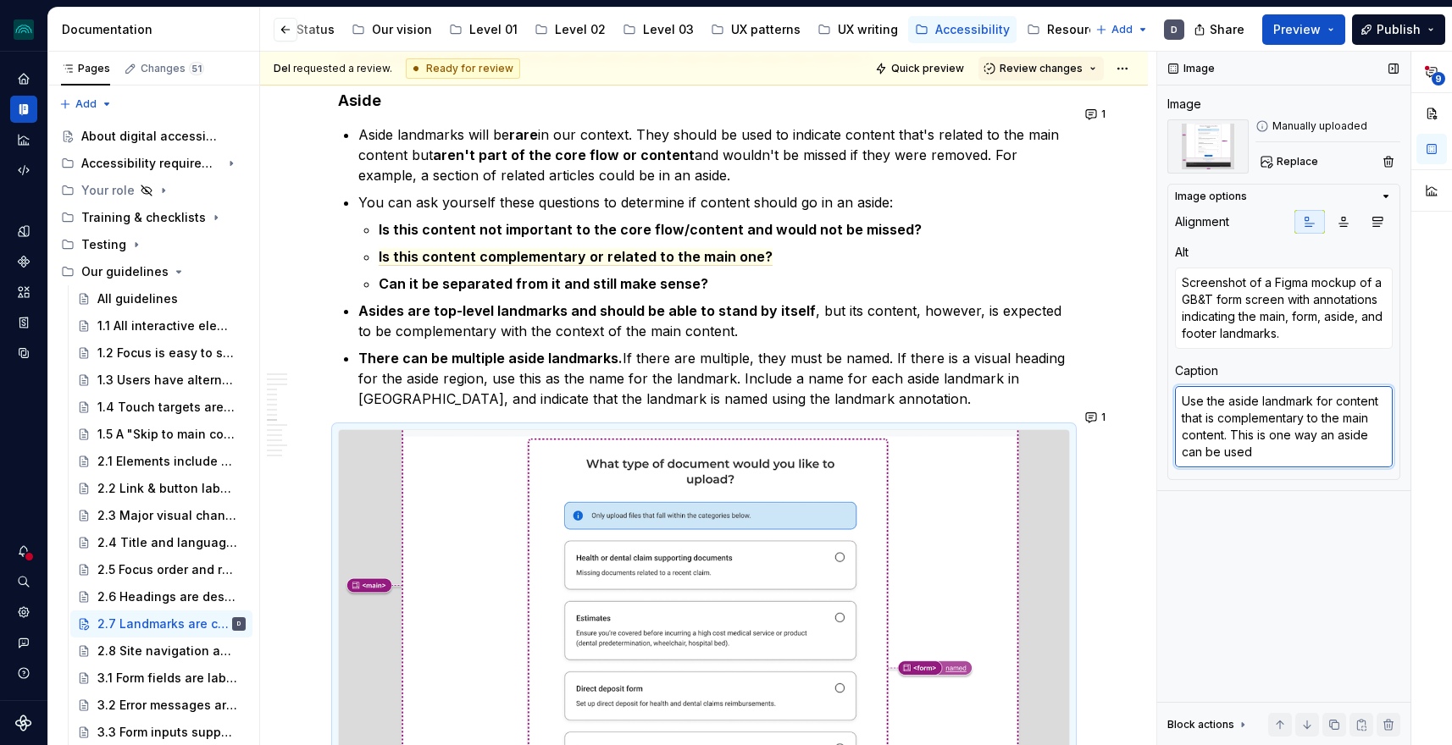
click at [1268, 453] on textarea "Use the aside landmark for content that is complementary to the main content. T…" at bounding box center [1284, 426] width 218 height 81
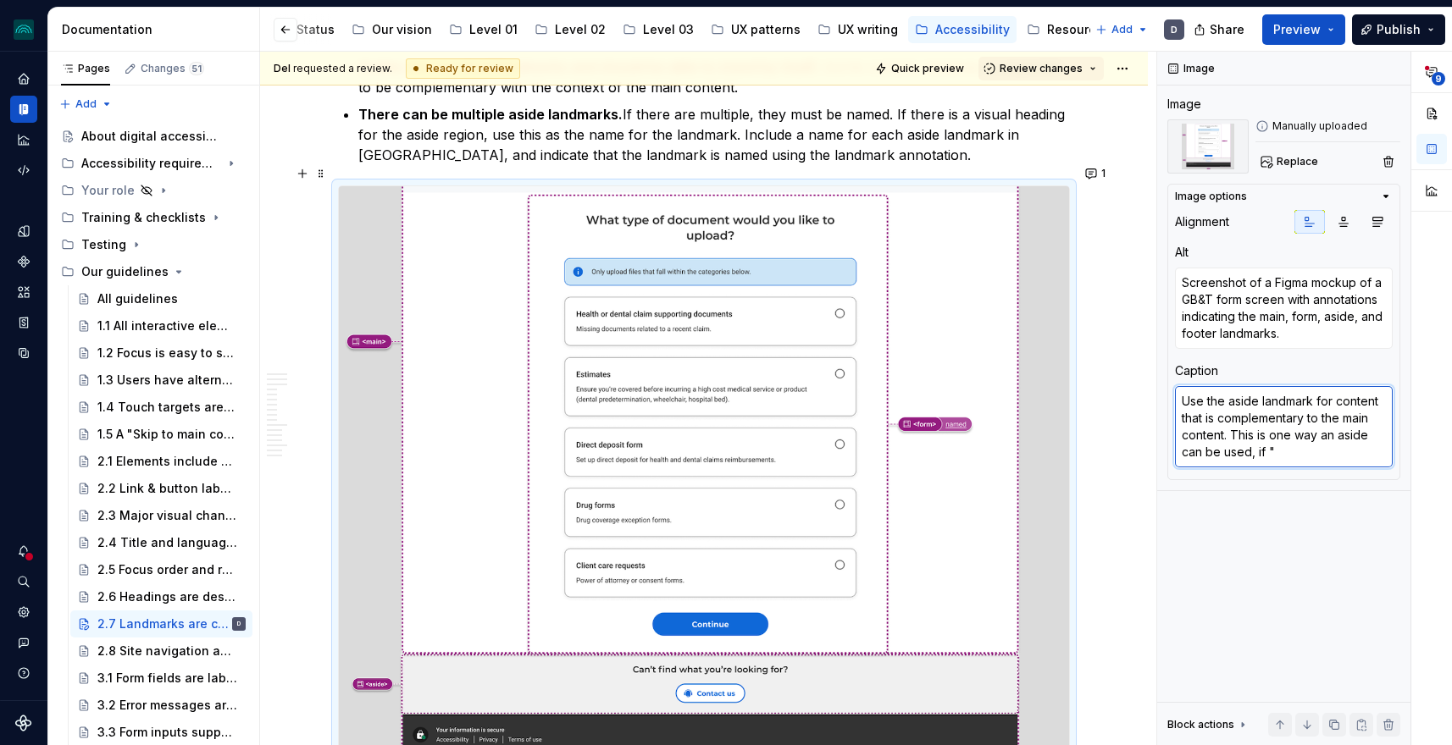
scroll to position [4292, 0]
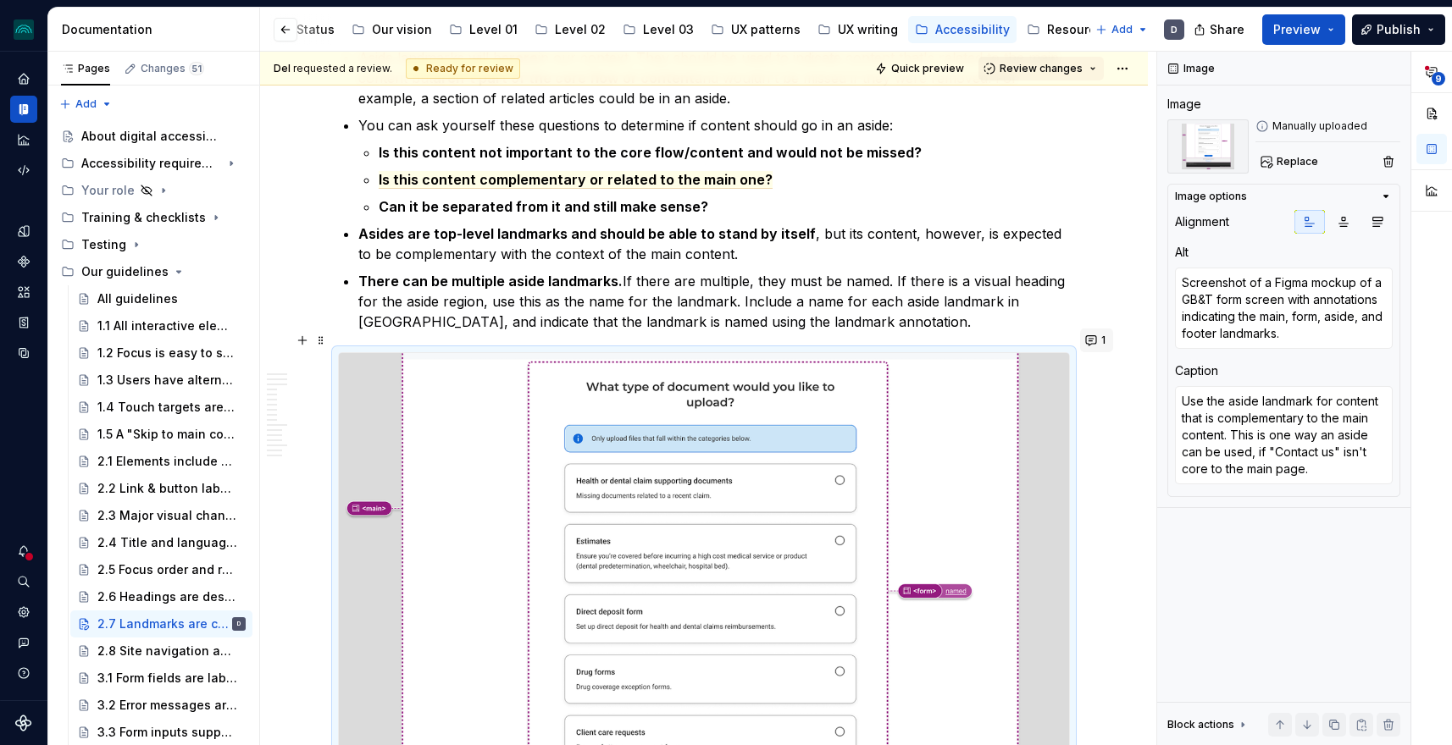
click at [1095, 336] on button "1" at bounding box center [1096, 341] width 33 height 24
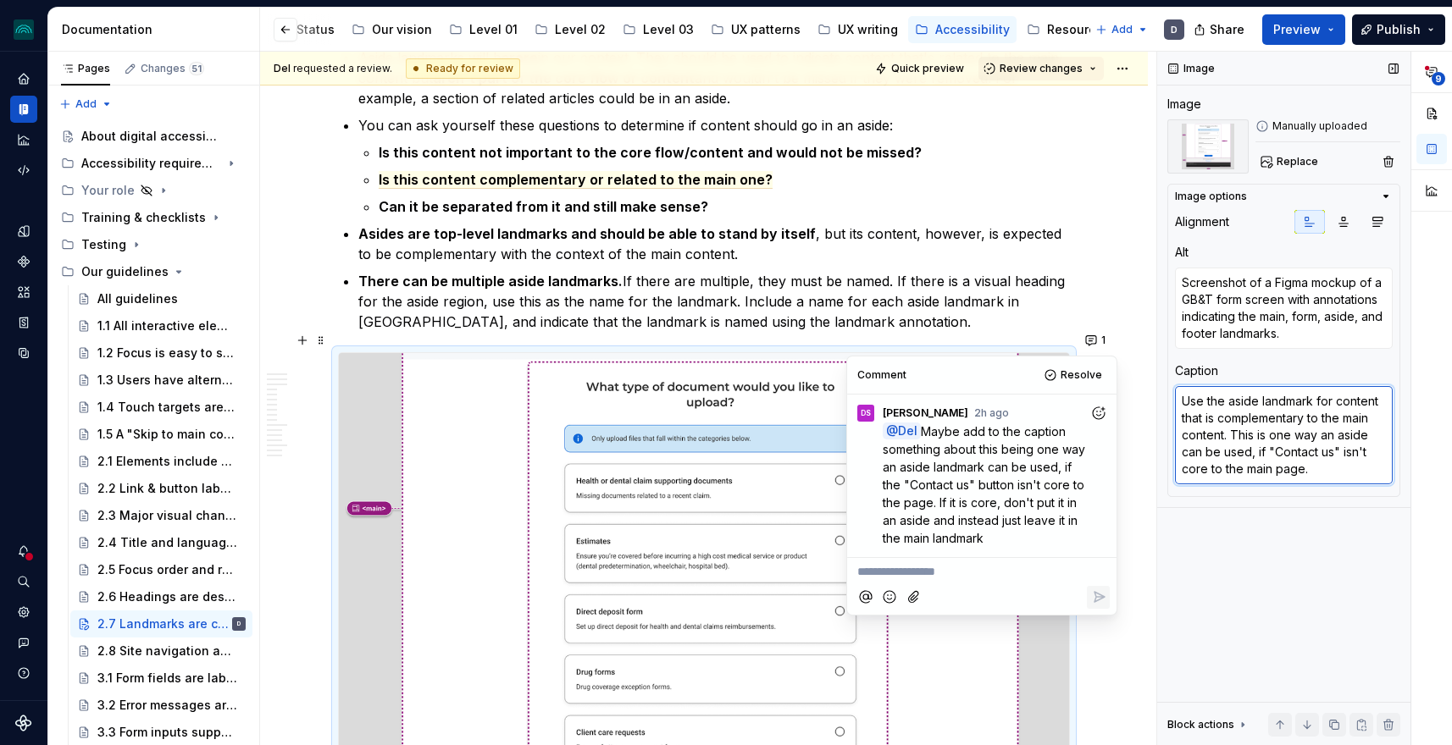
click at [1324, 444] on textarea "Use the aside landmark for content that is complementary to the main content. T…" at bounding box center [1284, 435] width 218 height 98
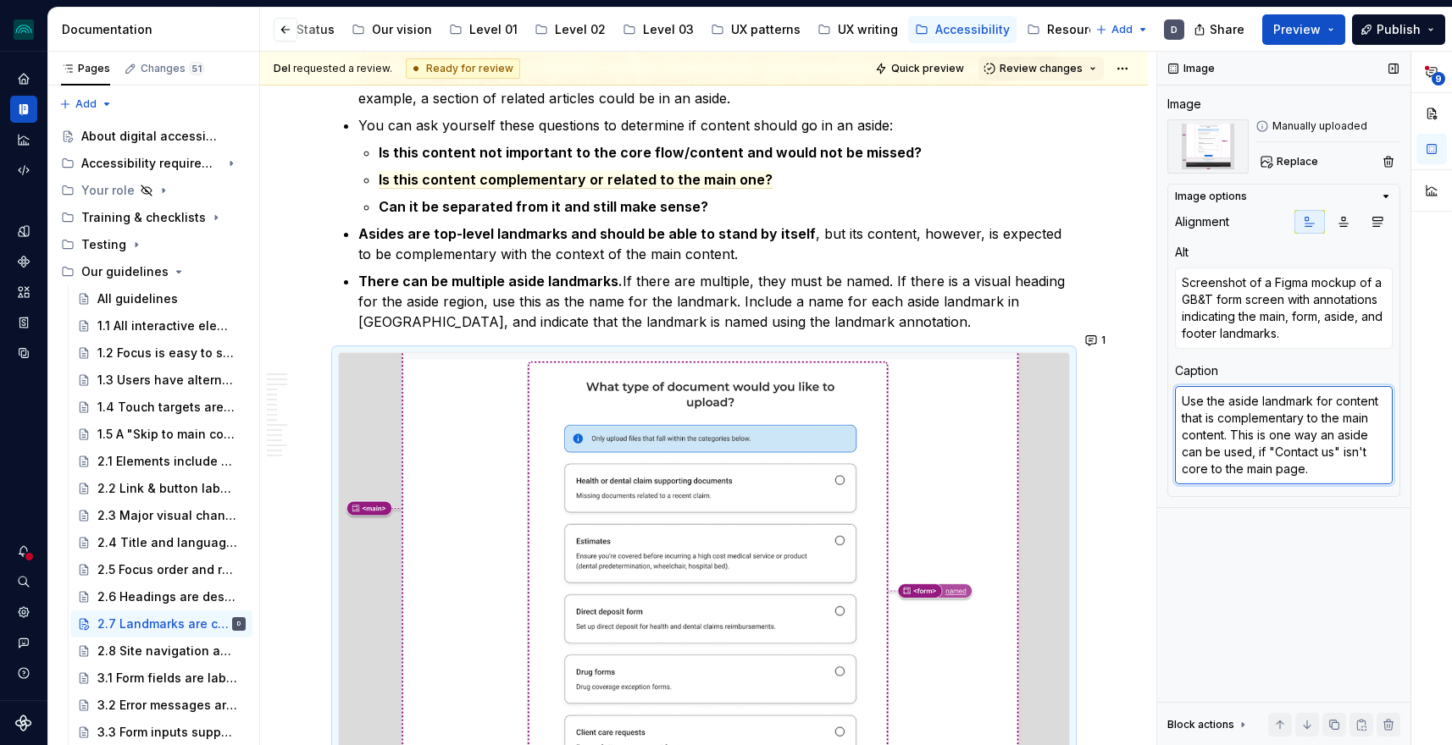
click at [1280, 466] on textarea "Use the aside landmark for content that is complementary to the main content. T…" at bounding box center [1284, 435] width 218 height 98
click at [1266, 466] on textarea "Use the aside landmark for content that is complementary to the main content. T…" at bounding box center [1284, 435] width 218 height 98
click at [1099, 344] on button "1" at bounding box center [1096, 341] width 33 height 24
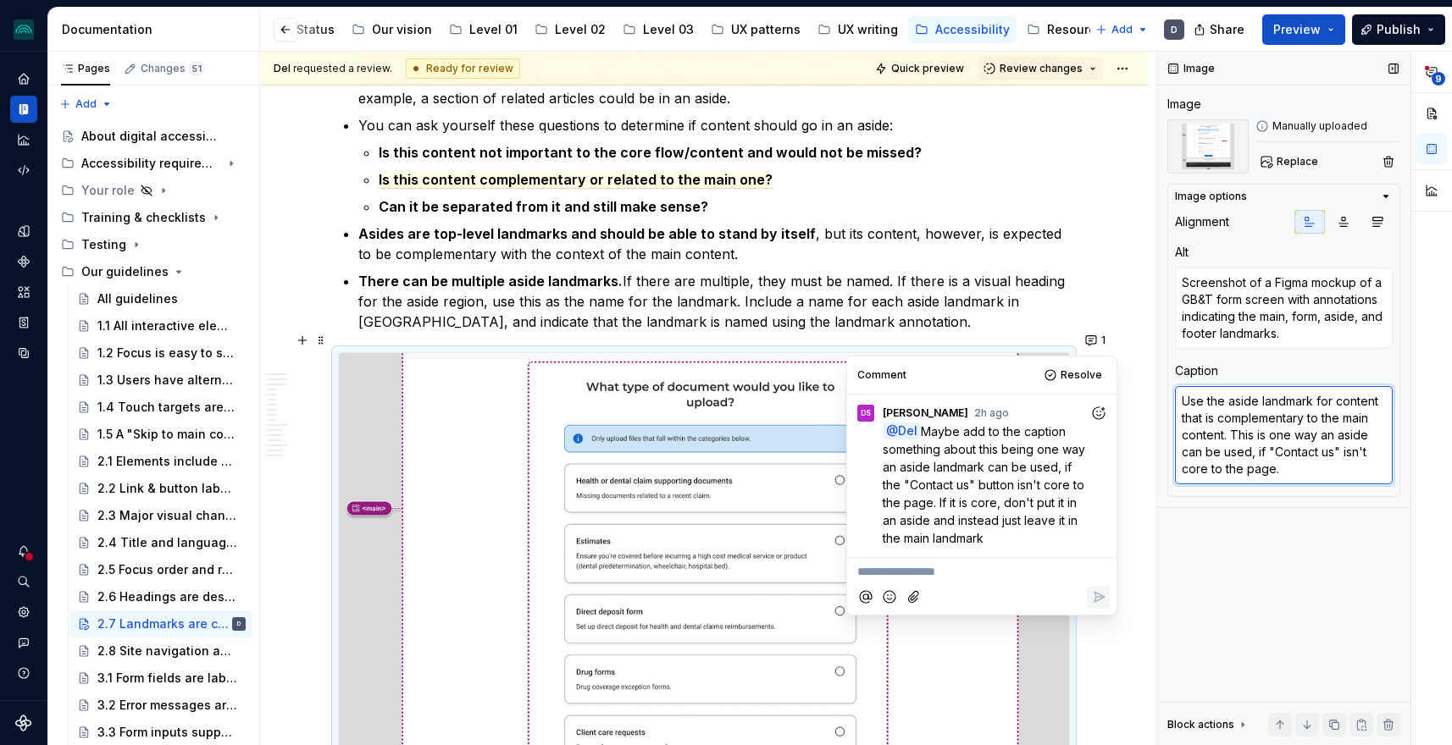
click at [1313, 469] on textarea "Use the aside landmark for content that is complementary to the main content. T…" at bounding box center [1284, 435] width 218 height 98
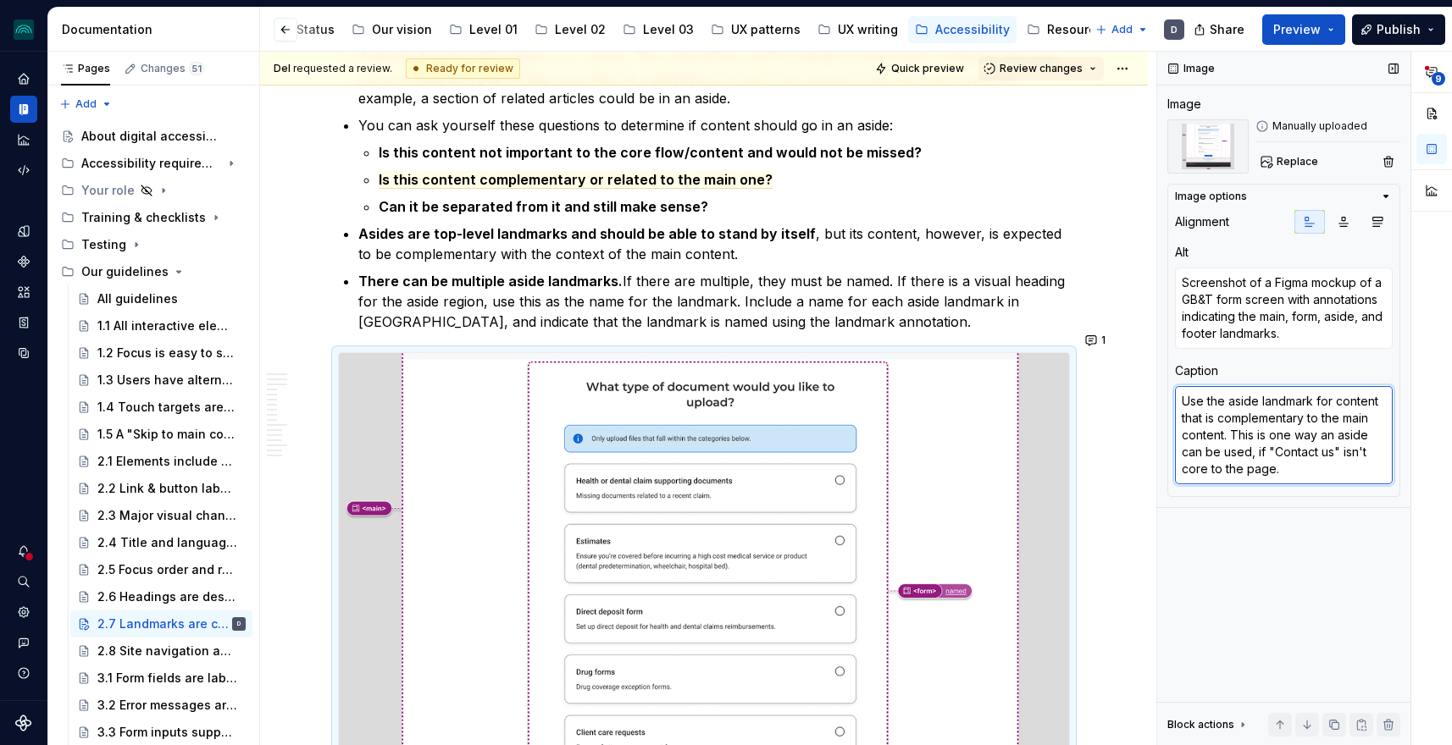
click at [1259, 454] on textarea "Use the aside landmark for content that is complementary to the main content. T…" at bounding box center [1284, 435] width 218 height 98
click at [1258, 454] on textarea "Use the aside landmark for content that is complementary to the main content. T…" at bounding box center [1284, 435] width 218 height 98
drag, startPoint x: 1263, startPoint y: 454, endPoint x: 1228, endPoint y: 436, distance: 39.0
click at [1228, 436] on textarea "Use the aside landmark for content that is complementary to the main content. T…" at bounding box center [1284, 435] width 218 height 98
click at [1294, 458] on textarea "Use the aside landmark for content that is complementary to the main content. T…" at bounding box center [1284, 435] width 218 height 98
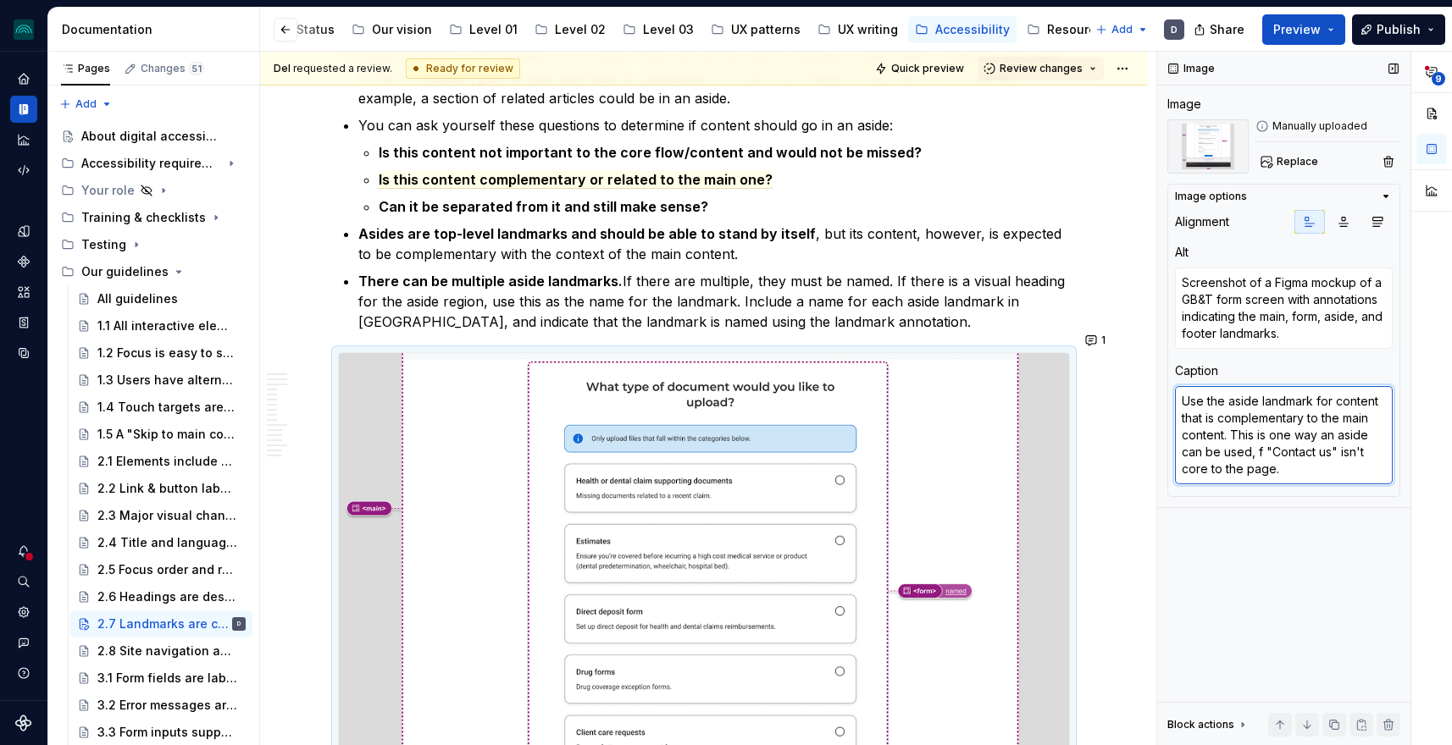
click at [1233, 437] on textarea "Use the aside landmark for content that is complementary to the main content. T…" at bounding box center [1284, 435] width 218 height 98
drag, startPoint x: 1258, startPoint y: 452, endPoint x: 1231, endPoint y: 432, distance: 33.2
click at [1231, 432] on textarea "Use the aside landmark for content that is complementary to the main content. T…" at bounding box center [1284, 435] width 218 height 98
click at [1271, 456] on textarea "Use the aside landmark for content that is complementary to the main content. I…" at bounding box center [1284, 426] width 218 height 81
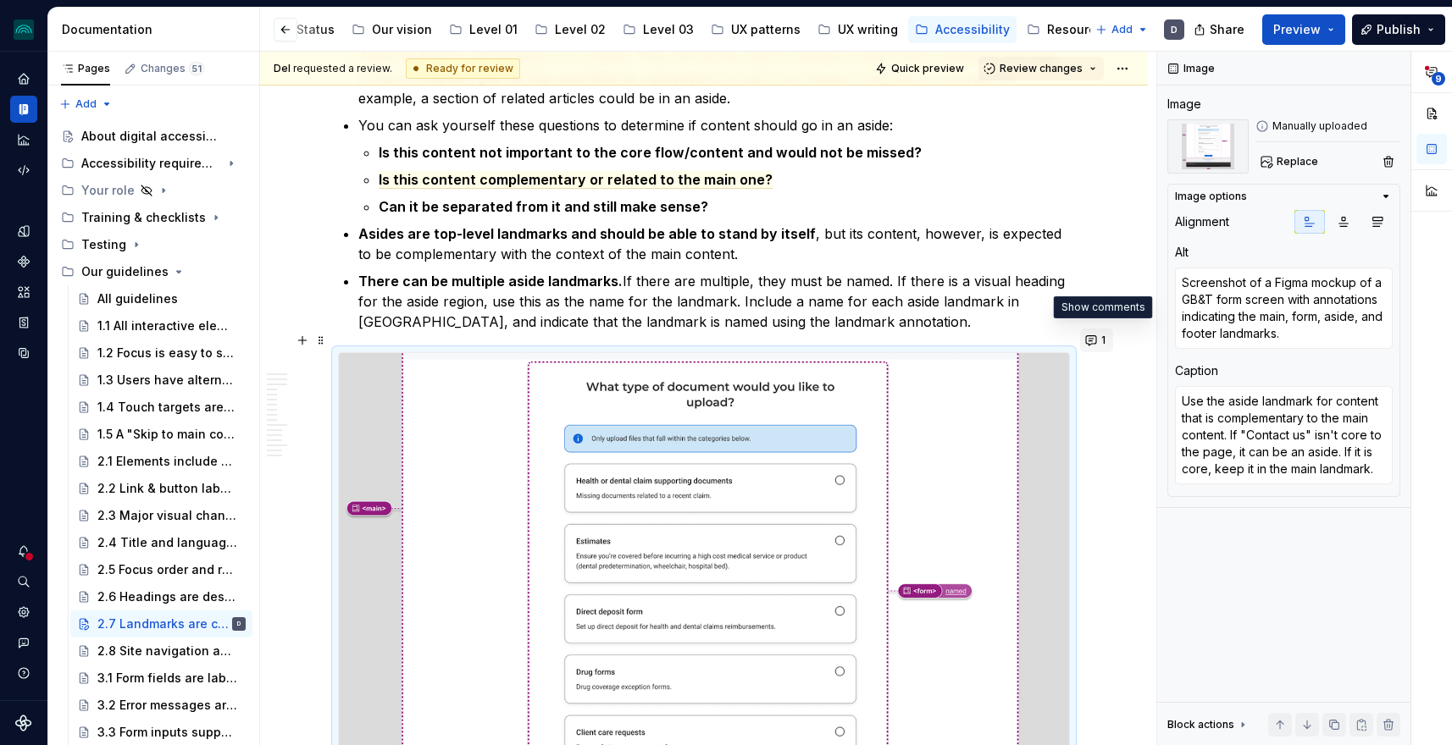
click at [1098, 346] on button "1" at bounding box center [1096, 341] width 33 height 24
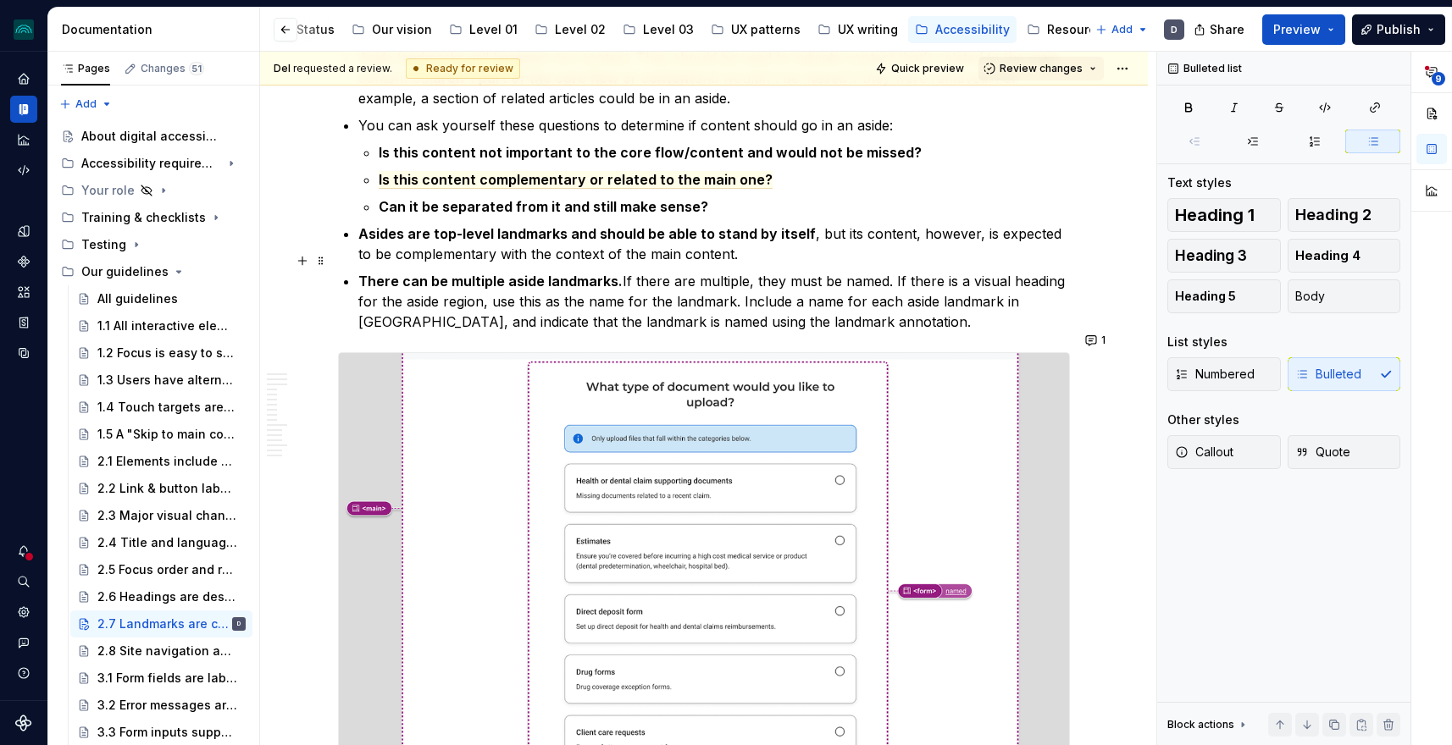
click at [1065, 299] on p "There can be multiple aside landmarks. If there are multiple, they must be name…" at bounding box center [713, 301] width 711 height 61
click at [1099, 347] on button "1" at bounding box center [1096, 341] width 33 height 24
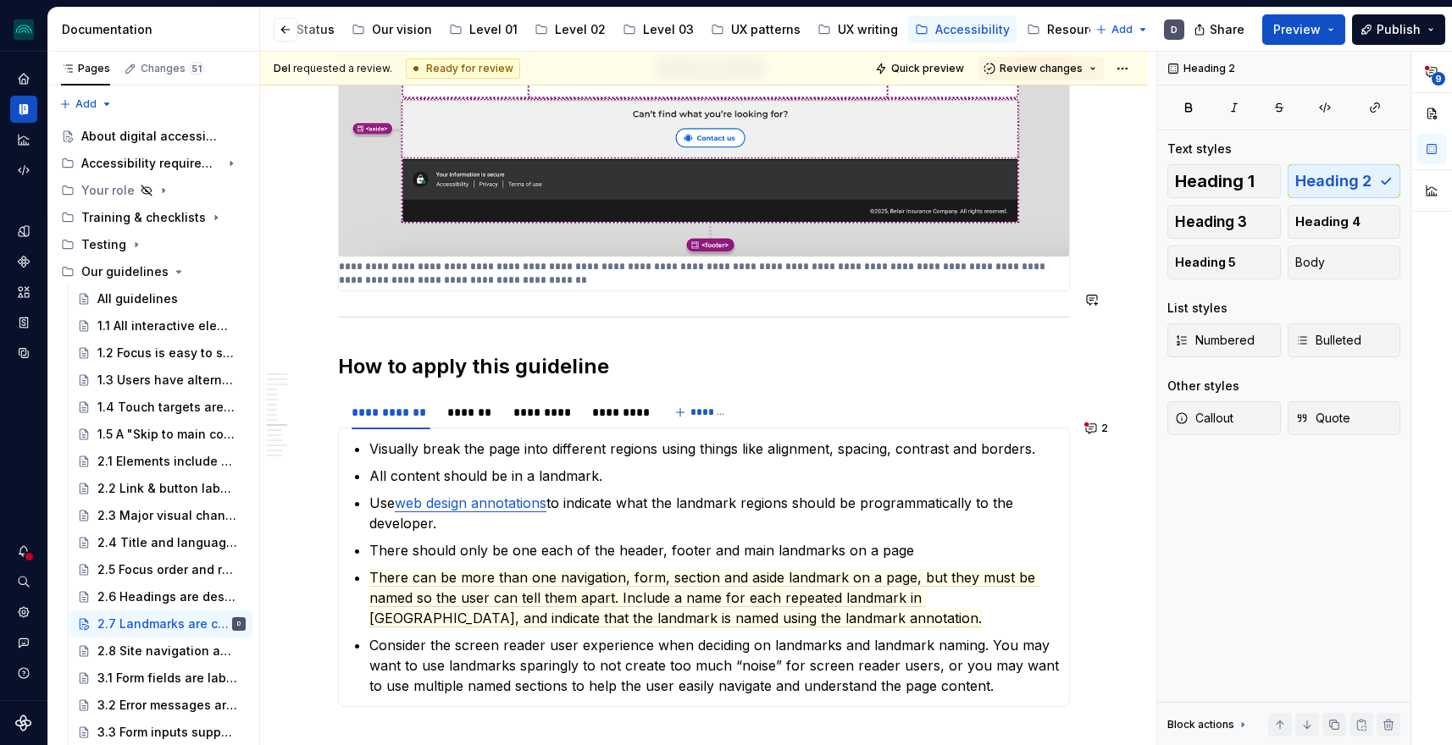
scroll to position [5332, 0]
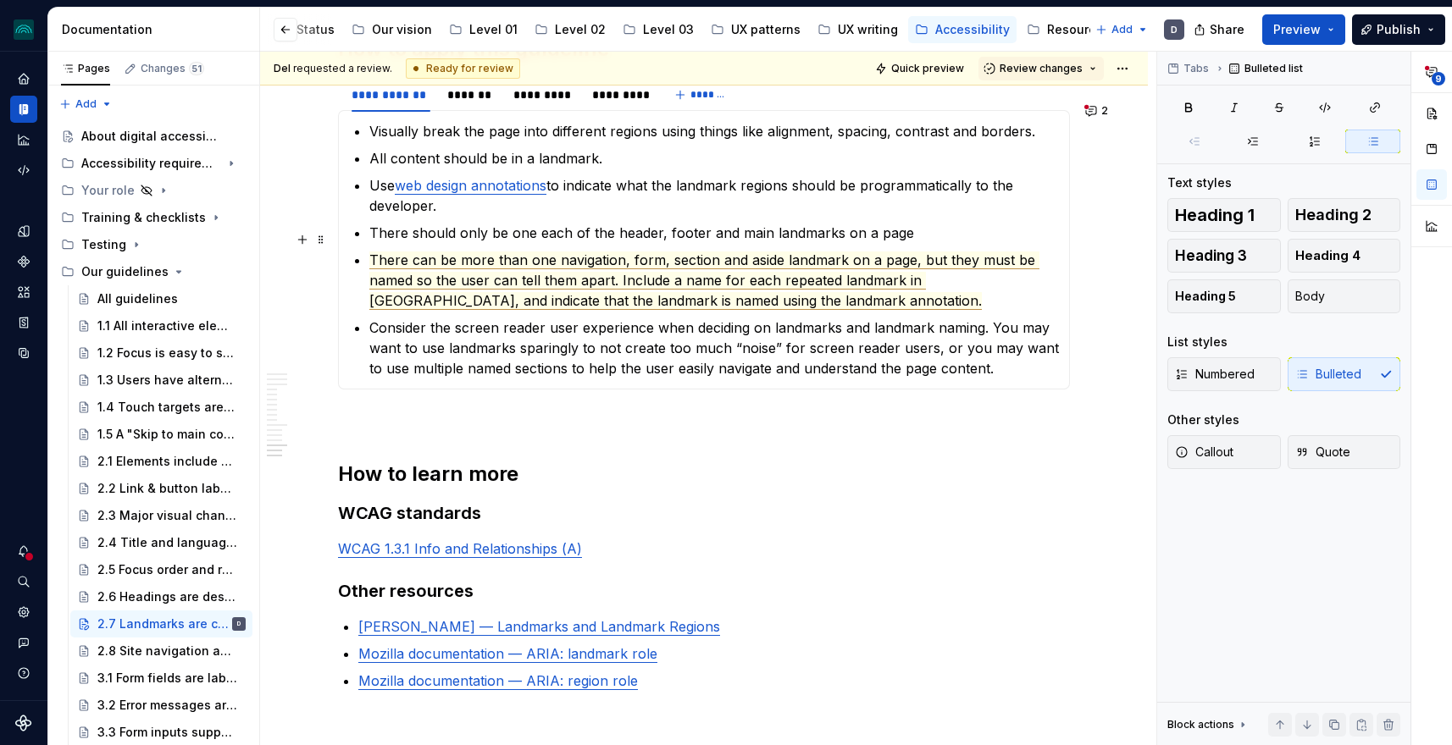
click at [844, 252] on span "There can be more than one navigation, form, section and aside landmark on a pa…" at bounding box center [704, 281] width 670 height 58
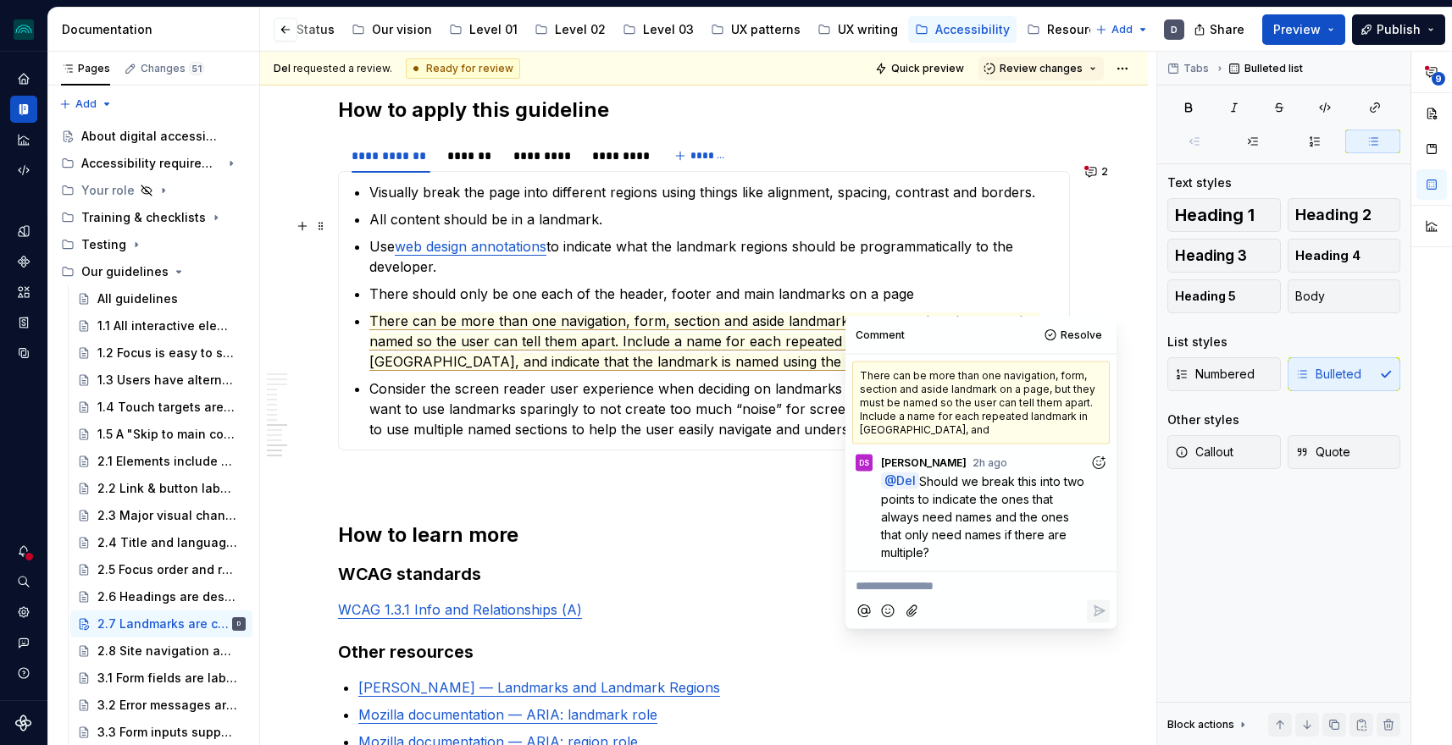
scroll to position [5269, 0]
click at [716, 324] on span "There can be more than one navigation, form, section and aside landmark on a pa…" at bounding box center [704, 343] width 670 height 58
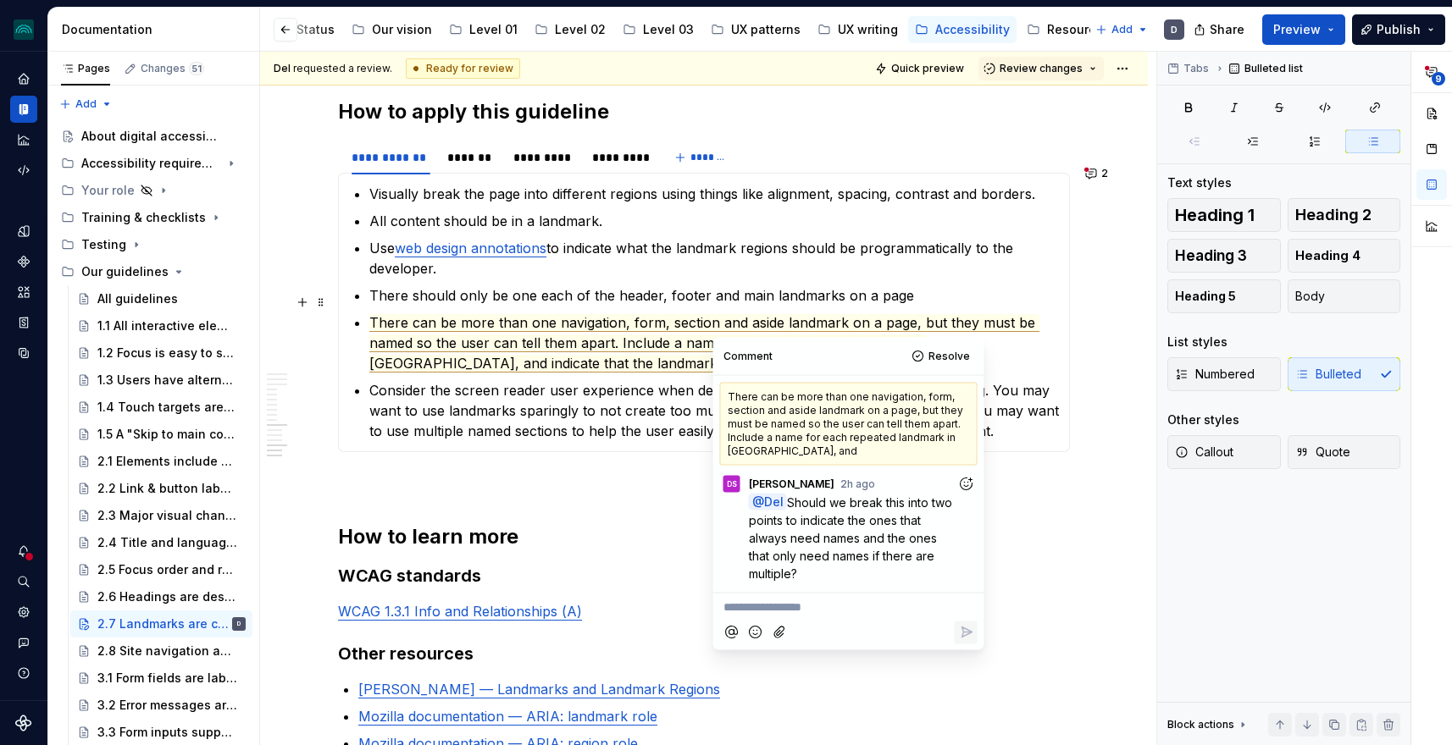
click at [606, 318] on span "There can be more than one navigation, form, section and aside landmark on a pa…" at bounding box center [704, 343] width 670 height 58
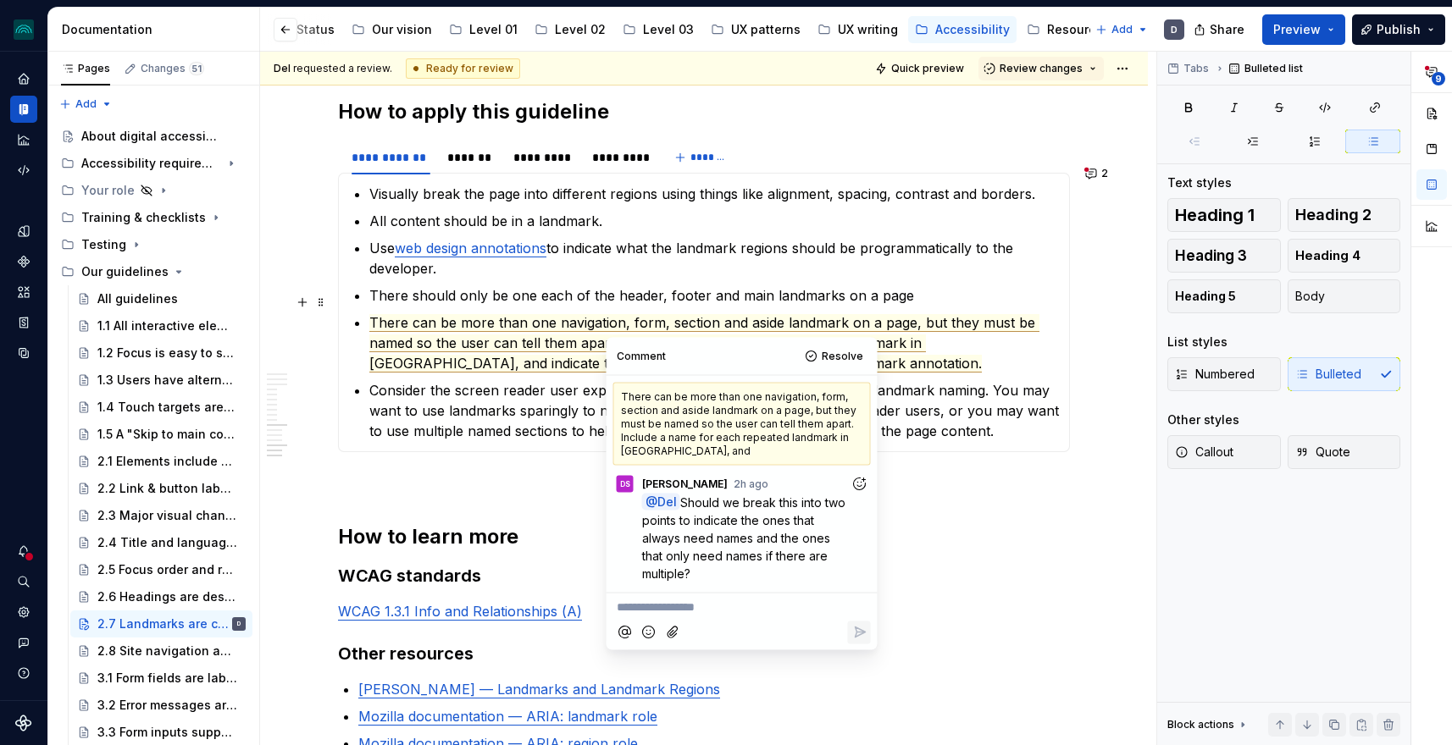
click at [623, 324] on span "There can be more than one navigation, form, section and aside landmark on a pa…" at bounding box center [704, 343] width 670 height 58
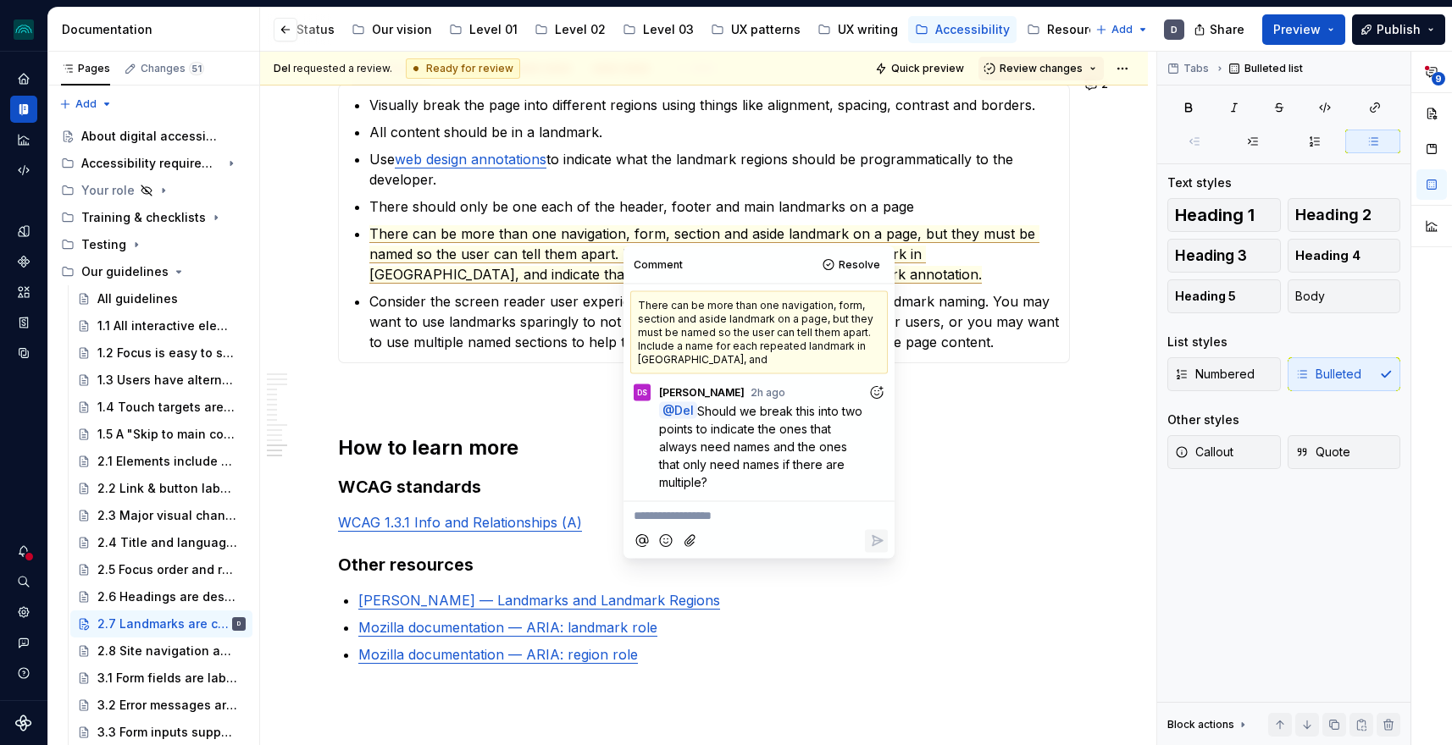
scroll to position [5361, 0]
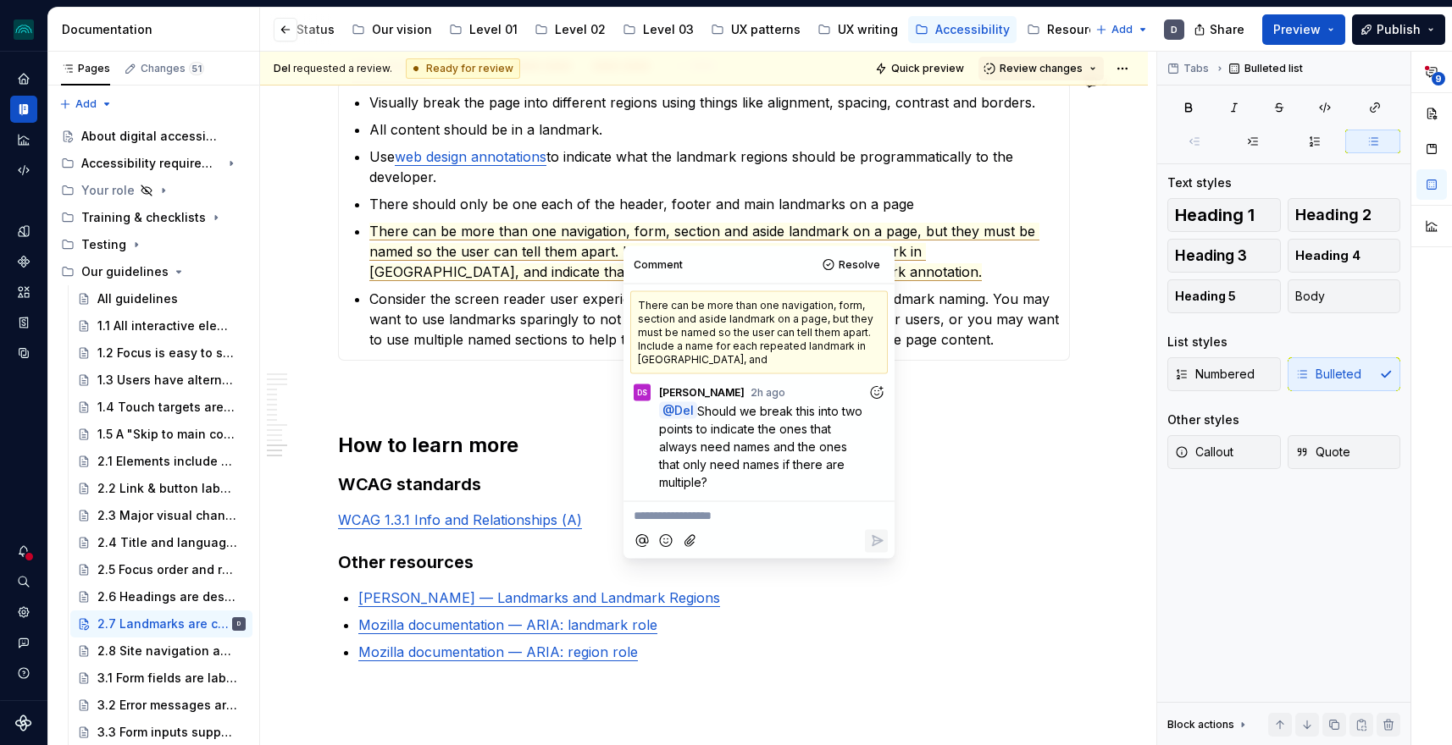
click at [595, 302] on p "Consider the screen reader user experience when deciding on landmarks and landm…" at bounding box center [713, 319] width 689 height 61
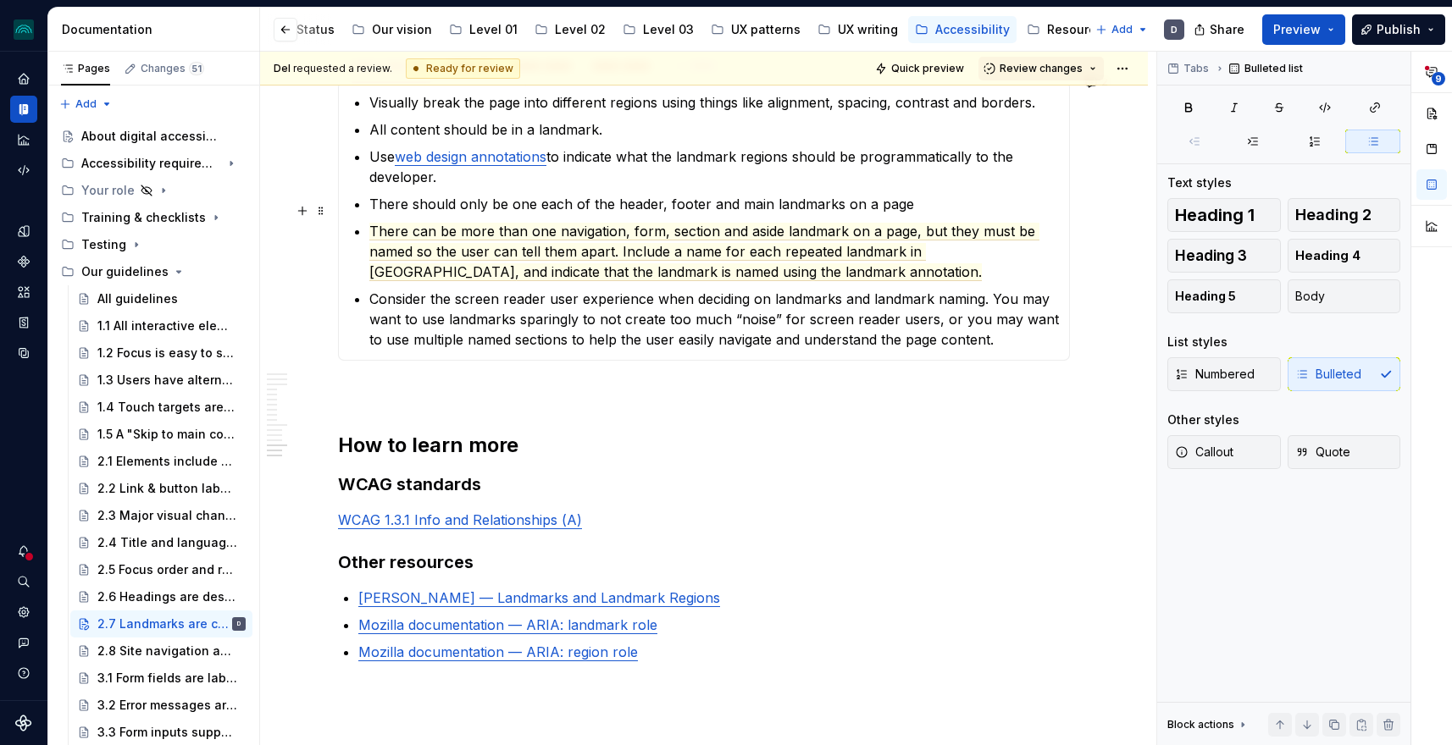
click at [820, 252] on p "There can be more than one navigation, form, section and aside landmark on a pa…" at bounding box center [713, 251] width 689 height 61
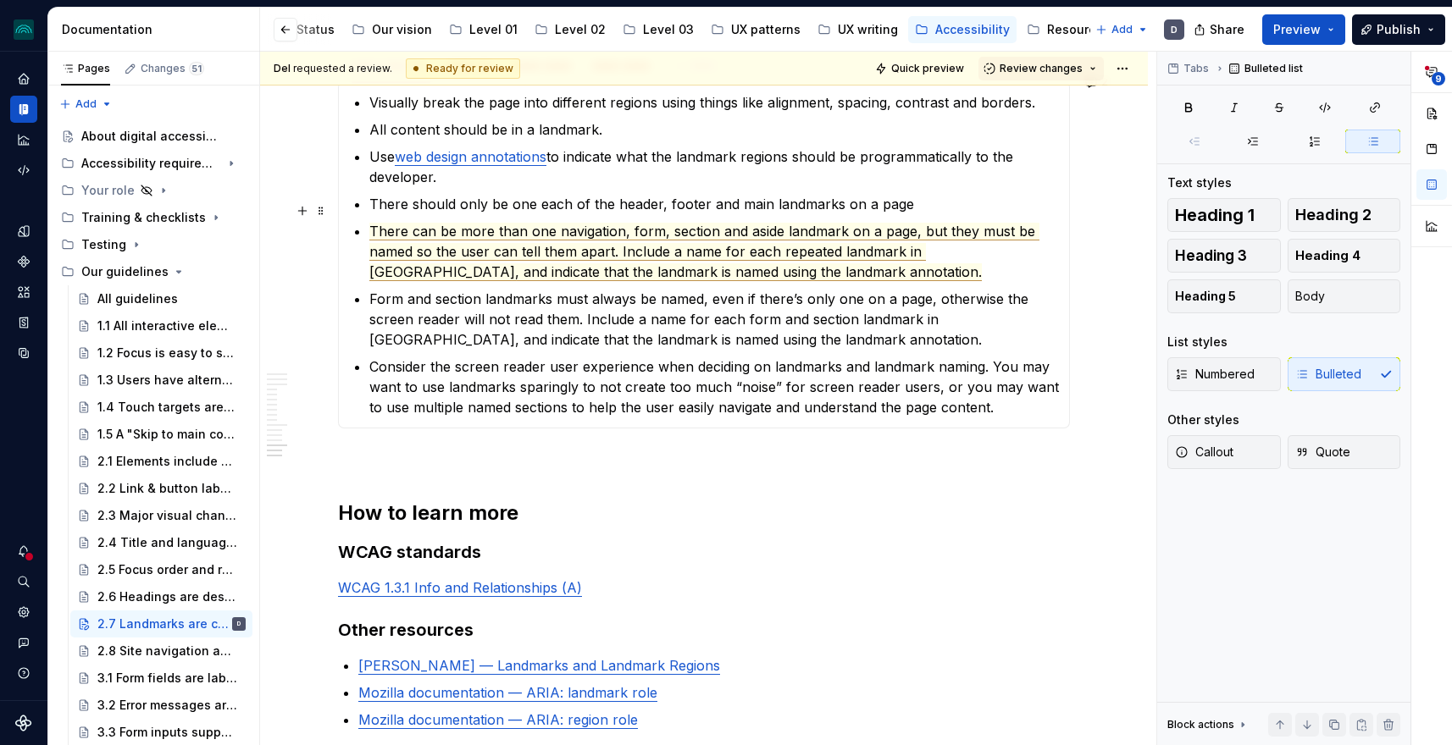
click at [772, 223] on span "There can be more than one navigation, form, section and aside landmark on a pa…" at bounding box center [704, 252] width 670 height 58
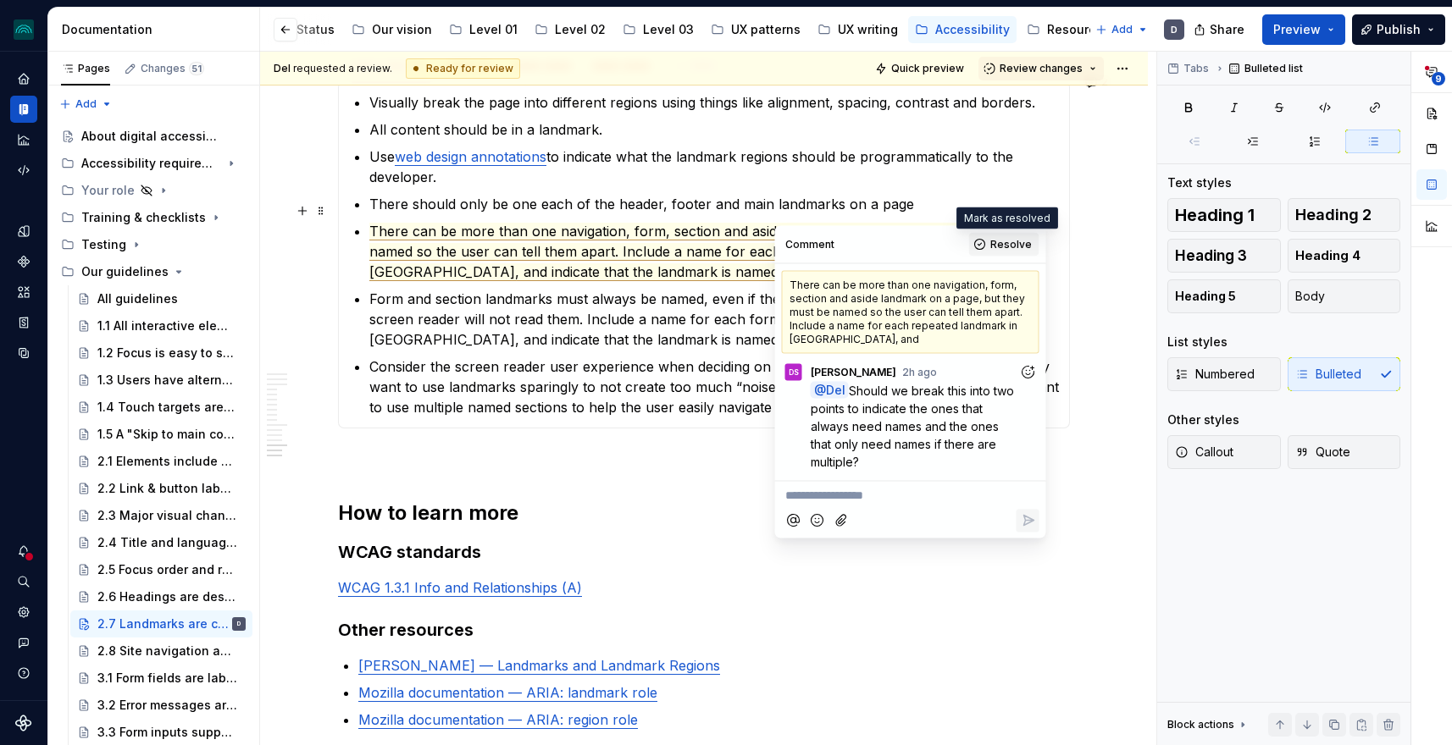
click at [1011, 247] on span "Resolve" at bounding box center [1010, 245] width 41 height 14
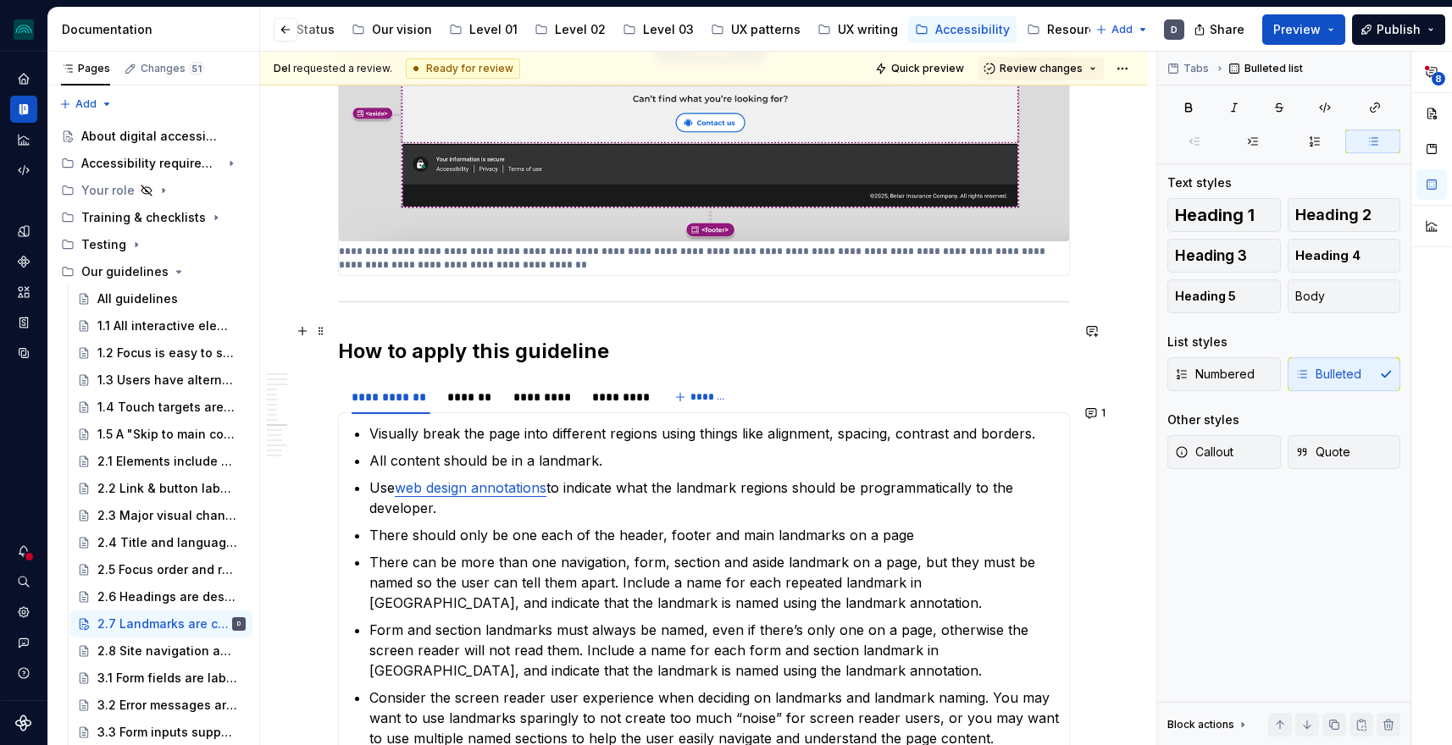
scroll to position [5058, 0]
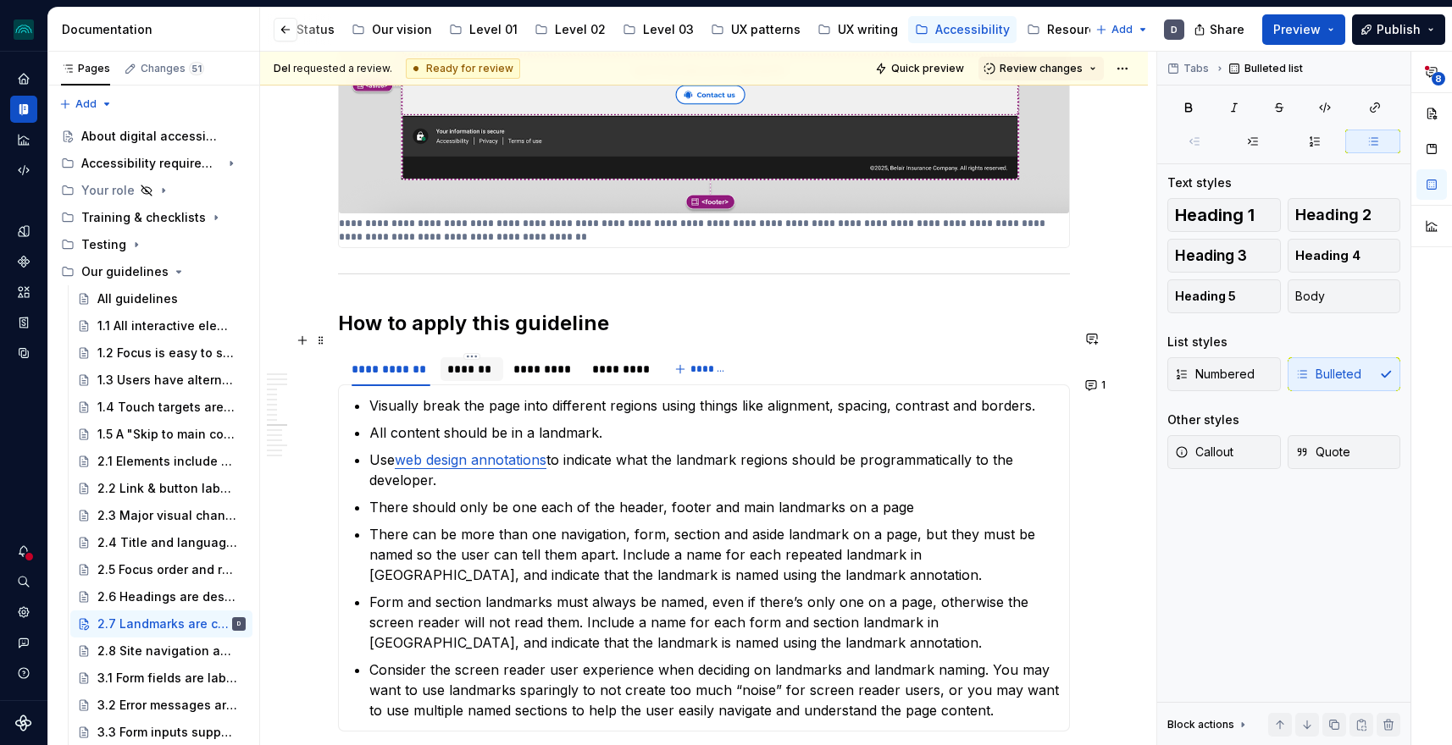
click at [483, 361] on div "*******" at bounding box center [472, 369] width 50 height 17
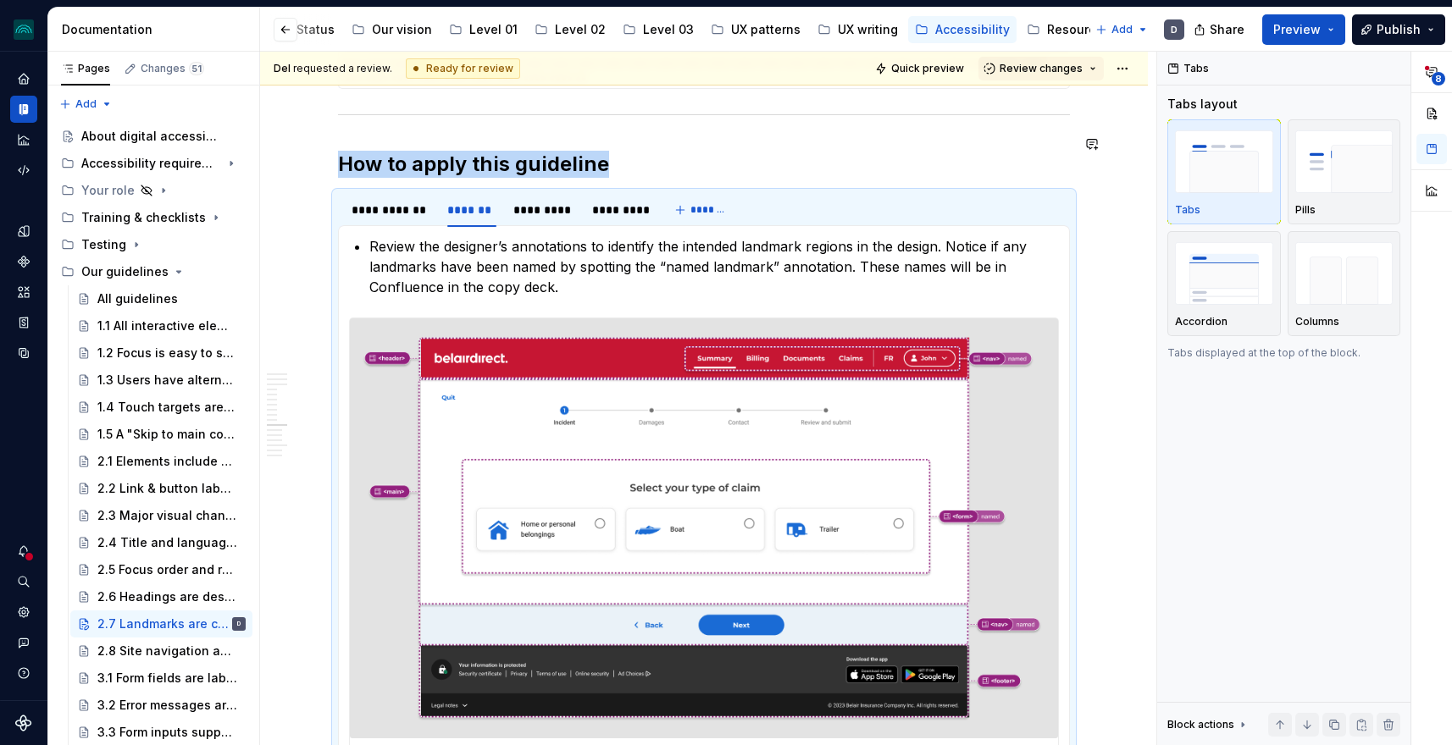
scroll to position [5127, 0]
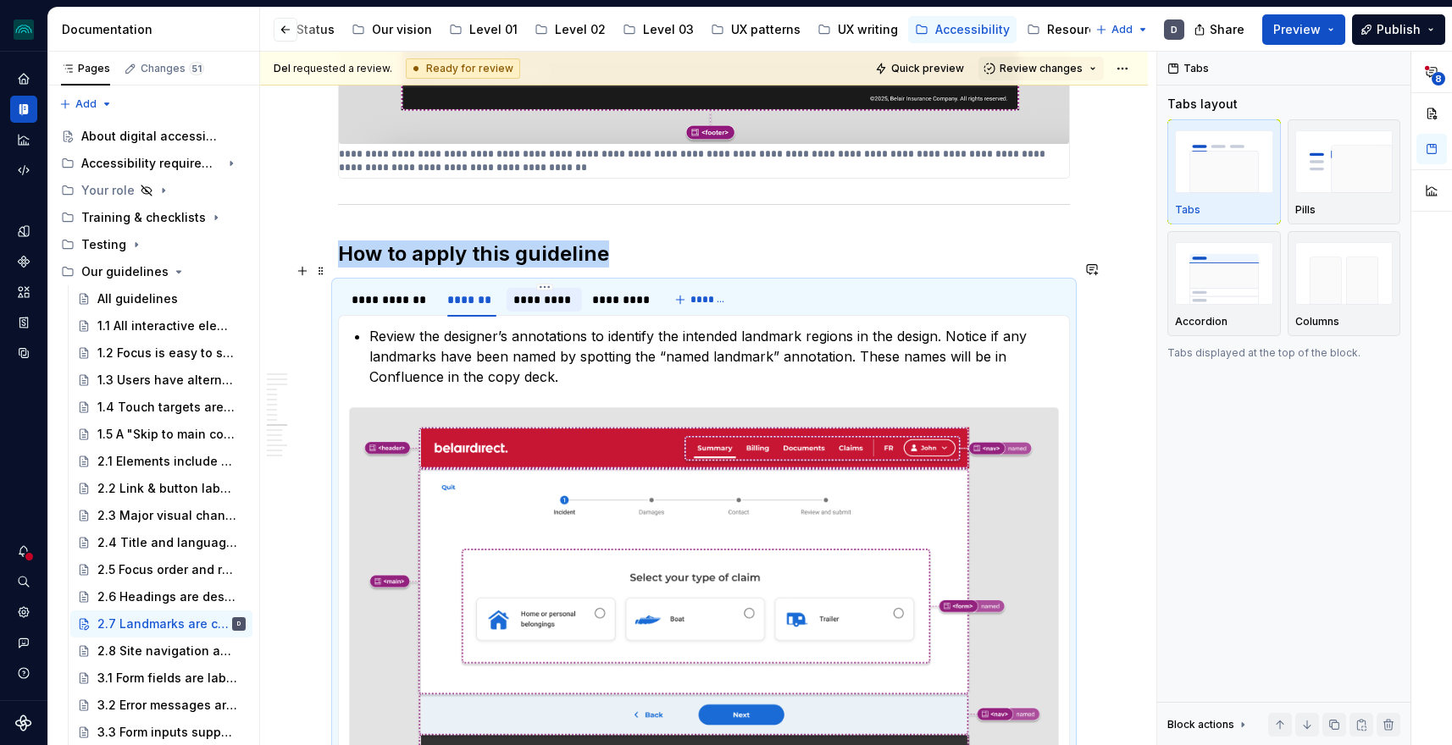
click at [538, 291] on div "*********" at bounding box center [544, 299] width 62 height 17
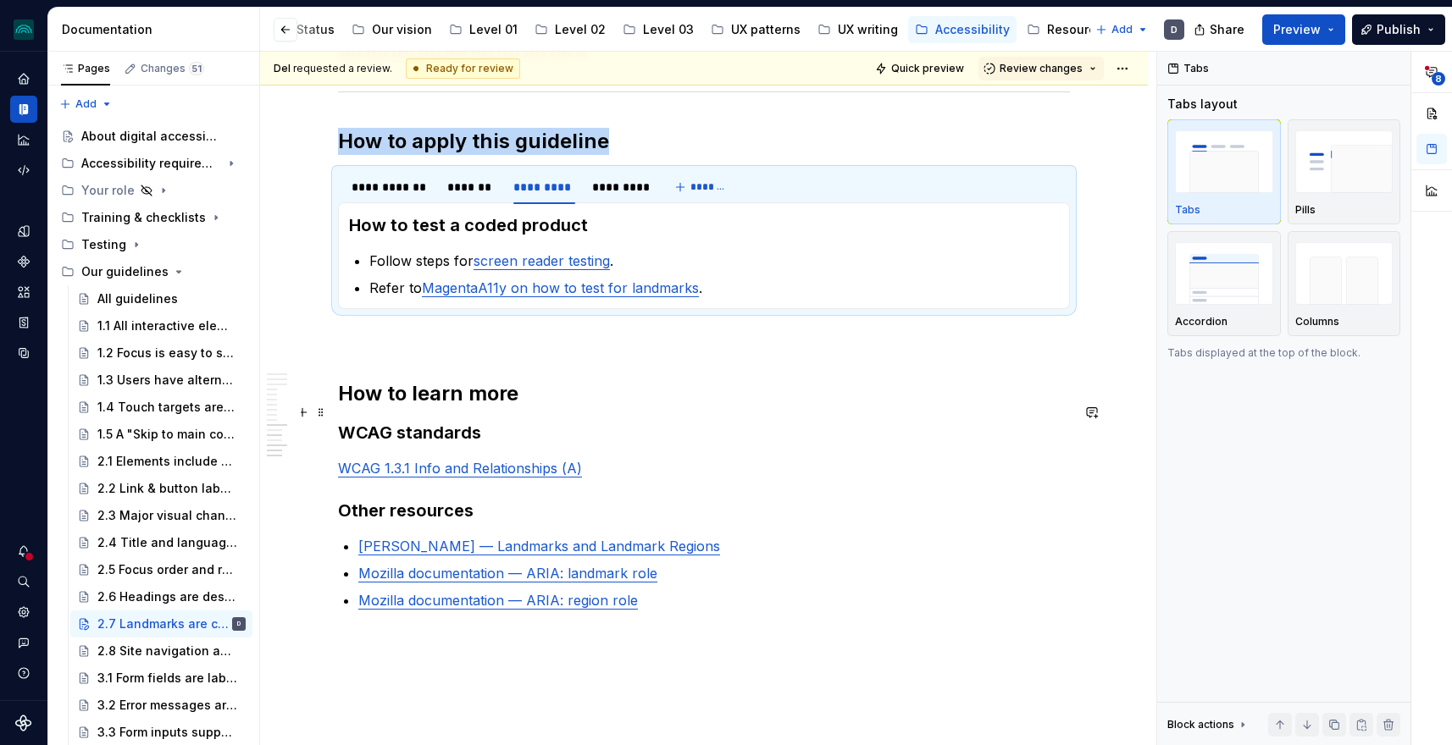
scroll to position [5232, 0]
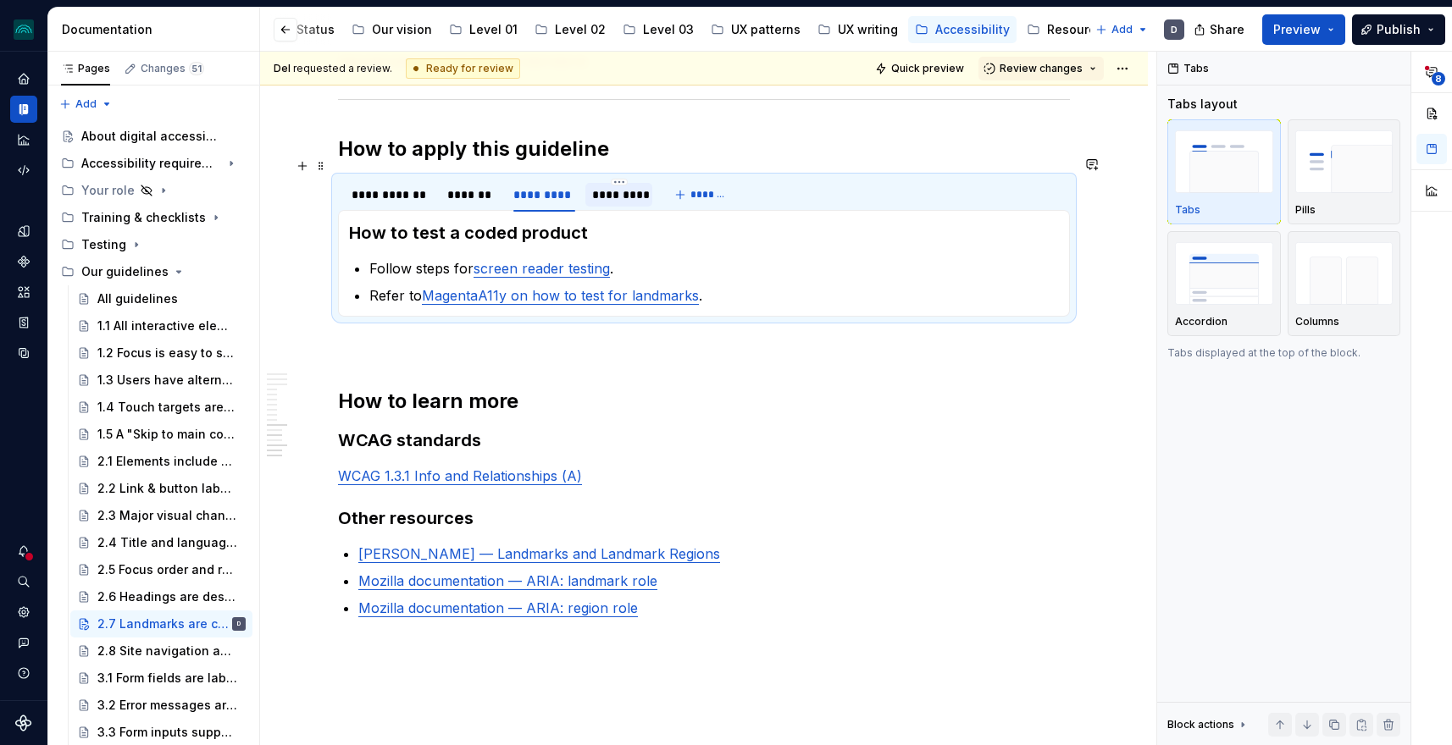
click at [621, 186] on div "*********" at bounding box center [618, 194] width 53 height 17
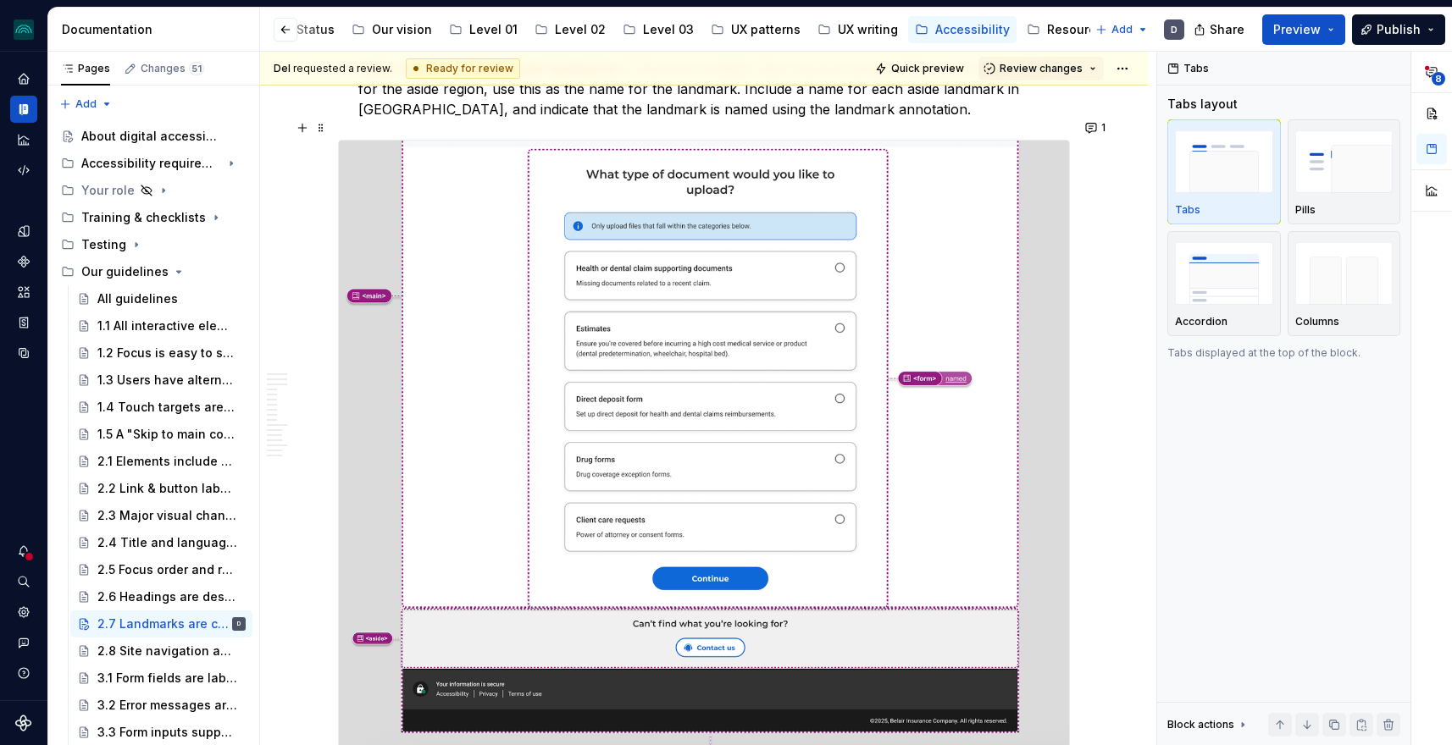
scroll to position [4292, 0]
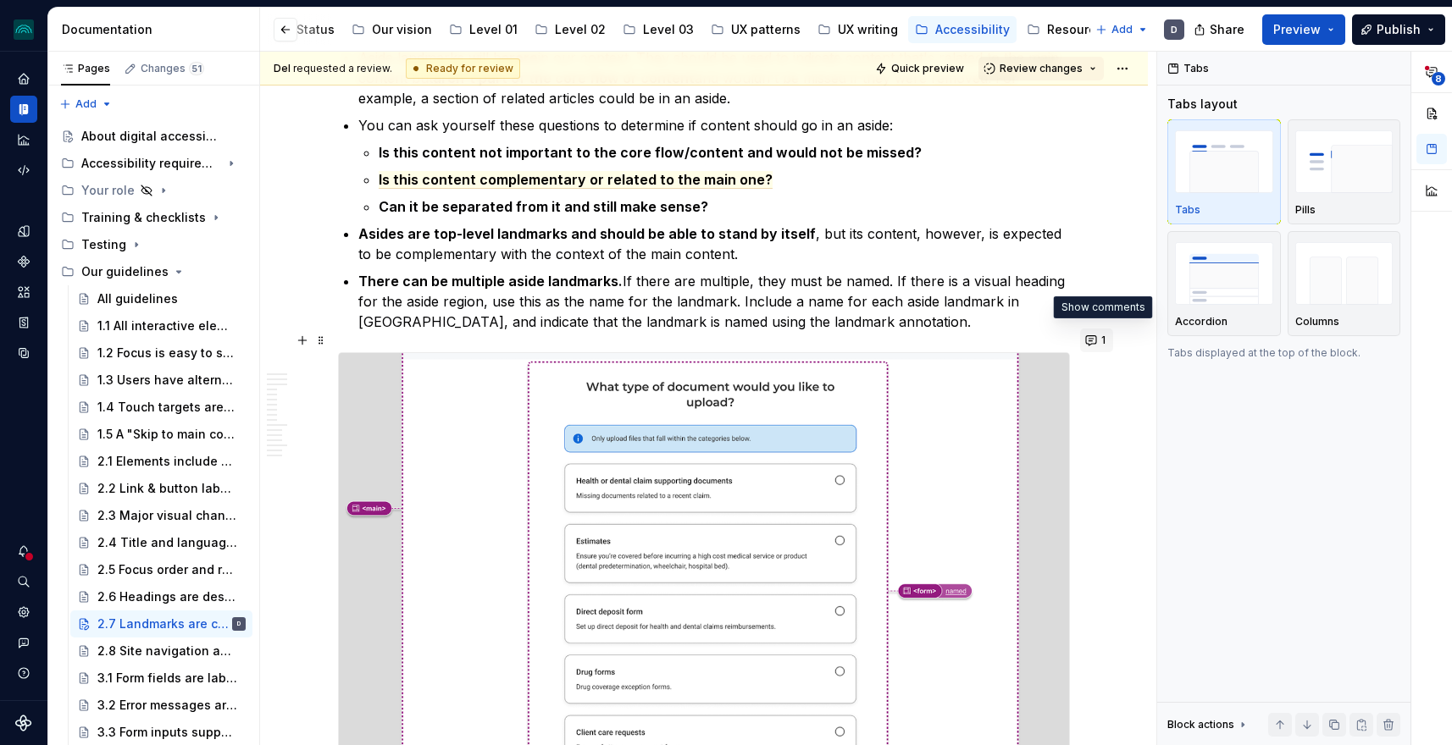
click at [1098, 338] on button "1" at bounding box center [1096, 341] width 33 height 24
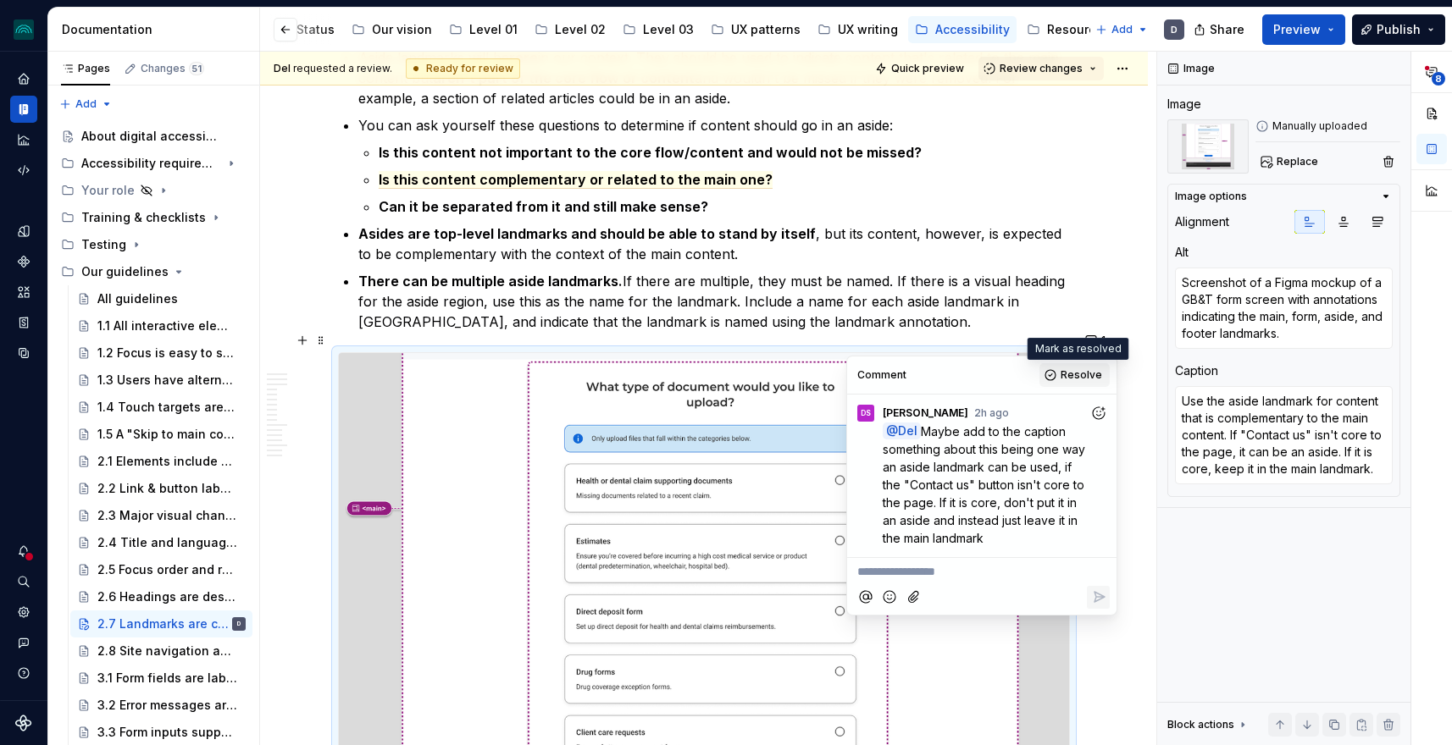
click at [1071, 375] on span "Resolve" at bounding box center [1080, 375] width 41 height 14
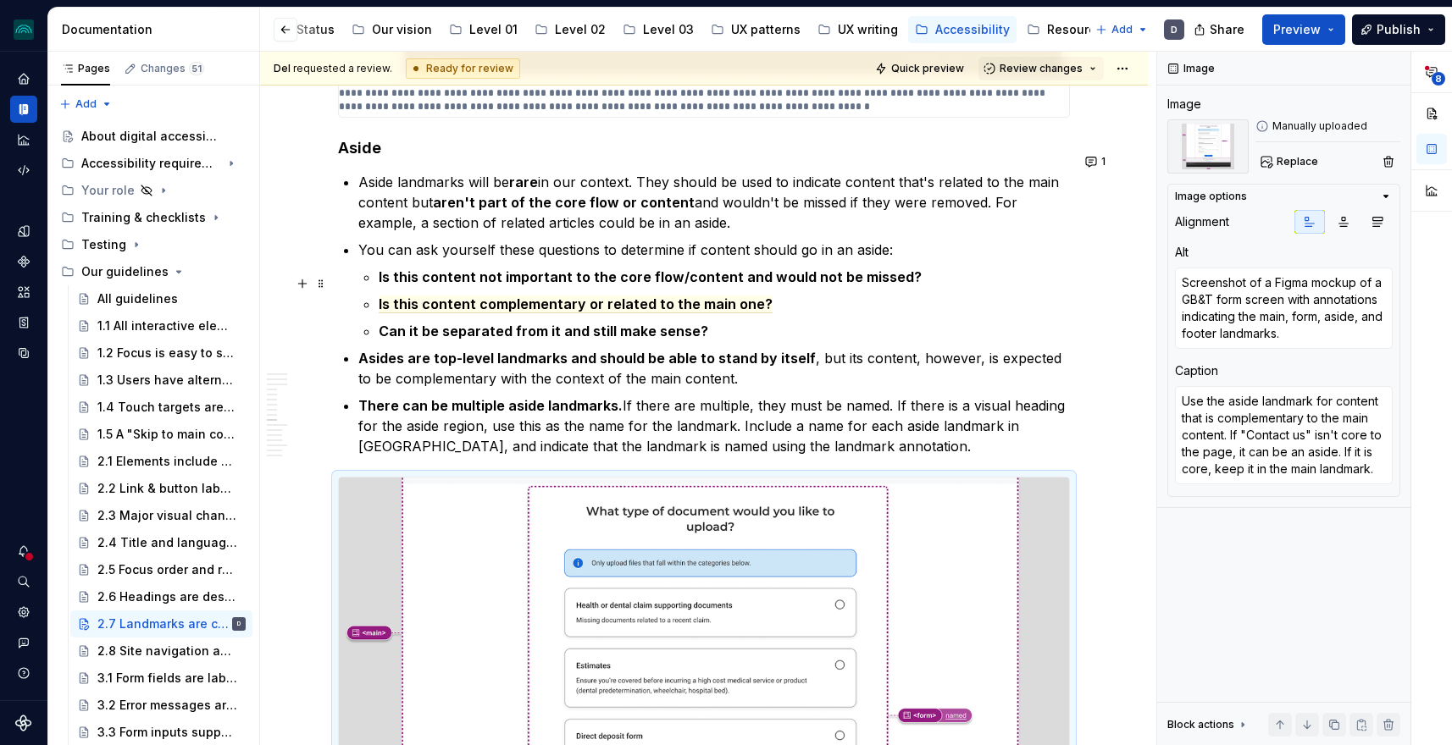
scroll to position [4174, 0]
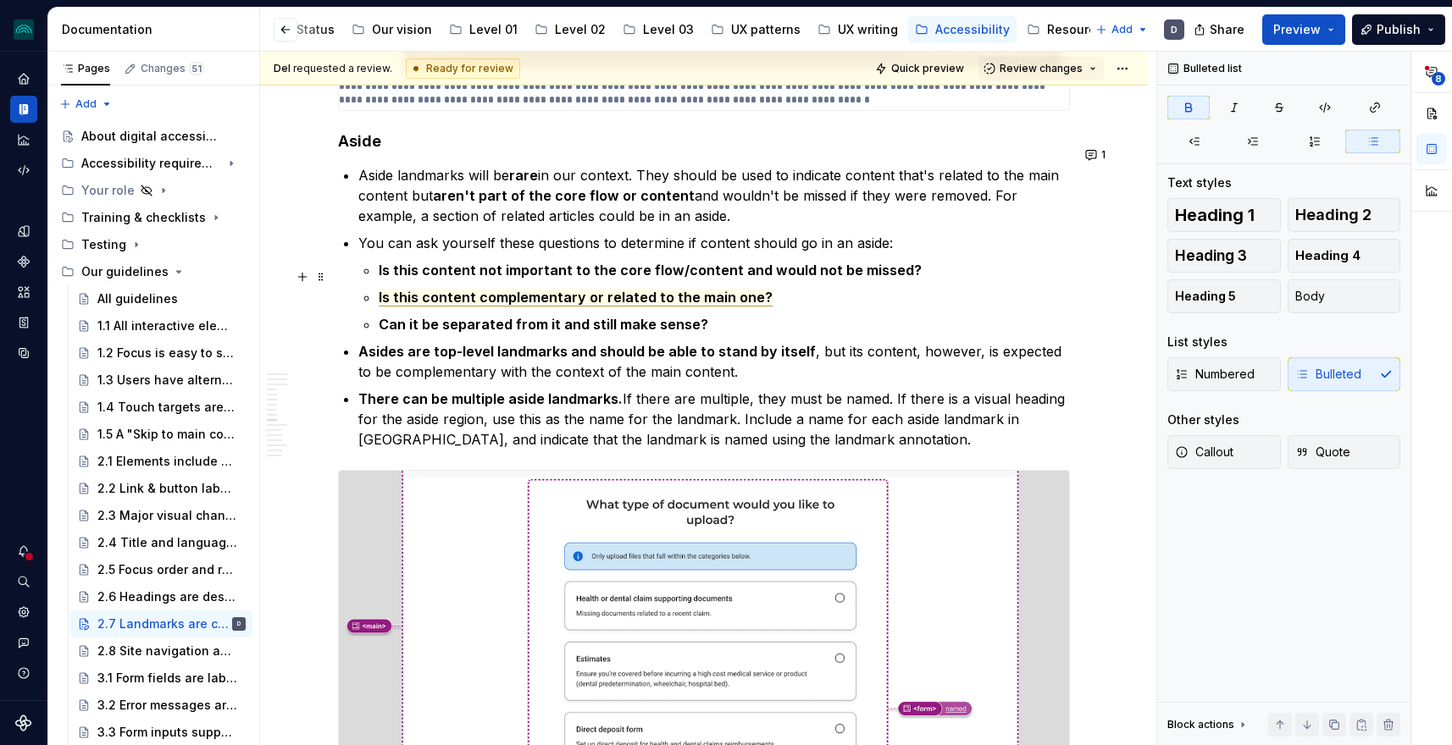
click at [663, 289] on span "Is this content complementary or related to the main one?" at bounding box center [576, 298] width 394 height 18
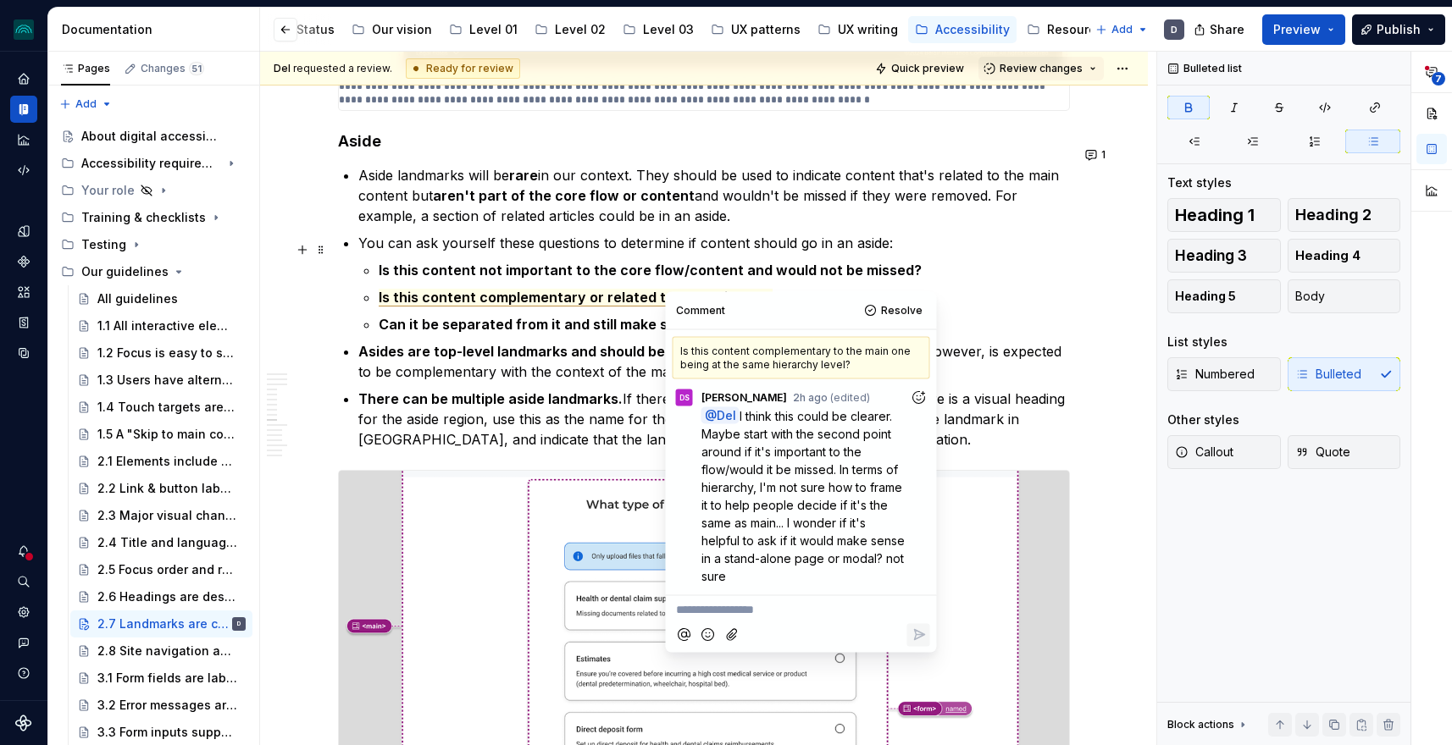
click at [576, 262] on strong "Is this content not important to the core flow/content and would not be missed?" at bounding box center [650, 270] width 543 height 17
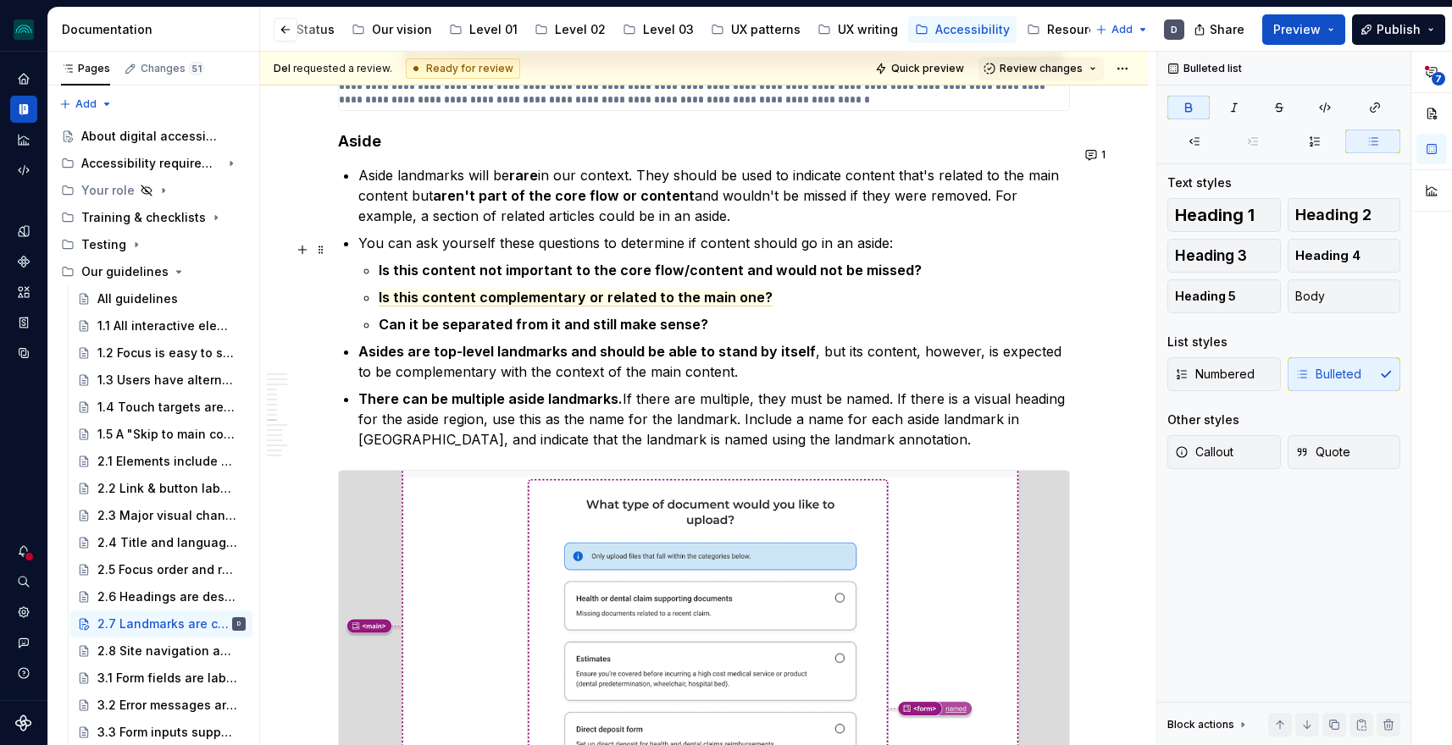
click at [544, 262] on strong "Is this content not important to the core flow/content and would not be missed?" at bounding box center [650, 270] width 543 height 17
click at [539, 262] on strong "Is this content not important to the core flow/content and would not be missed?" at bounding box center [650, 270] width 543 height 17
click at [754, 289] on span "Is this content complementary or related to the main one?" at bounding box center [576, 298] width 394 height 18
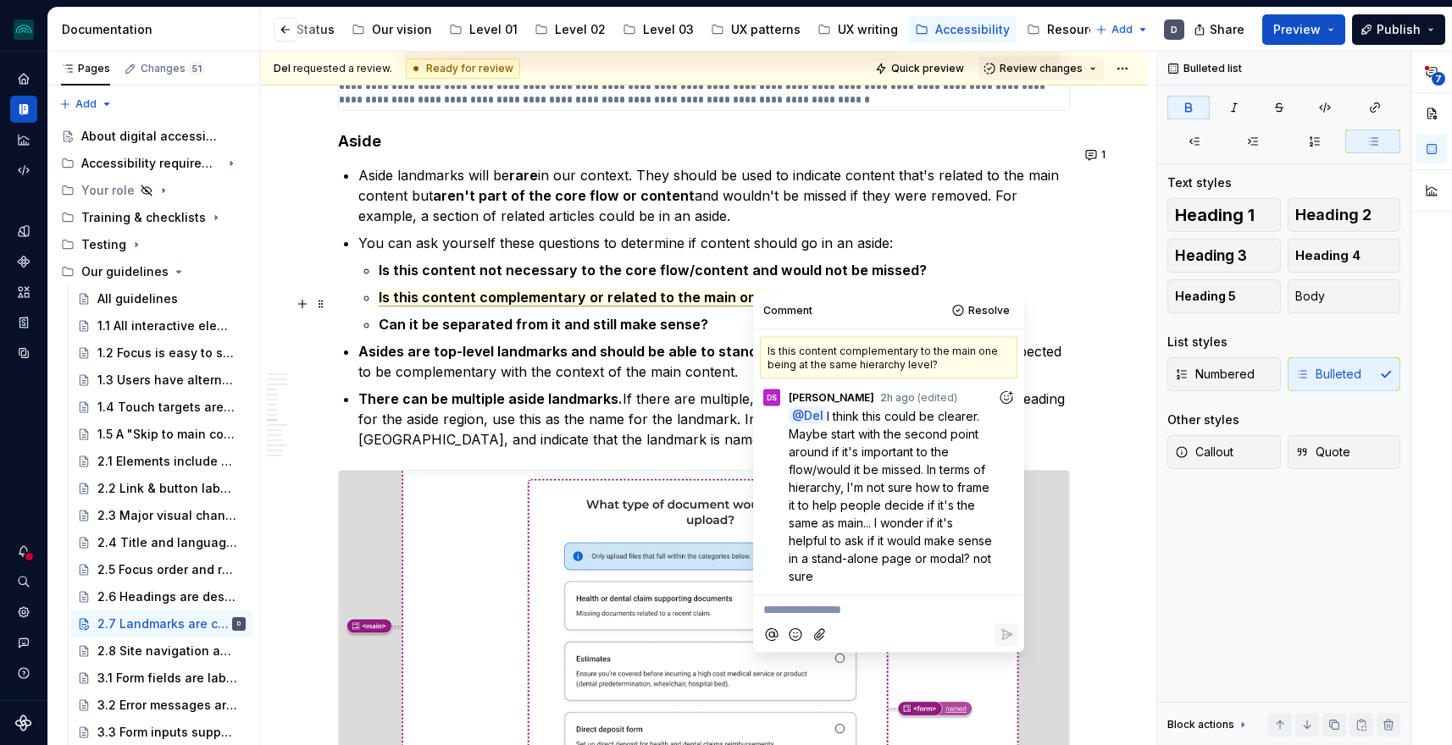
click at [729, 314] on p "Can it be separated from it and still make sense?" at bounding box center [724, 324] width 691 height 20
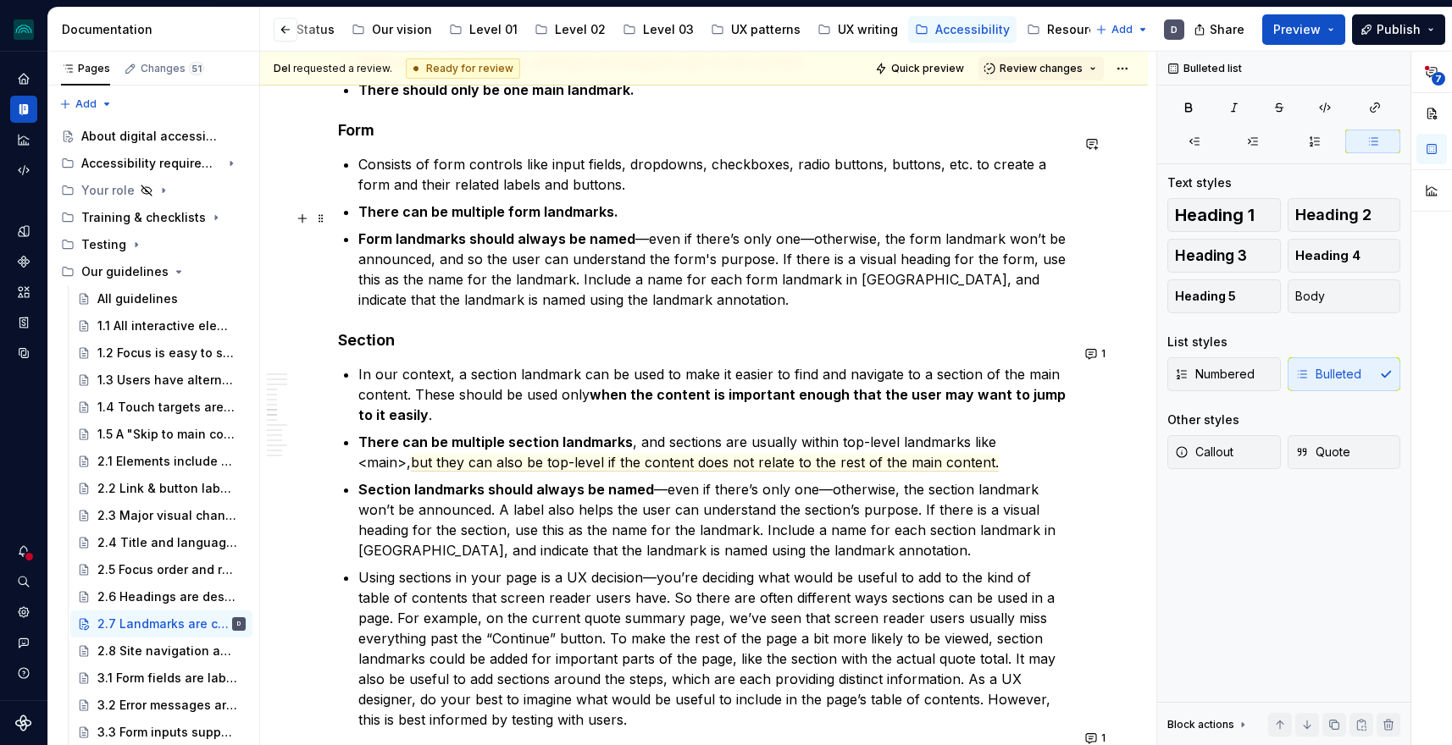
scroll to position [2322, 0]
click at [783, 453] on span "but they can also be top-level if the content does not relate to the rest of th…" at bounding box center [705, 462] width 588 height 18
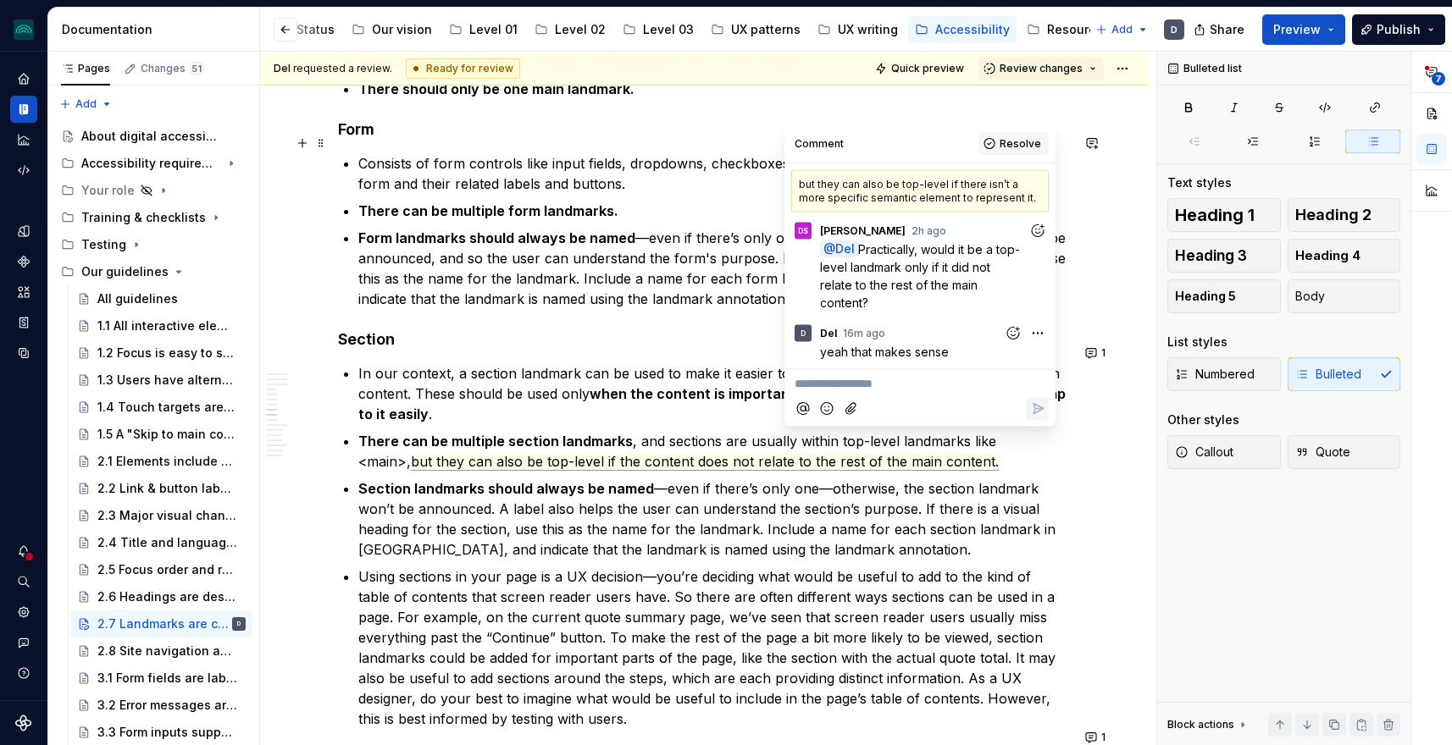
click at [1023, 141] on span "Resolve" at bounding box center [1019, 144] width 41 height 14
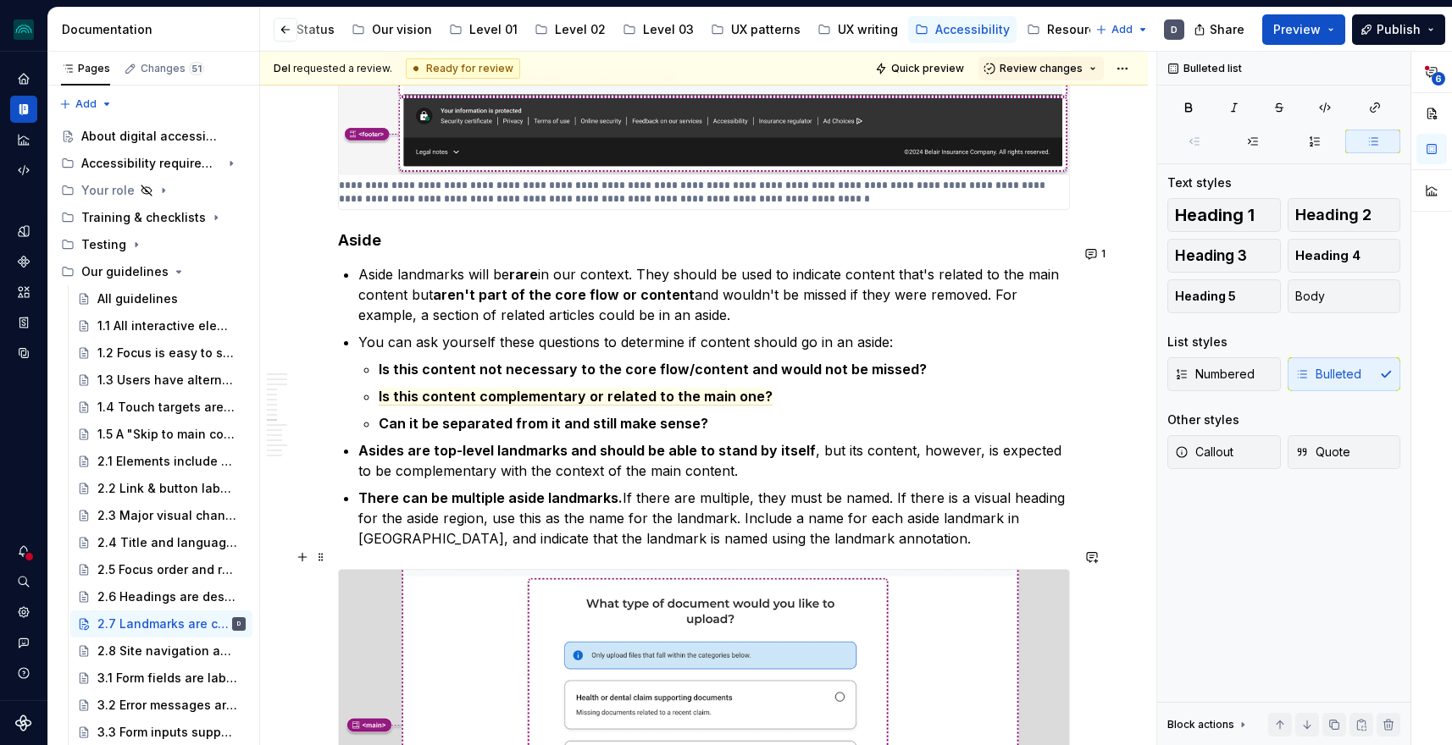
scroll to position [4258, 0]
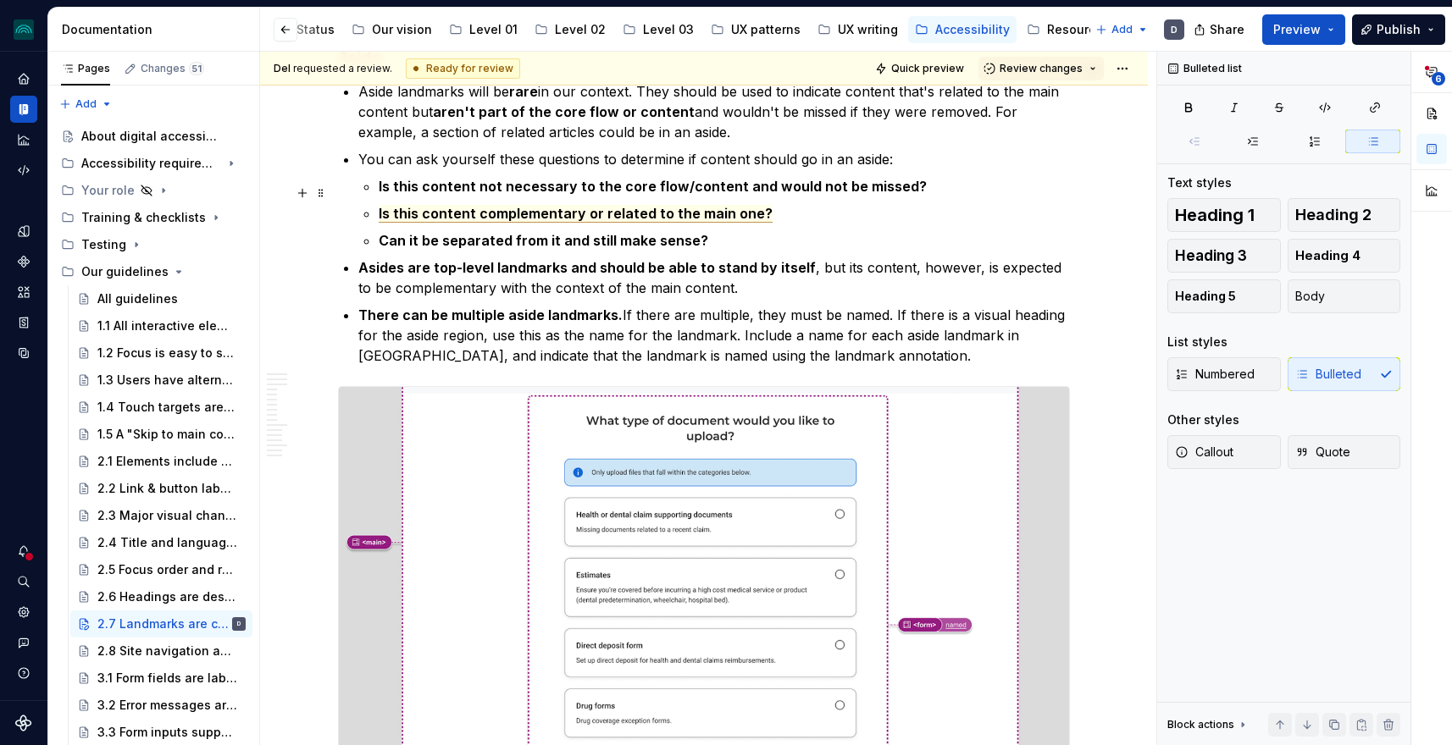
click at [665, 205] on span "Is this content complementary or related to the main one?" at bounding box center [576, 214] width 394 height 18
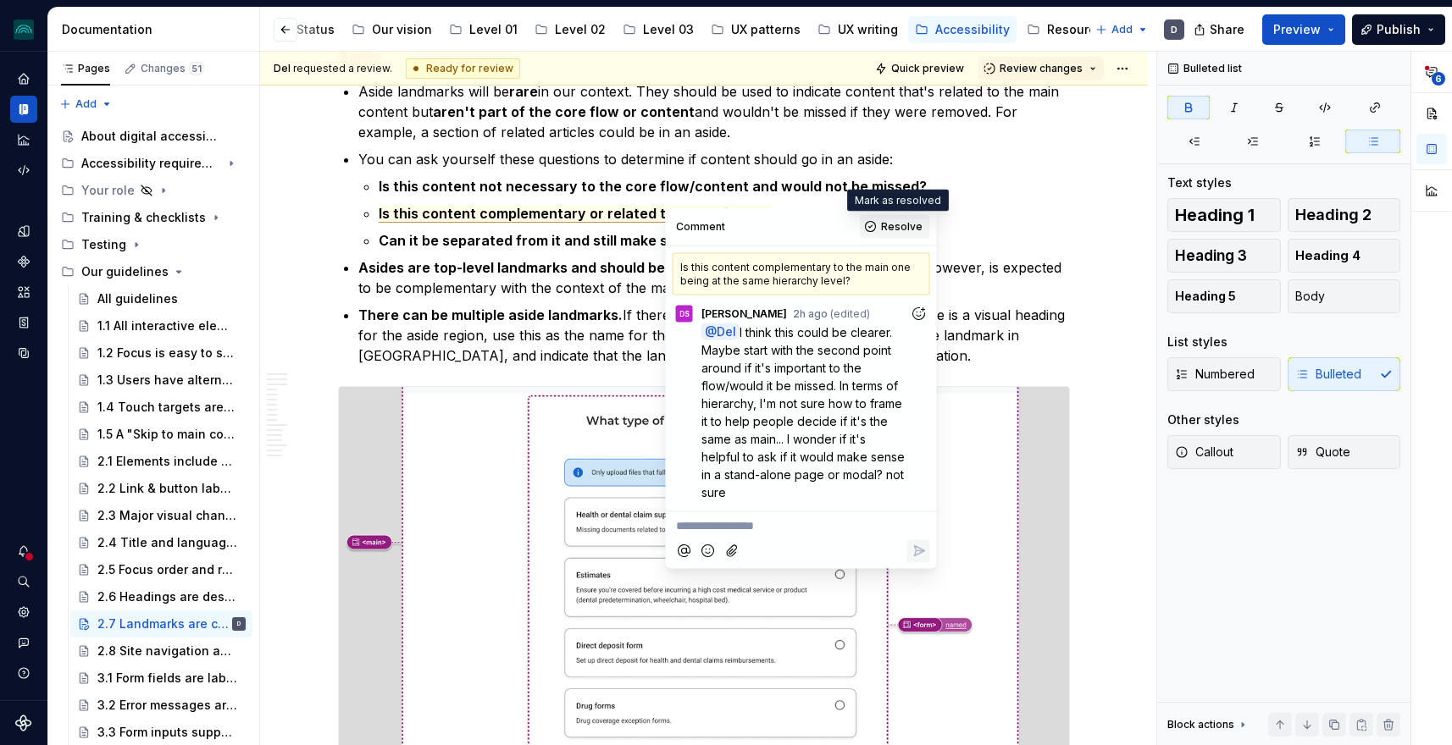
click at [883, 223] on span "Resolve" at bounding box center [901, 227] width 41 height 14
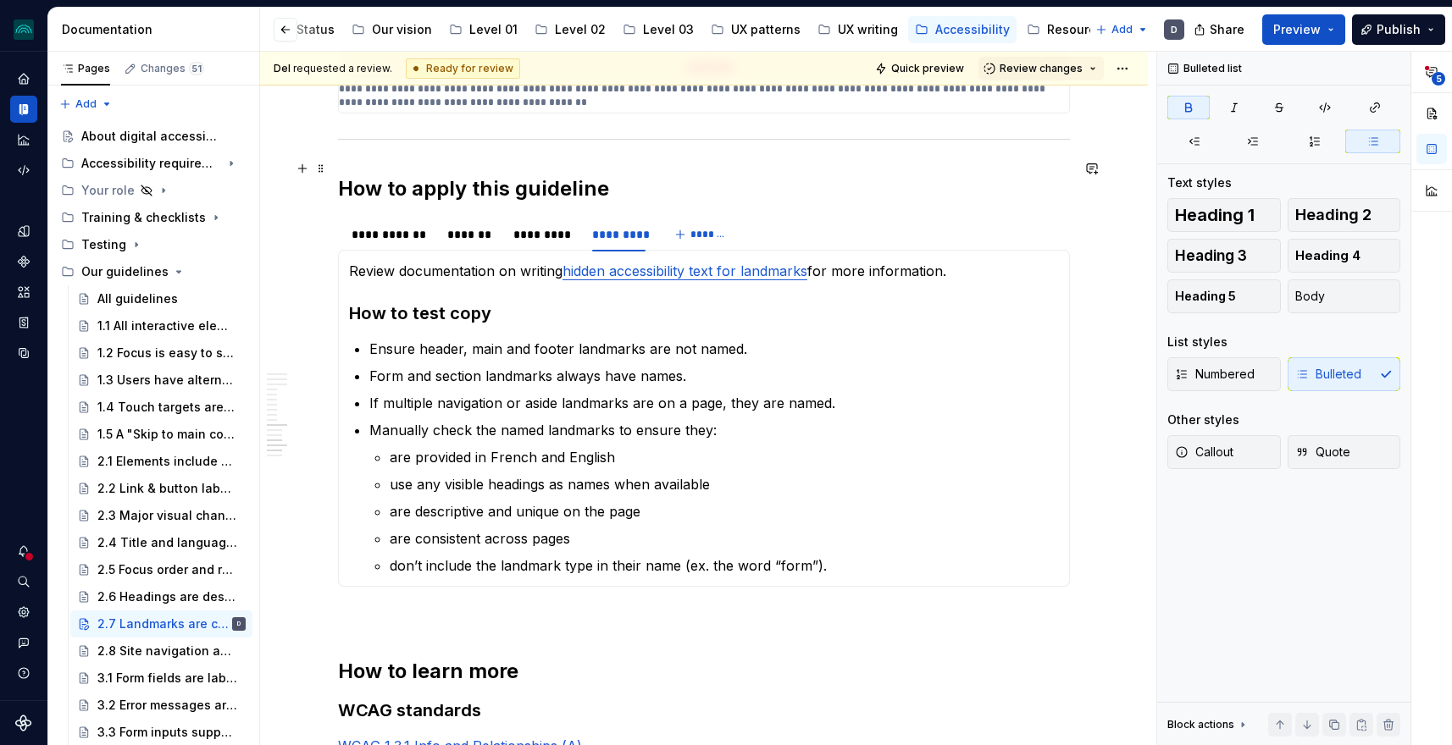
scroll to position [4959, 0]
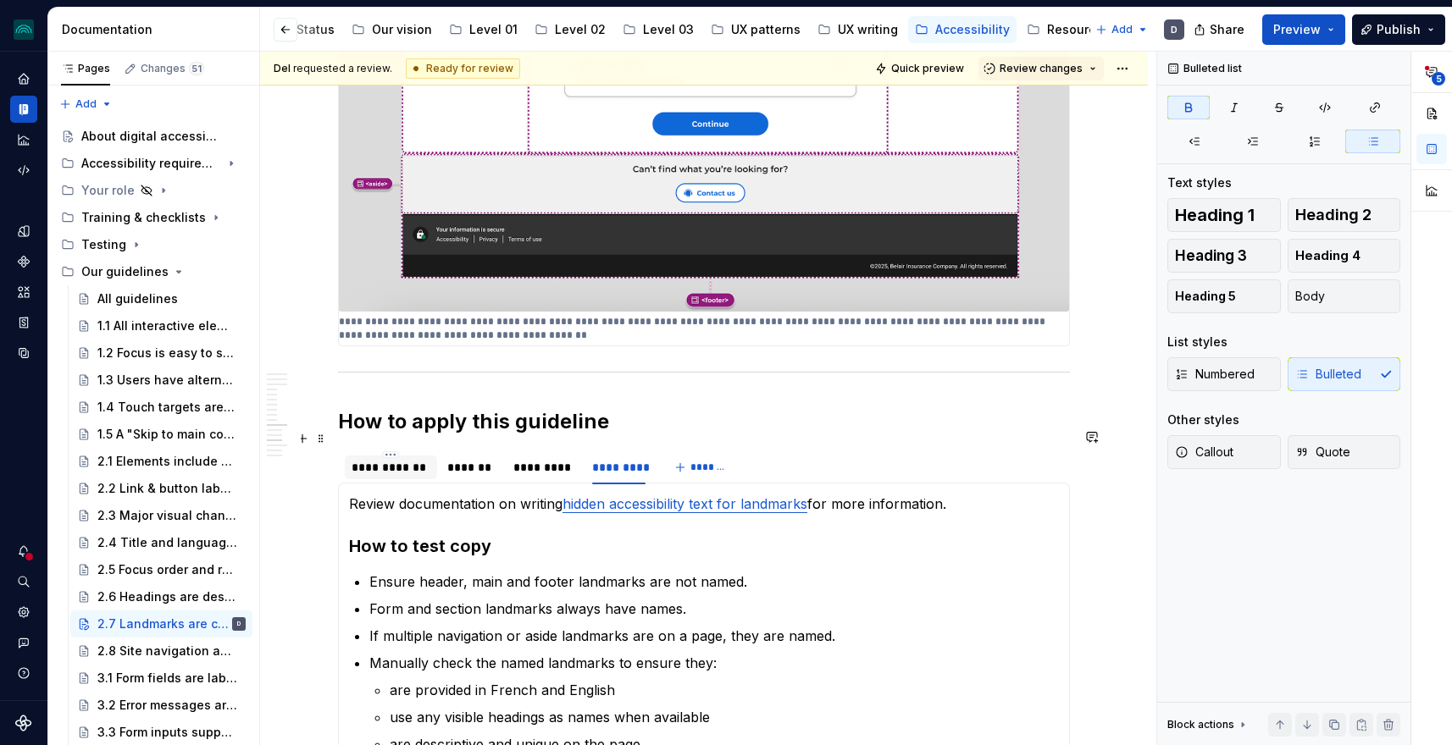
click at [386, 459] on div "**********" at bounding box center [390, 467] width 79 height 17
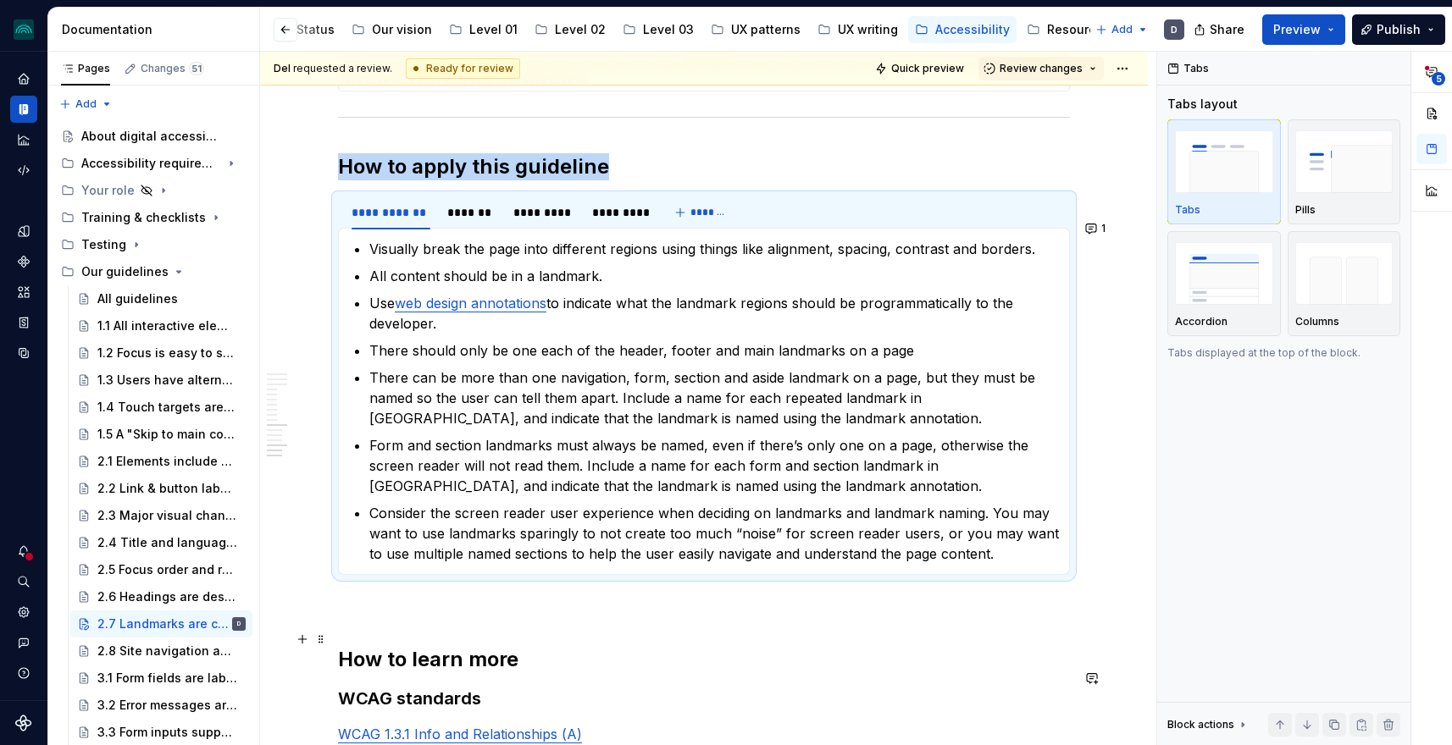
scroll to position [5174, 0]
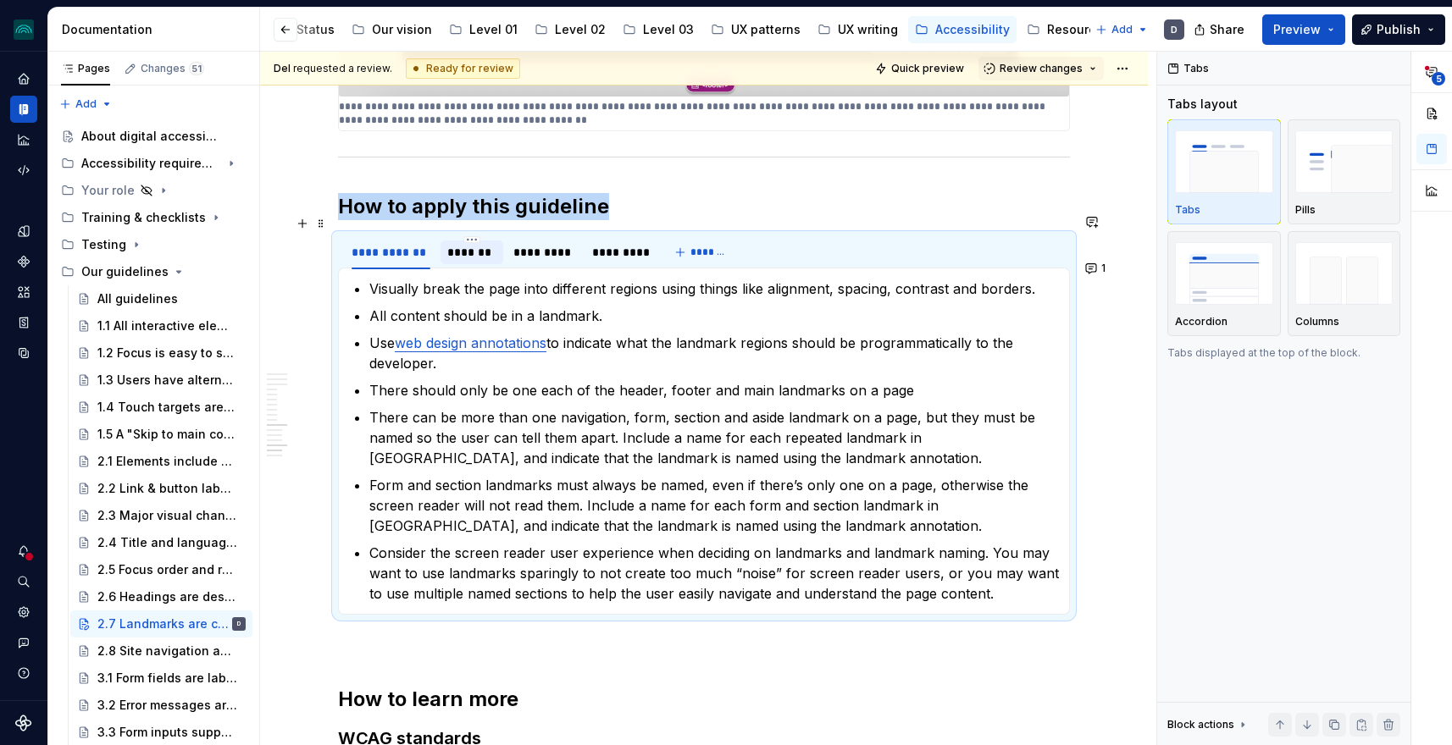
click at [464, 244] on div "*******" at bounding box center [472, 252] width 50 height 17
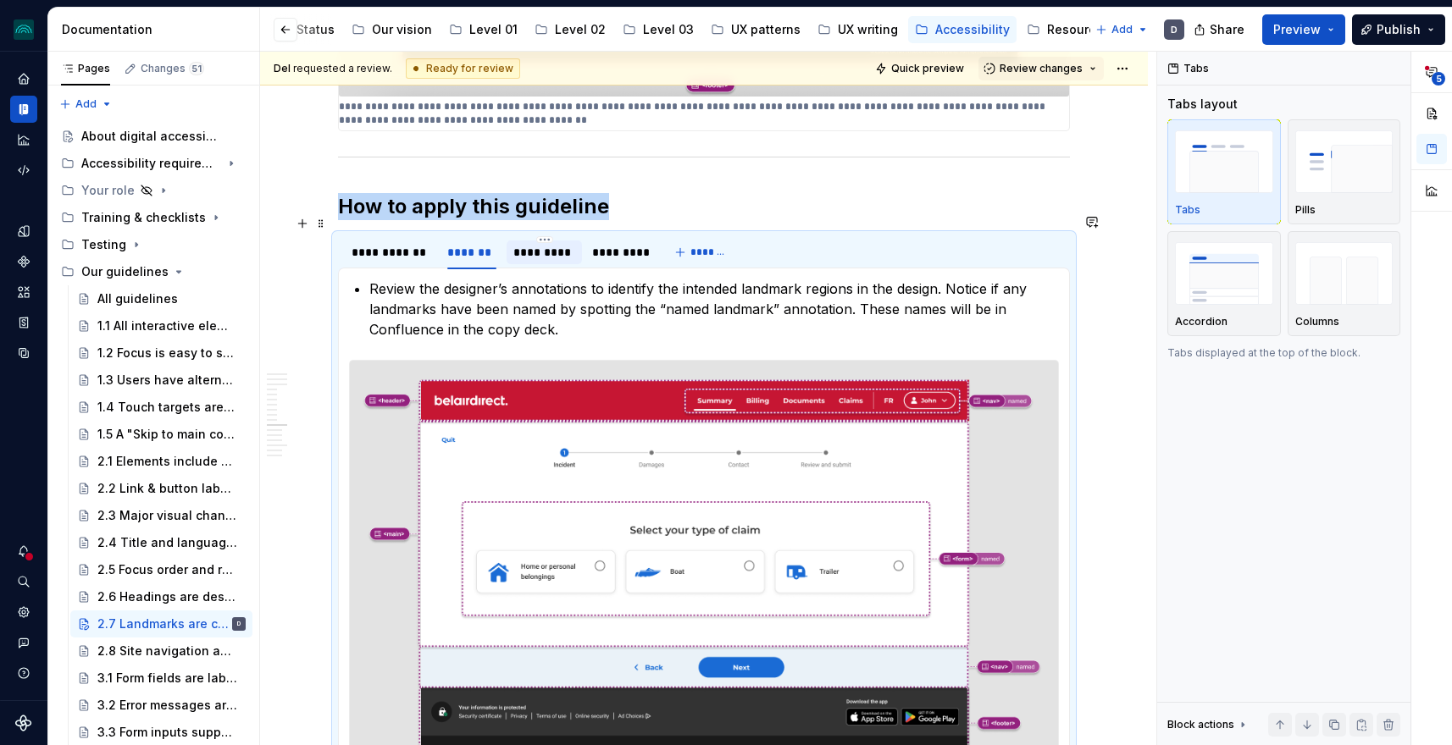
click at [552, 244] on div "*********" at bounding box center [544, 252] width 62 height 17
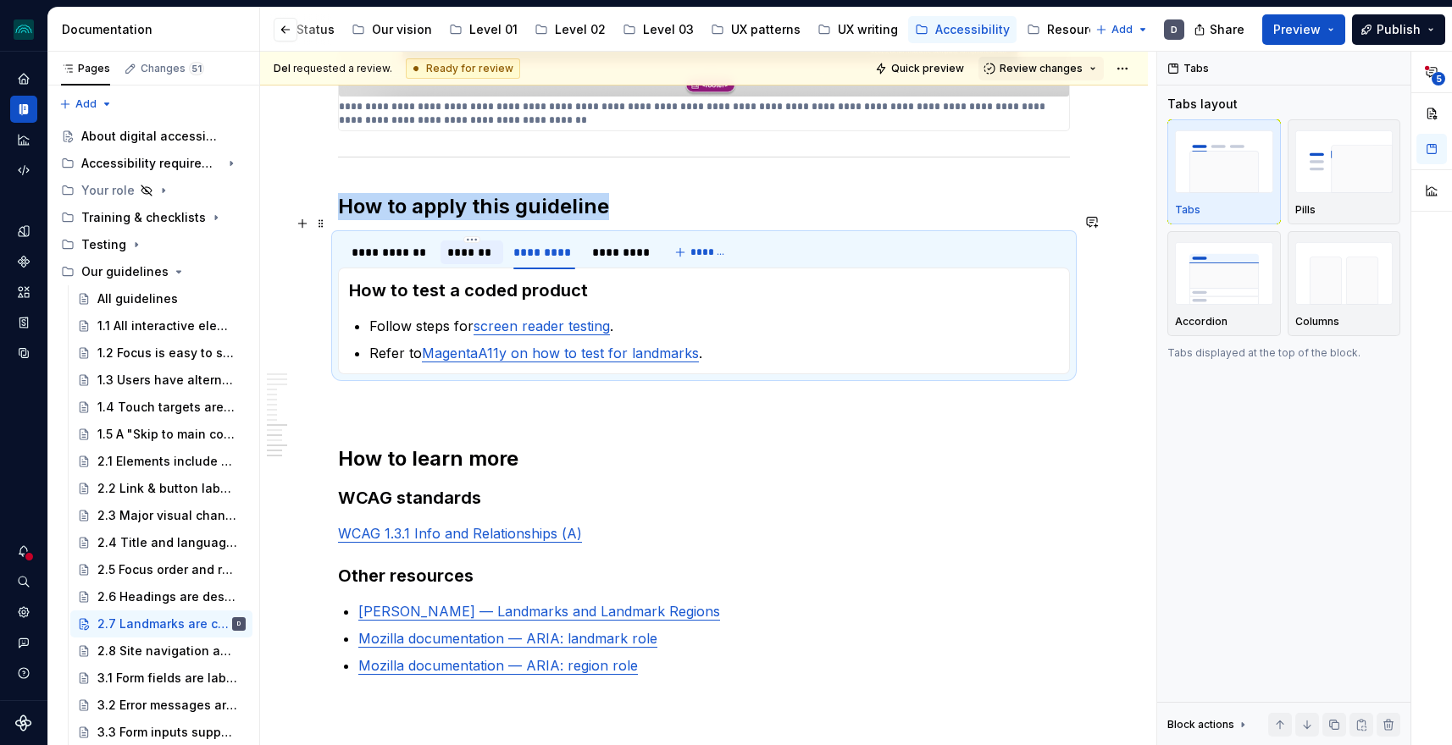
click at [468, 244] on div "*******" at bounding box center [472, 252] width 50 height 17
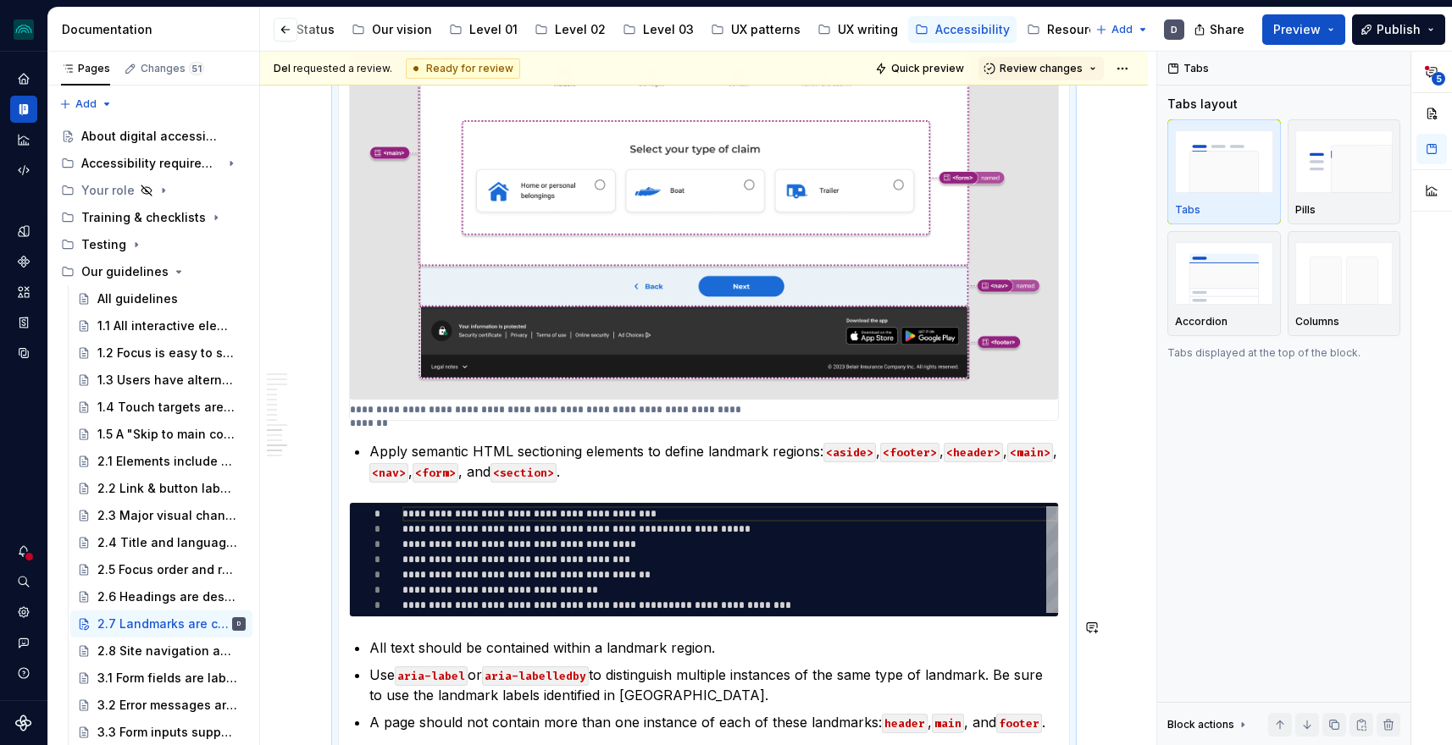
scroll to position [5456, 0]
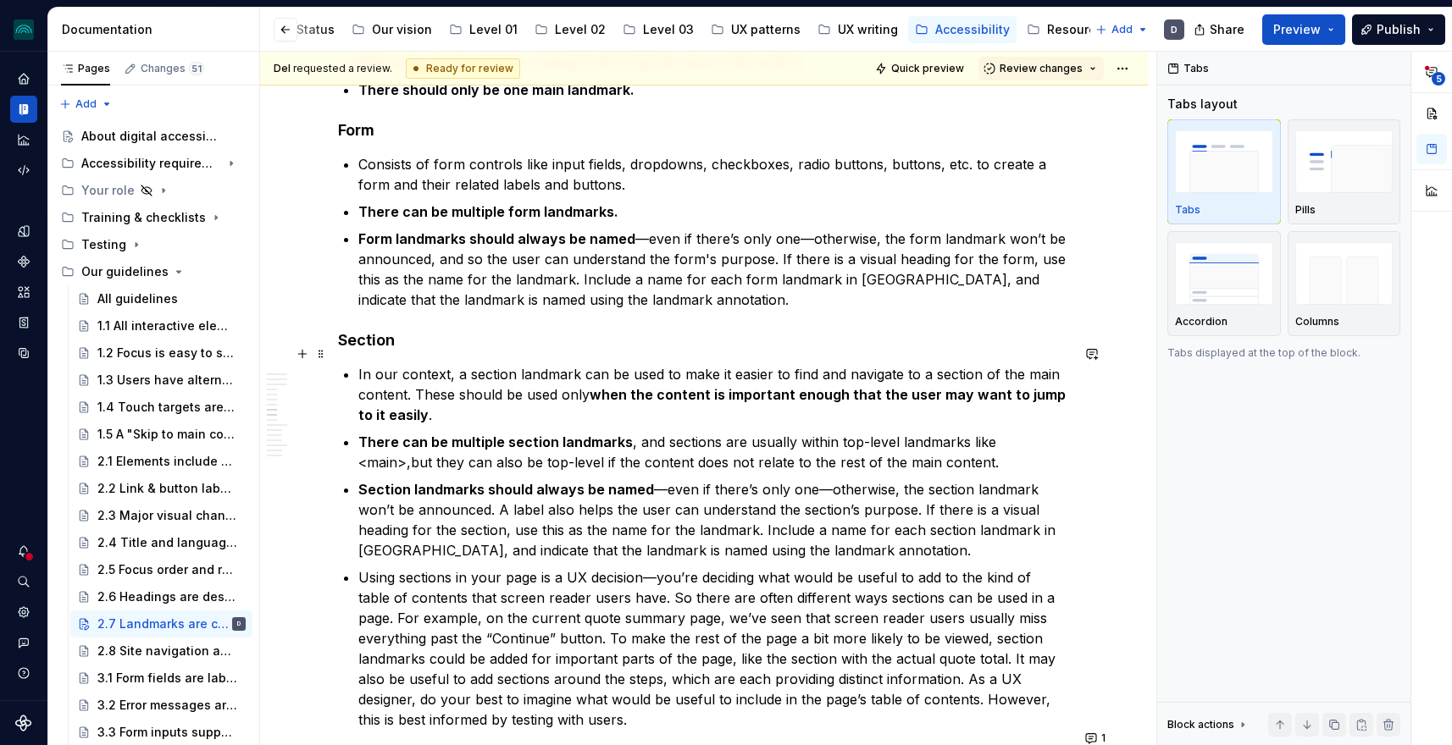
click at [572, 381] on p "In our context, a section landmark can be used to make it easier to find and na…" at bounding box center [713, 394] width 711 height 61
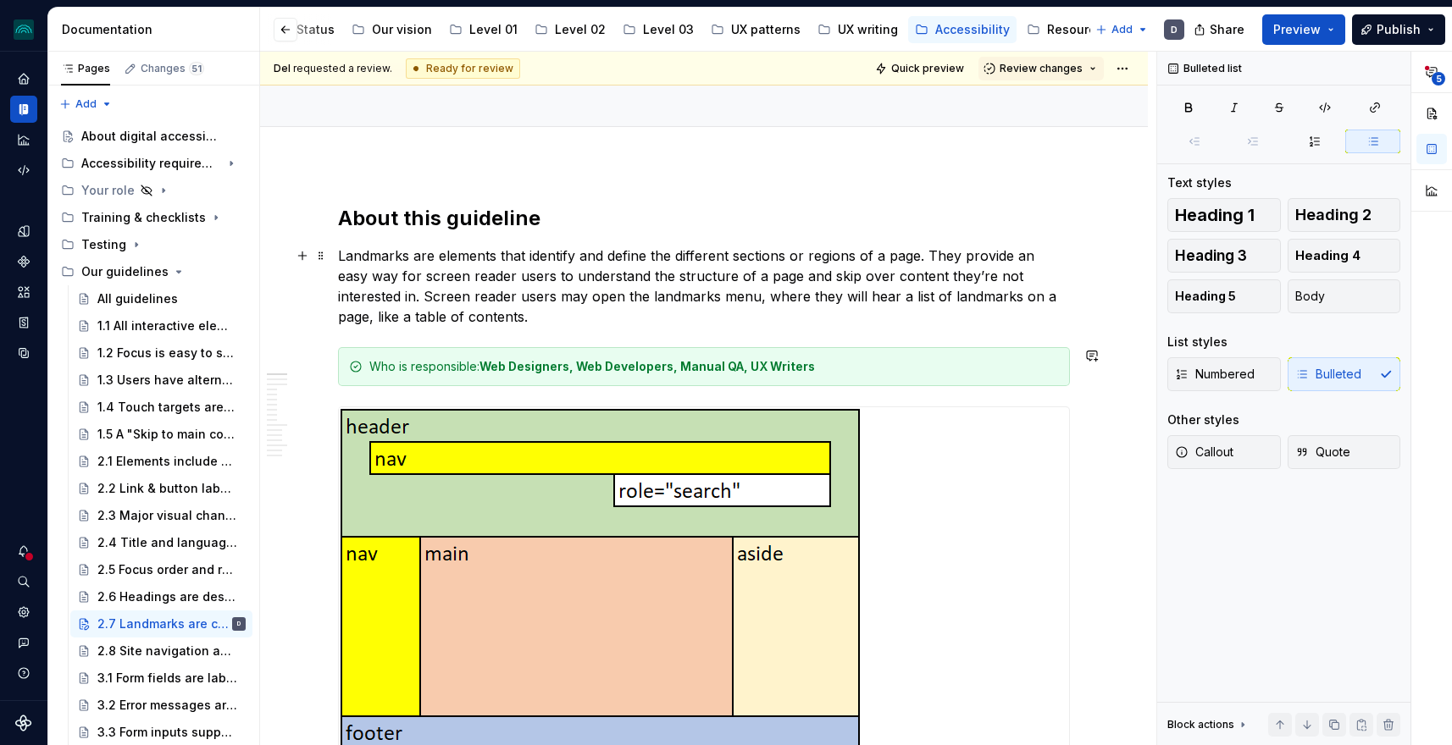
scroll to position [0, 0]
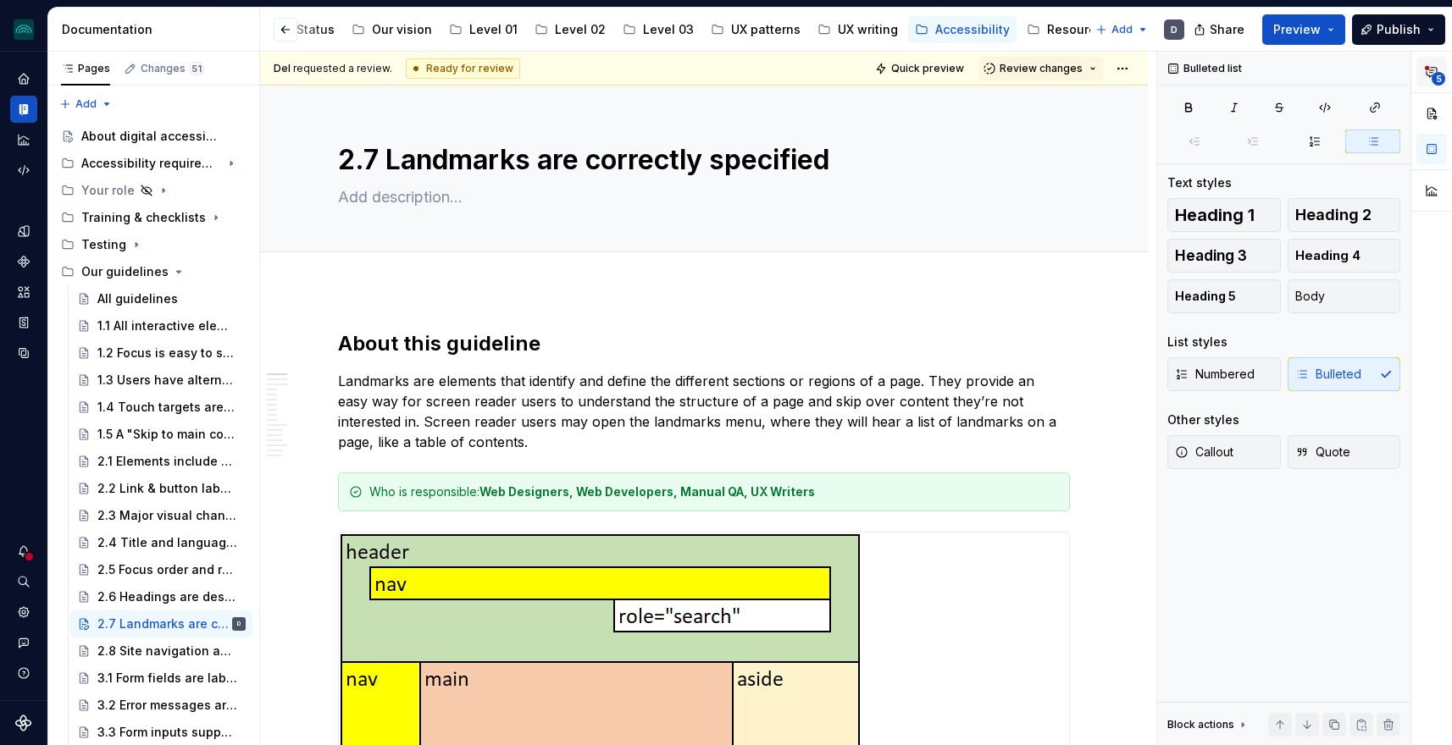
click at [1435, 77] on span "5" at bounding box center [1438, 79] width 14 height 14
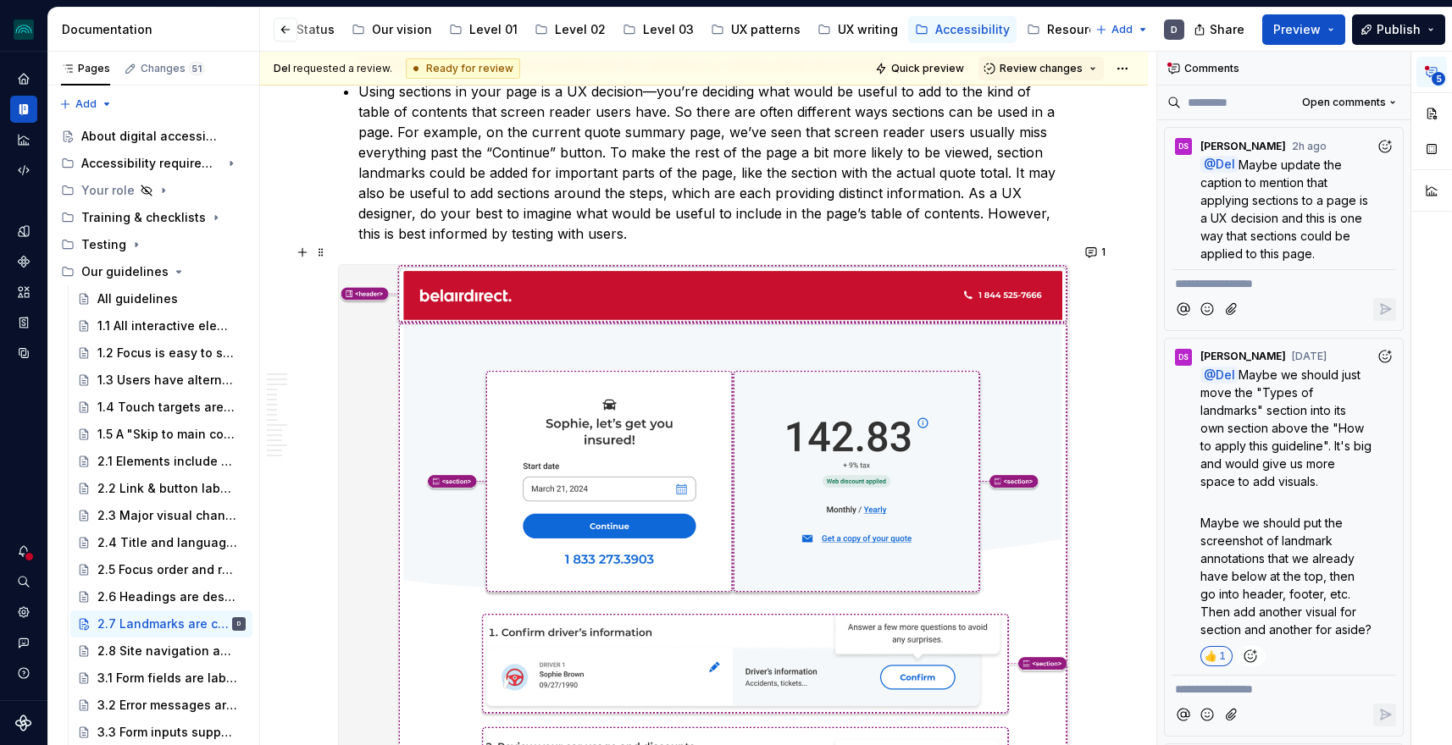
scroll to position [2810, 0]
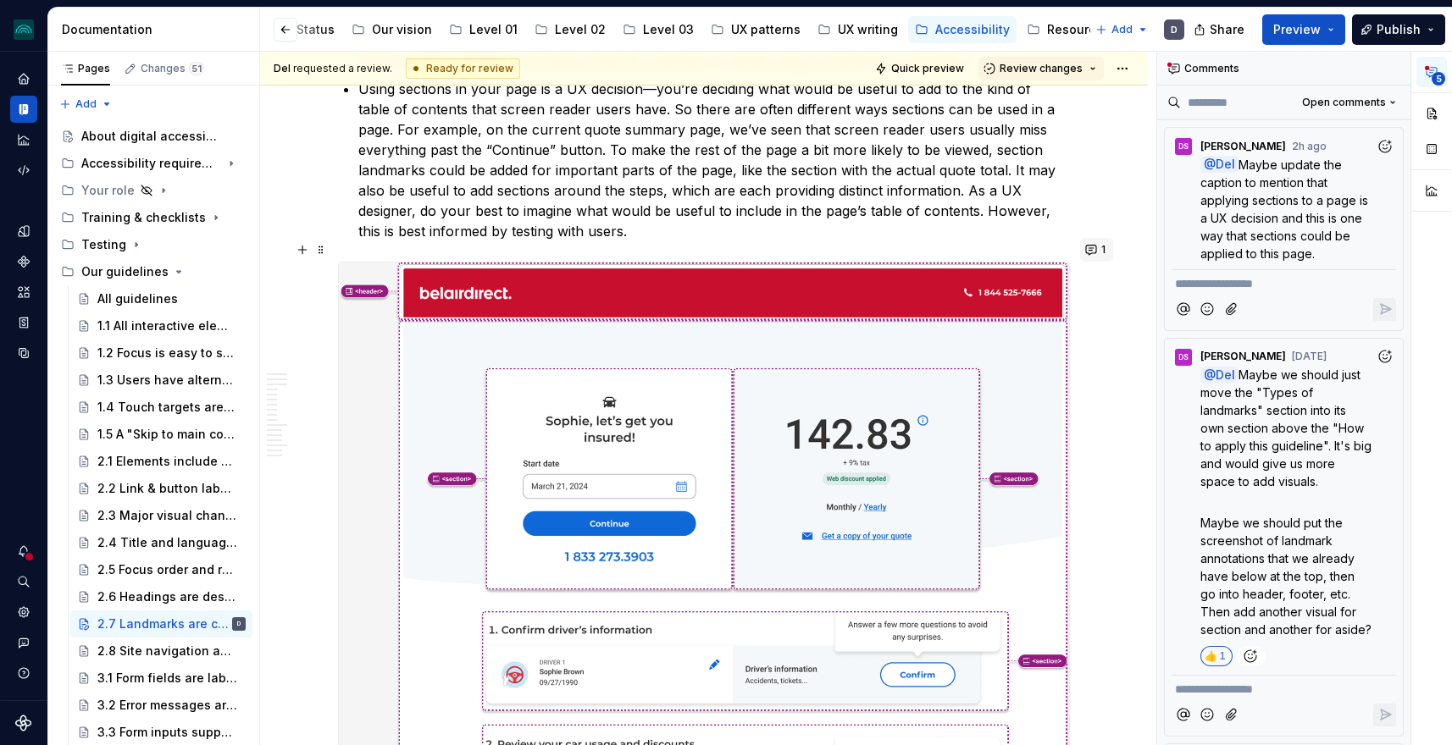
click at [1090, 246] on button "1" at bounding box center [1096, 250] width 33 height 24
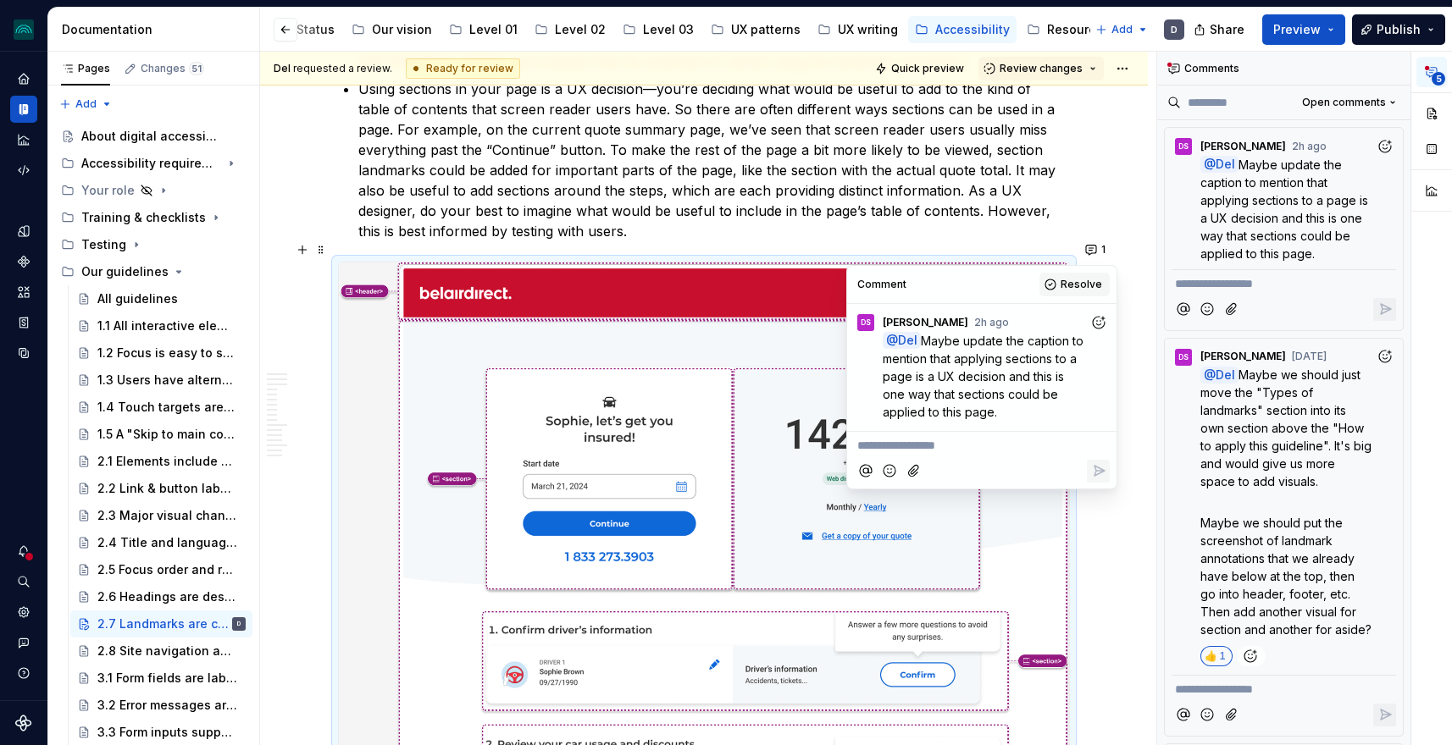
click at [1072, 279] on span "Resolve" at bounding box center [1080, 285] width 41 height 14
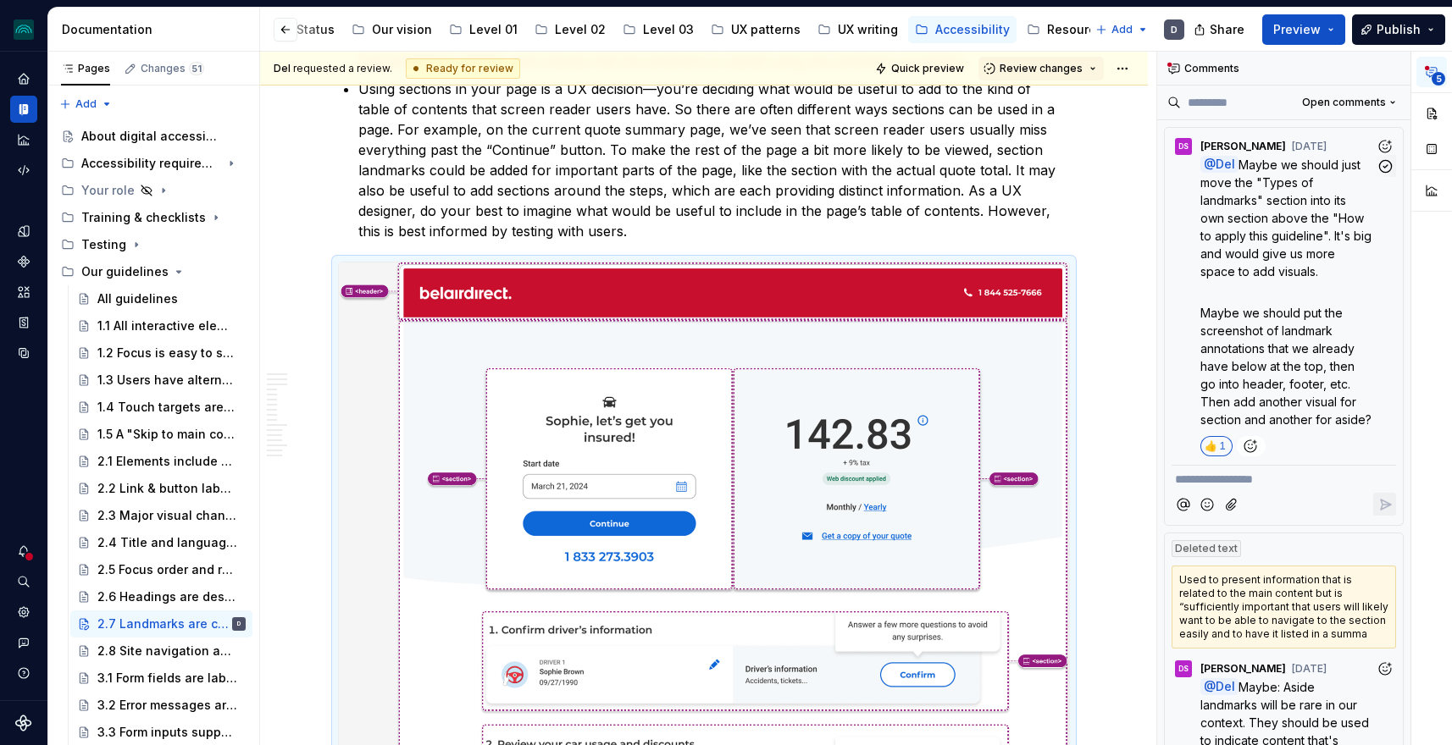
click at [1328, 219] on span "Maybe we should just move the "Types of landmarks" section into its own section…" at bounding box center [1287, 218] width 174 height 121
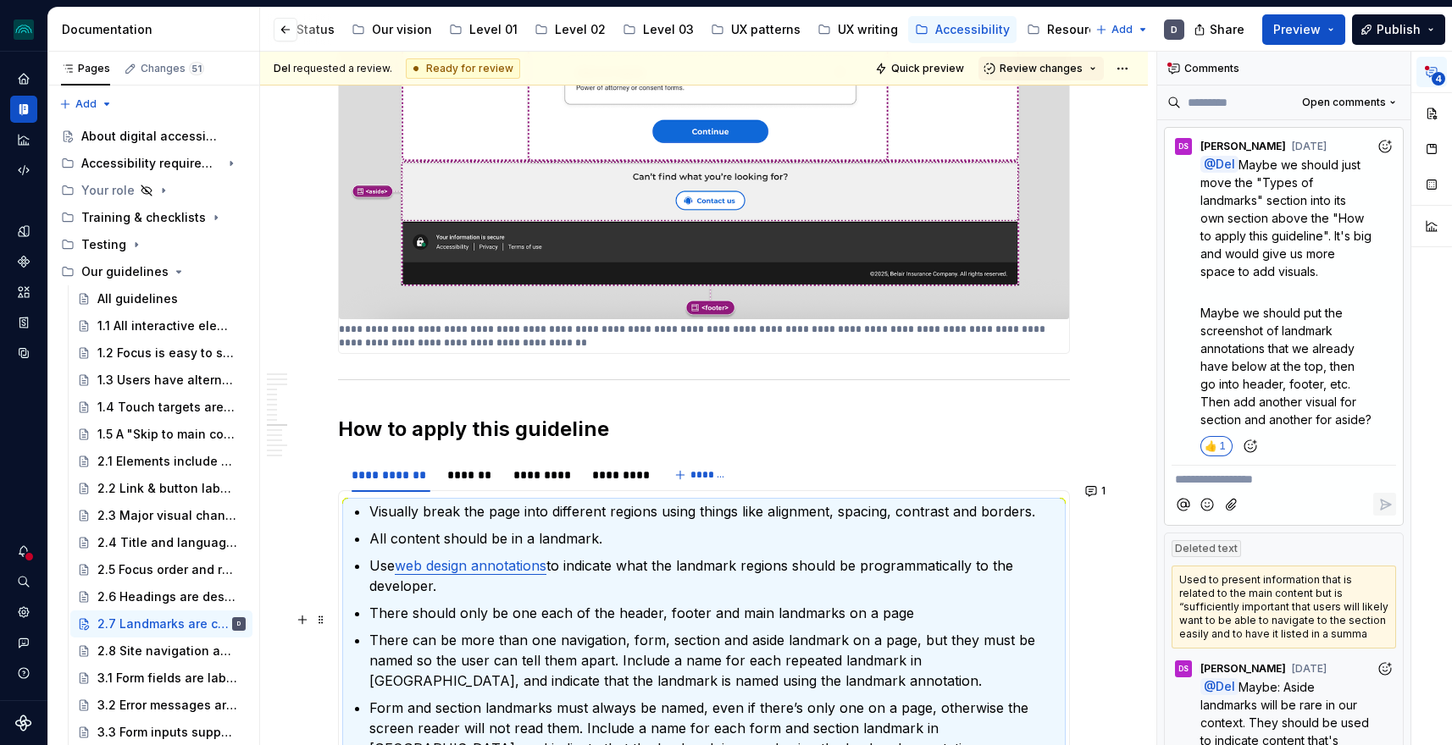
scroll to position [4932, 0]
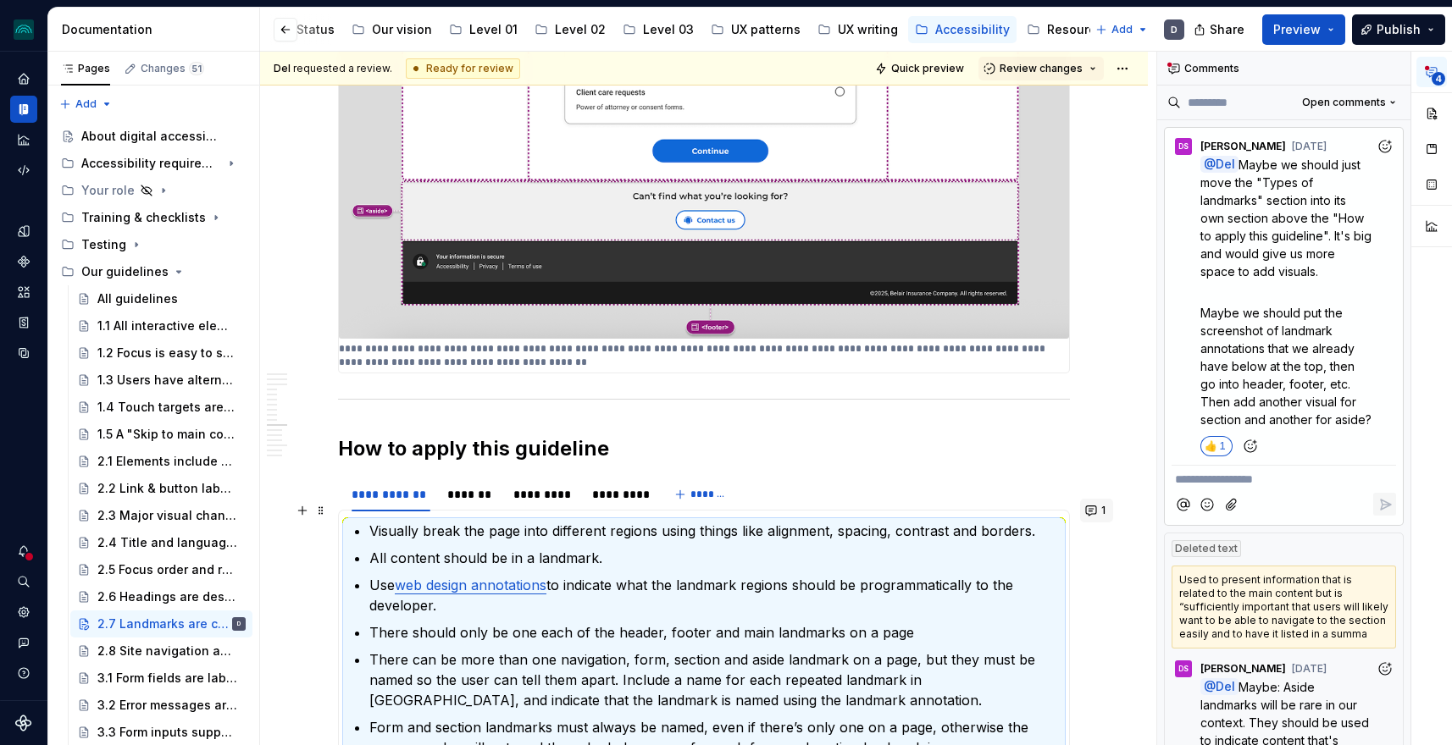
click at [1097, 512] on button "1" at bounding box center [1096, 511] width 33 height 24
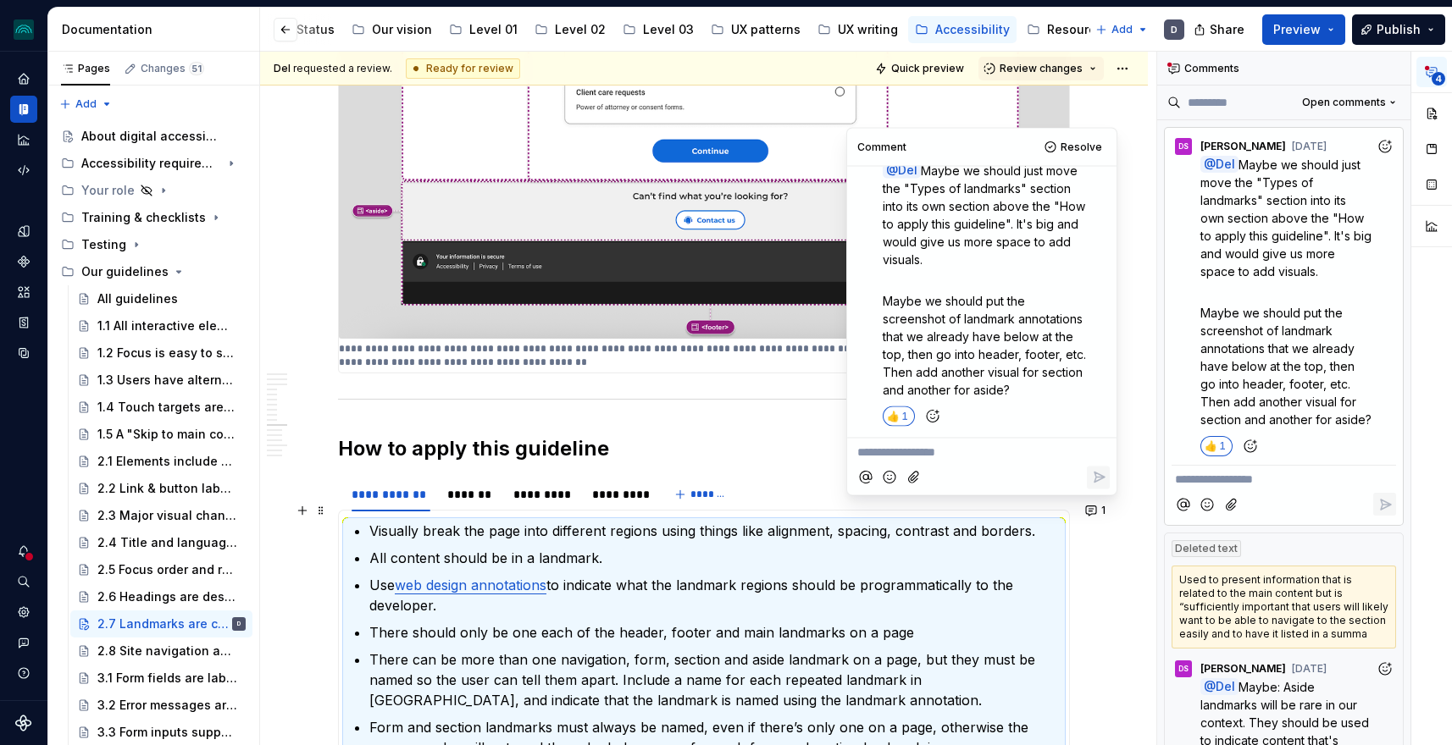
scroll to position [0, 0]
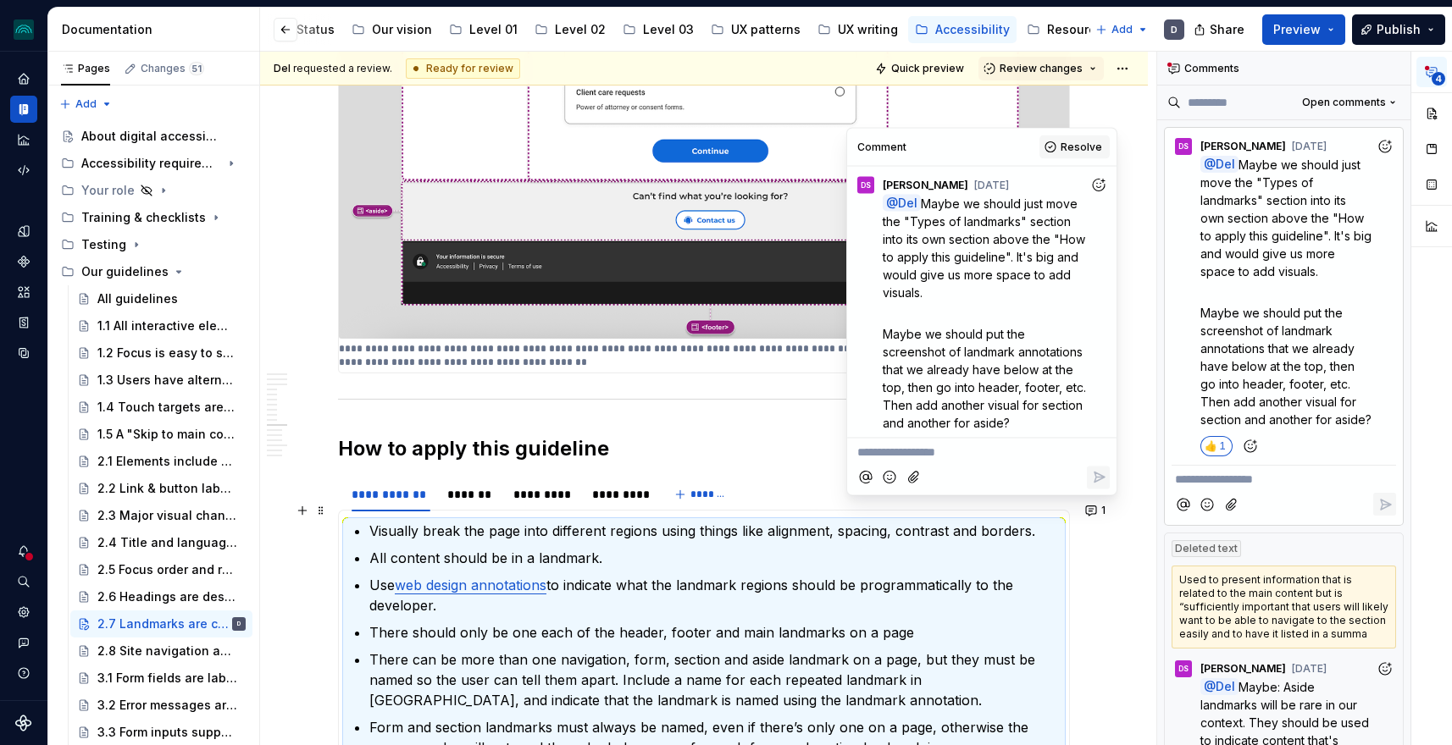
click at [1072, 146] on span "Resolve" at bounding box center [1080, 148] width 41 height 14
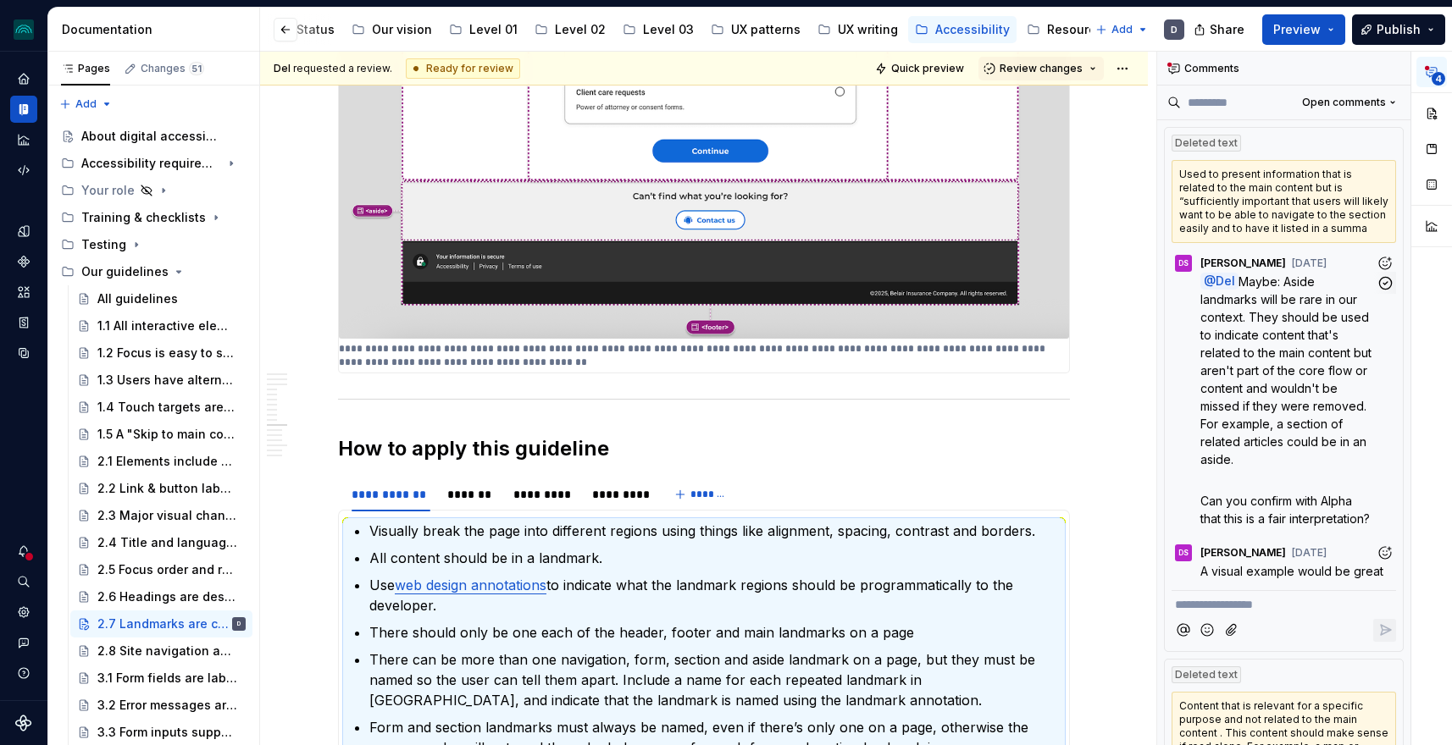
scroll to position [43, 0]
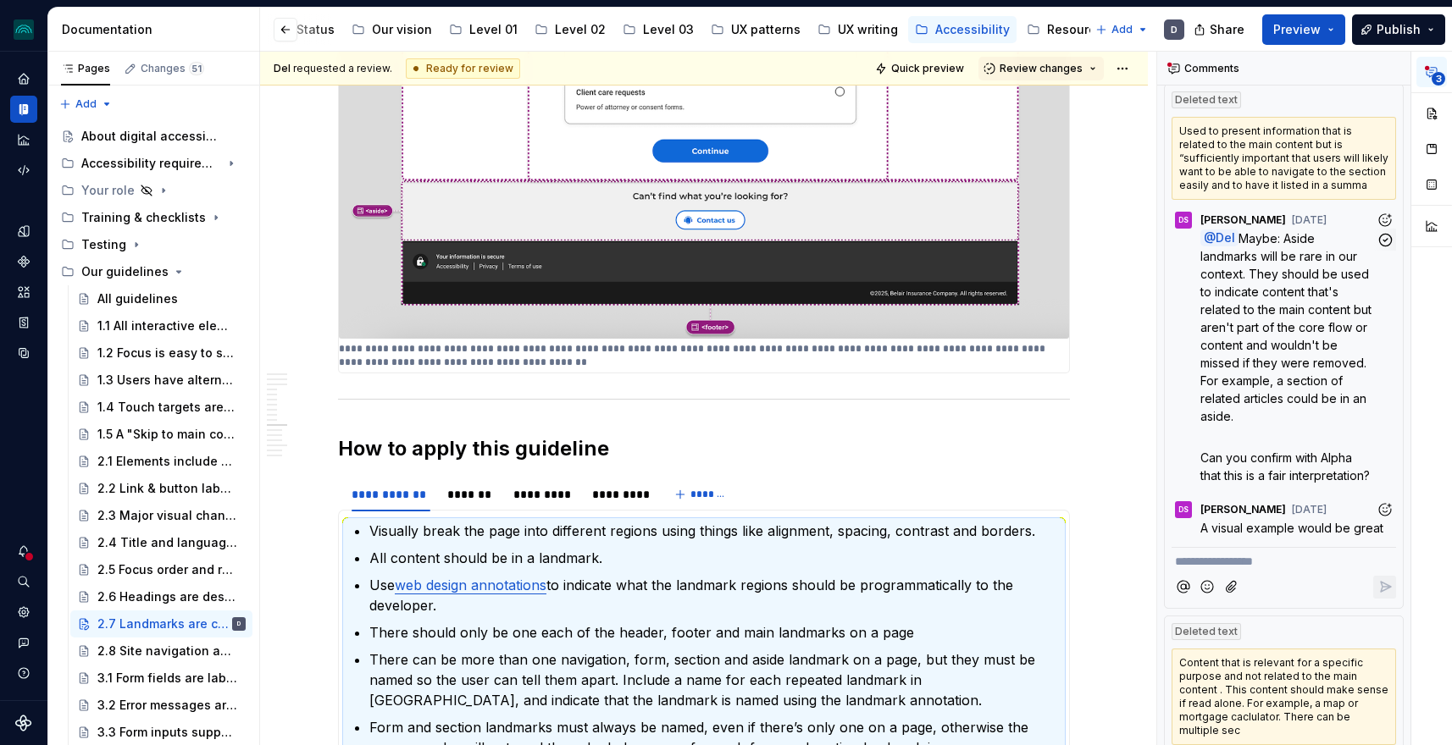
click at [1226, 328] on span "Maybe: Aside landmarks will be rare in our context. They should be used to indi…" at bounding box center [1287, 327] width 174 height 192
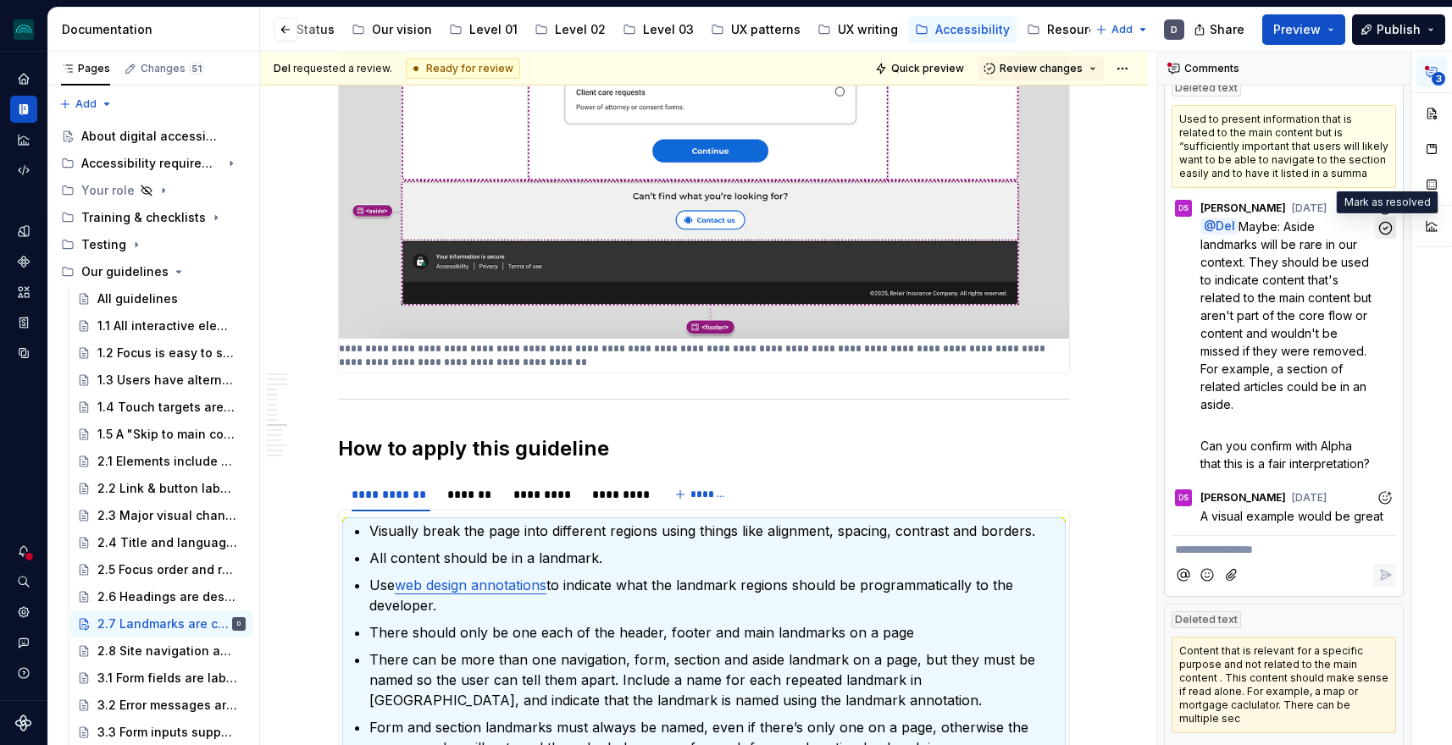
click at [1387, 231] on icon "button" at bounding box center [1385, 228] width 16 height 16
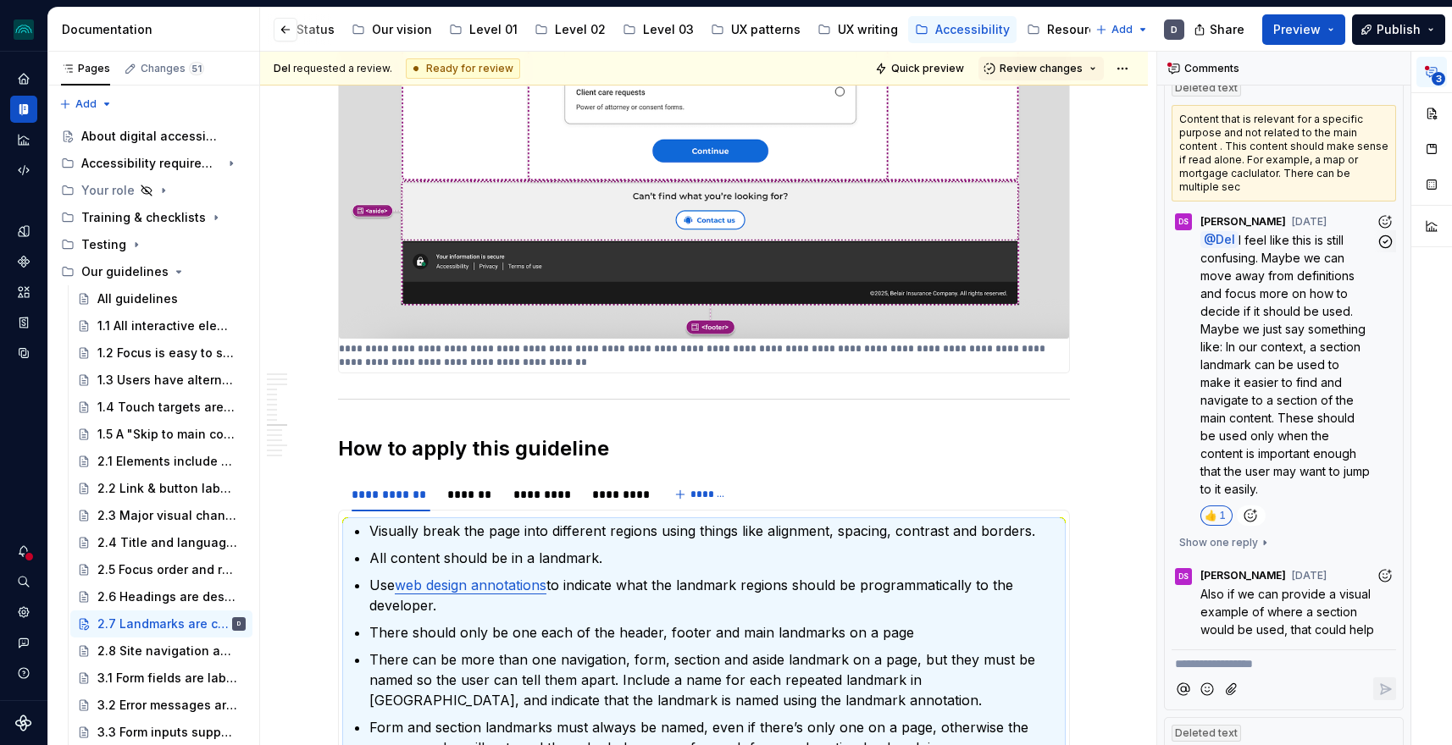
scroll to position [77, 0]
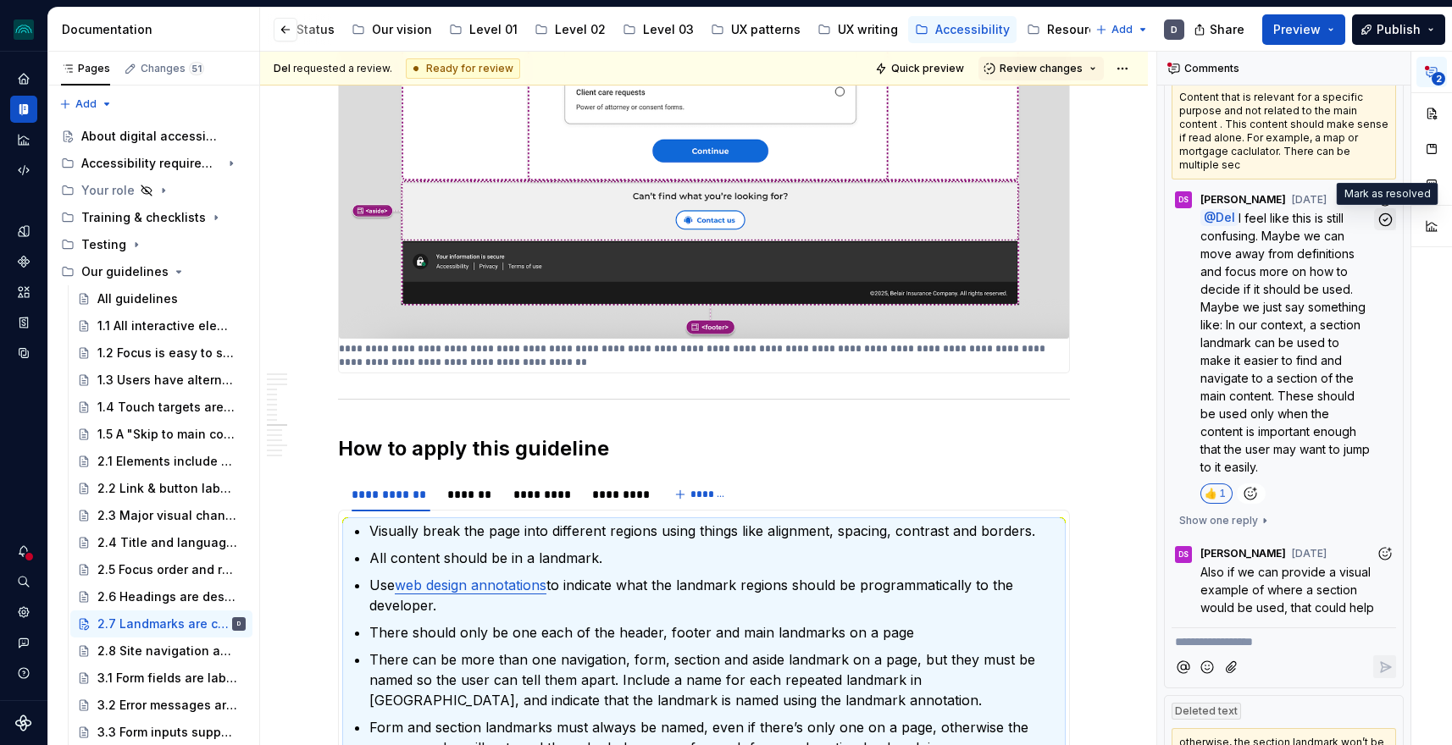
click at [1382, 218] on icon "button" at bounding box center [1385, 220] width 16 height 16
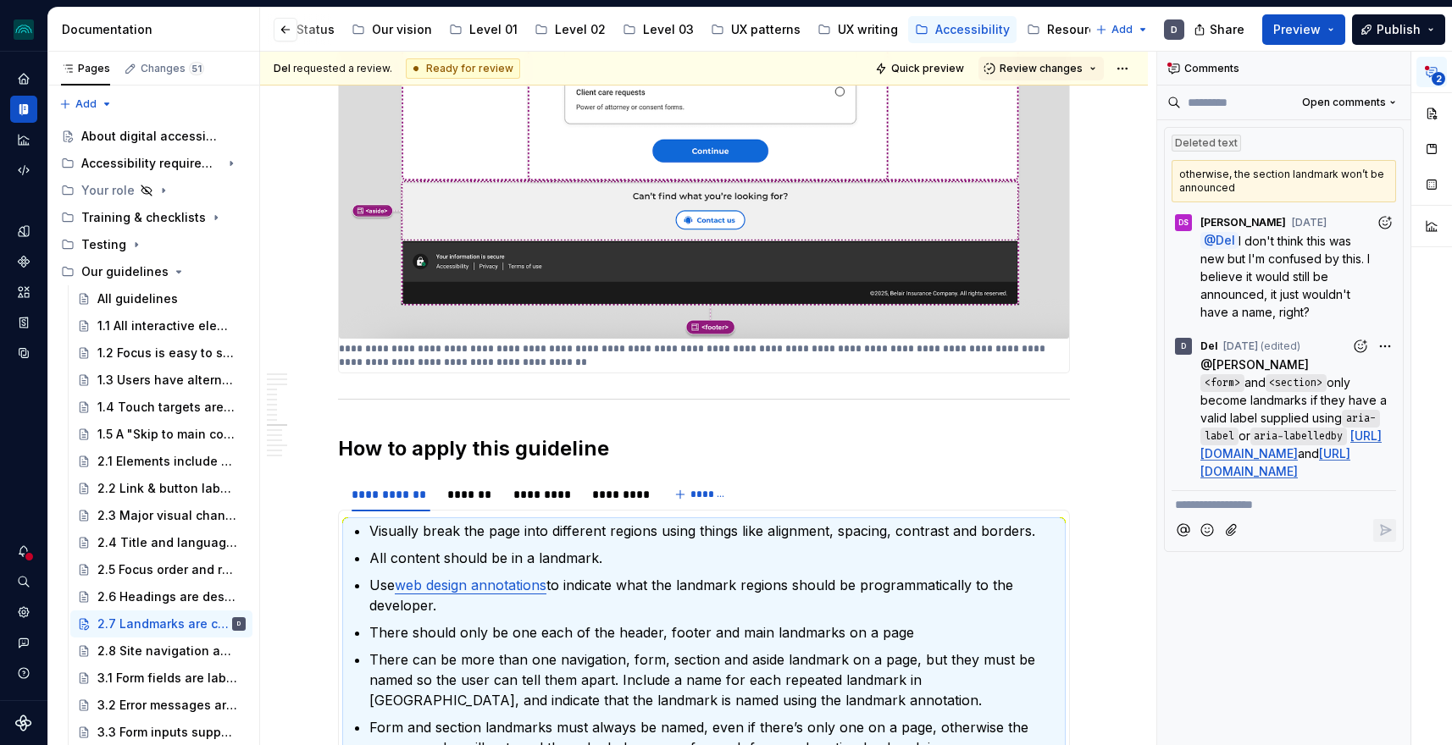
scroll to position [0, 0]
click at [1383, 246] on icon "button" at bounding box center [1385, 243] width 16 height 16
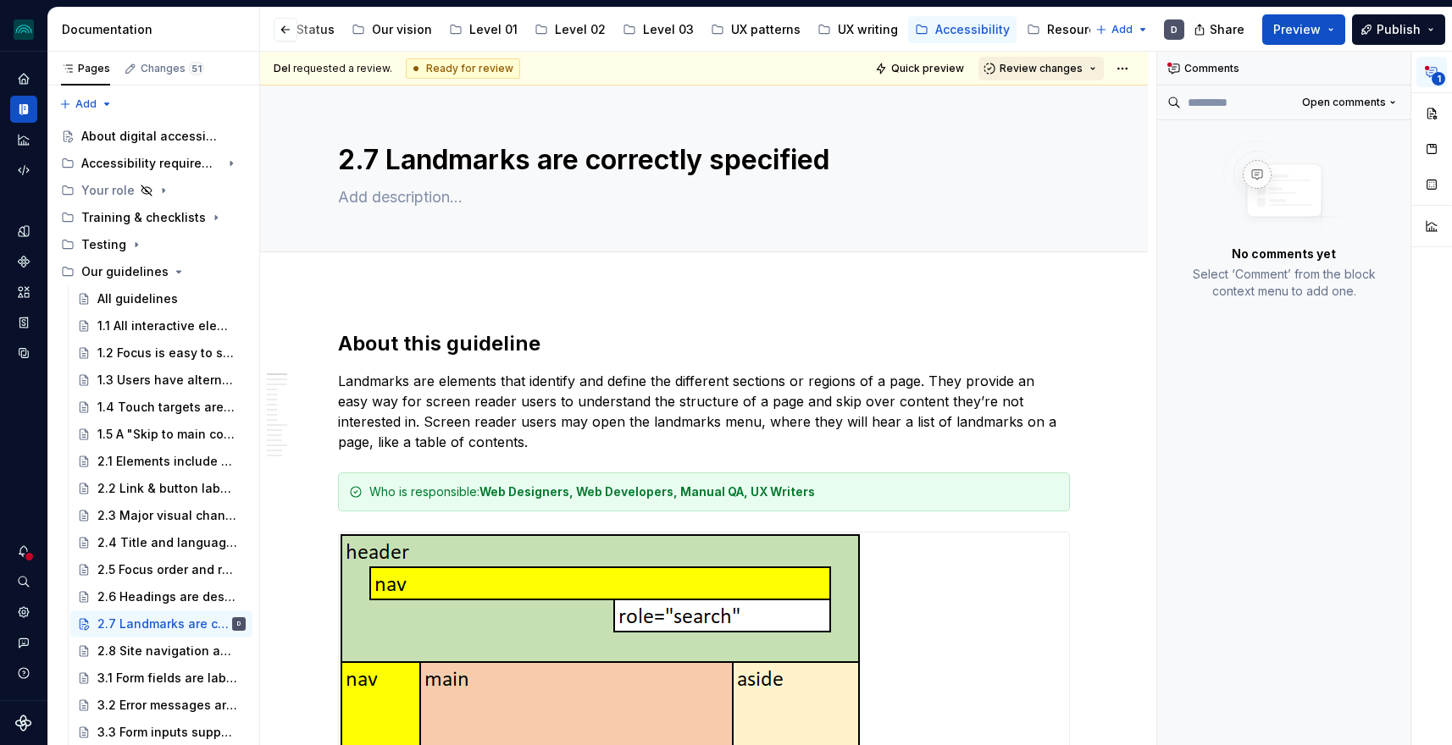
click at [1091, 71] on button "Review changes" at bounding box center [1040, 69] width 125 height 24
click at [1131, 63] on html "iceberg D Design system data Documentation Accessibility guide for tree Page tr…" at bounding box center [726, 372] width 1452 height 745
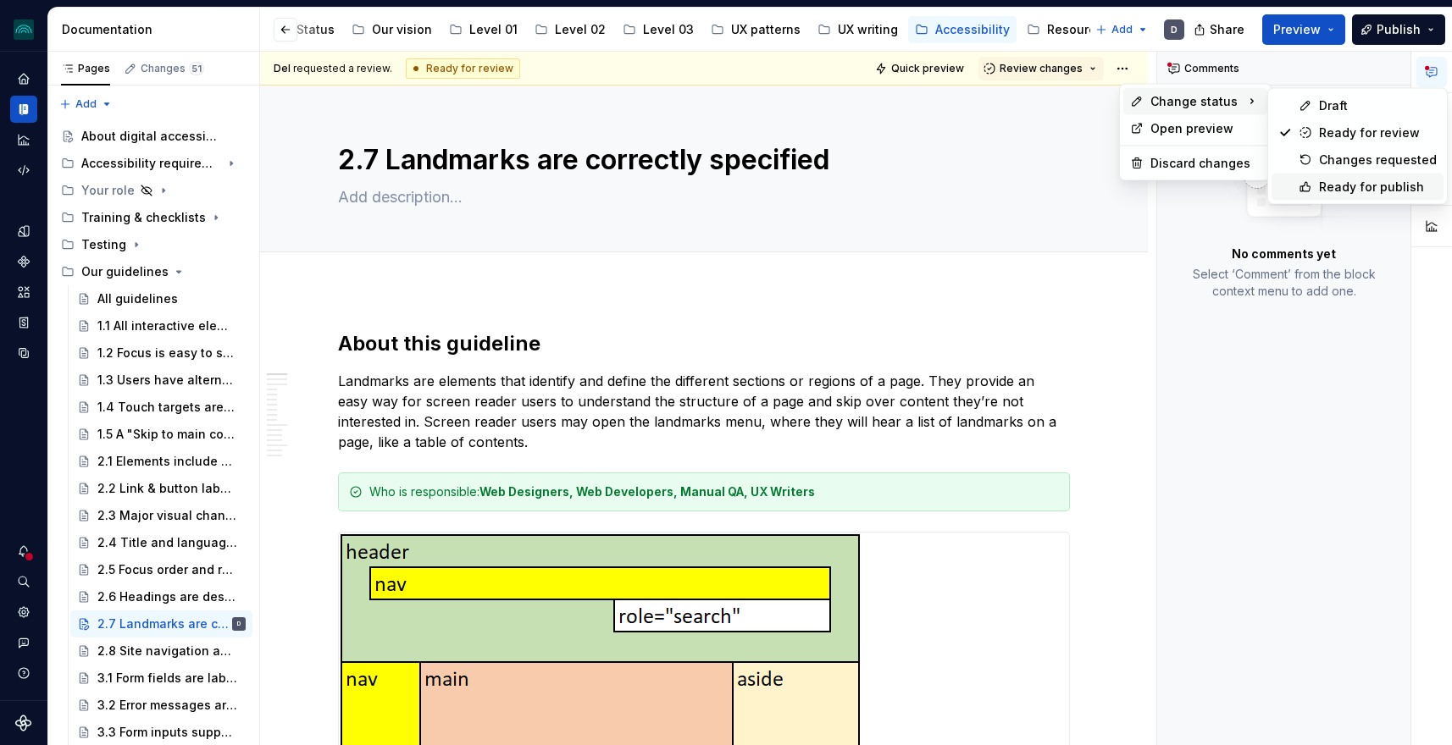
click at [1334, 181] on div "Ready for publish" at bounding box center [1378, 187] width 118 height 17
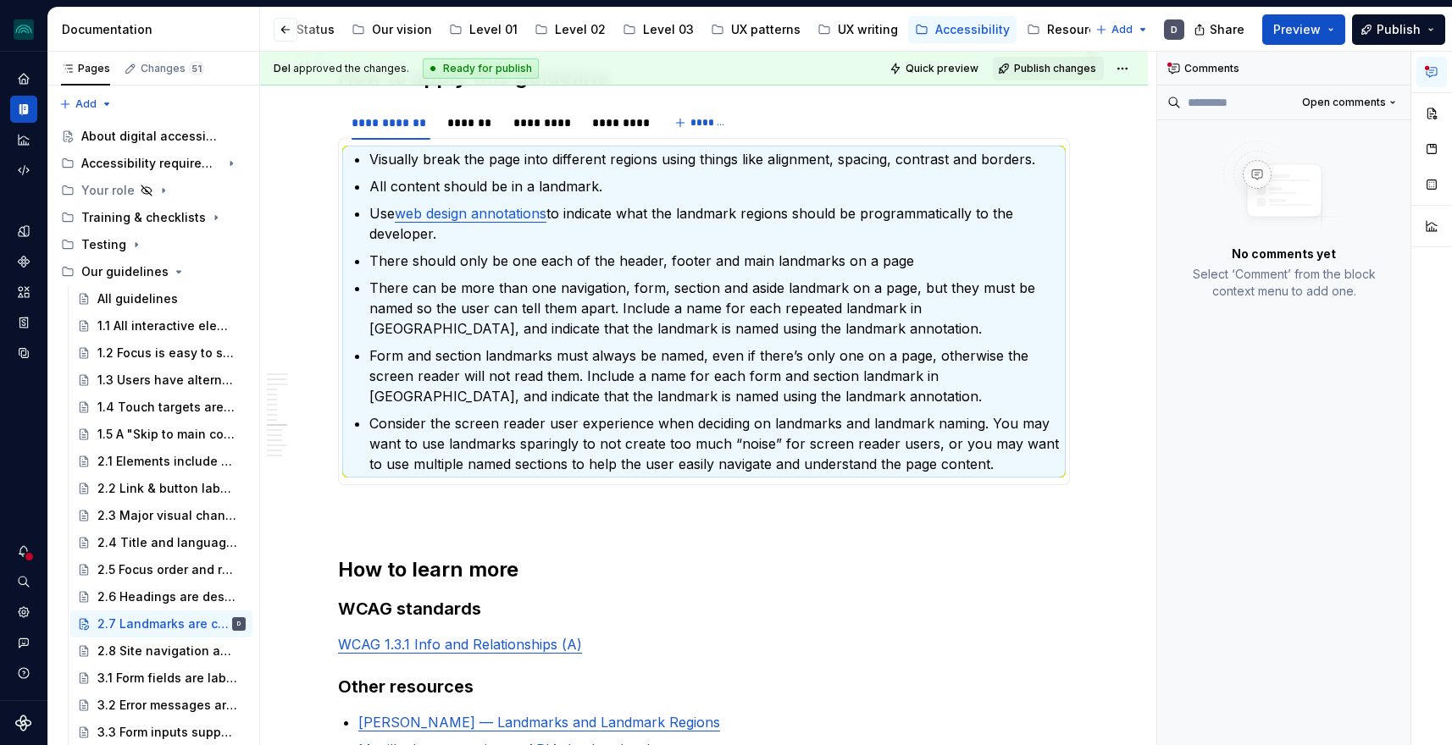
scroll to position [5049, 0]
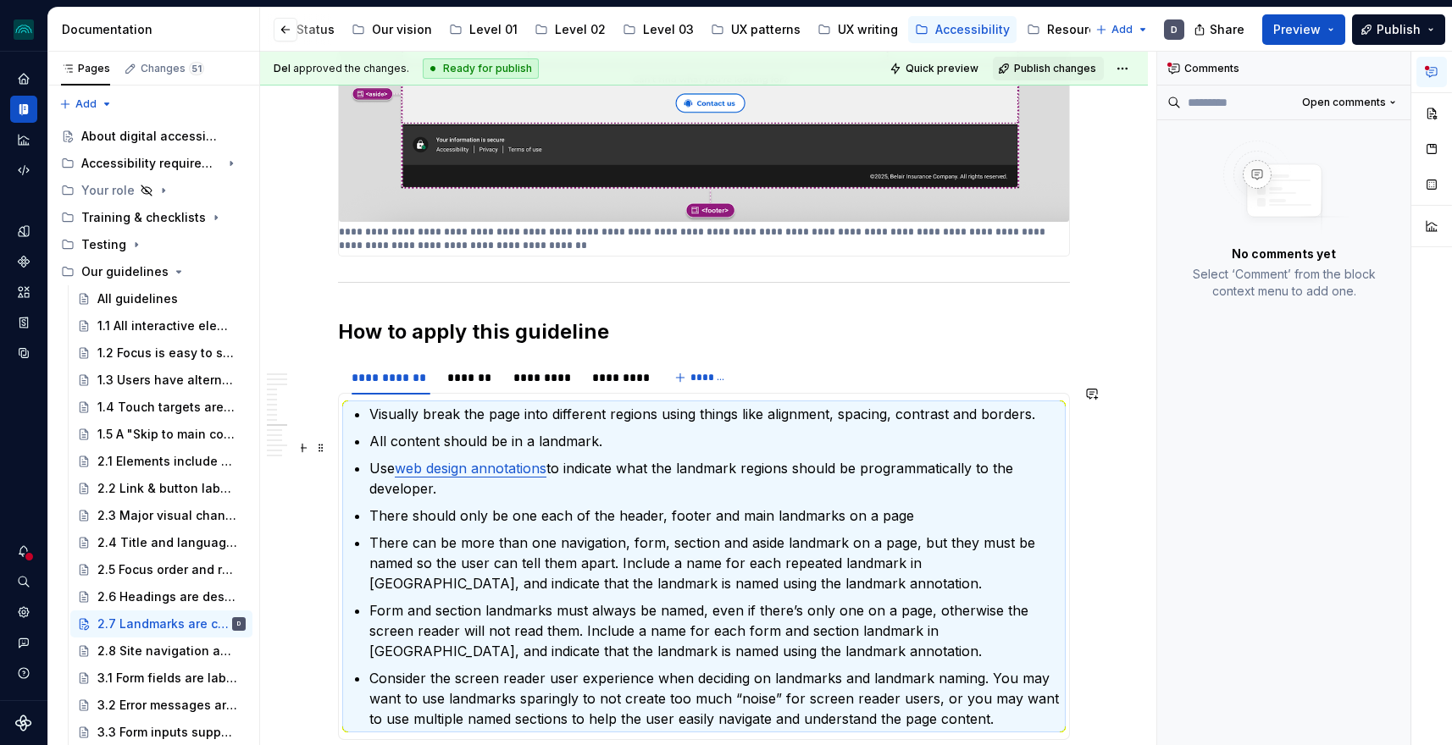
click at [904, 477] on p "Use web design annotations to indicate what the landmark regions should be prog…" at bounding box center [713, 478] width 689 height 41
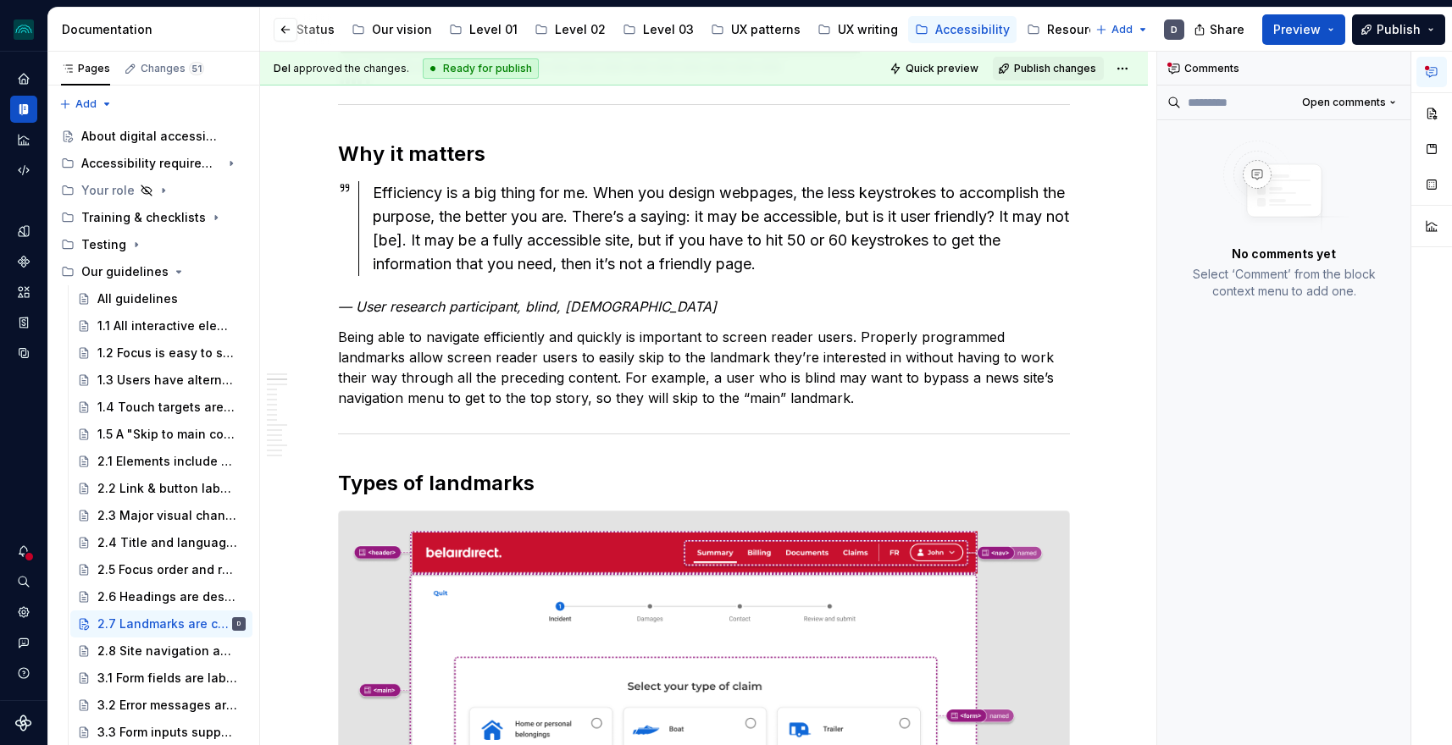
scroll to position [0, 0]
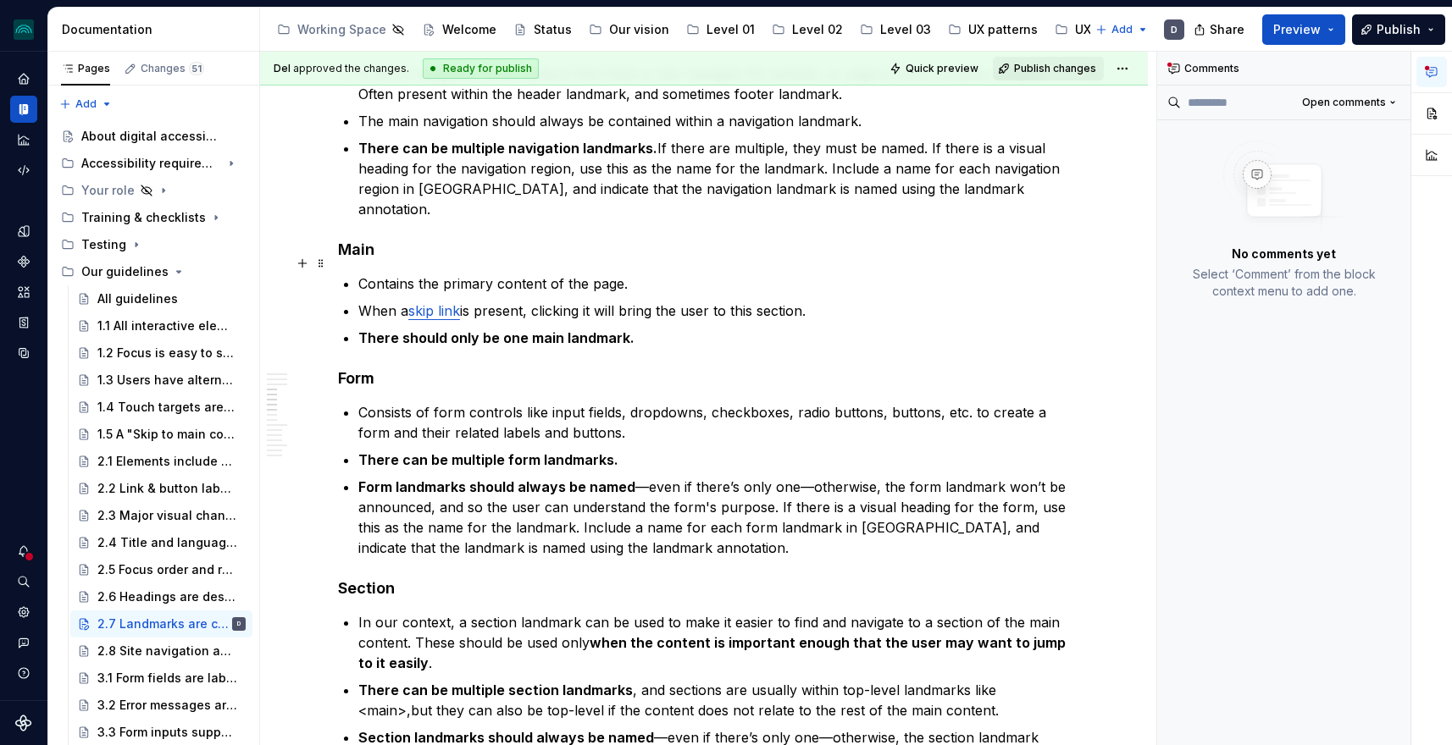
scroll to position [2231, 0]
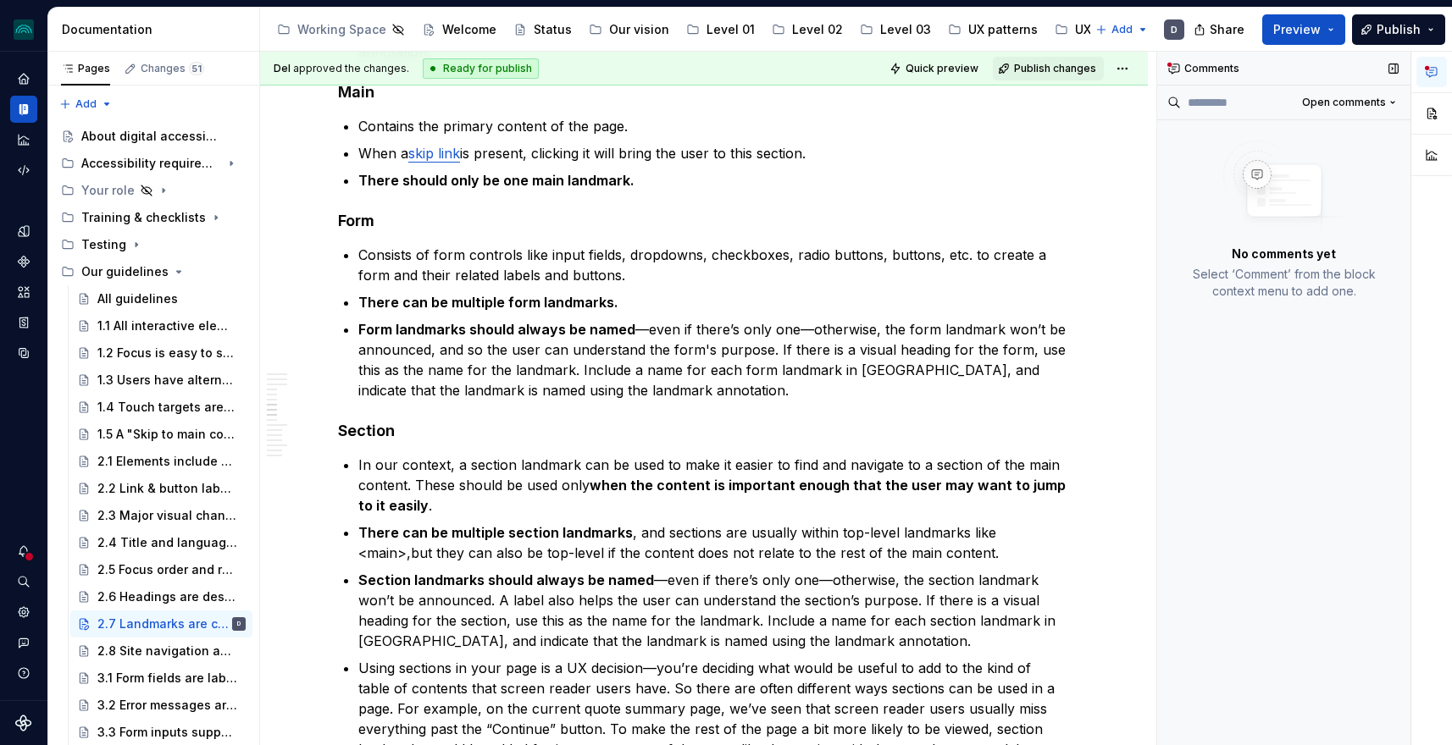
click at [1188, 69] on div "Comments" at bounding box center [1283, 69] width 253 height 34
click at [1219, 66] on div "Comments" at bounding box center [1283, 69] width 253 height 34
click at [1434, 112] on button "button" at bounding box center [1431, 113] width 30 height 30
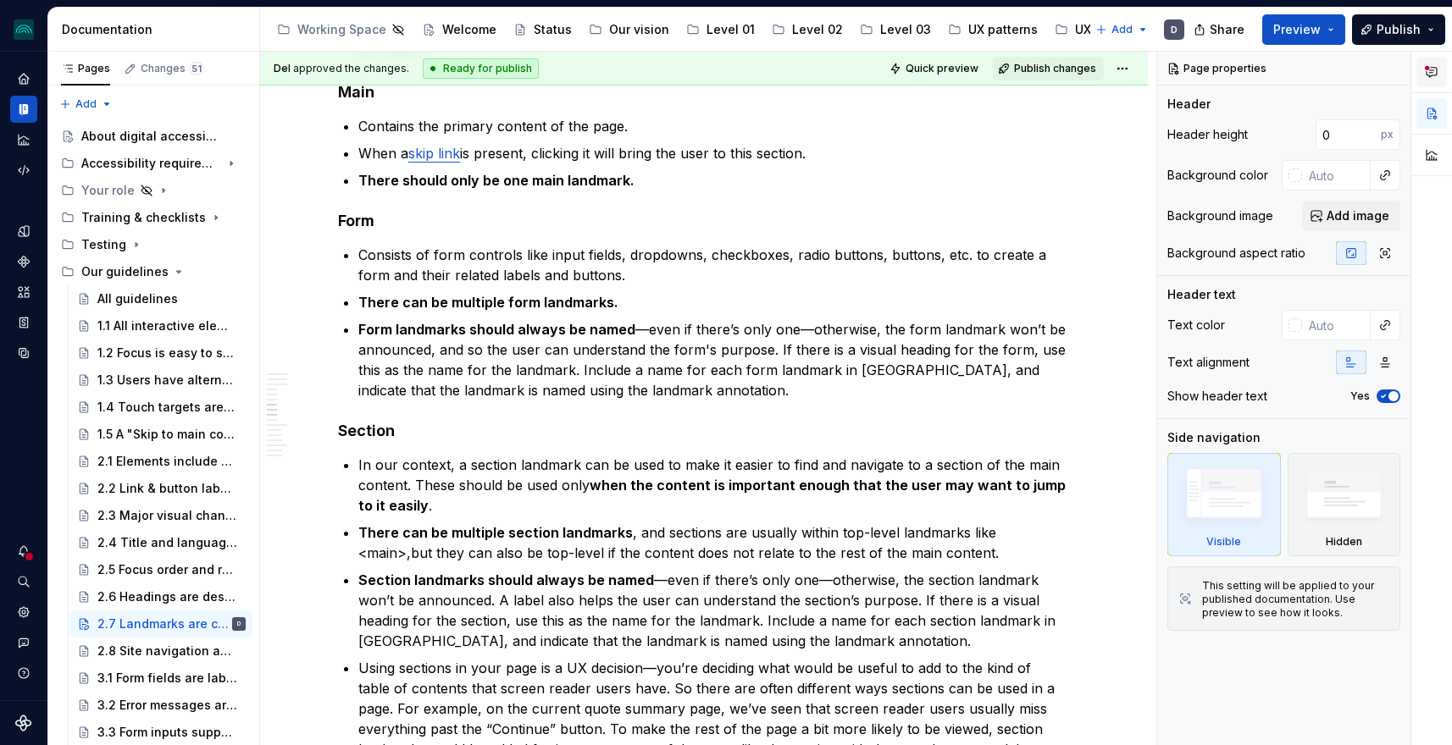
click at [1430, 69] on icon "button" at bounding box center [1431, 72] width 14 height 14
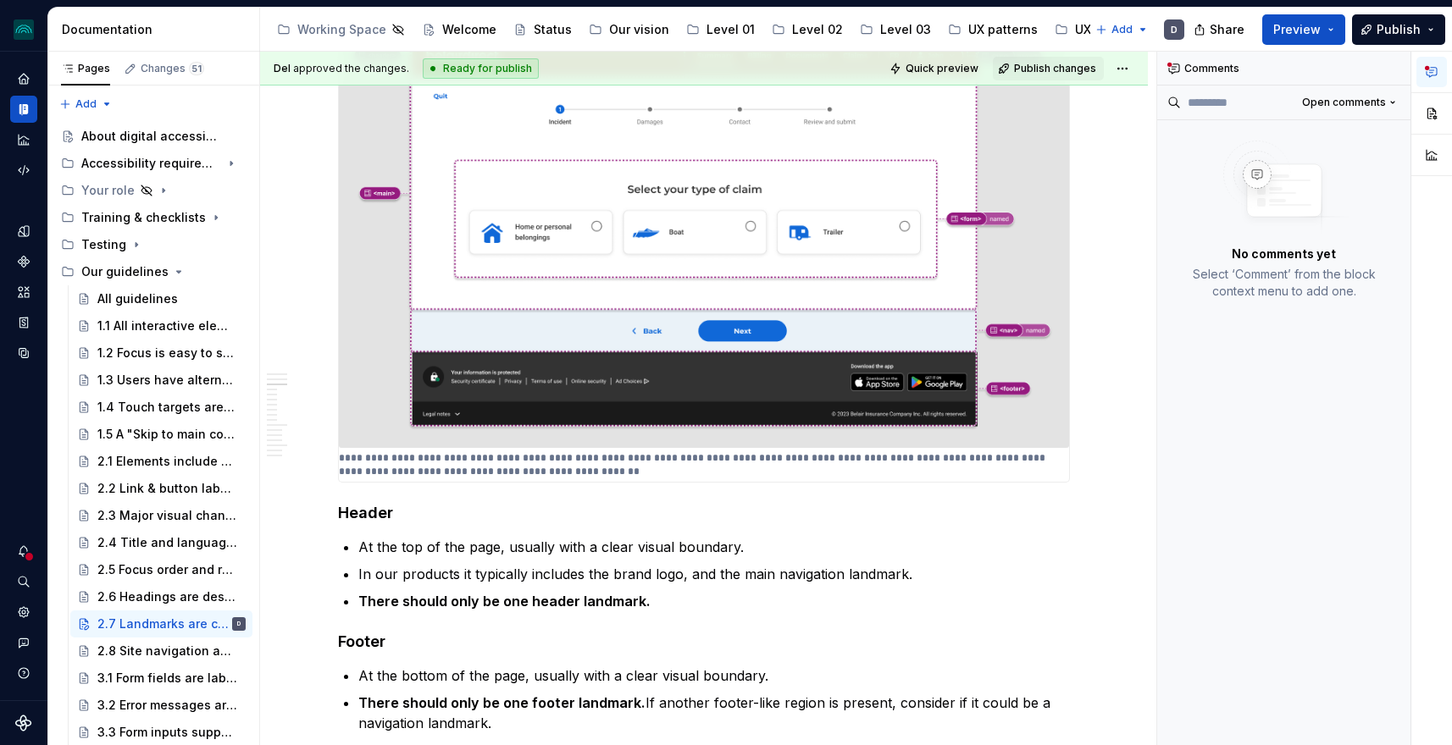
scroll to position [0, 0]
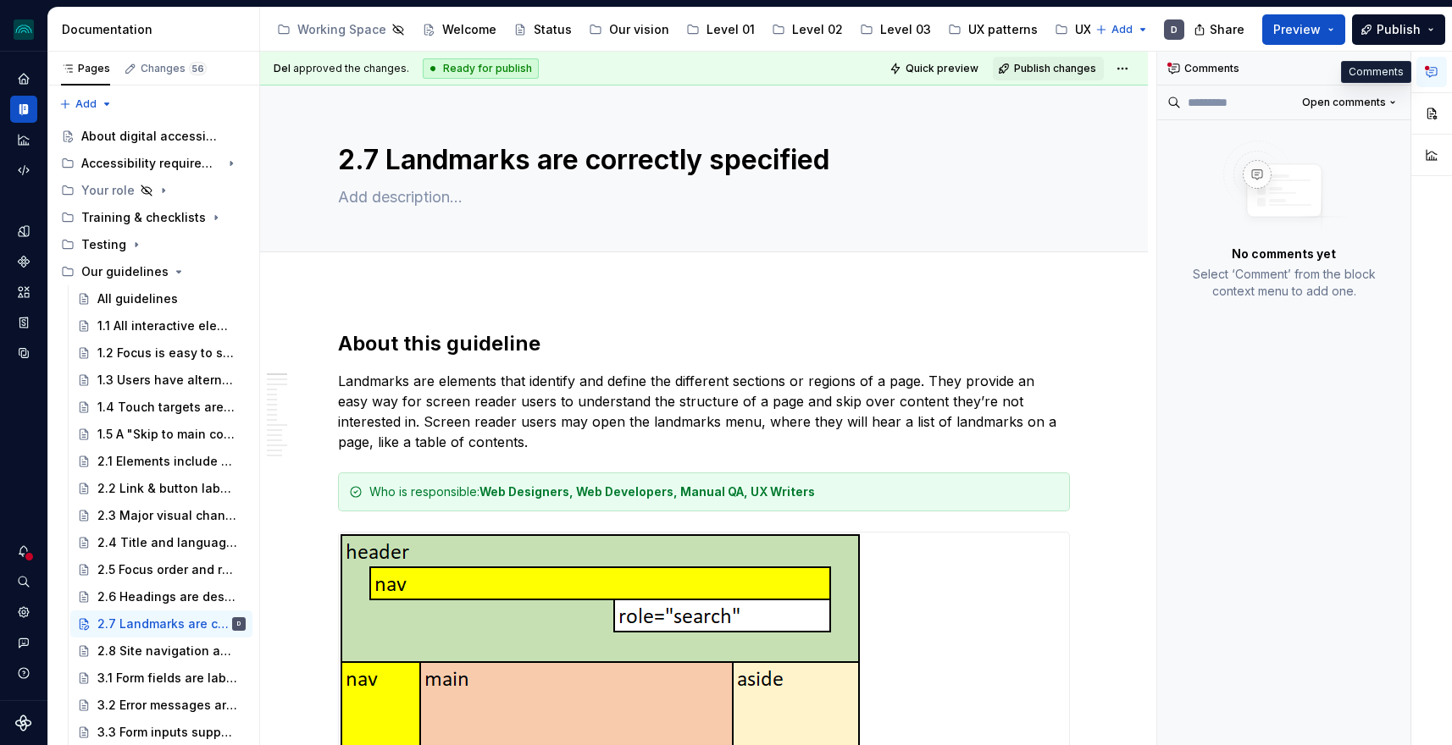
type textarea "*"
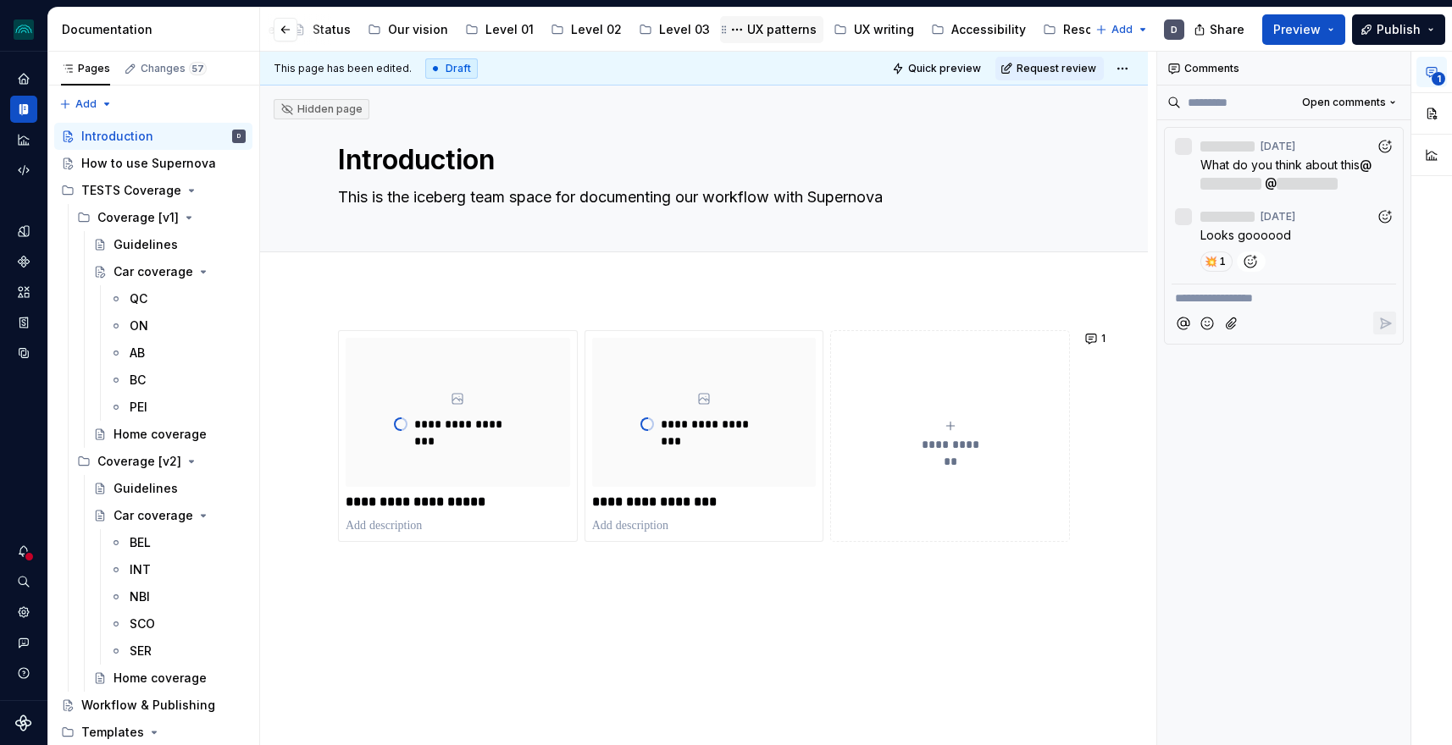
scroll to position [0, 237]
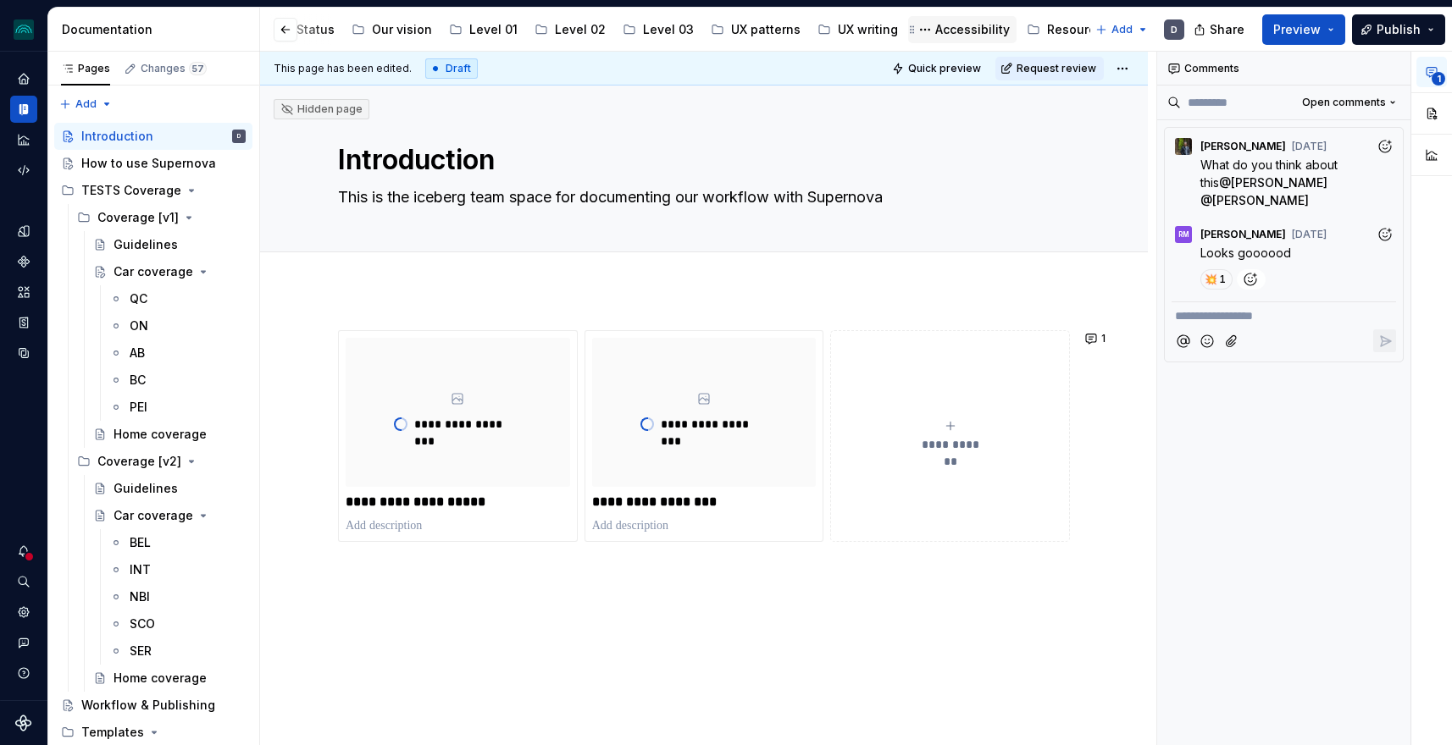
click at [955, 30] on div "Accessibility" at bounding box center [972, 29] width 75 height 17
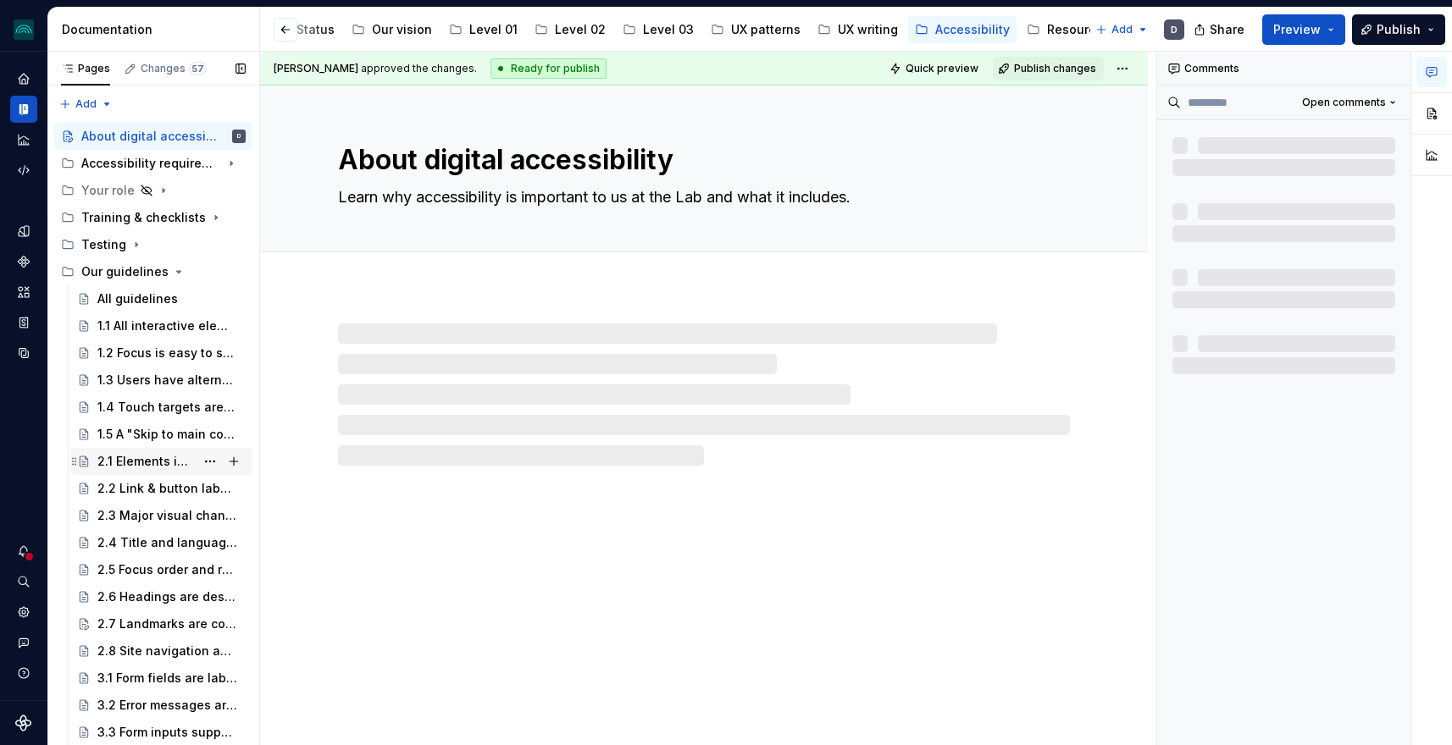
scroll to position [14, 0]
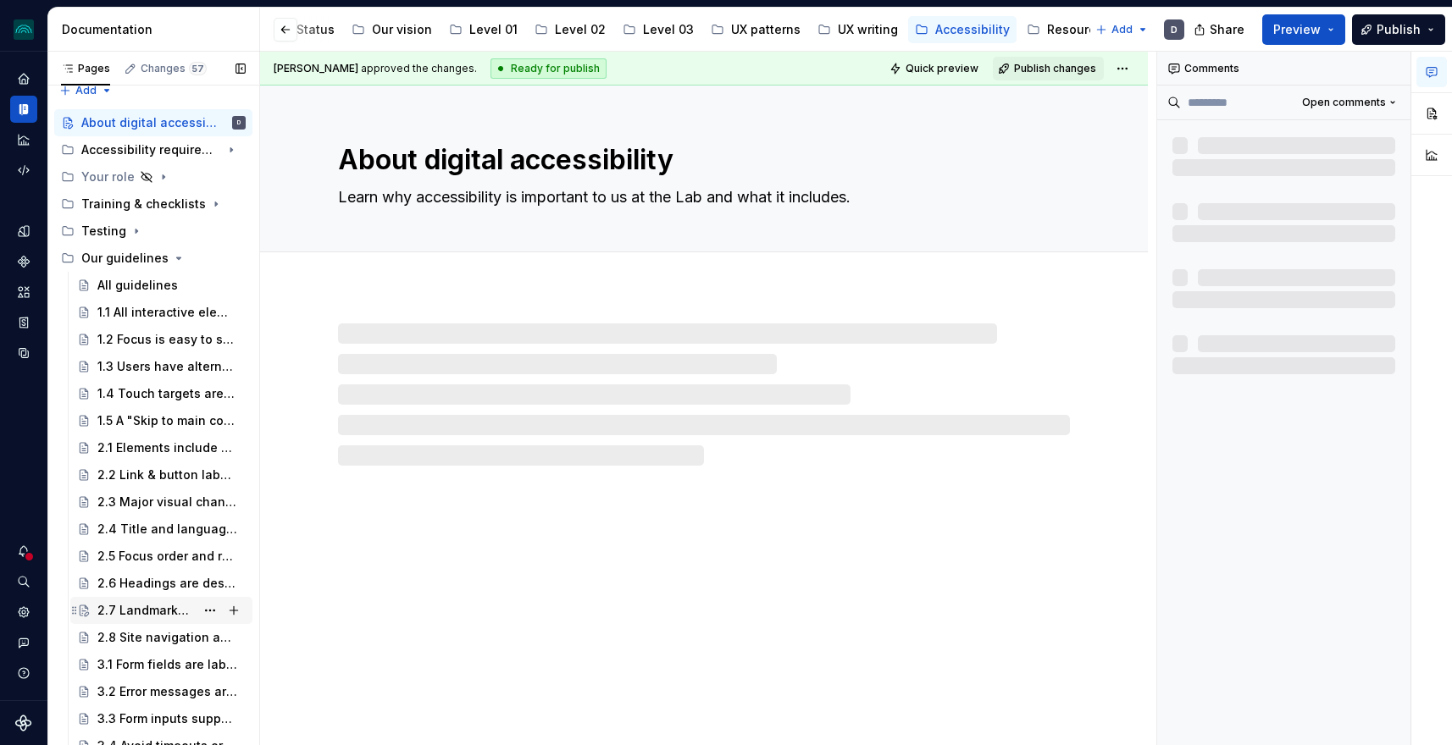
click at [140, 607] on div "2.7 Landmarks are correctly specified" at bounding box center [145, 610] width 97 height 17
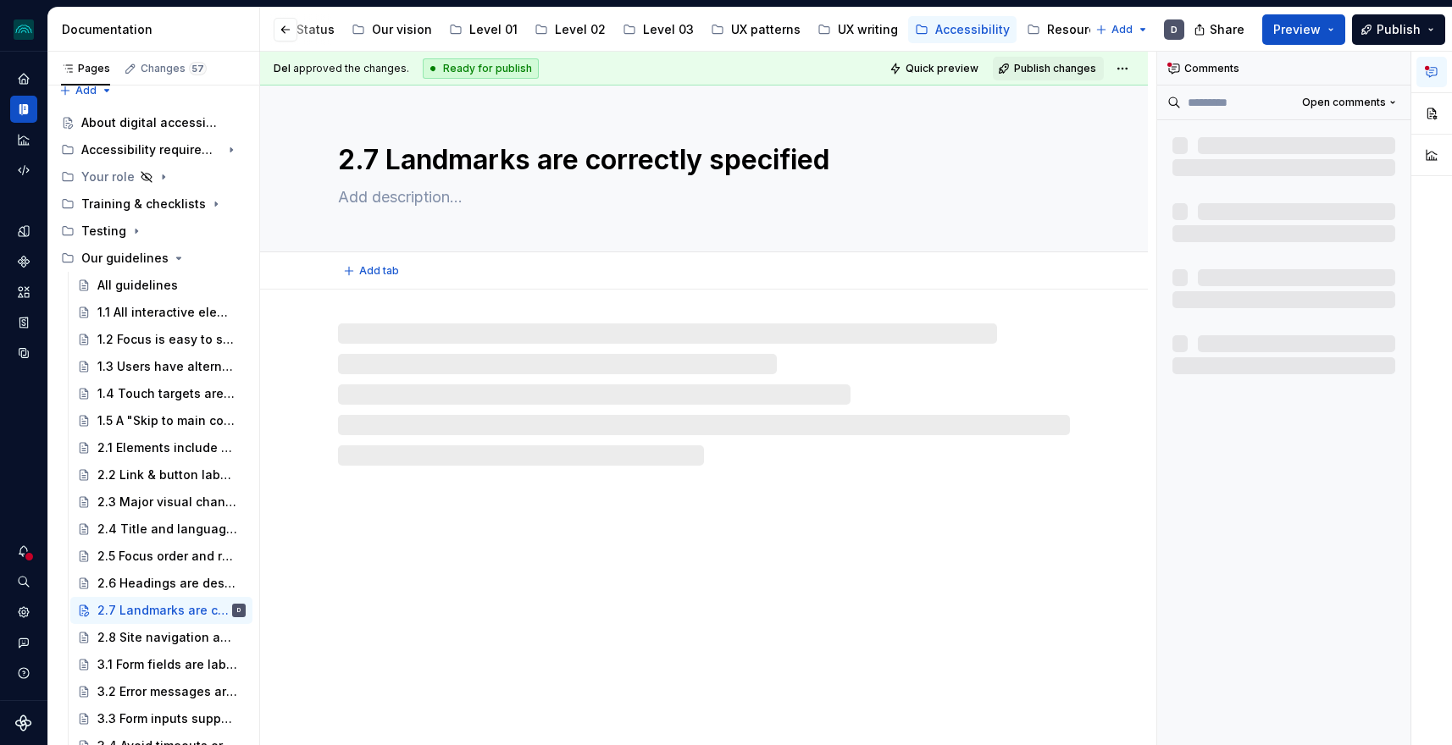
click at [593, 161] on textarea "2.7 Landmarks are correctly specified" at bounding box center [701, 160] width 732 height 41
click at [591, 158] on textarea "2.7 Landmarks are correctly specified" at bounding box center [701, 160] width 732 height 41
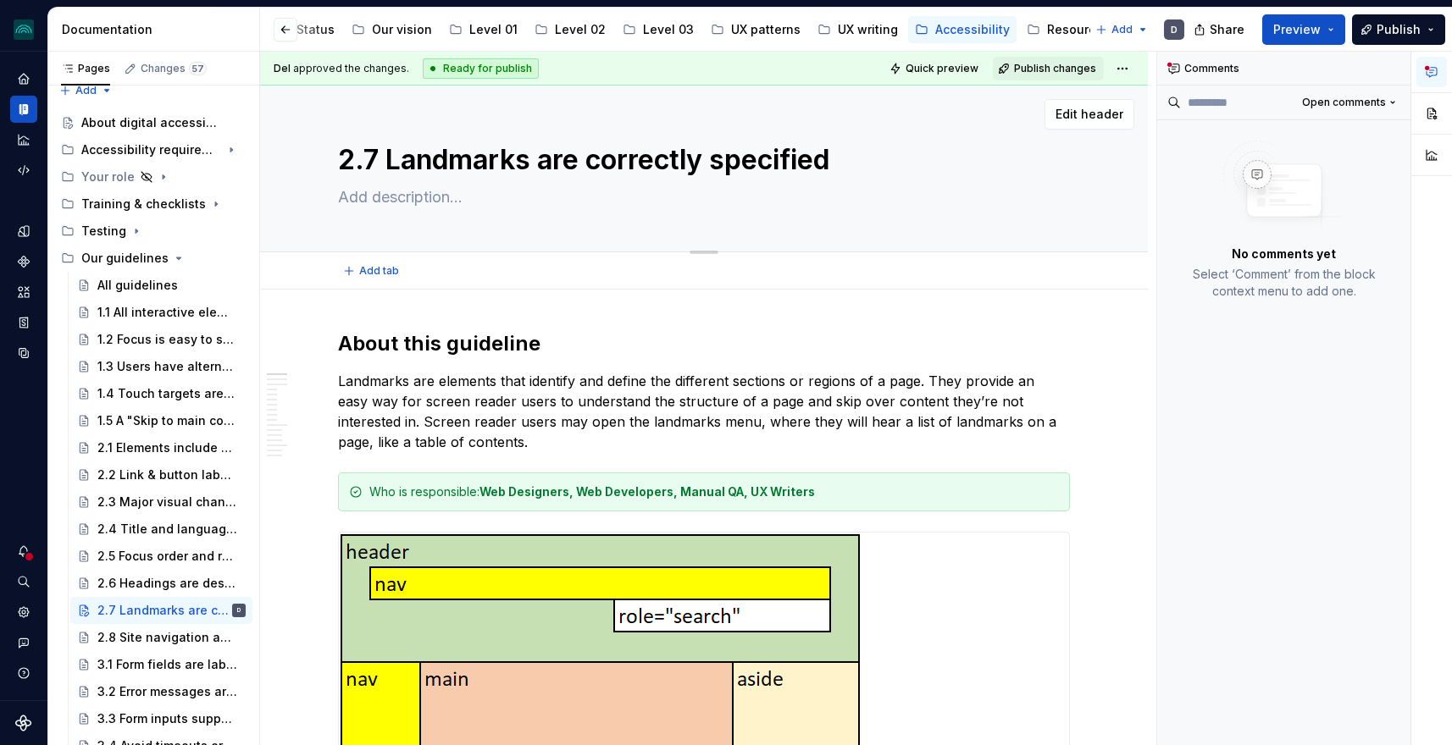
click at [826, 158] on textarea "2.7 Landmarks are correctly specified" at bounding box center [701, 160] width 732 height 41
drag, startPoint x: 841, startPoint y: 159, endPoint x: 391, endPoint y: 156, distance: 449.7
click at [391, 156] on textarea "2.7 Landmarks are correctly specified" at bounding box center [701, 160] width 732 height 41
type textarea "*"
type textarea "2.7 A"
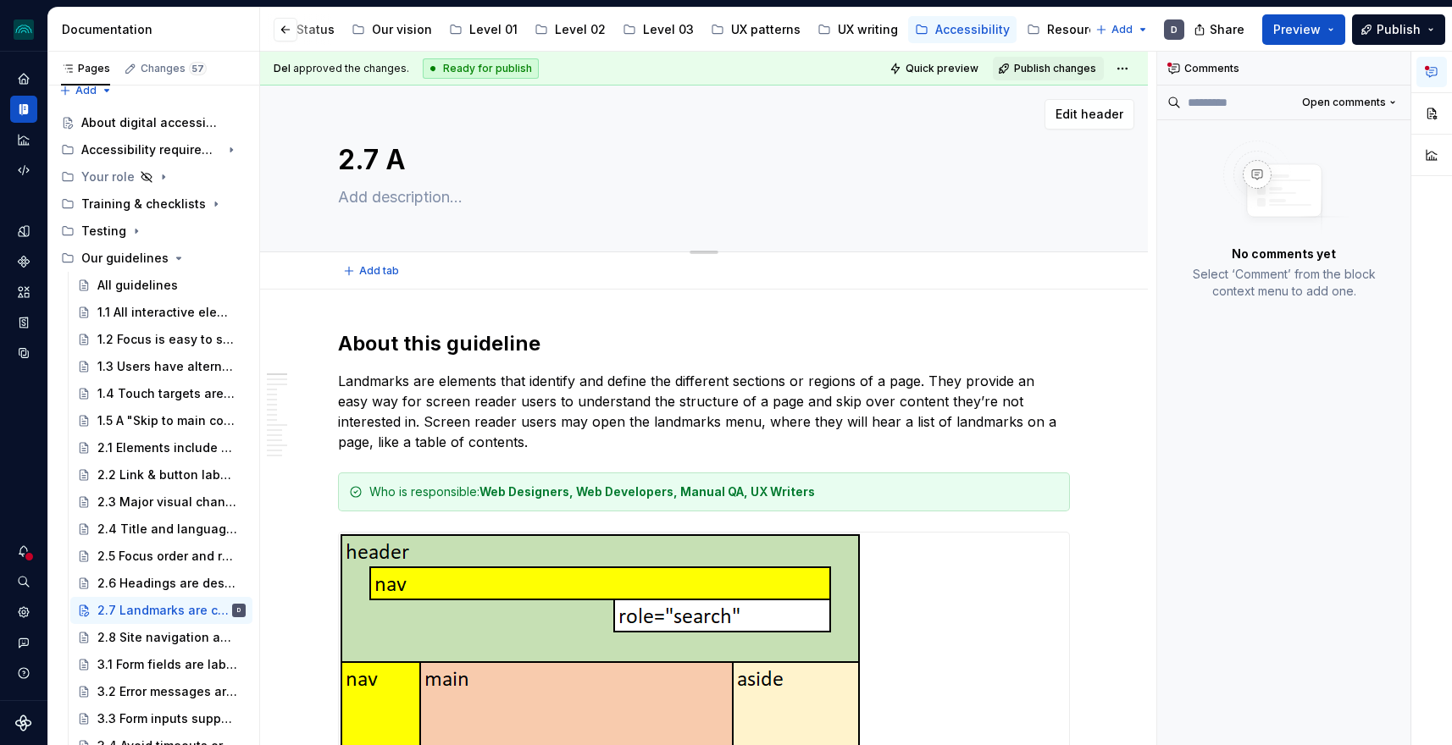
type textarea "*"
type textarea "2.7 Al"
type textarea "*"
type textarea "2.7 All"
type textarea "*"
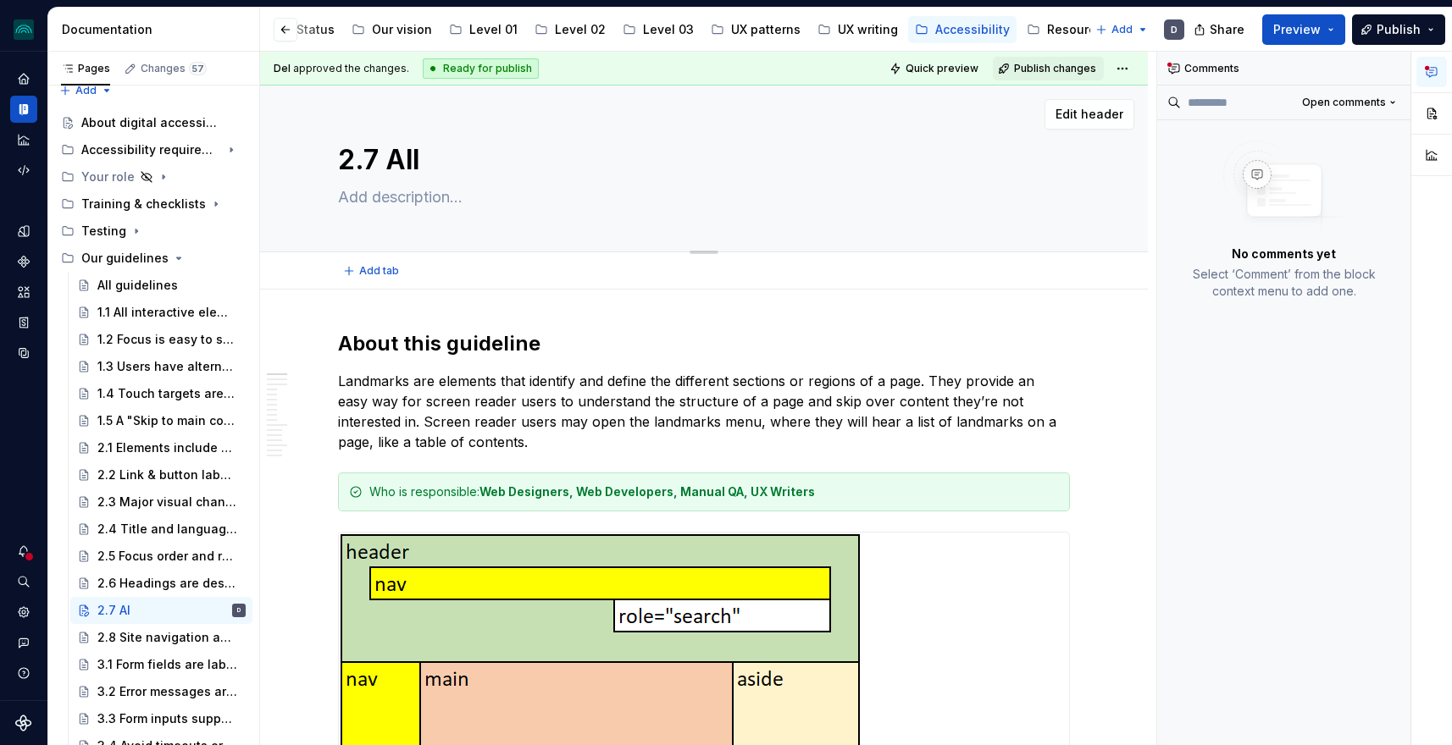
type textarea "2.7 All"
type textarea "*"
type textarea "2.7 All co"
type textarea "*"
type textarea "2.7 All con"
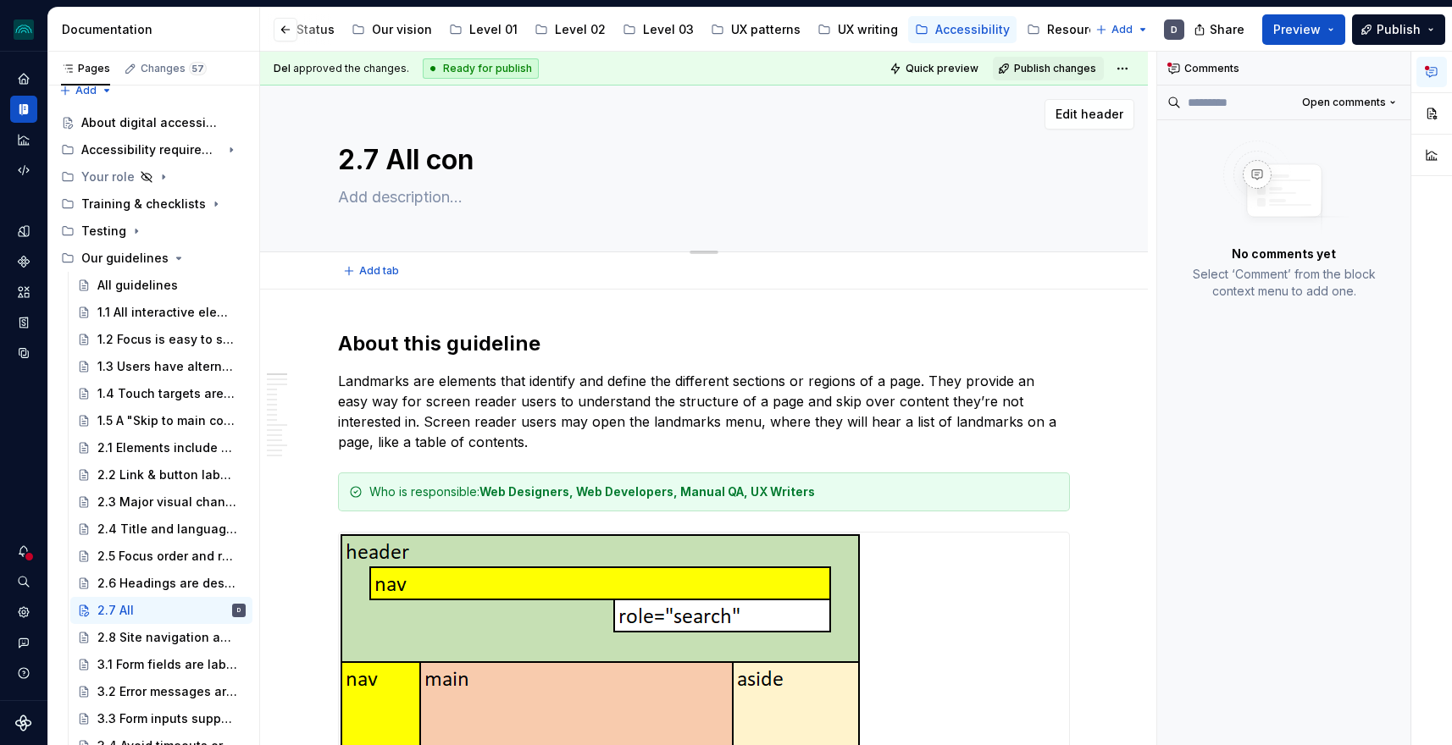
type textarea "*"
type textarea "2.7 All cont"
type textarea "*"
type textarea "2.7 All conten"
type textarea "*"
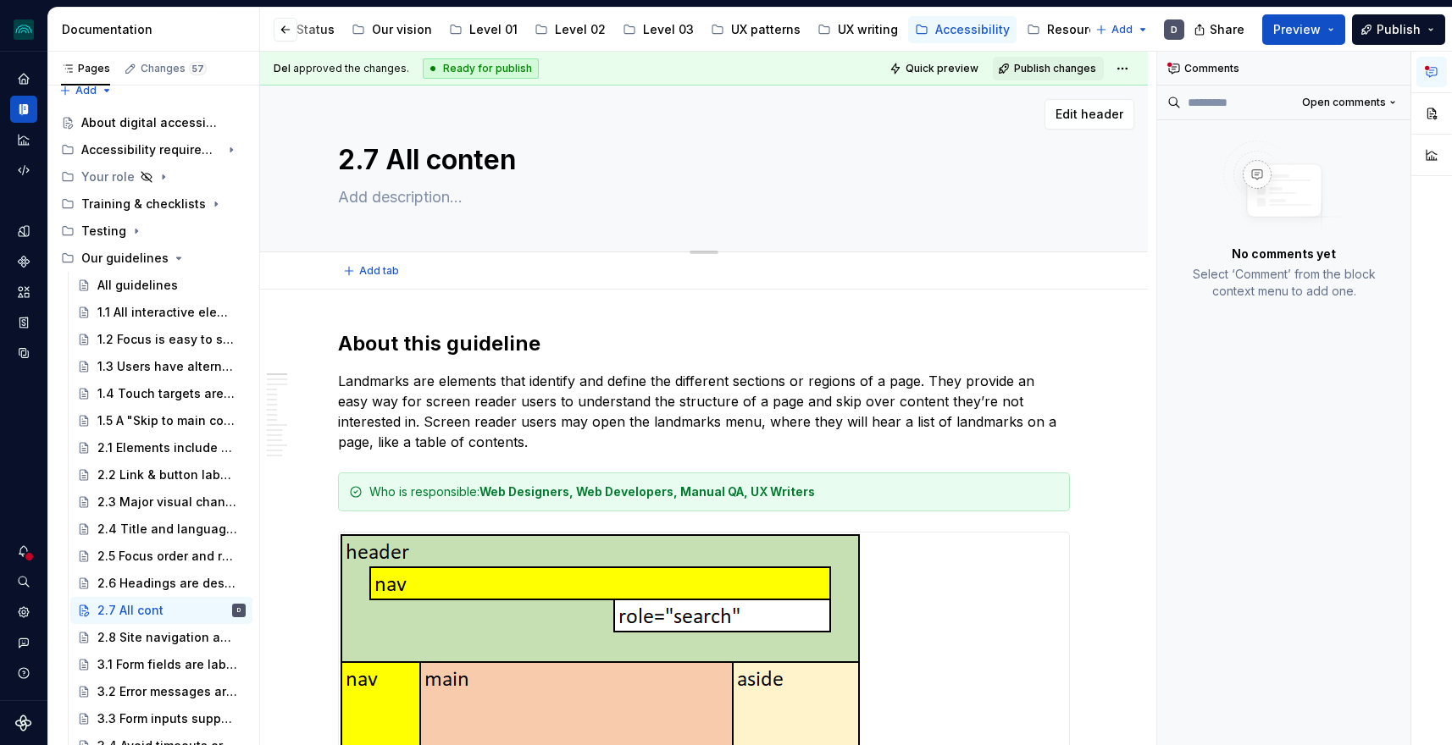
type textarea "2.7 All content"
type textarea "*"
type textarea "2.7 All content"
type textarea "*"
type textarea "2.7 All content i"
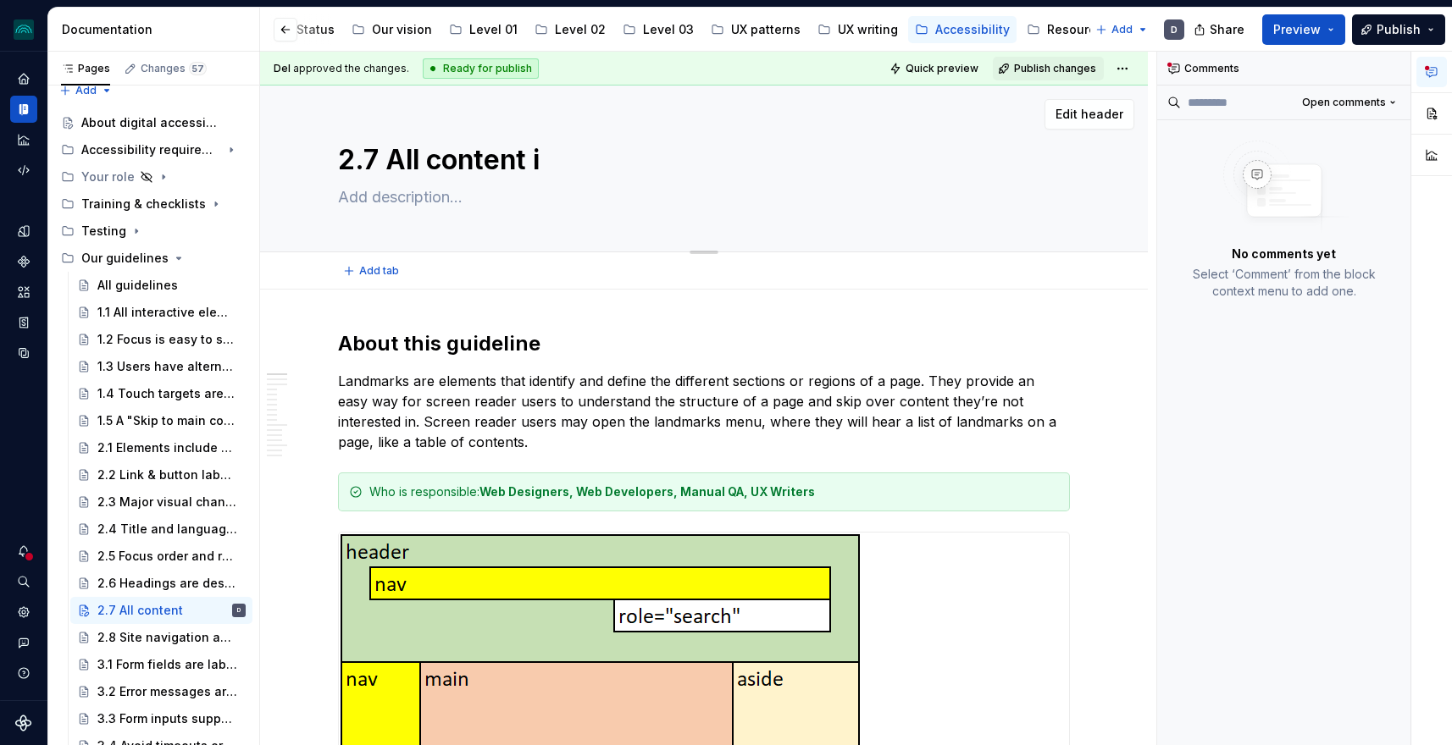
type textarea "*"
type textarea "2.7 All content is"
type textarea "*"
type textarea "2.7 All content is"
type textarea "*"
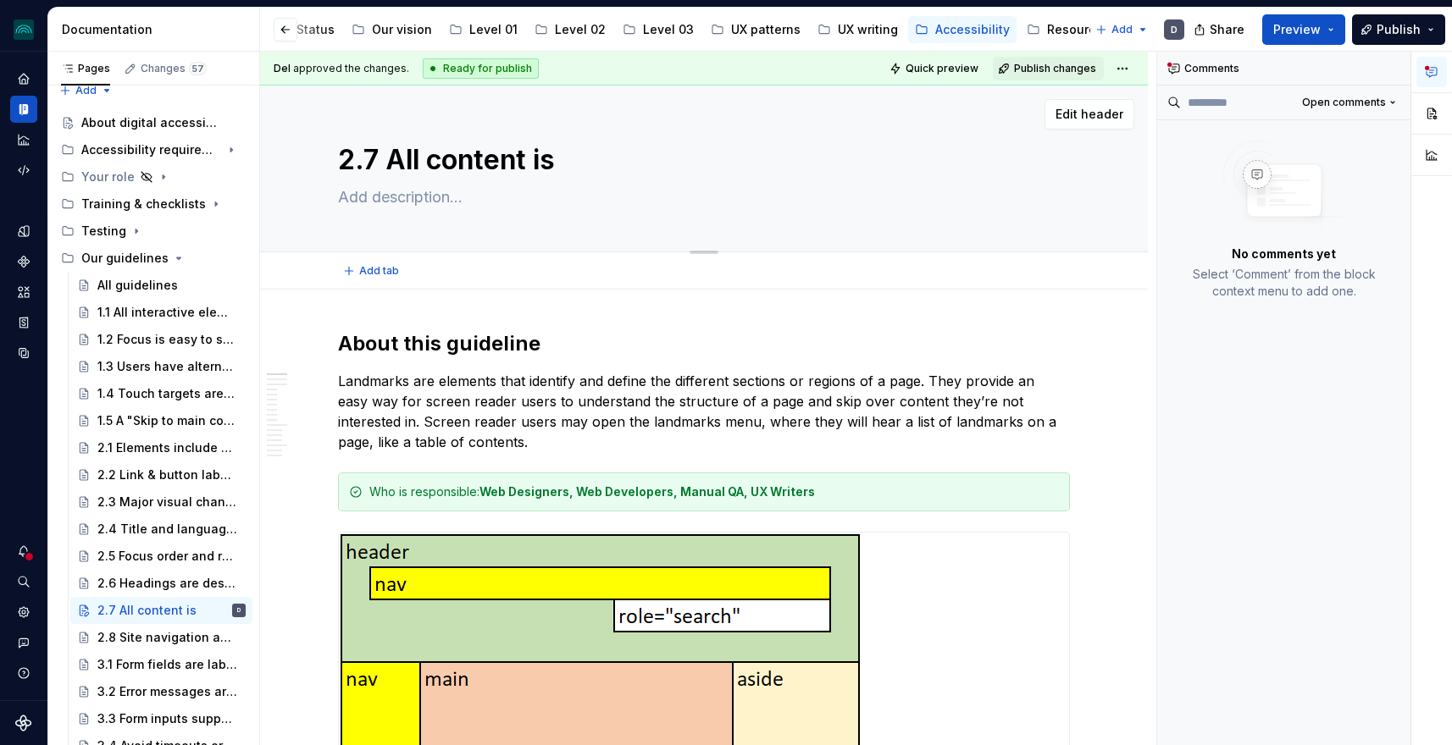
type textarea "2.7 All content is i"
type textarea "*"
type textarea "2.7 All content is in"
type textarea "*"
type textarea "2.7 All content is ins"
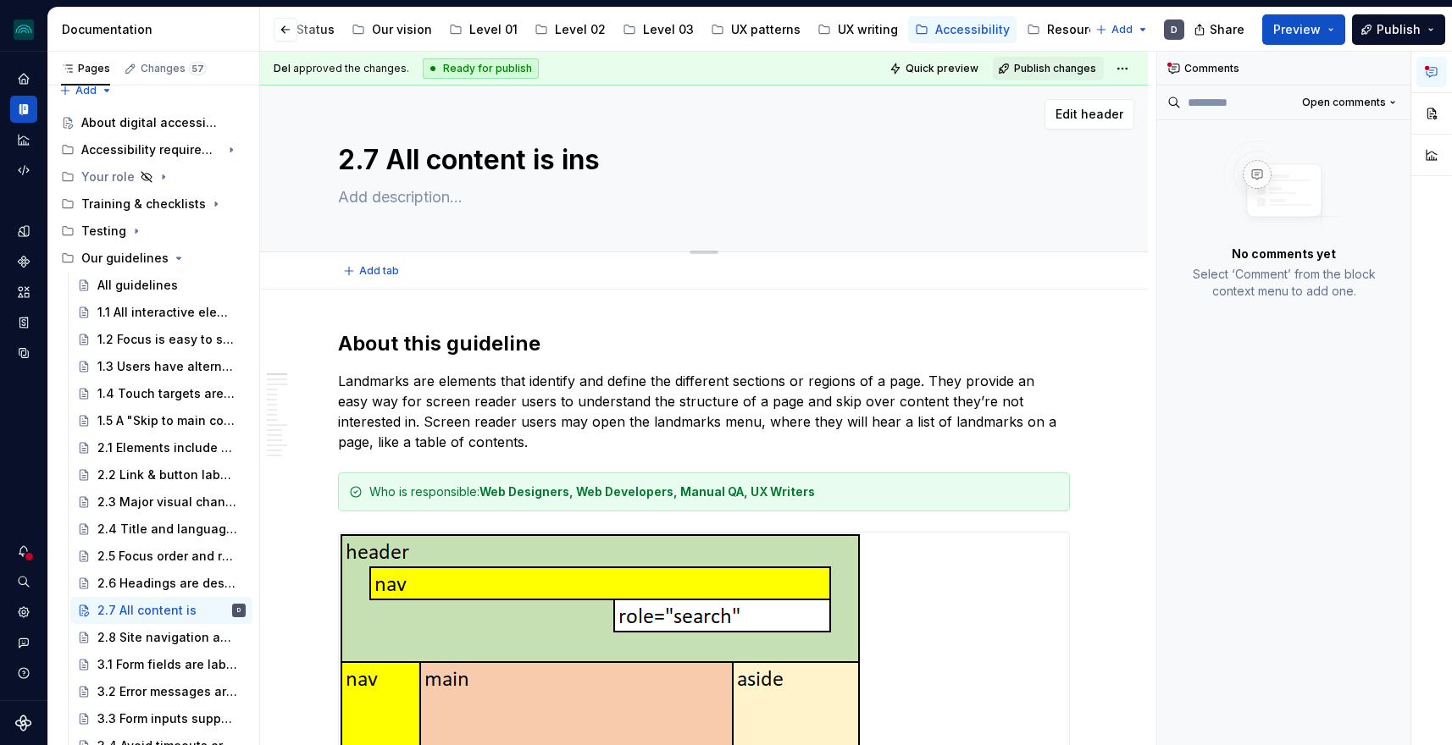
type textarea "*"
type textarea "2.7 All content is insi"
type textarea "*"
type textarea "2.7 All content is insid"
type textarea "*"
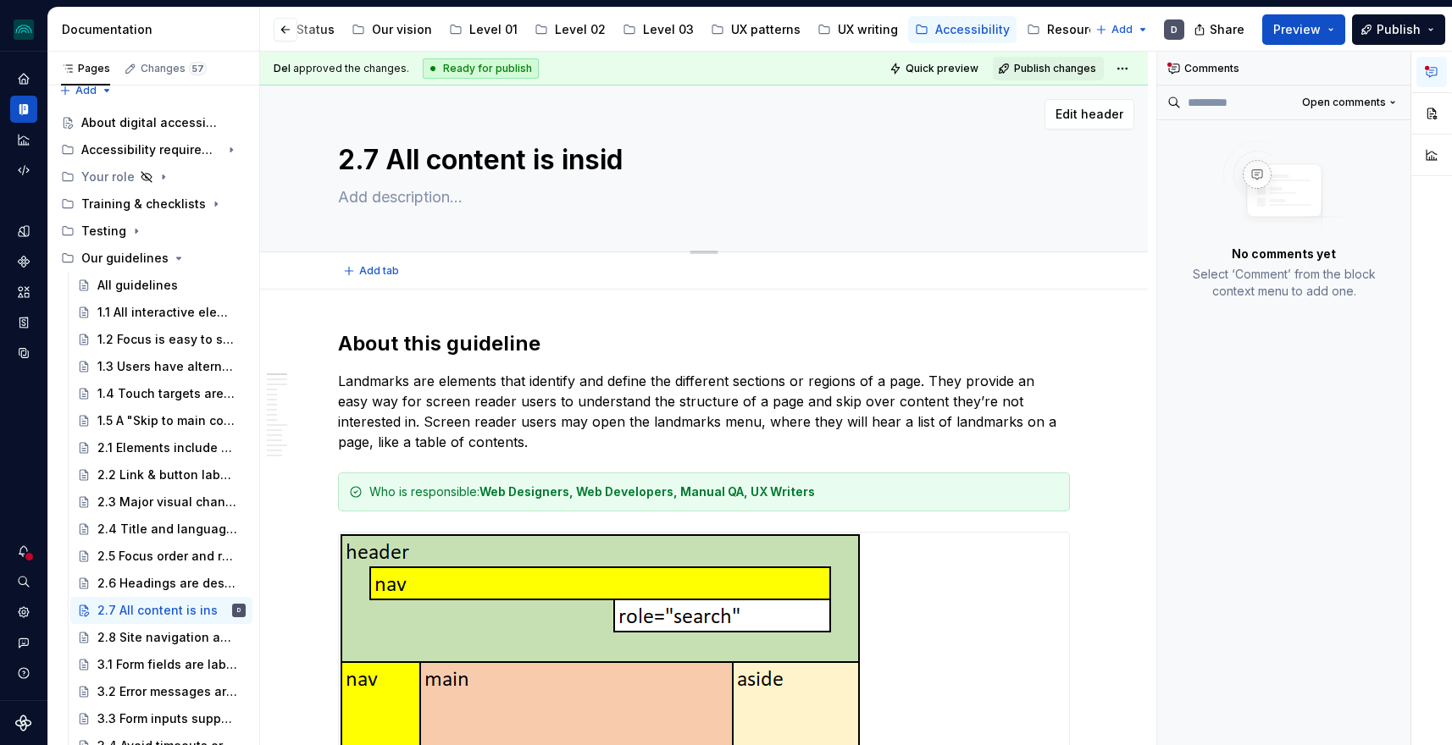
type textarea "2.7 All content is inside"
type textarea "*"
type textarea "2.7 All content is inside"
type textarea "*"
type textarea "2.7 All content is inside a"
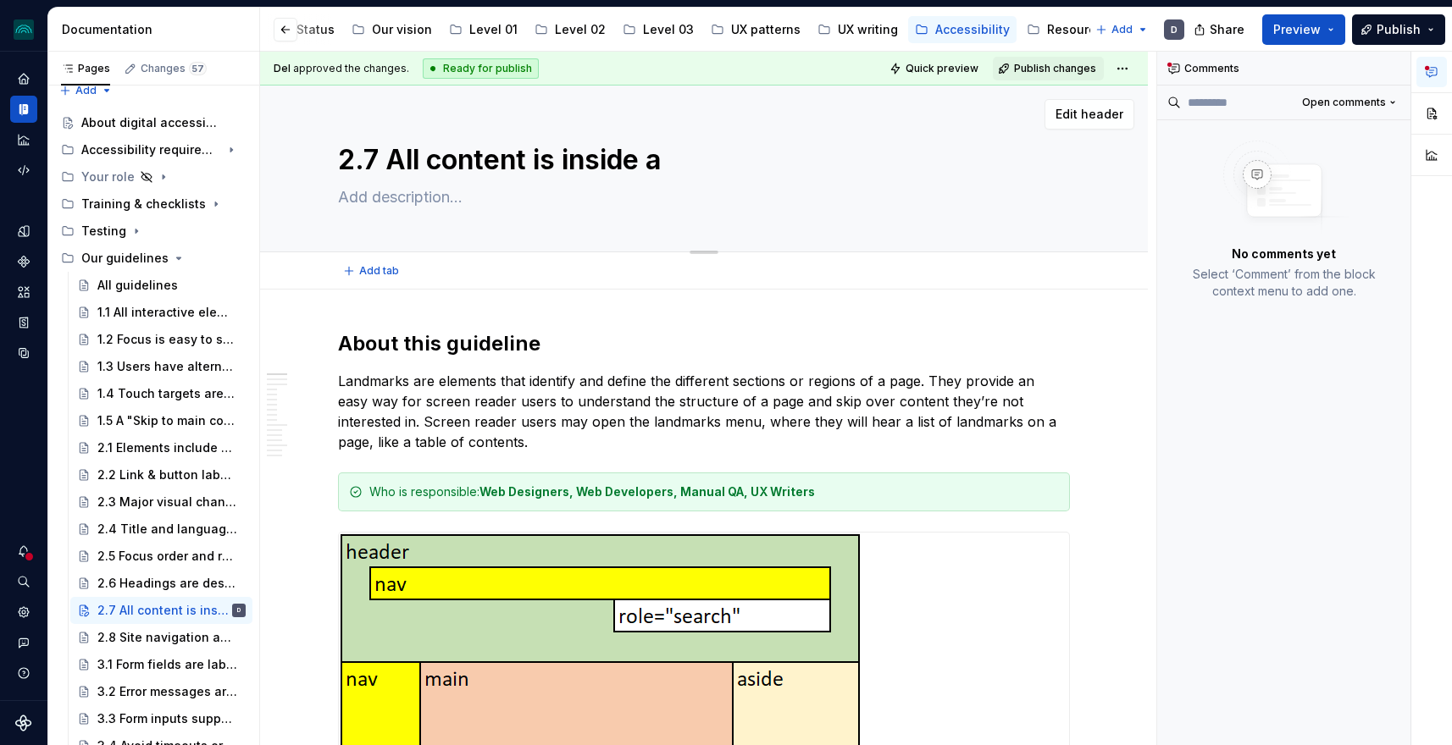
type textarea "*"
type textarea "2.7 All content is inside an"
type textarea "*"
type textarea "2.7 All content is inside an"
type textarea "*"
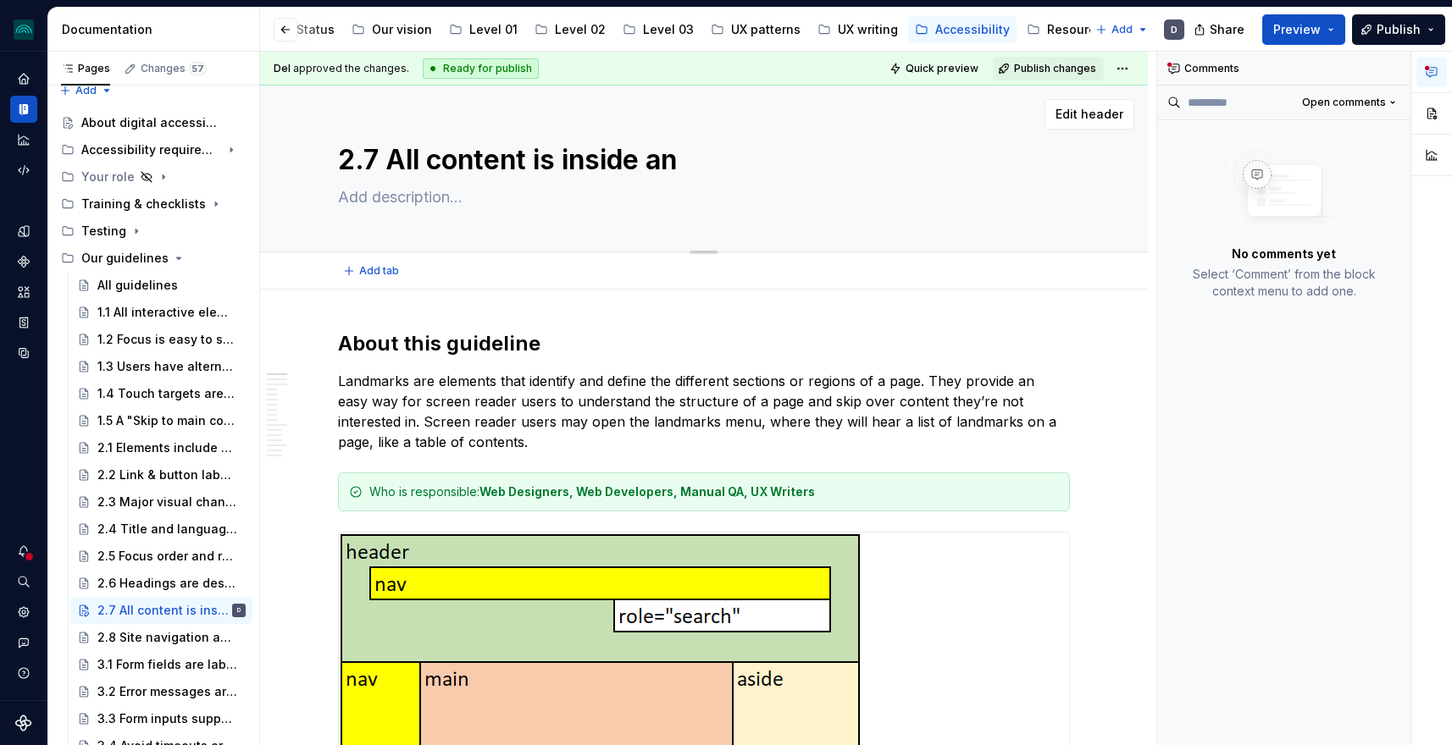
type textarea "2.7 All content is inside an a"
type textarea "*"
type textarea "2.7 All content is inside an ap"
type textarea "*"
type textarea "2.7 All content is inside an app"
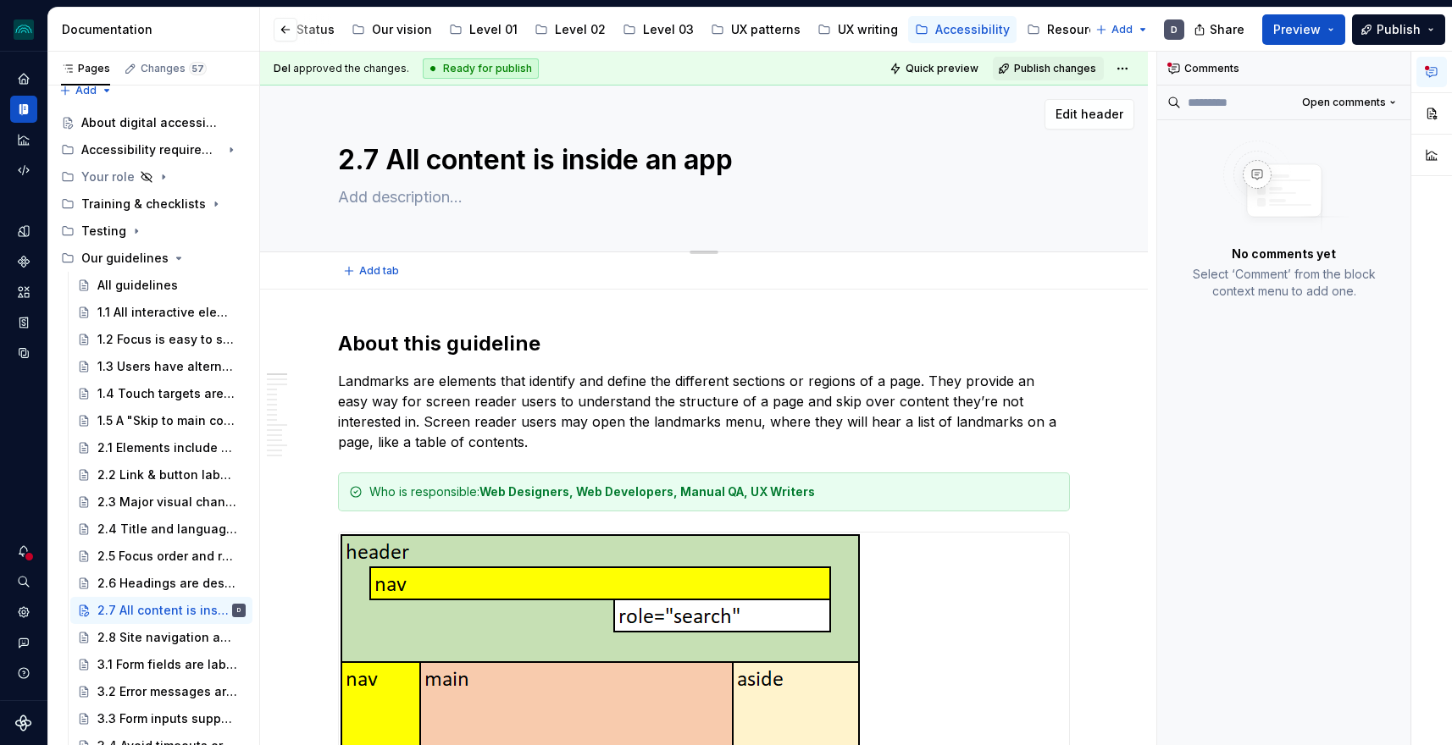
type textarea "*"
type textarea "2.7 All content is inside an appr"
type textarea "*"
type textarea "2.7 All content is inside an appro"
type textarea "*"
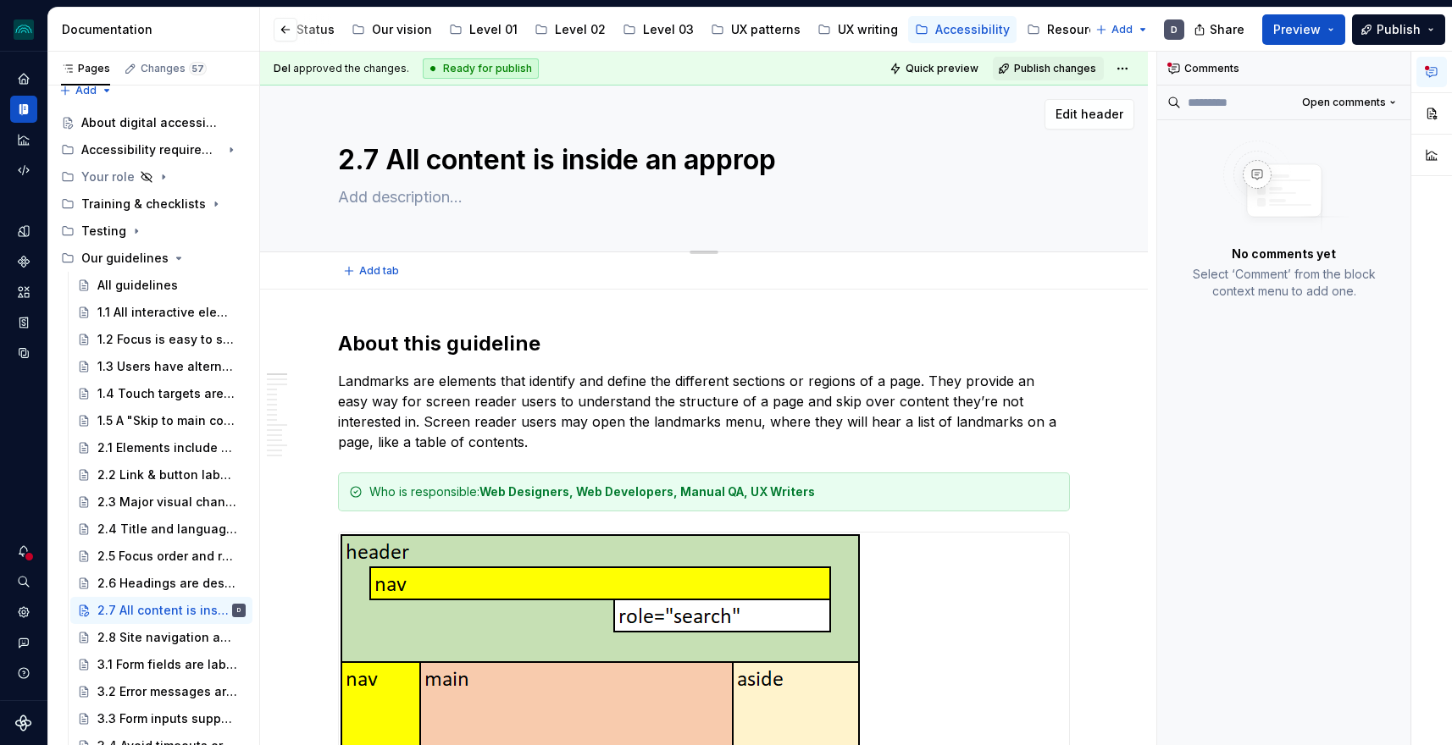
type textarea "2.7 All content is inside an appropr"
type textarea "*"
type textarea "2.7 All content is inside an appropri"
type textarea "*"
type textarea "2.7 All content is inside an appropria"
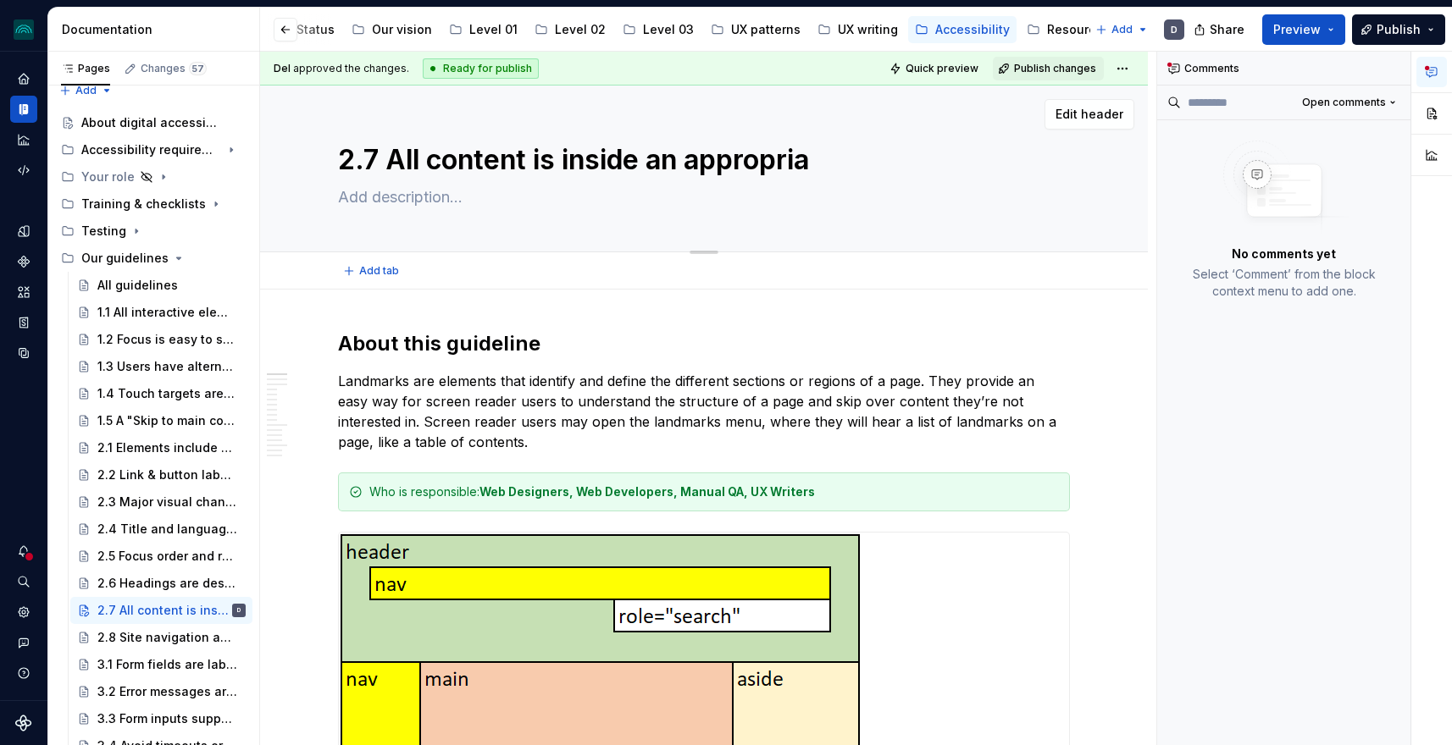
type textarea "*"
type textarea "2.7 All content is inside an appropriat"
type textarea "*"
type textarea "2.7 All content is inside an appropriate"
type textarea "*"
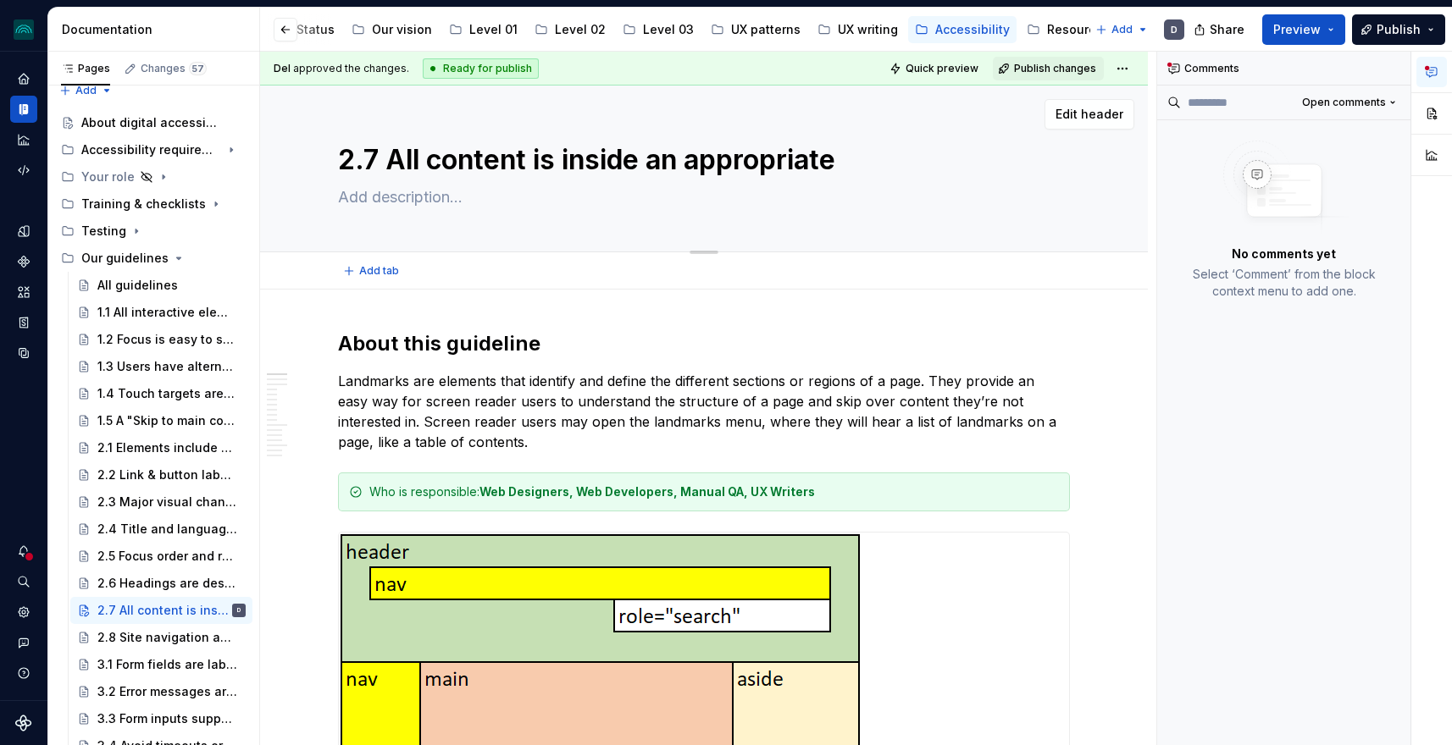
type textarea "2.7 All content is inside an appropriate"
type textarea "*"
type textarea "2.7 All content is inside an appropriate l"
type textarea "*"
type textarea "2.7 All content is inside an appropriate lan"
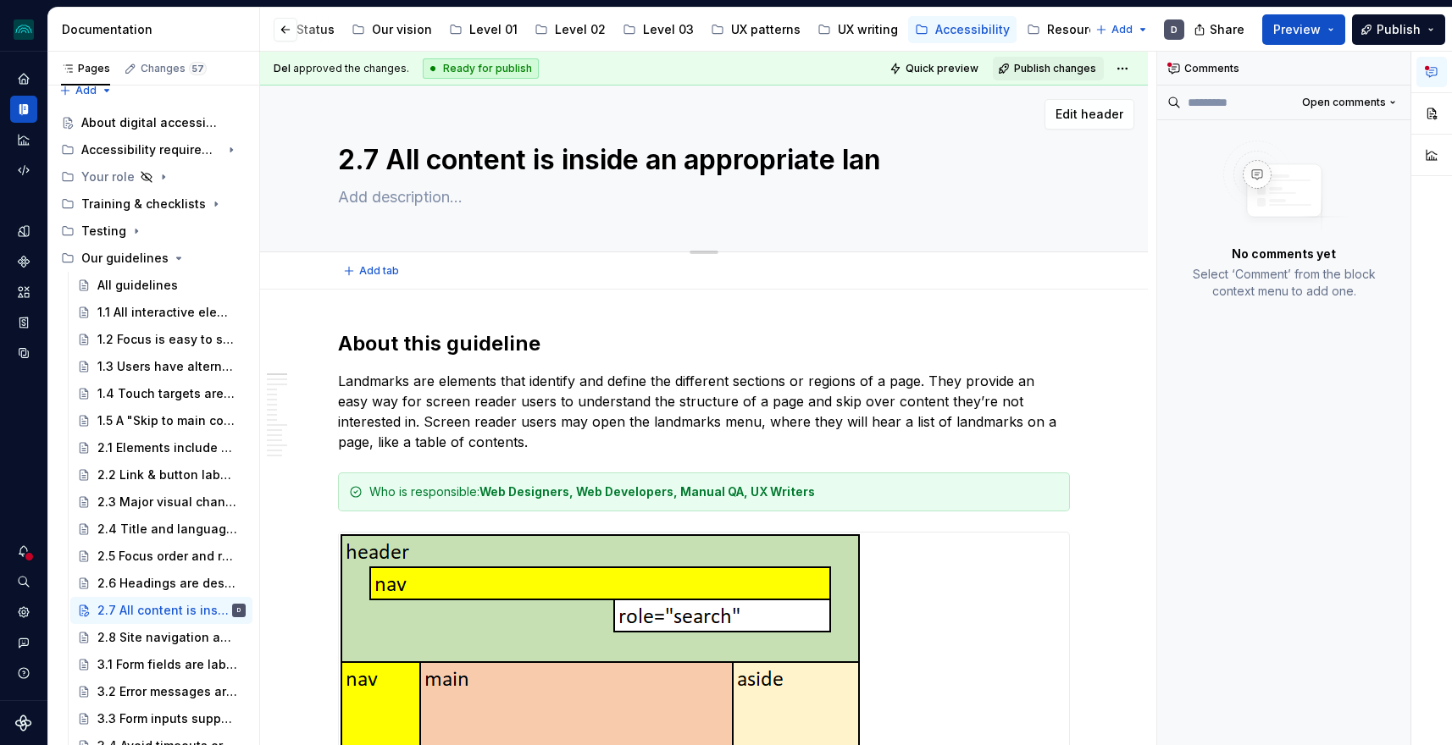
type textarea "*"
type textarea "2.7 All content is inside an appropriate land"
type textarea "*"
type textarea "2.7 All content is inside an appropriate landm"
type textarea "*"
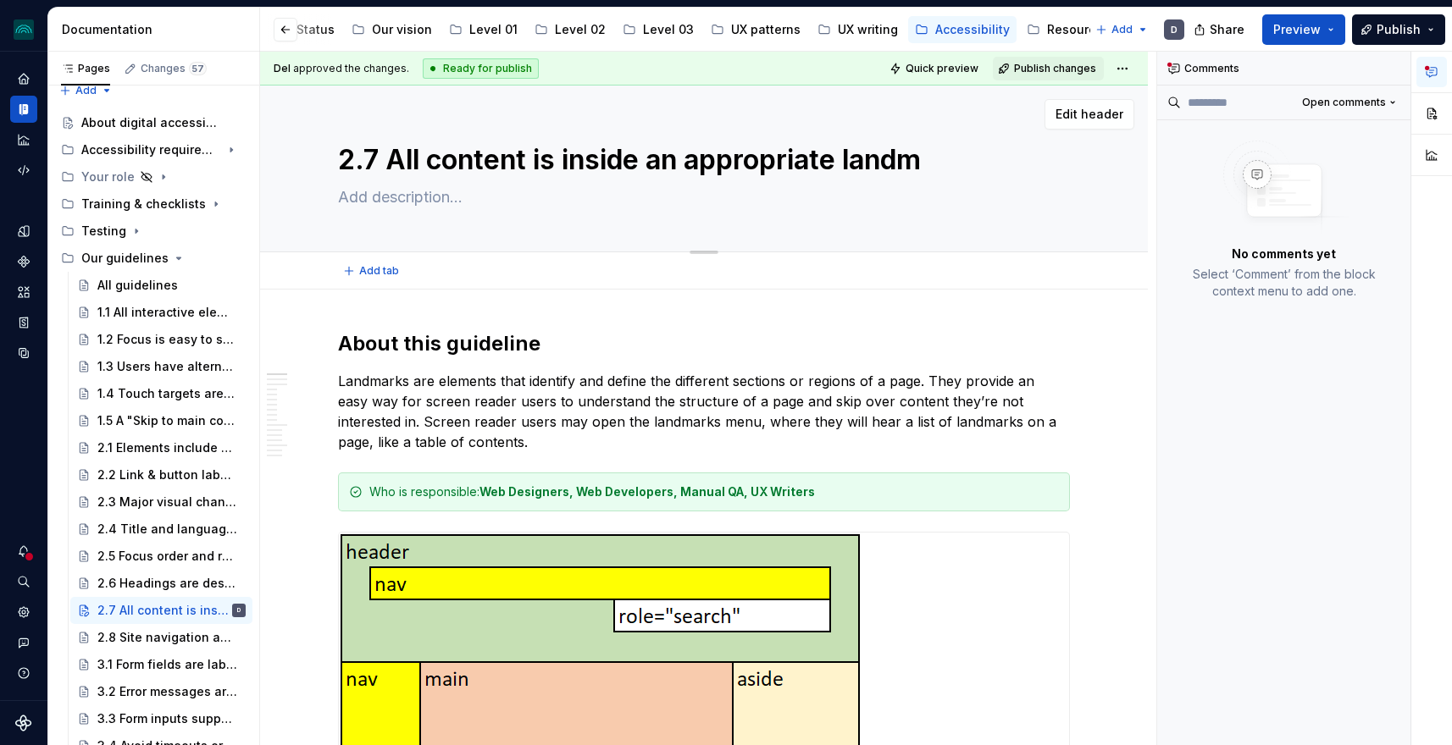
type textarea "2.7 All content is inside an appropriate landma"
type textarea "*"
type textarea "2.7 All content is inside an appropriate landmar"
type textarea "*"
type textarea "2.7 All content is inside an appropriate landmark"
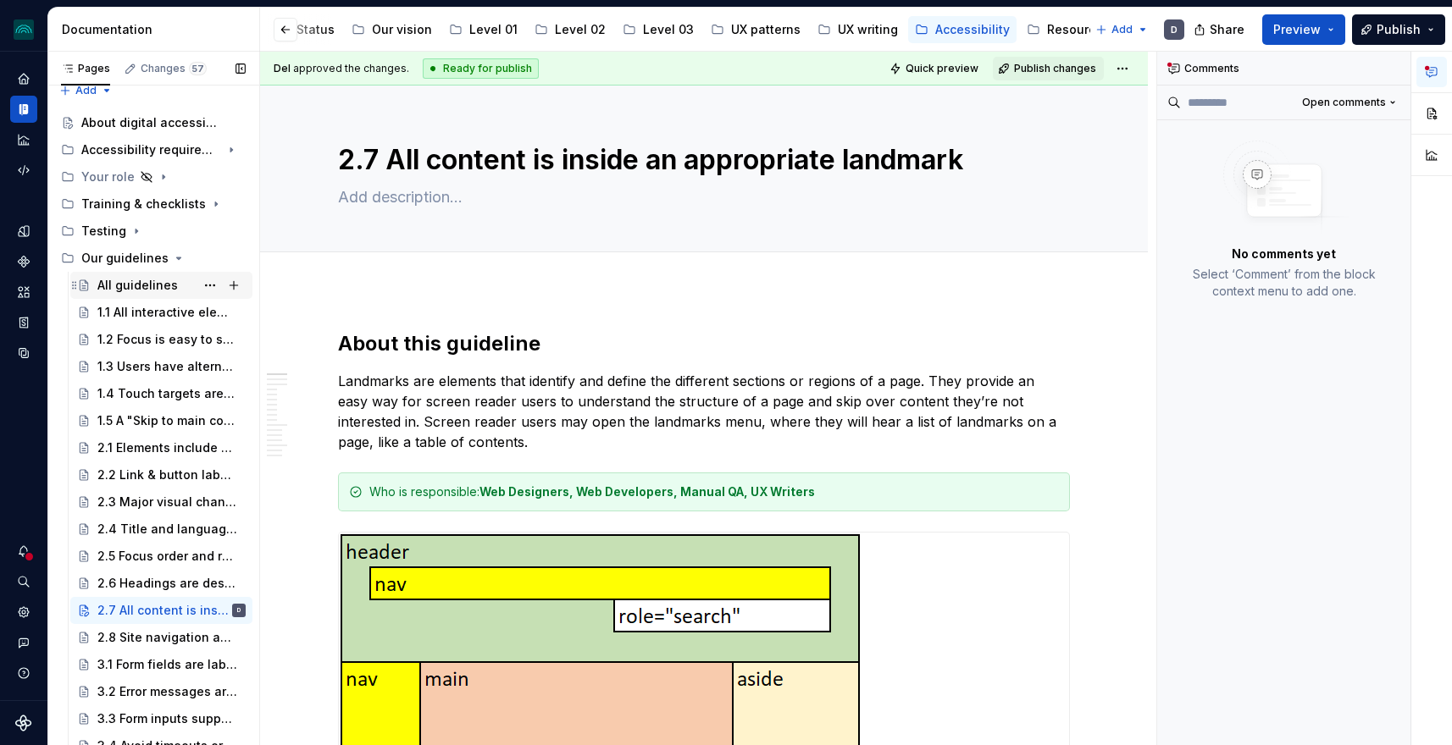
type textarea "*"
type textarea "2.7 All content is inside an appropriate landmark"
click at [152, 285] on div "All guidelines" at bounding box center [137, 285] width 80 height 17
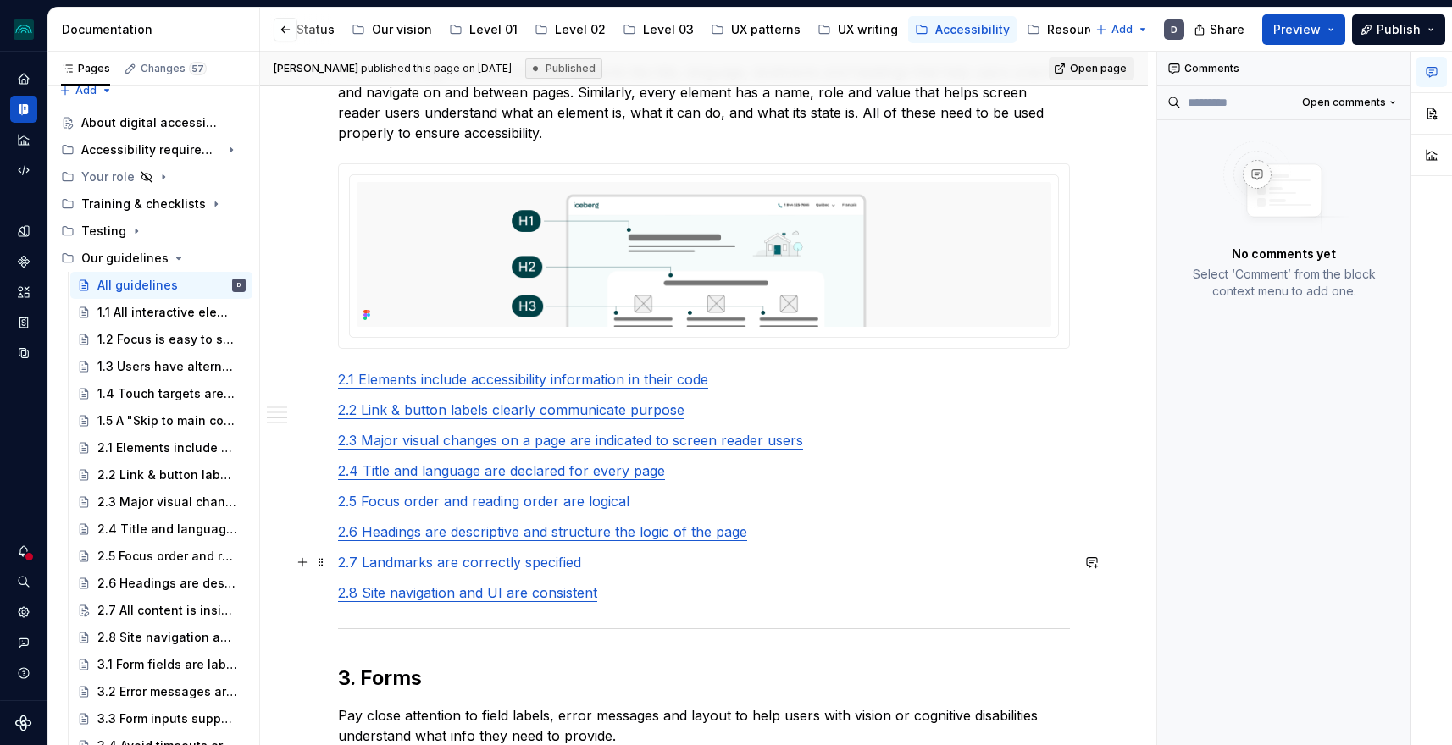
scroll to position [842, 0]
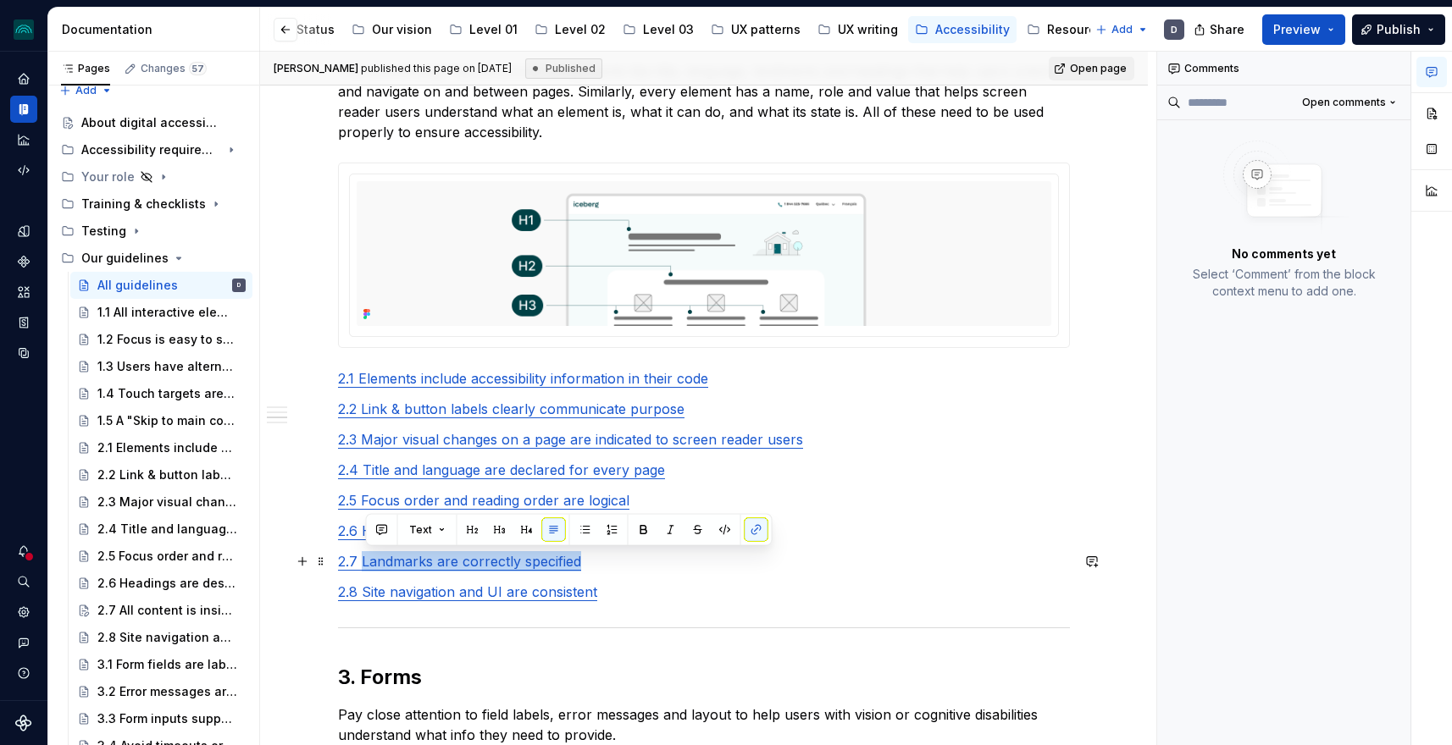
drag, startPoint x: 451, startPoint y: 560, endPoint x: 370, endPoint y: 563, distance: 80.5
click at [369, 562] on p "2.7 Landmarks are correctly specified" at bounding box center [704, 561] width 732 height 20
type textarea "*"
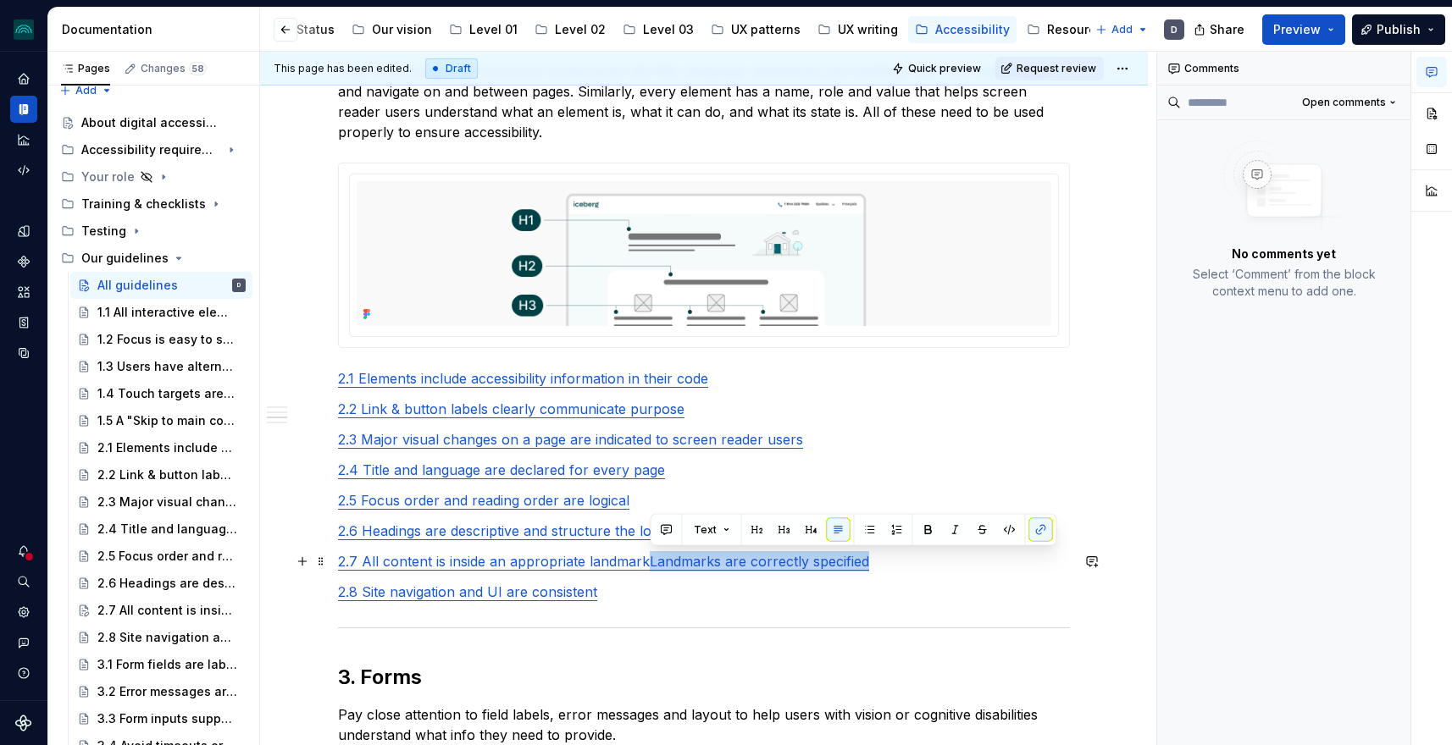
drag, startPoint x: 888, startPoint y: 569, endPoint x: 650, endPoint y: 566, distance: 238.8
click at [650, 566] on p "2.7 All content is inside an appropriate landmarkLandmarks are correctly specif…" at bounding box center [704, 561] width 732 height 20
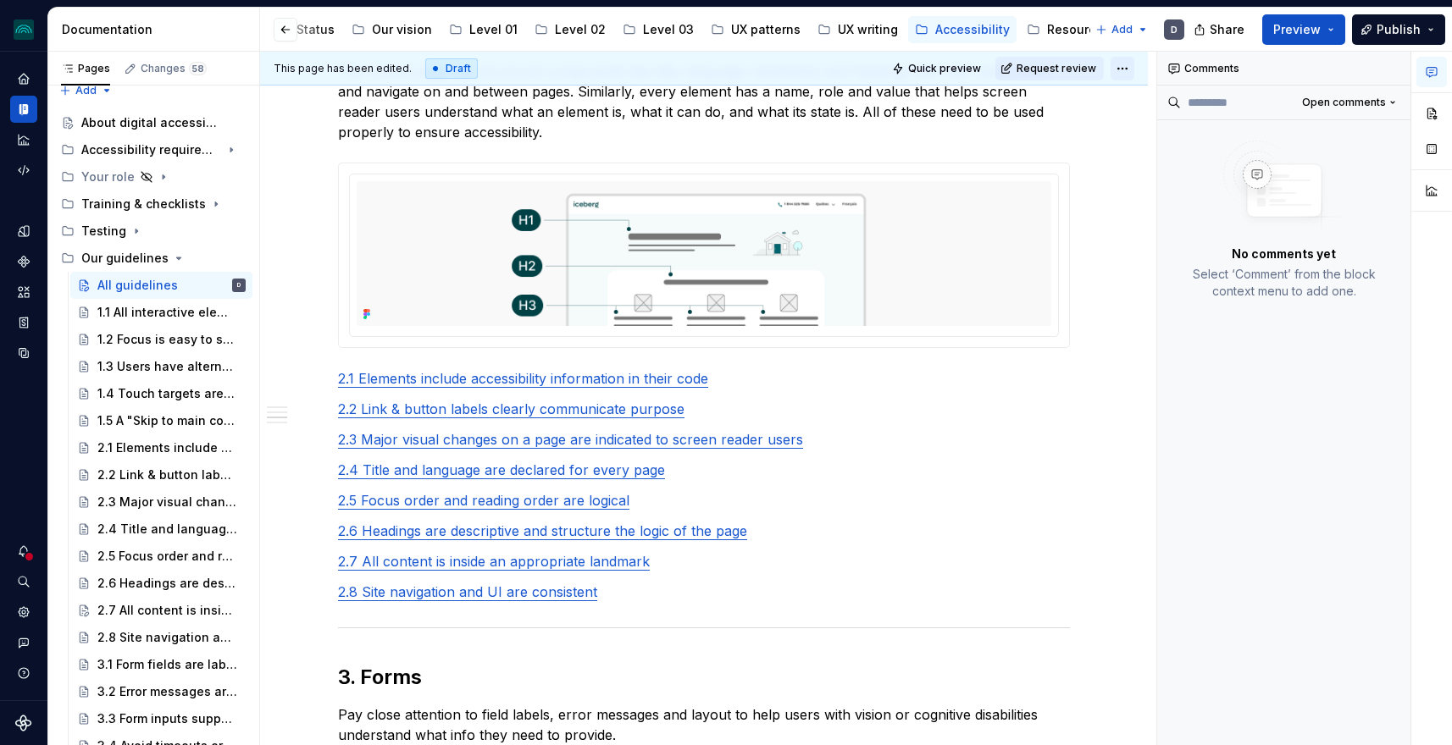
click at [1130, 66] on html "iceberg D Design system data Documentation Accessibility guide for tree Page tr…" at bounding box center [726, 372] width 1452 height 745
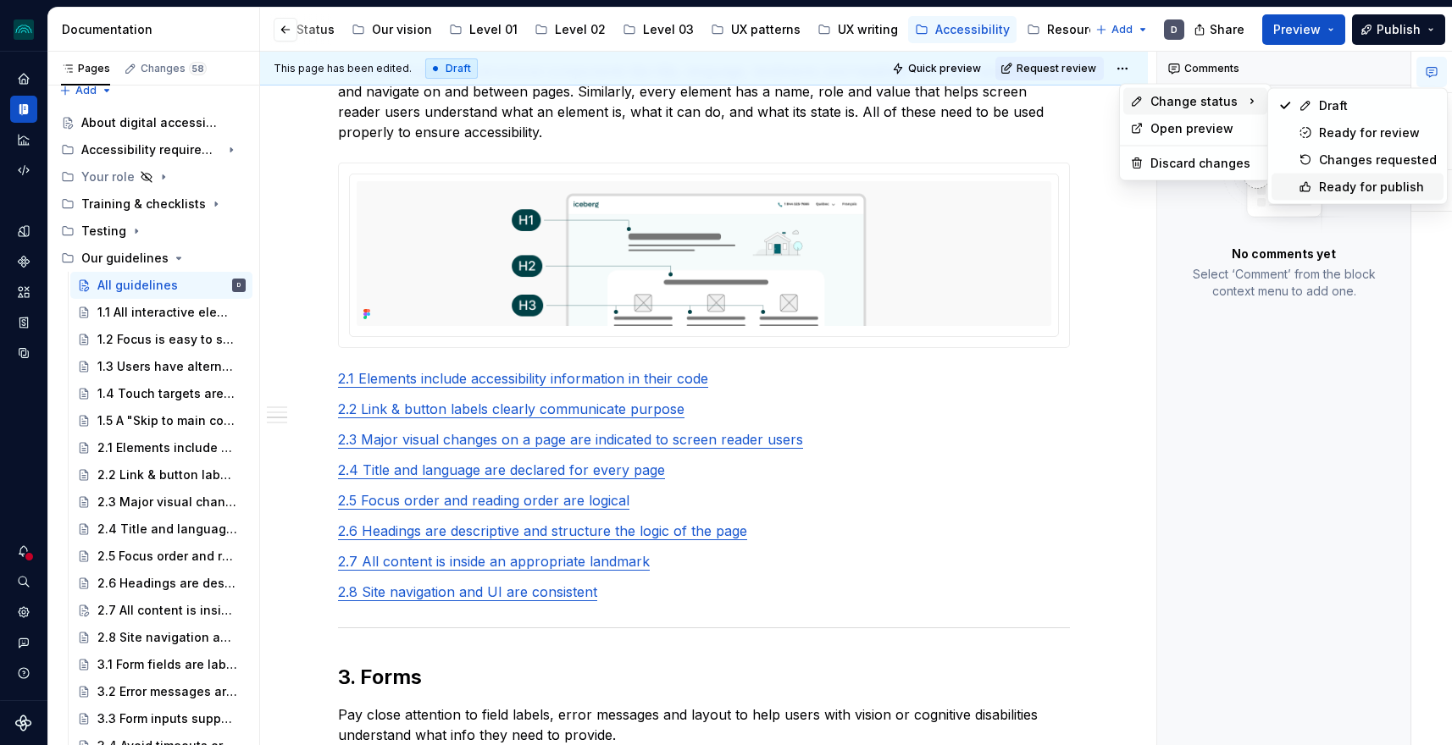
click at [1347, 186] on div "Ready for publish" at bounding box center [1378, 187] width 118 height 17
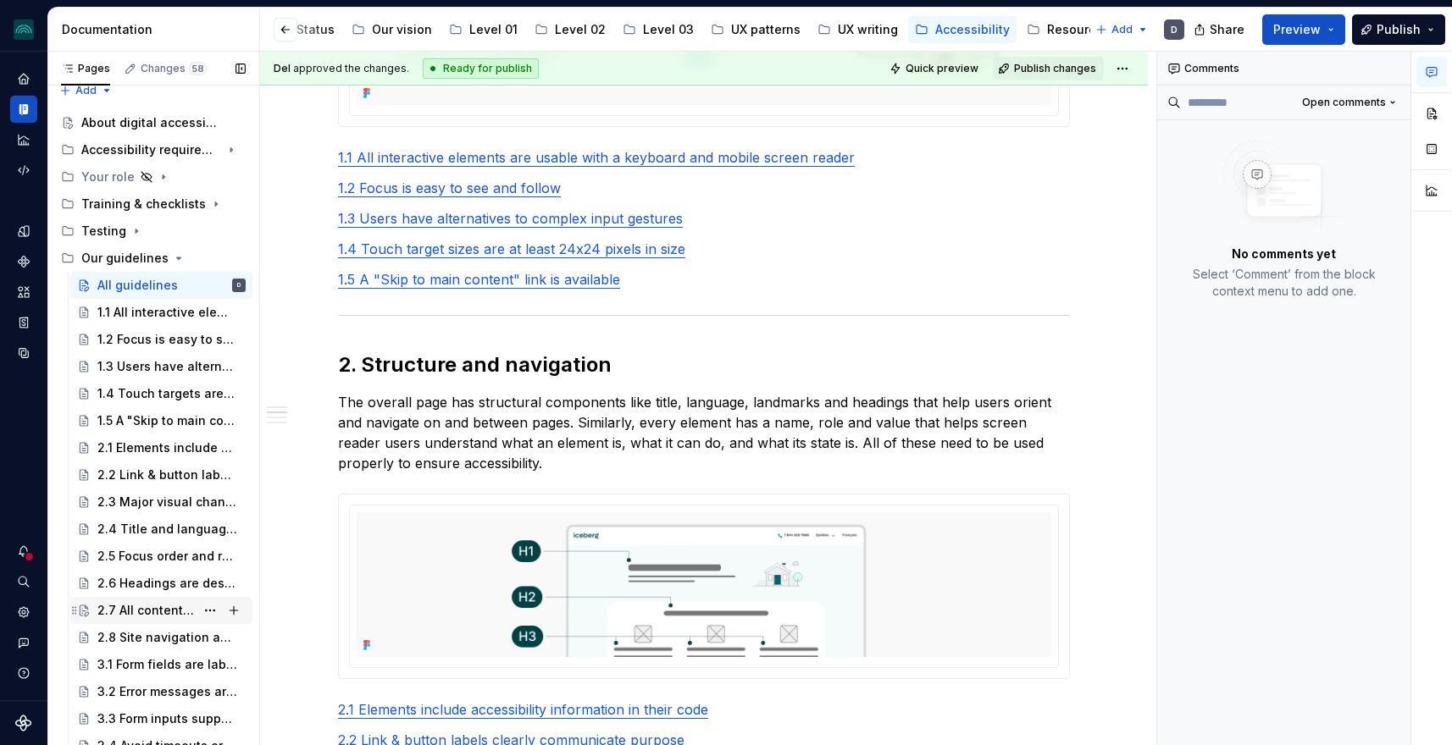
click at [160, 600] on div "2.7 All content is inside an appropriate landmark" at bounding box center [171, 611] width 148 height 24
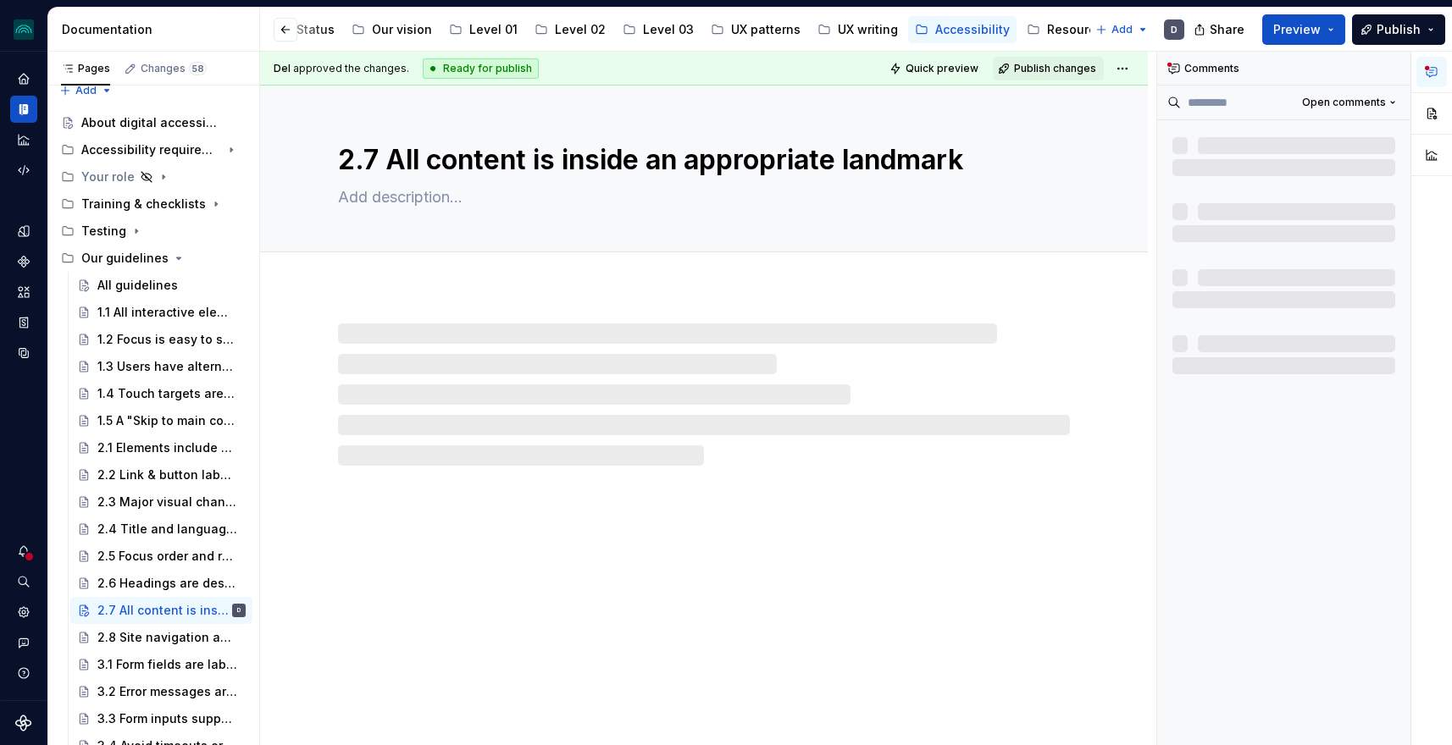
type textarea "*"
